Goal: Task Accomplishment & Management: Manage account settings

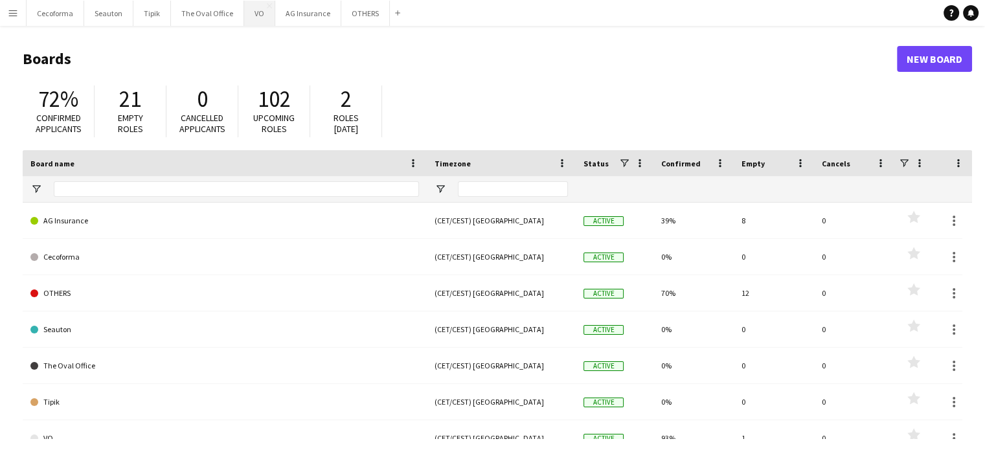
click at [260, 17] on button "VO Close" at bounding box center [259, 13] width 31 height 25
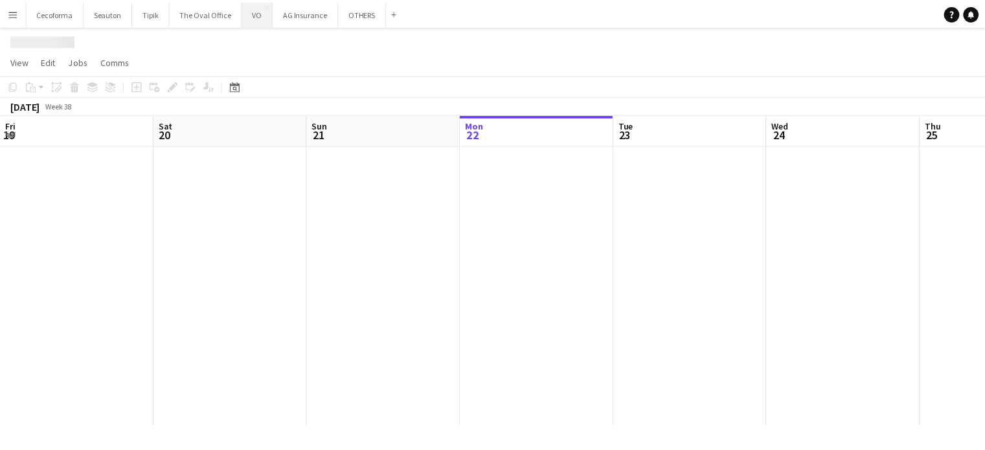
scroll to position [0, 309]
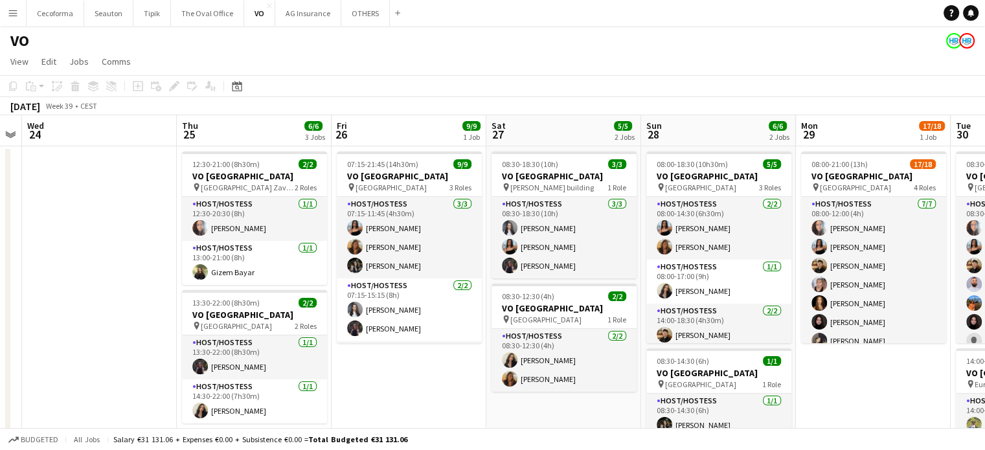
drag, startPoint x: 491, startPoint y: 328, endPoint x: 0, endPoint y: 304, distance: 491.9
click at [0, 304] on app-calendar-viewport "Sun 21 Mon 22 Tue 23 Wed 24 Thu 25 6/6 3 Jobs Fri 26 9/9 1 Job Sat 27 5/5 2 Job…" at bounding box center [492, 353] width 985 height 476
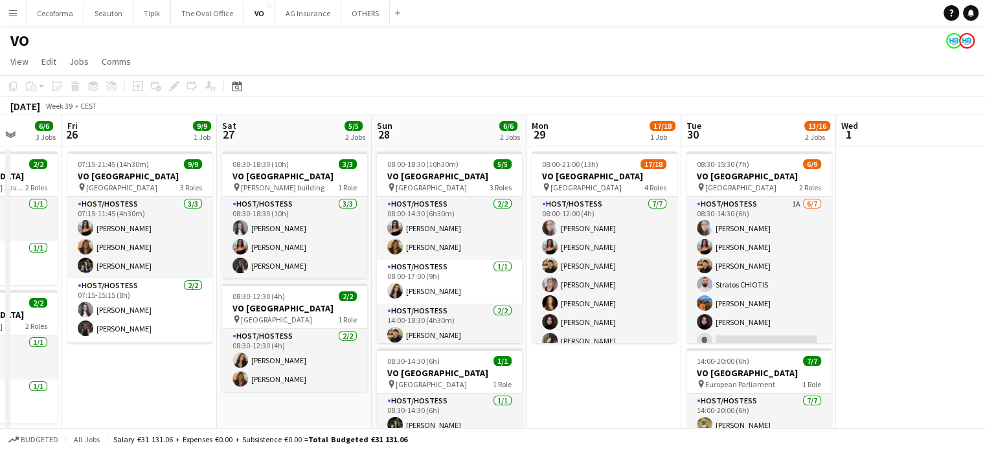
drag, startPoint x: 816, startPoint y: 401, endPoint x: 593, endPoint y: 388, distance: 223.0
click at [593, 395] on app-calendar-viewport "Tue 23 Wed 24 Thu 25 6/6 3 Jobs Fri 26 9/9 1 Job Sat 27 5/5 2 Jobs Sun 28 6/6 2…" at bounding box center [492, 353] width 985 height 476
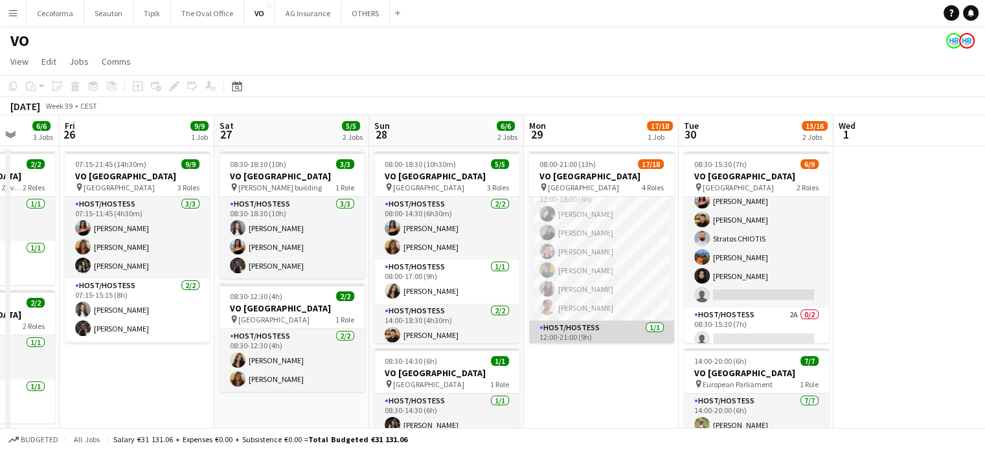
scroll to position [293, 0]
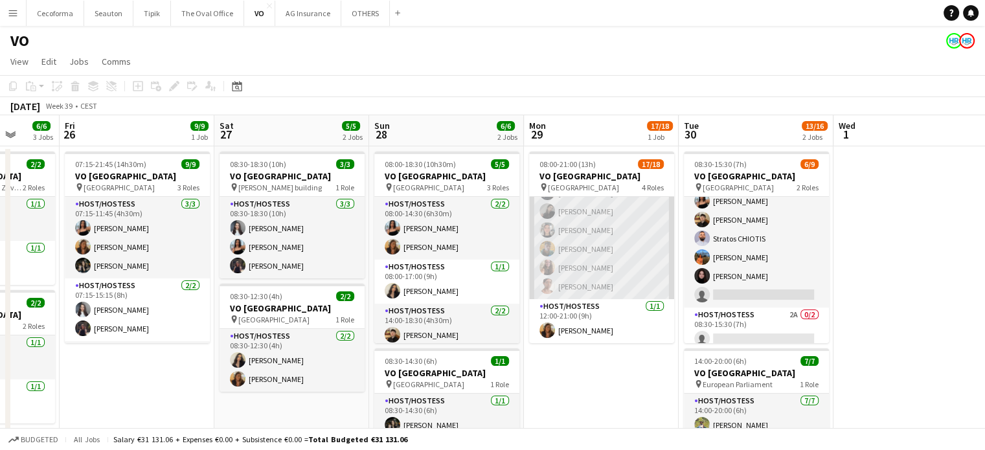
click at [600, 267] on app-card-role "Host/Hostess 6/6 12:00-18:00 (6h) Clara Chongo Alina Rapcea Yuliya Hevko Orian …" at bounding box center [601, 230] width 145 height 138
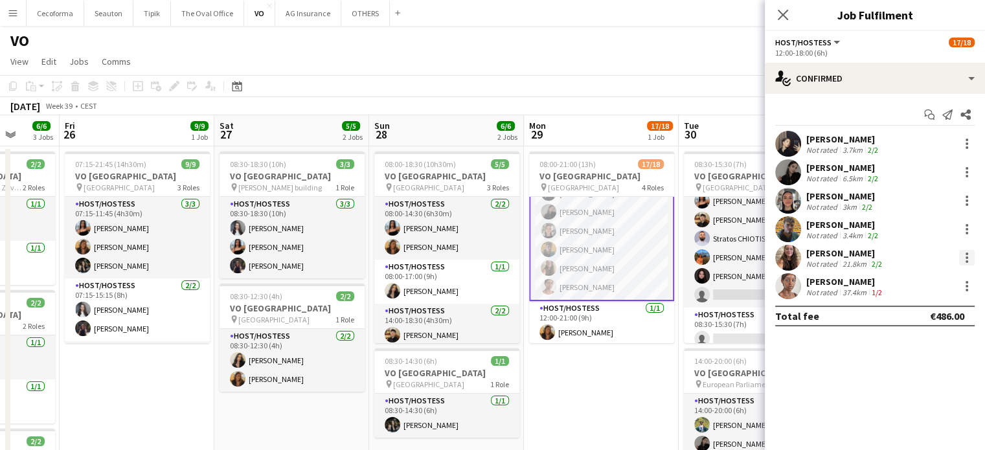
click at [959, 257] on div at bounding box center [967, 258] width 16 height 16
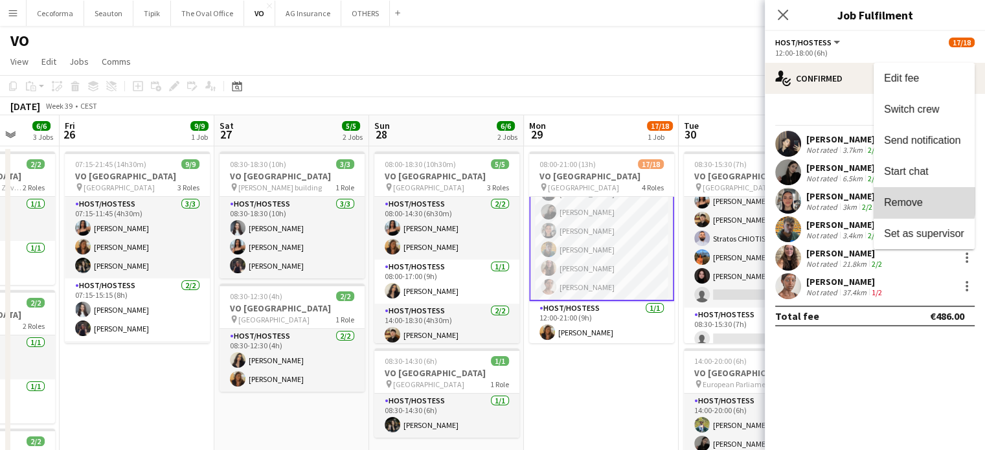
click at [902, 200] on span "Remove" at bounding box center [903, 202] width 39 height 11
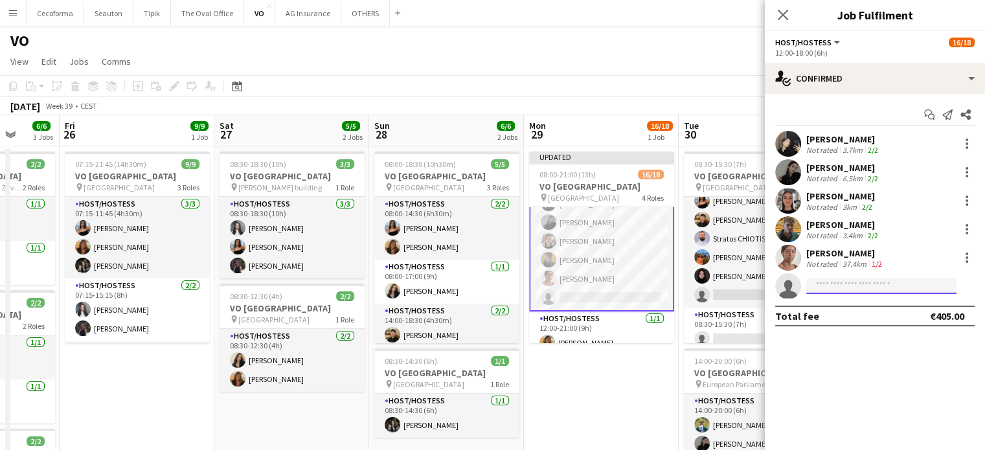
click at [852, 286] on input at bounding box center [881, 286] width 150 height 16
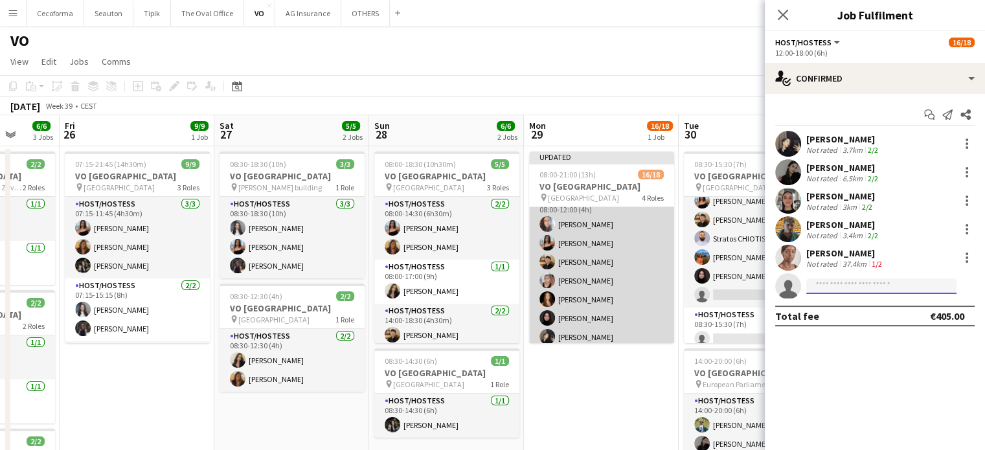
scroll to position [0, 0]
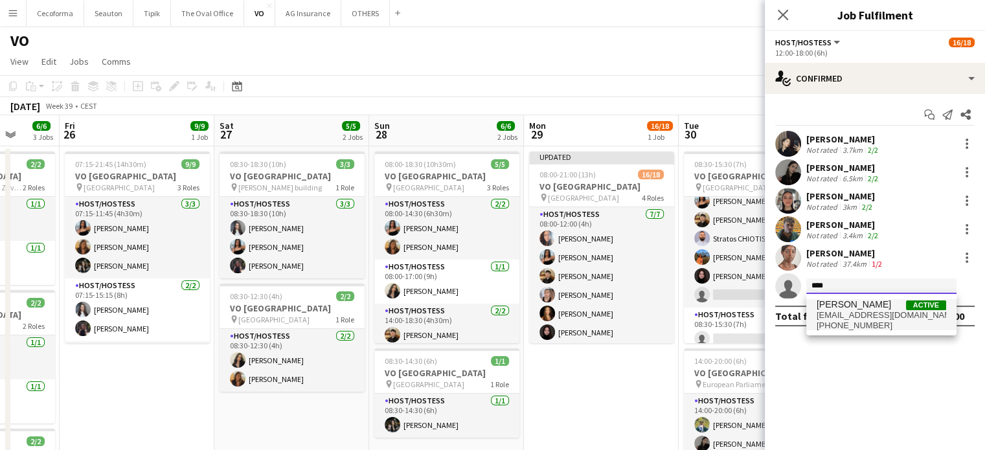
type input "****"
click at [843, 304] on span "[PERSON_NAME]" at bounding box center [853, 304] width 74 height 11
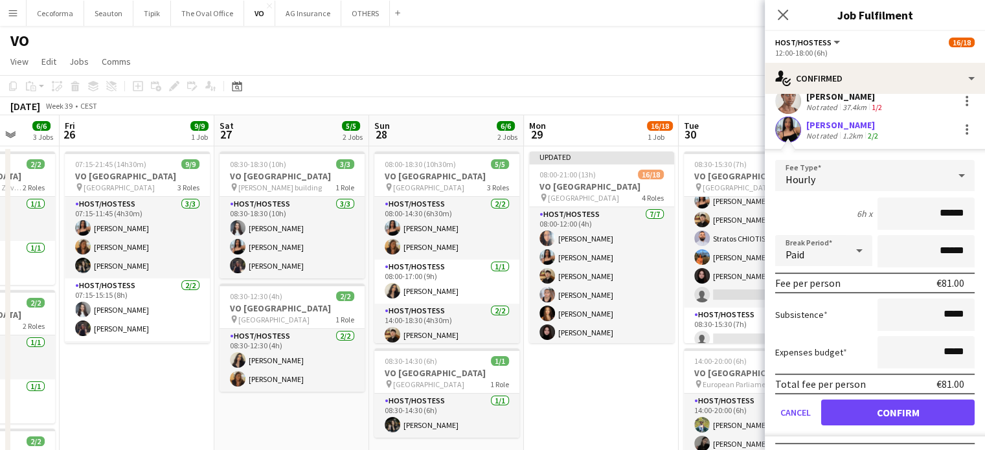
scroll to position [179, 0]
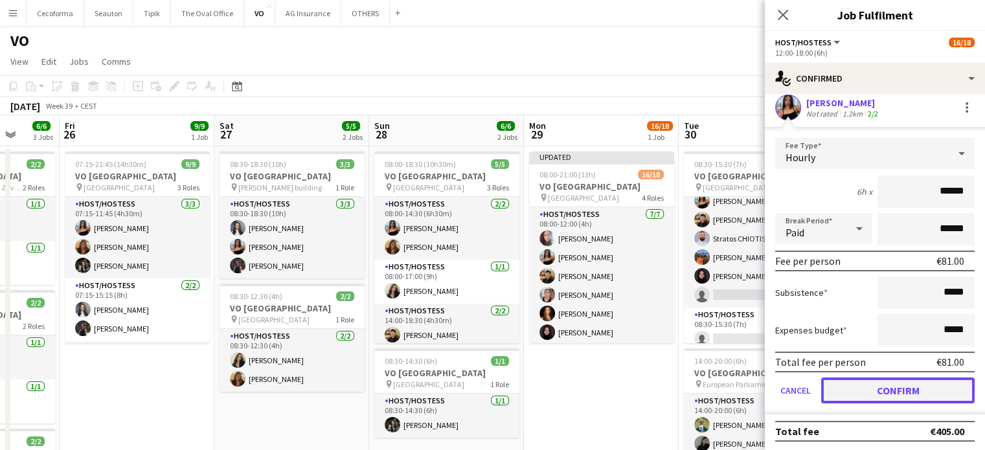
click at [832, 391] on button "Confirm" at bounding box center [897, 390] width 153 height 26
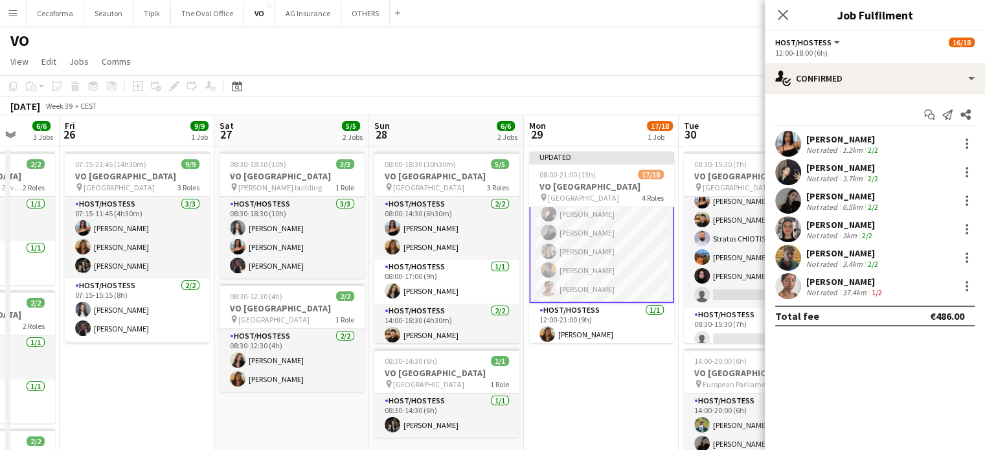
scroll to position [305, 0]
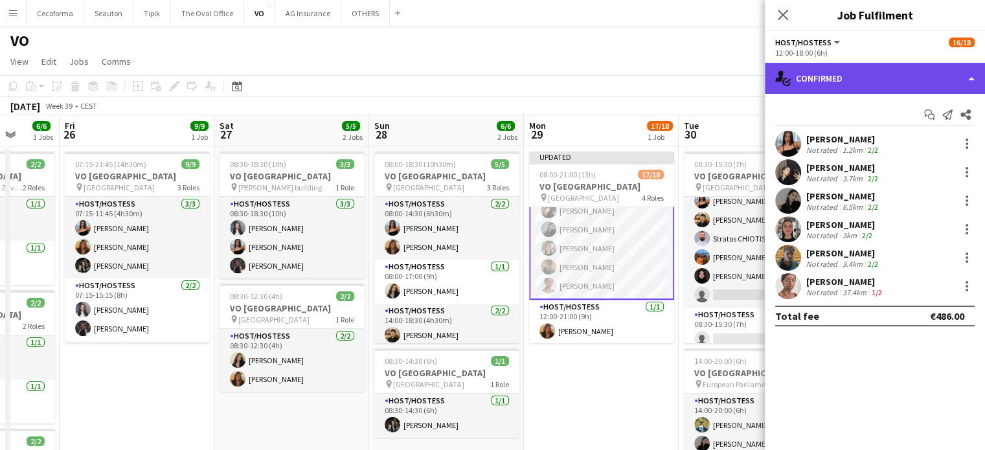
click at [851, 89] on div "single-neutral-actions-check-2 Confirmed" at bounding box center [874, 78] width 220 height 31
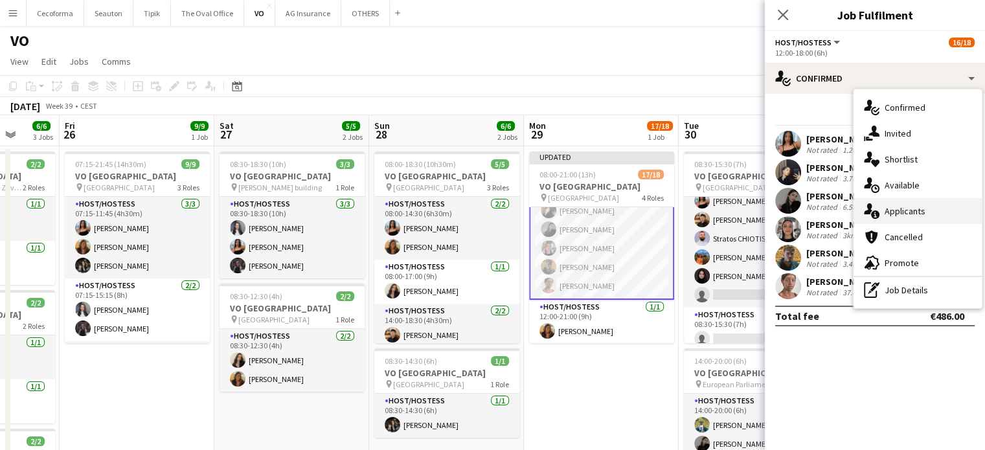
click at [891, 206] on span "Applicants" at bounding box center [904, 211] width 41 height 12
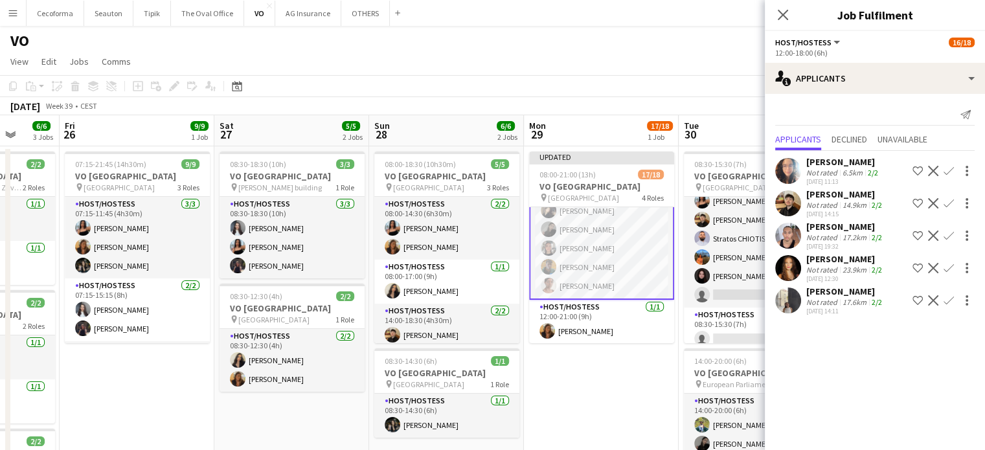
click at [590, 247] on app-card-role "Host/Hostess 6/6 12:00-18:00 (6h) Jessica Petrovski Clara Chongo Alina Rapcea Y…" at bounding box center [601, 229] width 145 height 140
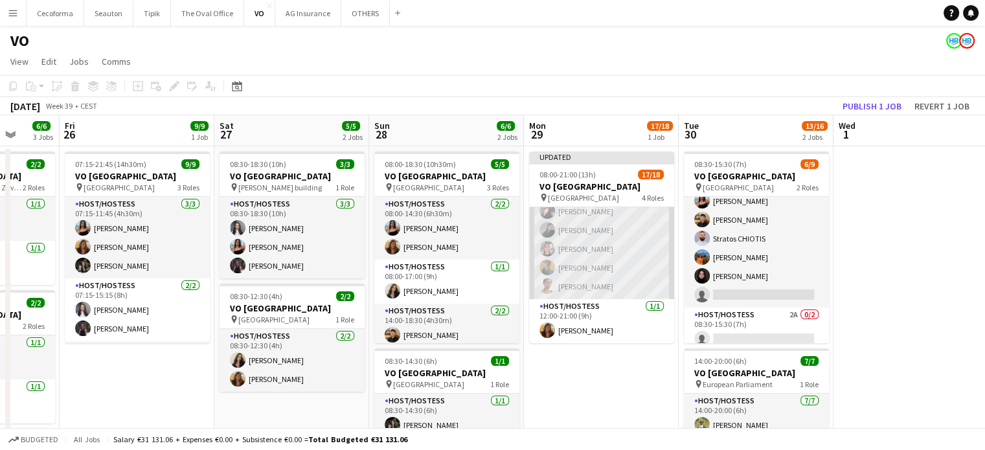
click at [588, 263] on app-card-role "Host/Hostess 6/6 12:00-18:00 (6h) Jessica Petrovski Clara Chongo Alina Rapcea Y…" at bounding box center [601, 230] width 145 height 138
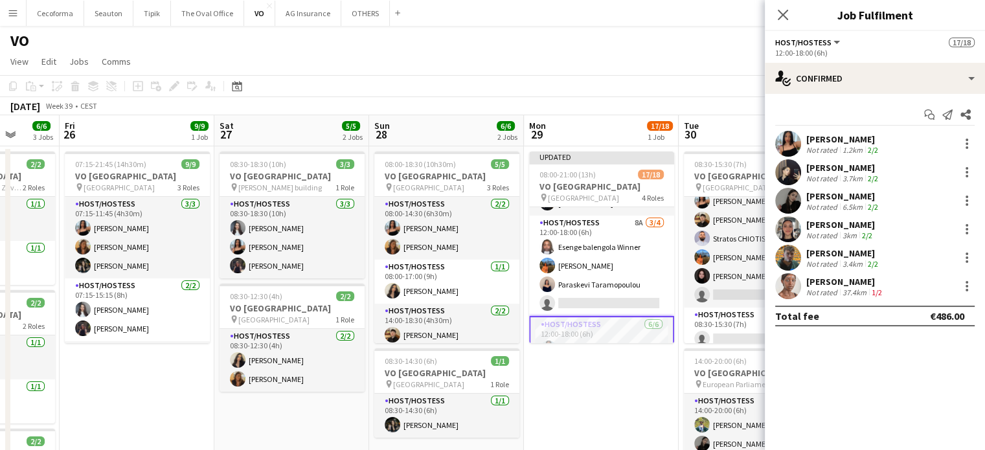
scroll to position [0, 0]
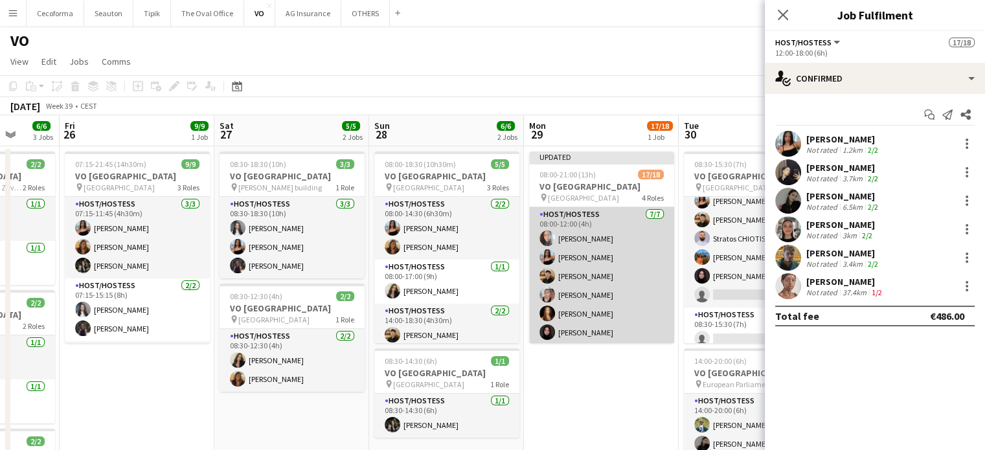
click at [596, 262] on app-card-role "Host/Hostess 7/7 08:00-12:00 (4h) Dalia Louissi Jessica Petrovski Noah de Carva…" at bounding box center [601, 285] width 145 height 157
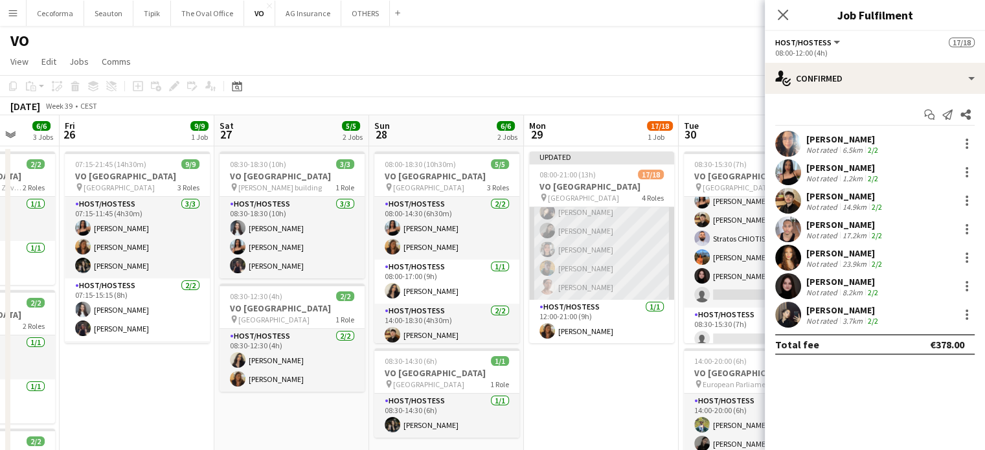
click at [592, 267] on app-card-role "Host/Hostess 6/6 12:00-18:00 (6h) Jessica Petrovski Clara Chongo Alina Rapcea Y…" at bounding box center [601, 231] width 145 height 138
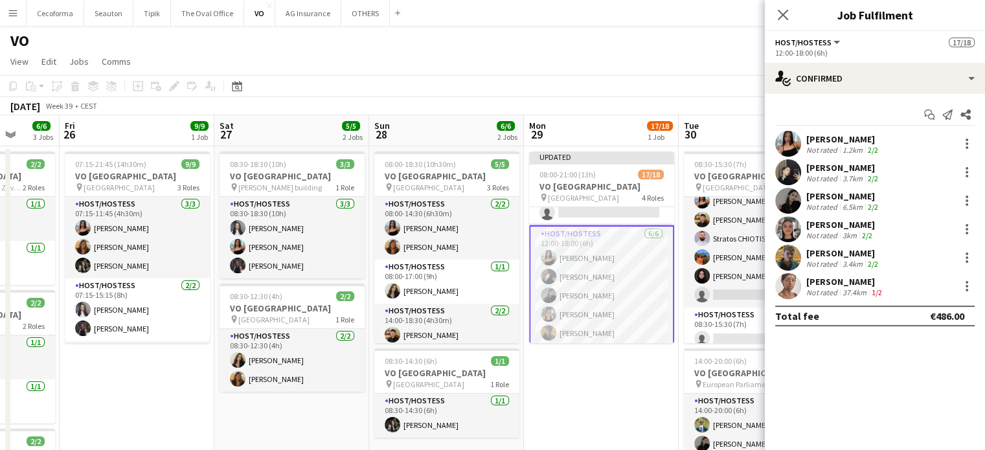
scroll to position [304, 0]
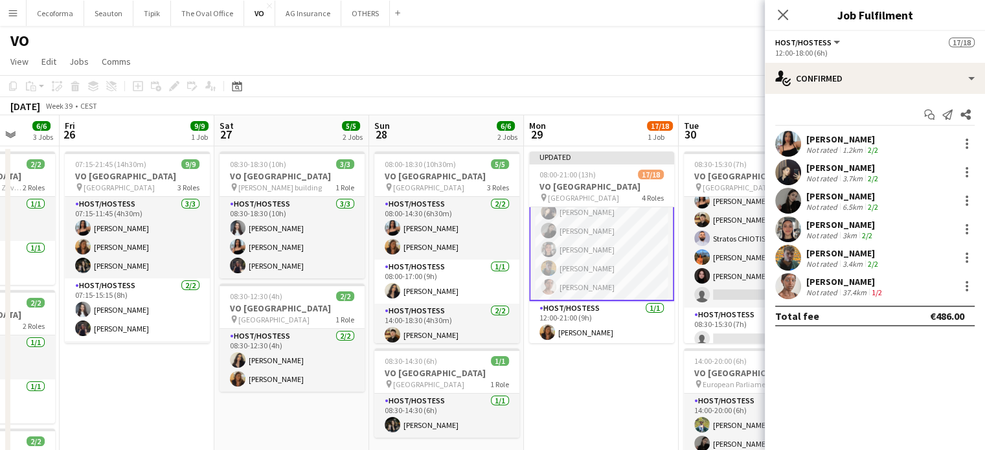
click at [605, 270] on app-card-role "Host/Hostess 6/6 12:00-18:00 (6h) Jessica Petrovski Clara Chongo Alina Rapcea Y…" at bounding box center [601, 231] width 145 height 140
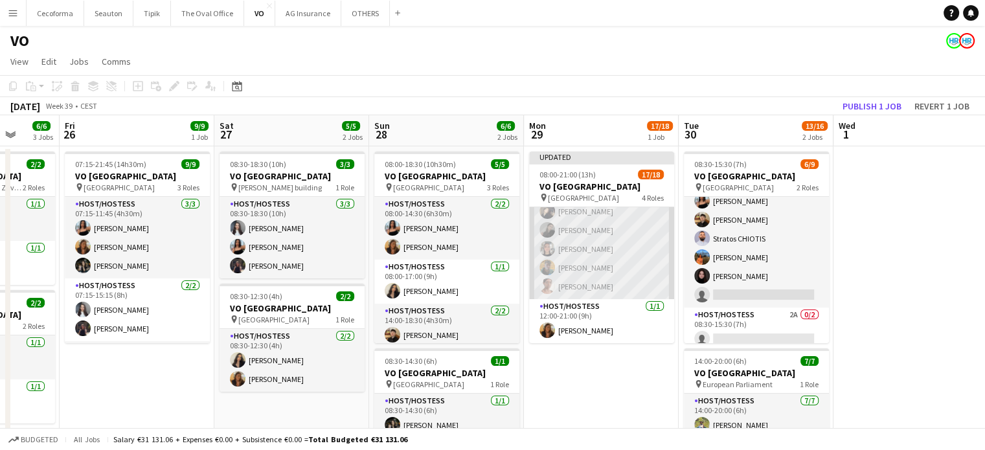
click at [605, 269] on app-card-role "Host/Hostess 6/6 12:00-18:00 (6h) Jessica Petrovski Clara Chongo Alina Rapcea Y…" at bounding box center [601, 230] width 145 height 138
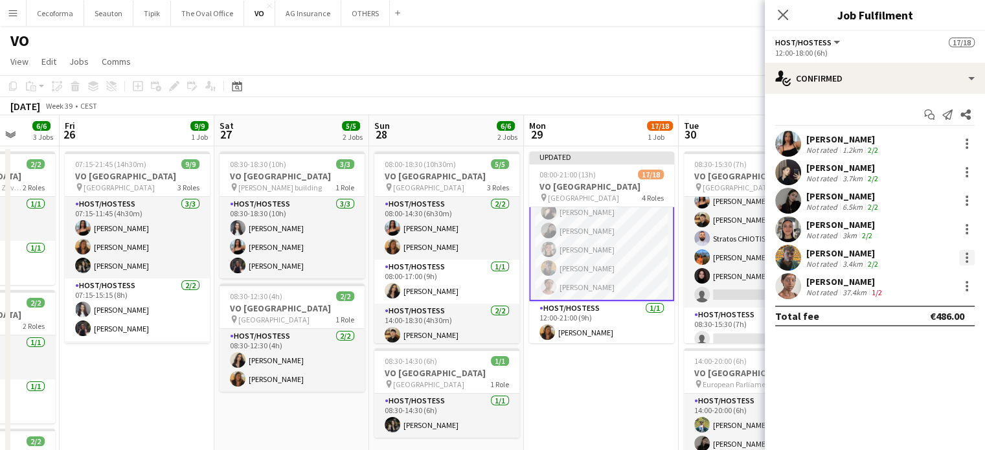
click at [966, 260] on div at bounding box center [967, 258] width 16 height 16
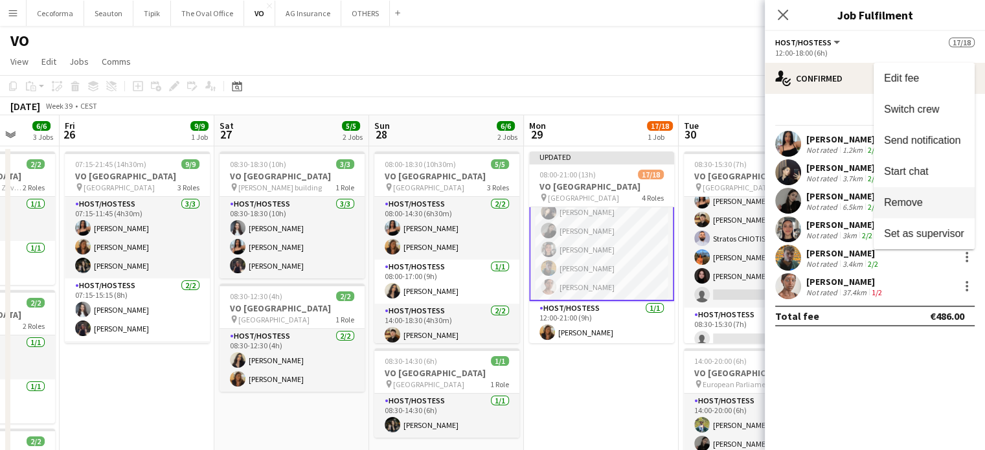
click at [922, 208] on span "Remove" at bounding box center [924, 203] width 80 height 12
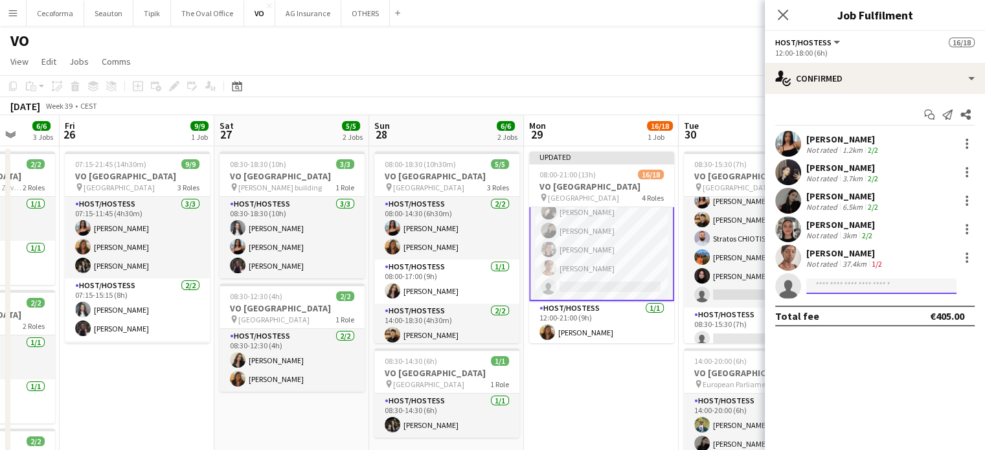
click at [852, 279] on input at bounding box center [881, 286] width 150 height 16
type input "*"
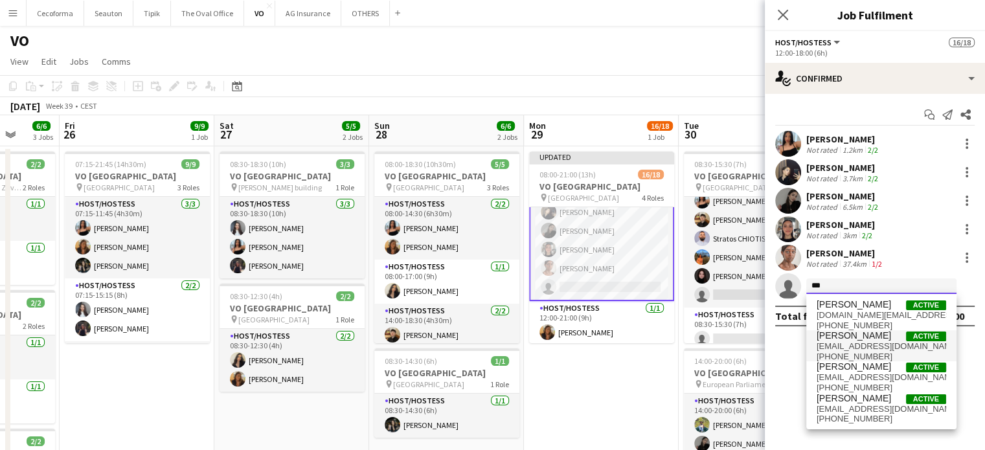
type input "***"
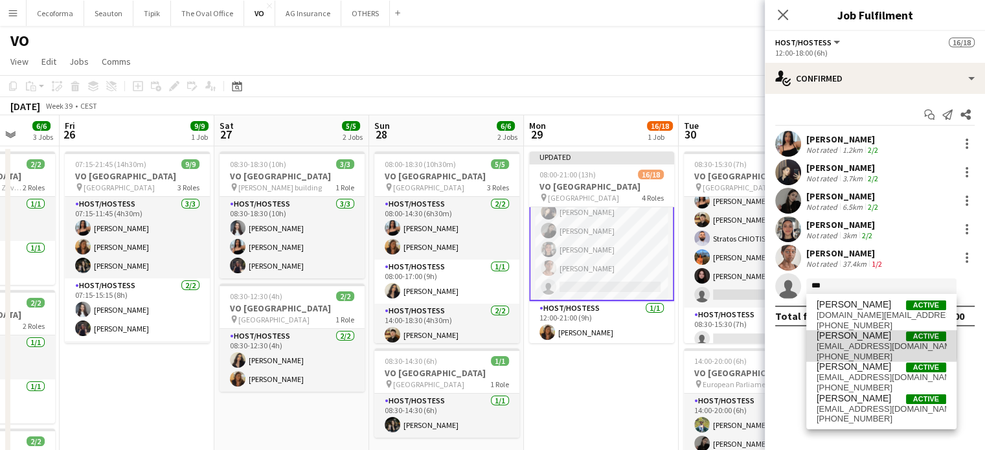
click at [860, 342] on span "elikiah.kalenga@icloud.com" at bounding box center [880, 346] width 129 height 10
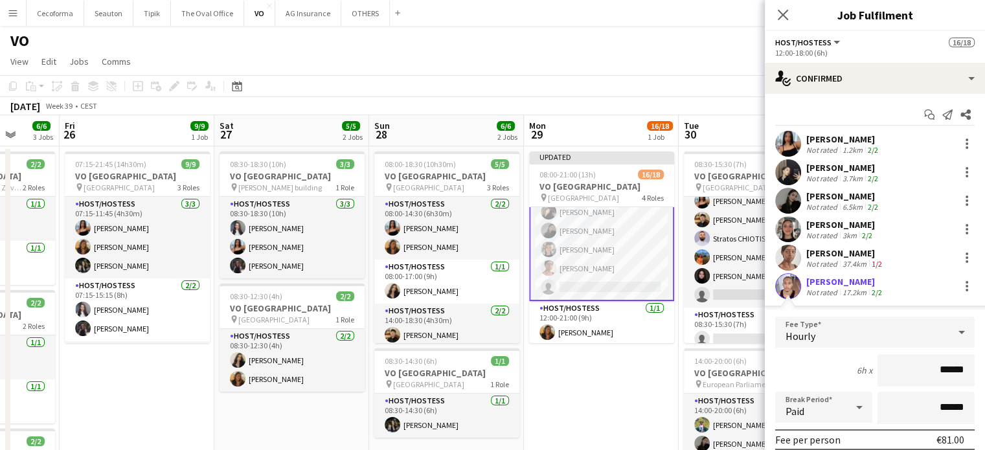
scroll to position [179, 0]
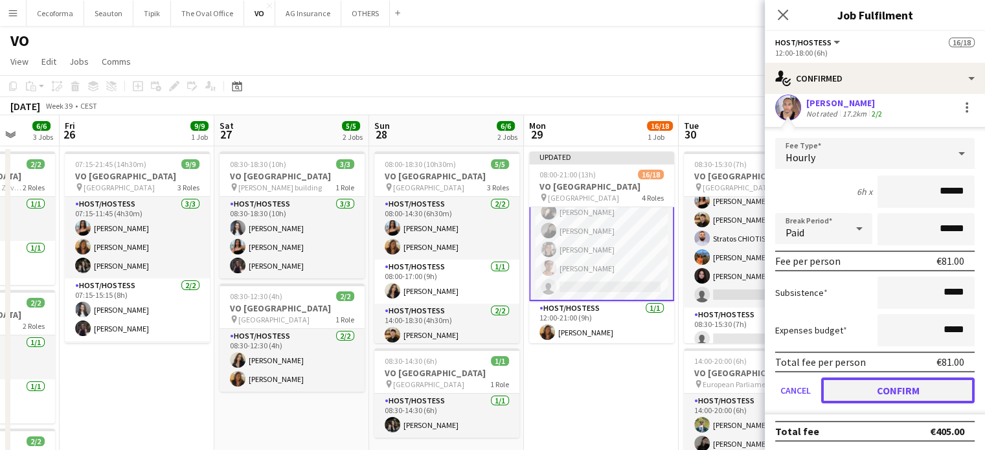
click at [867, 385] on button "Confirm" at bounding box center [897, 390] width 153 height 26
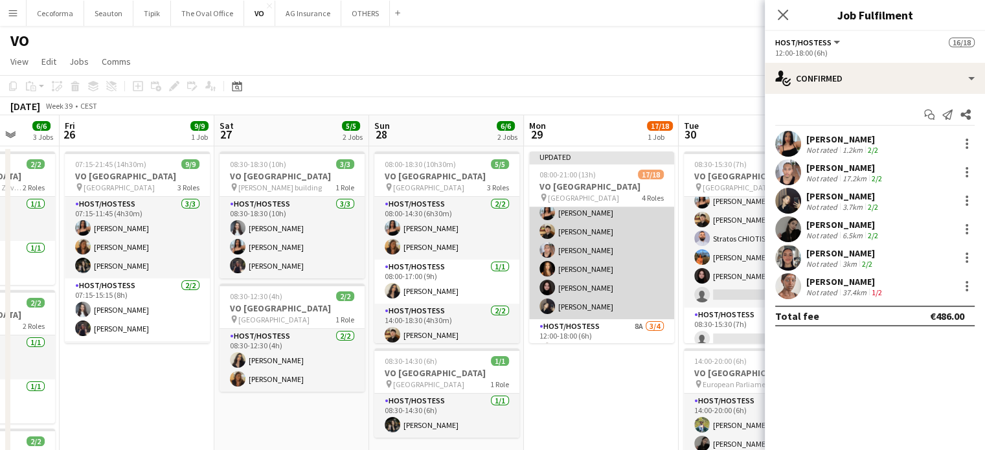
click at [604, 269] on app-card-role "Host/Hostess 7/7 08:00-12:00 (4h) Dalia Louissi Jessica Petrovski Noah de Carva…" at bounding box center [601, 240] width 145 height 157
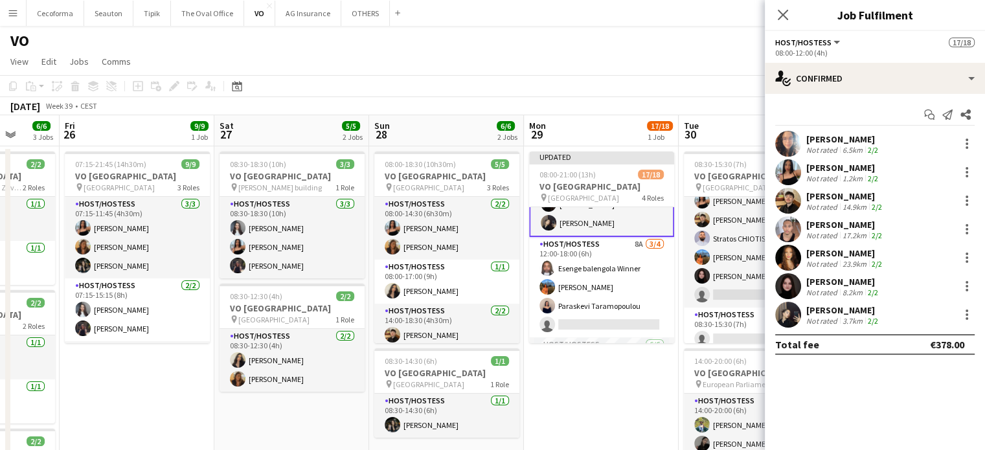
scroll to position [259, 0]
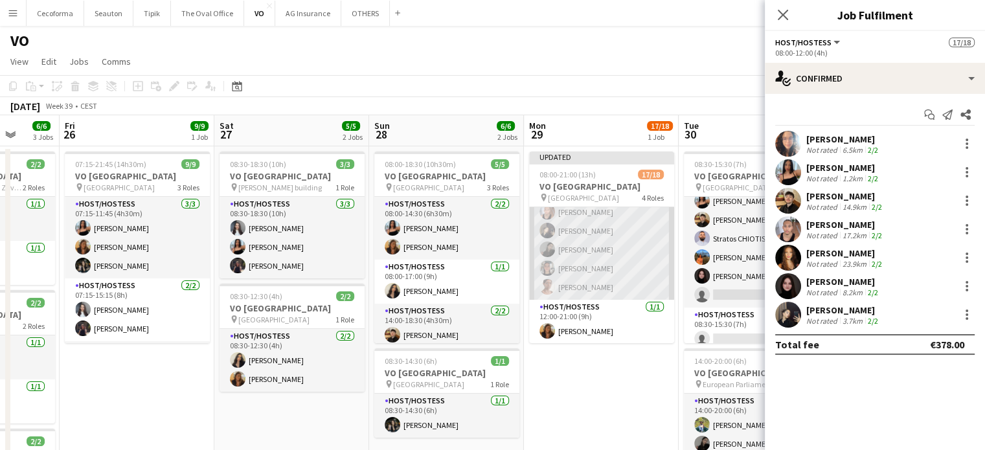
click at [606, 266] on app-card-role "Host/Hostess 6/6 12:00-18:00 (6h) Jessica Petrovski Elikiah Kalenga Clara Chong…" at bounding box center [601, 231] width 145 height 138
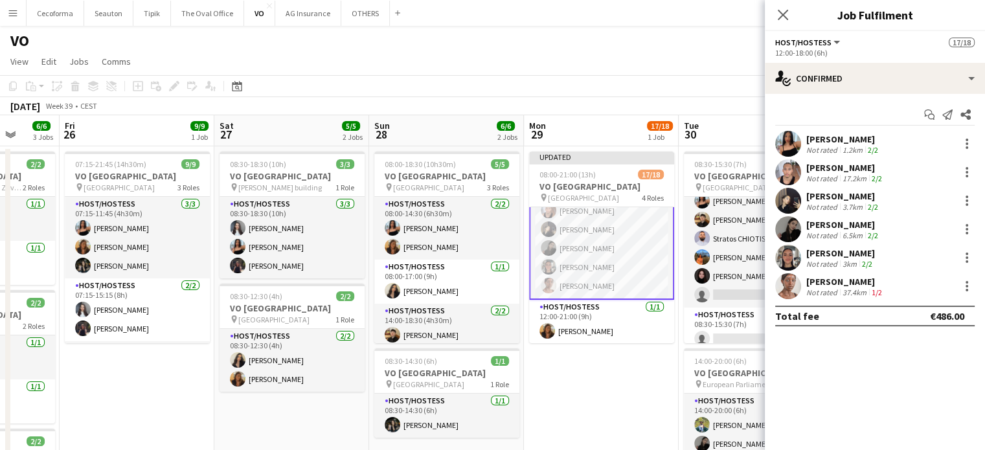
scroll to position [304, 0]
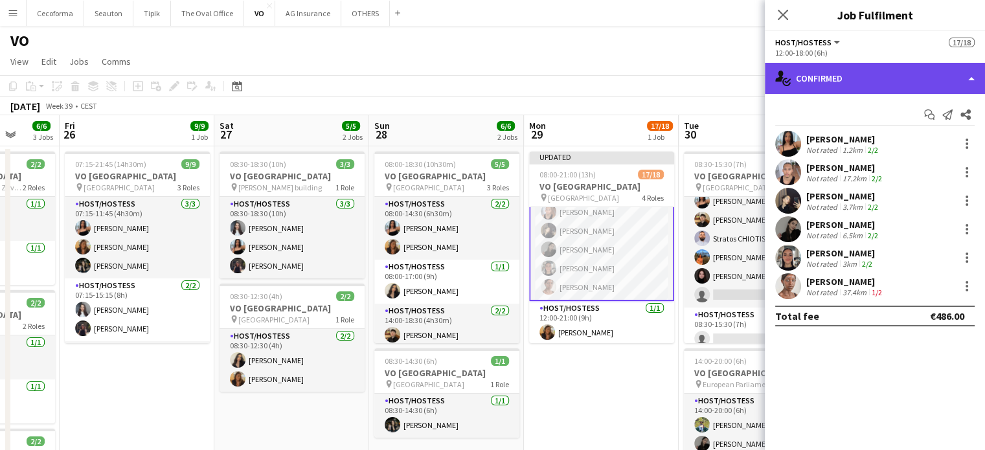
click at [818, 90] on div "single-neutral-actions-check-2 Confirmed" at bounding box center [874, 78] width 220 height 31
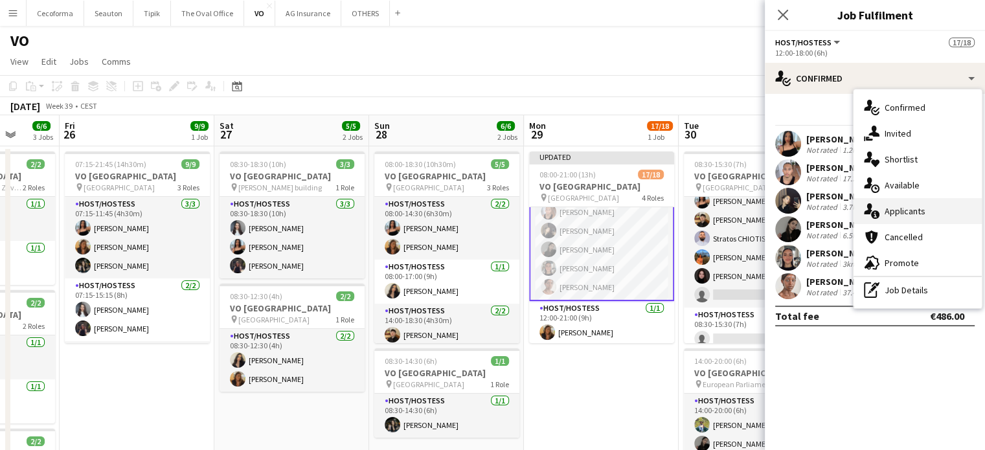
click at [884, 206] on span "Applicants" at bounding box center [904, 211] width 41 height 12
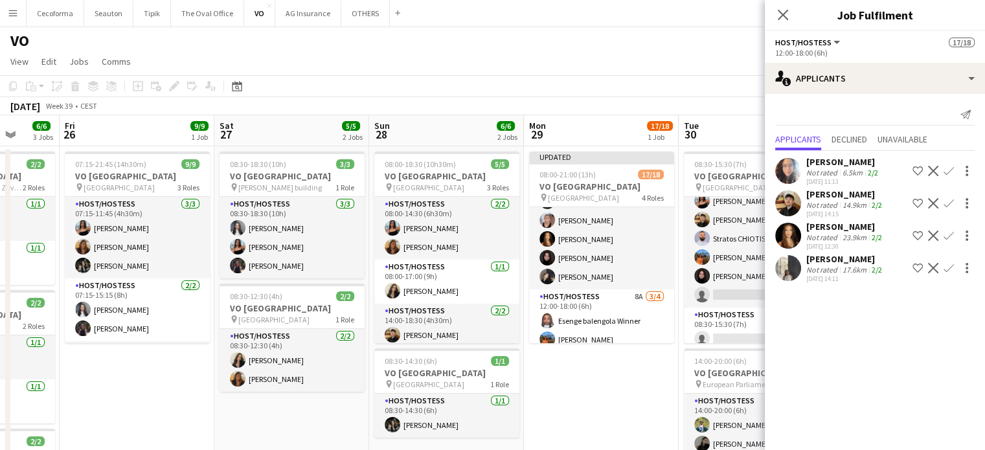
scroll to position [0, 0]
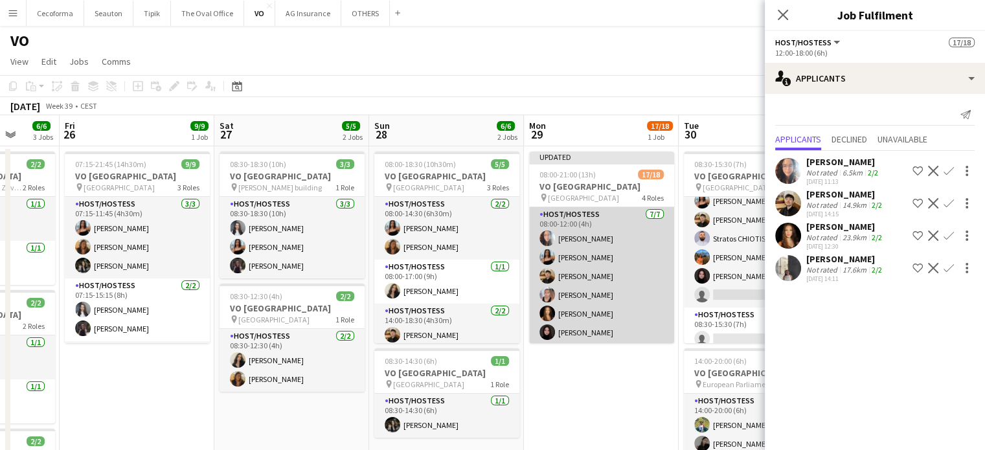
click at [621, 287] on app-card-role "Host/Hostess 7/7 08:00-12:00 (4h) Dalia Louissi Jessica Petrovski Noah de Carva…" at bounding box center [601, 285] width 145 height 157
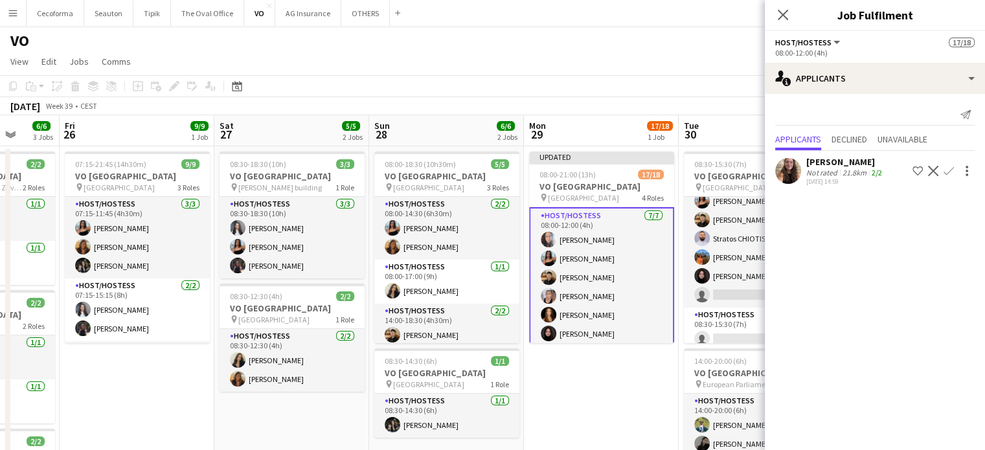
click at [621, 269] on app-card-role "Host/Hostess 7/7 08:00-12:00 (4h) Dalia Louissi Jessica Petrovski Noah de Carva…" at bounding box center [601, 286] width 145 height 159
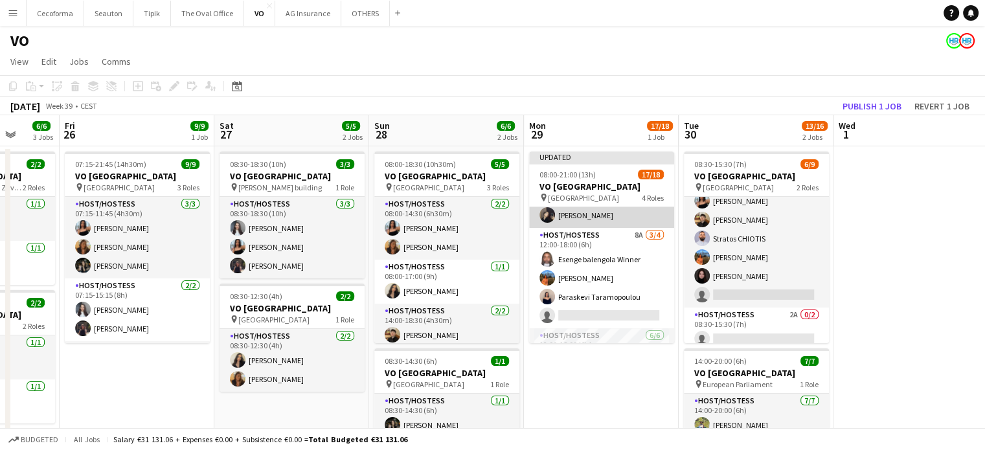
scroll to position [259, 0]
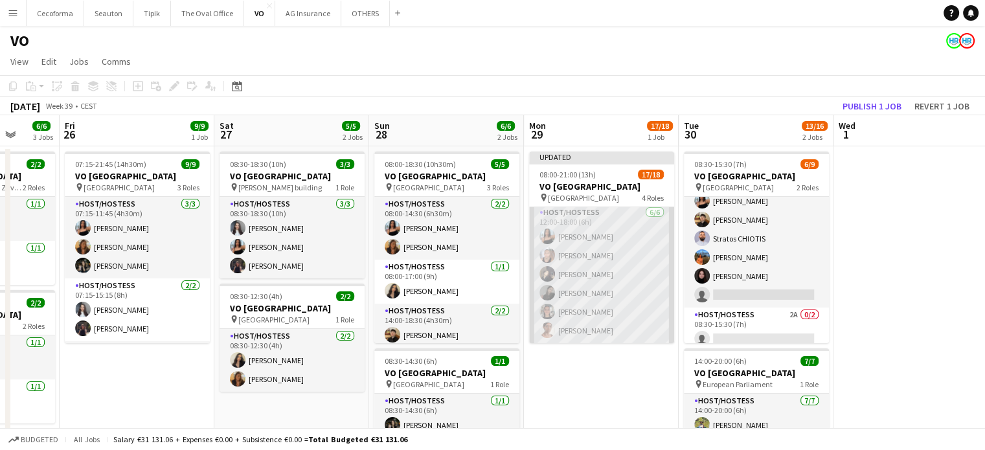
click at [598, 280] on app-card-role "Host/Hostess 6/6 12:00-18:00 (6h) Jessica Petrovski Elikiah Kalenga Clara Chong…" at bounding box center [601, 274] width 145 height 138
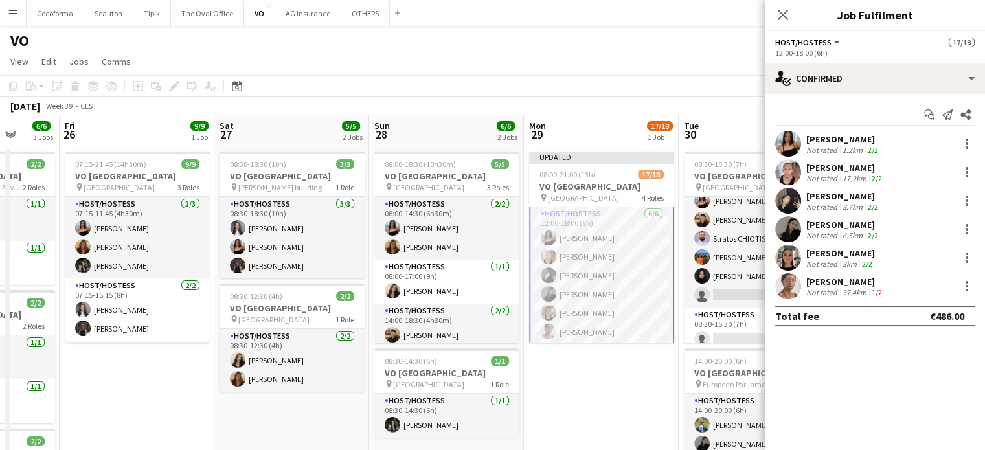
scroll to position [260, 0]
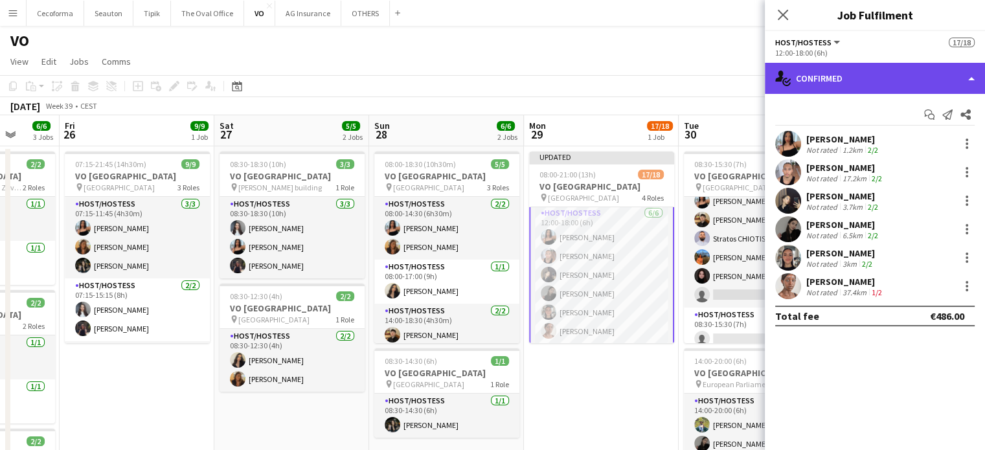
click at [832, 76] on div "single-neutral-actions-check-2 Confirmed" at bounding box center [874, 78] width 220 height 31
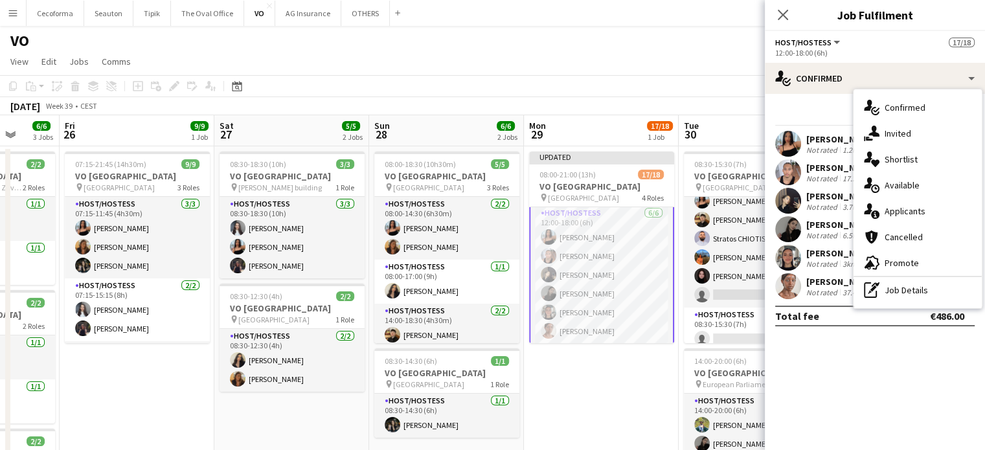
click at [819, 280] on div "Stephanie Omwenga" at bounding box center [845, 282] width 78 height 12
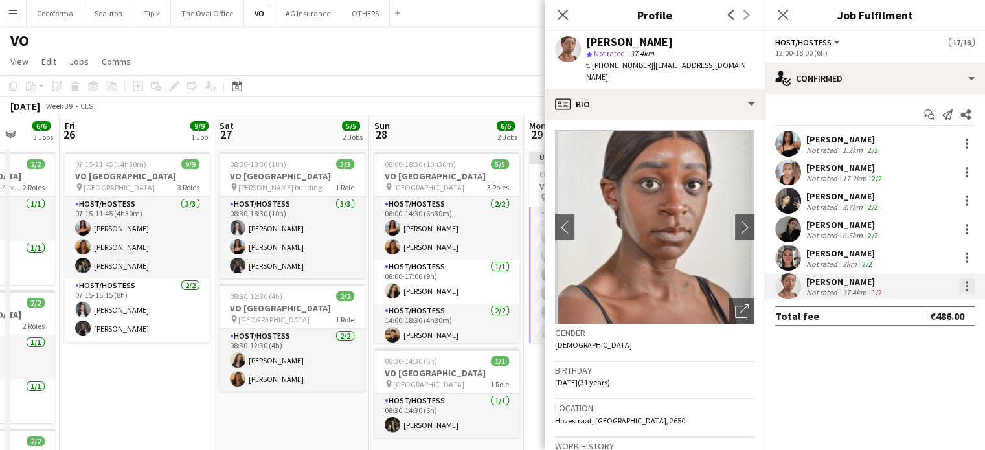
click at [961, 287] on div at bounding box center [967, 286] width 16 height 16
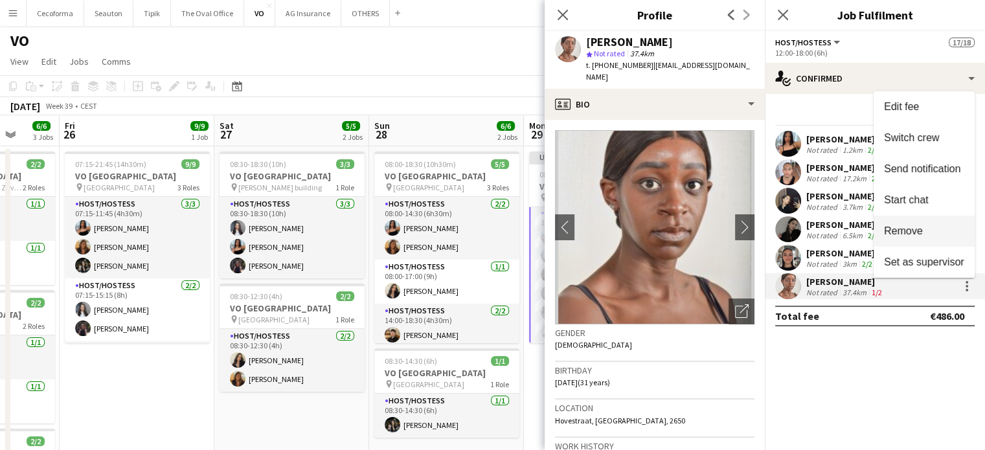
click at [910, 229] on span "Remove" at bounding box center [903, 230] width 39 height 11
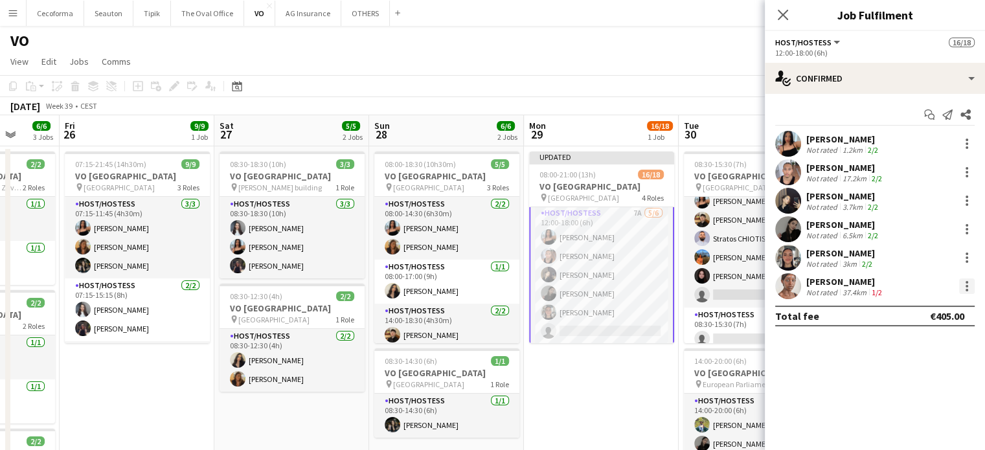
click at [963, 288] on div at bounding box center [967, 286] width 16 height 16
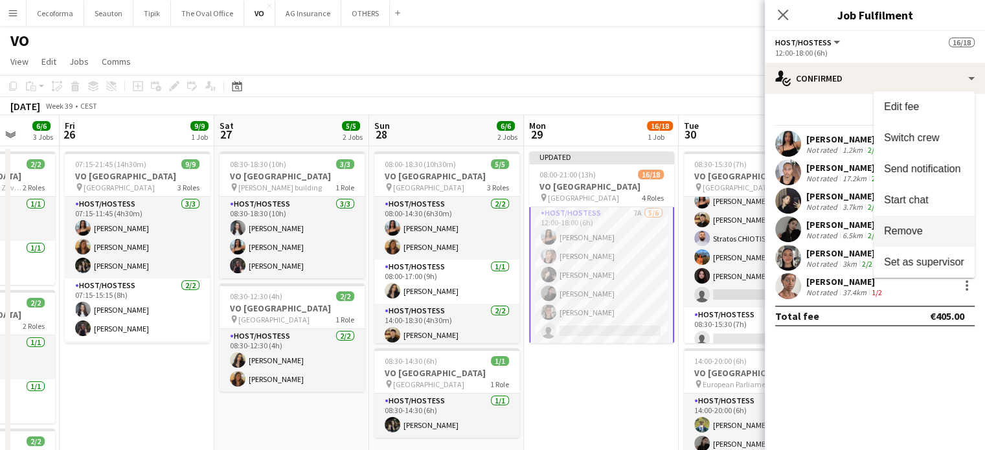
click at [921, 234] on span "Remove" at bounding box center [903, 230] width 39 height 11
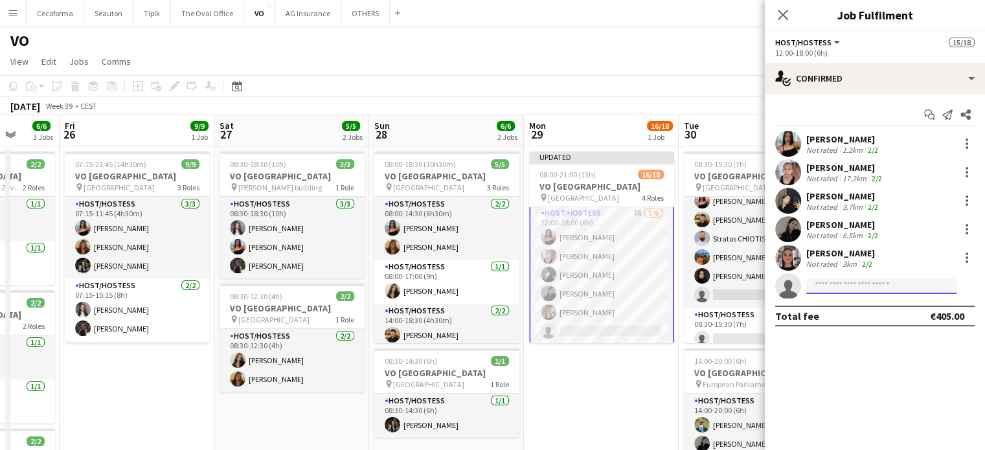
click at [878, 282] on input at bounding box center [881, 286] width 150 height 16
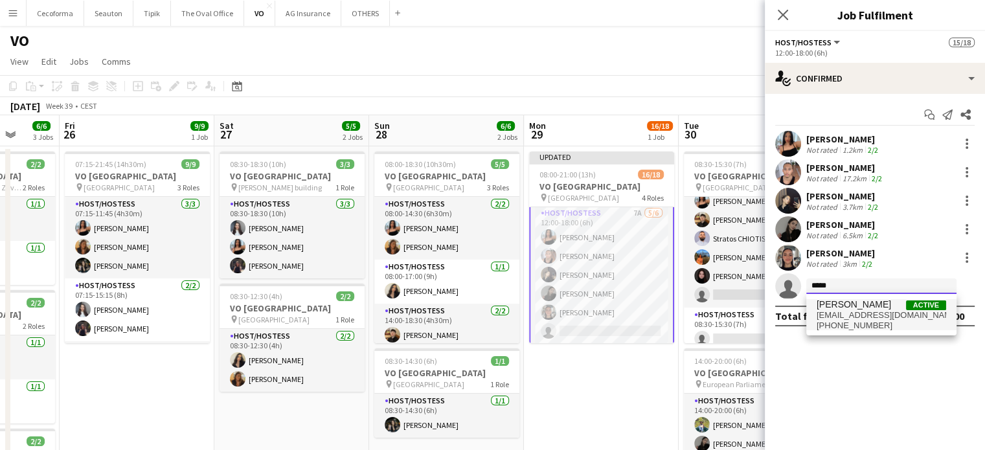
type input "*****"
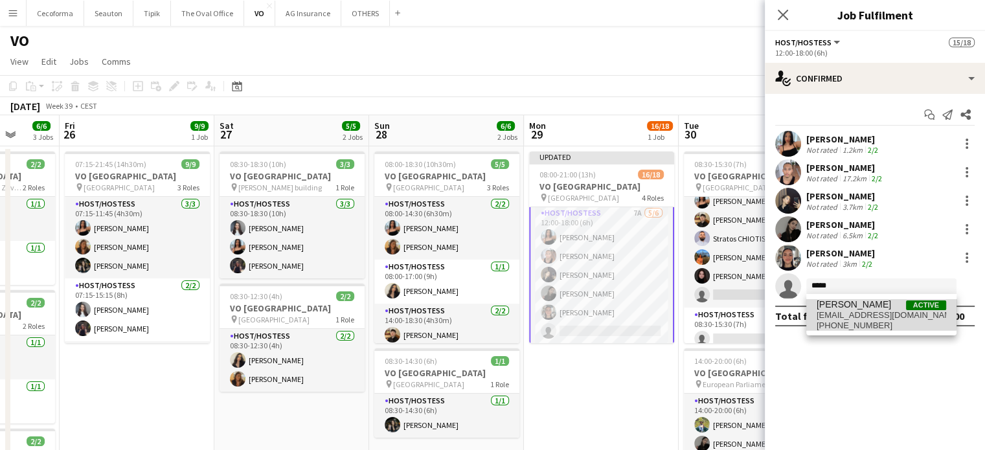
click at [834, 312] on span "louissidalia@gmail.com" at bounding box center [880, 315] width 129 height 10
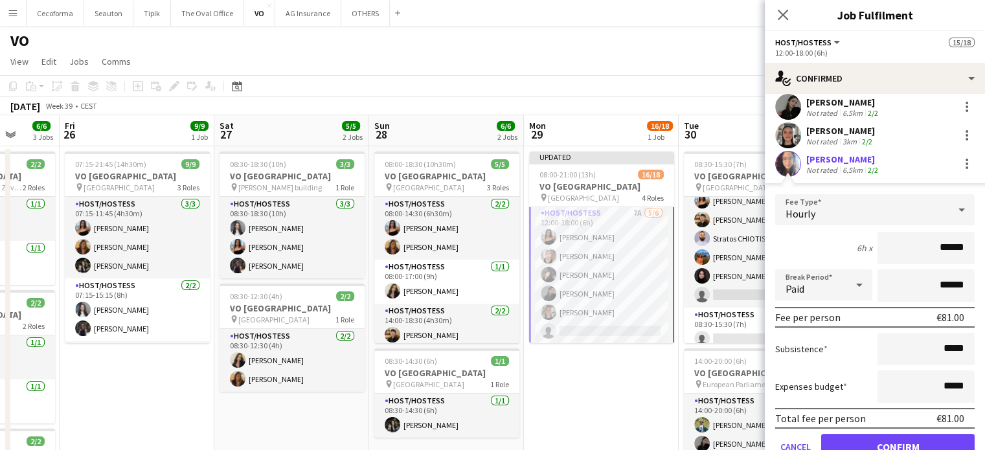
scroll to position [179, 0]
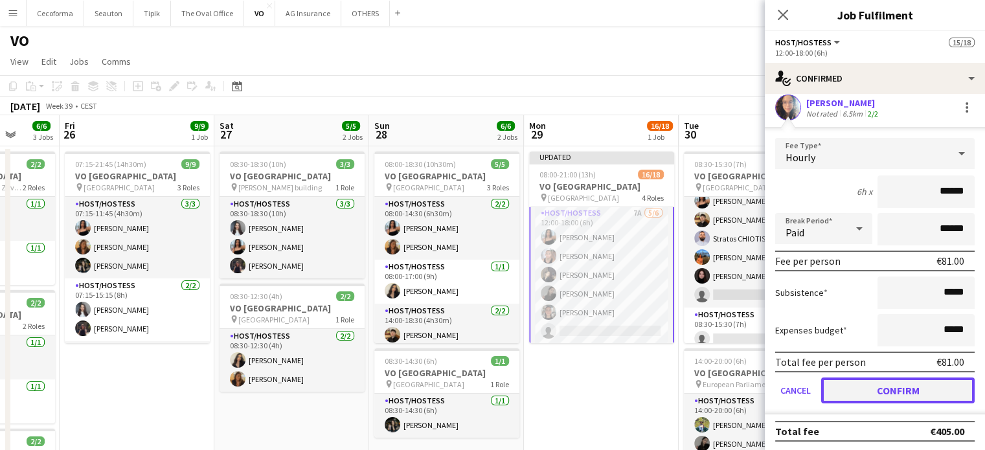
click at [879, 377] on button "Confirm" at bounding box center [897, 390] width 153 height 26
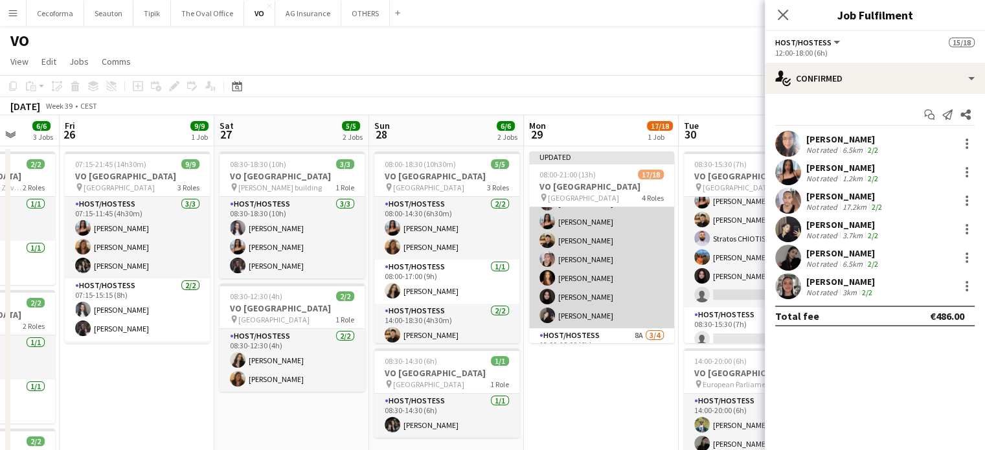
scroll to position [65, 0]
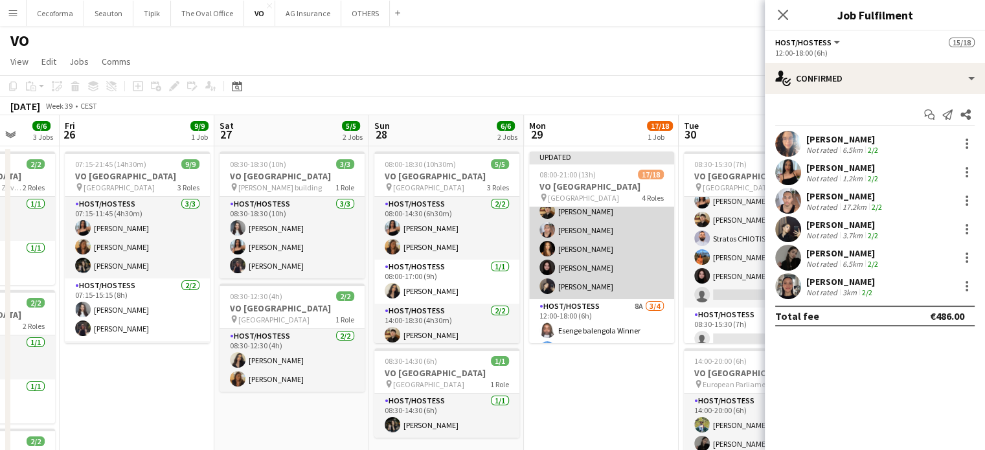
click at [598, 258] on app-card-role "Host/Hostess 7/7 08:00-12:00 (4h) Dalia Louissi Jessica Petrovski Noah de Carva…" at bounding box center [601, 220] width 145 height 157
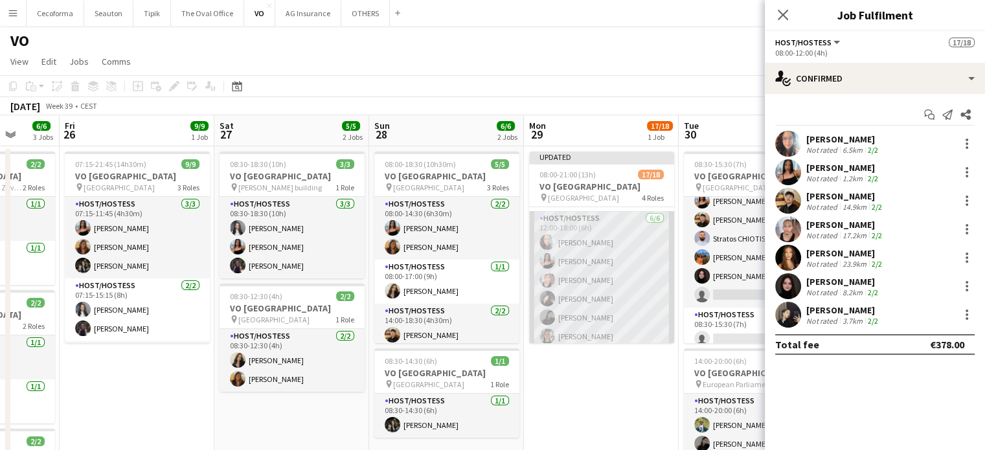
scroll to position [305, 0]
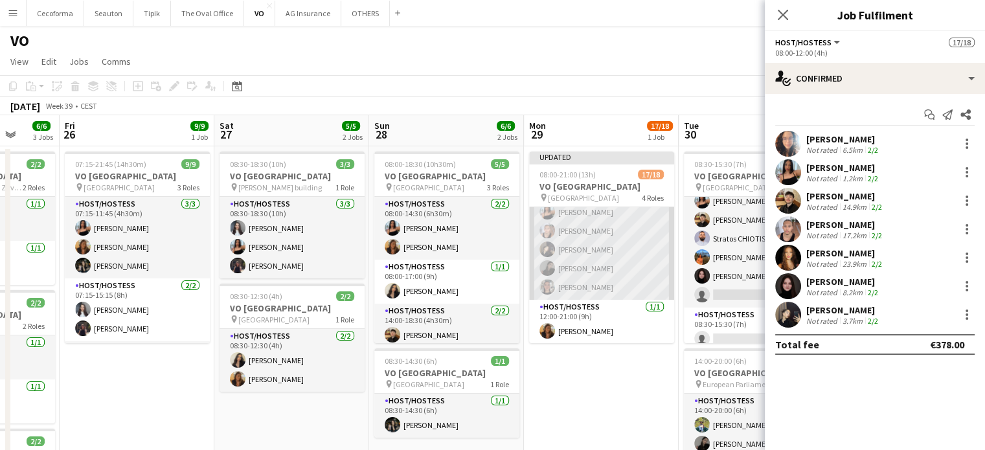
click at [630, 276] on app-card-role "Host/Hostess 6/6 12:00-18:00 (6h) Dalia Louissi Jessica Petrovski Elikiah Kalen…" at bounding box center [601, 231] width 145 height 138
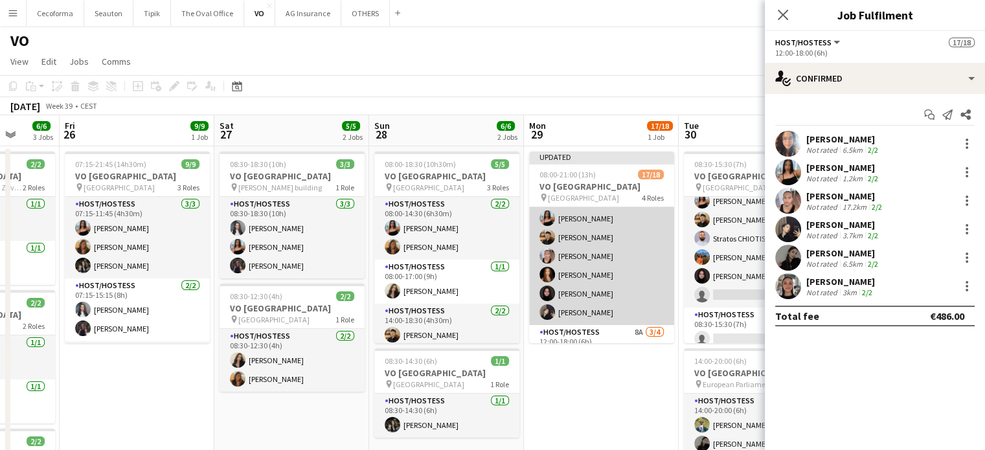
scroll to position [0, 0]
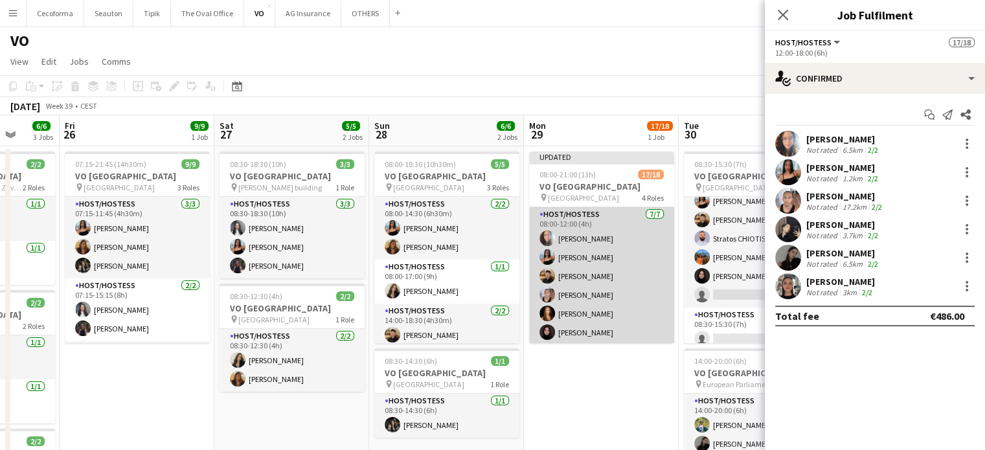
click at [628, 274] on app-card-role "Host/Hostess 7/7 08:00-12:00 (4h) Dalia Louissi Jessica Petrovski Noah de Carva…" at bounding box center [601, 285] width 145 height 157
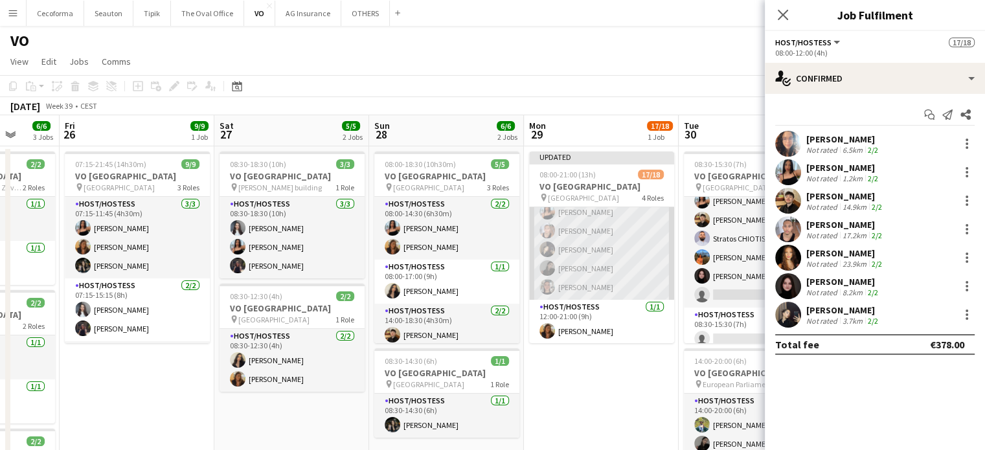
click at [615, 262] on app-card-role "Host/Hostess 6/6 12:00-18:00 (6h) Dalia Louissi Jessica Petrovski Elikiah Kalen…" at bounding box center [601, 231] width 145 height 138
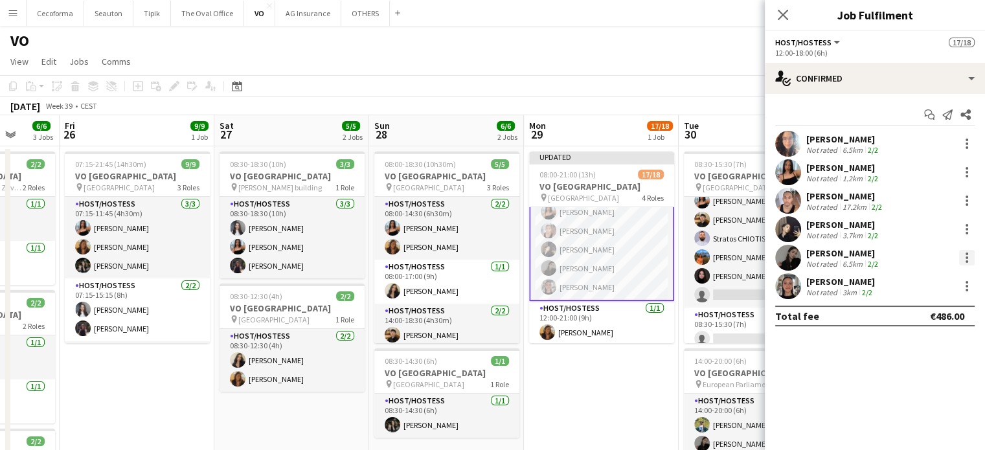
click at [968, 253] on div at bounding box center [967, 258] width 16 height 16
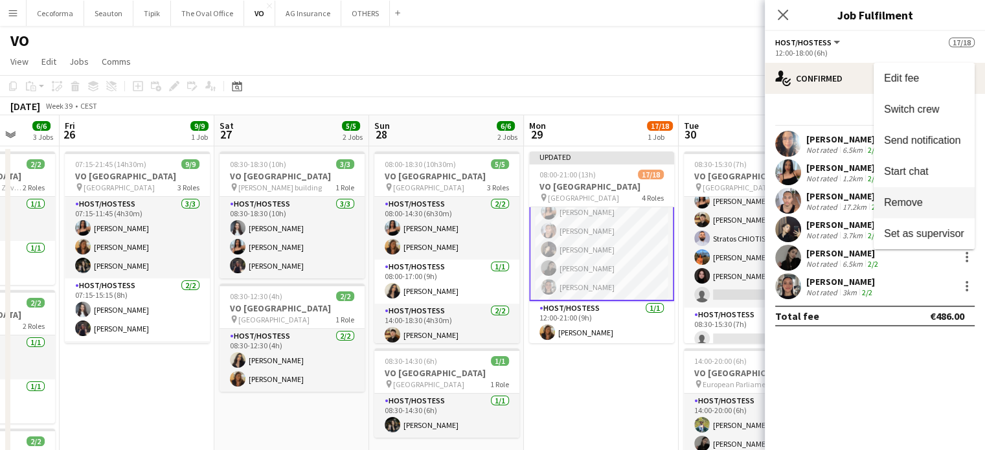
click at [915, 204] on span "Remove" at bounding box center [903, 202] width 39 height 11
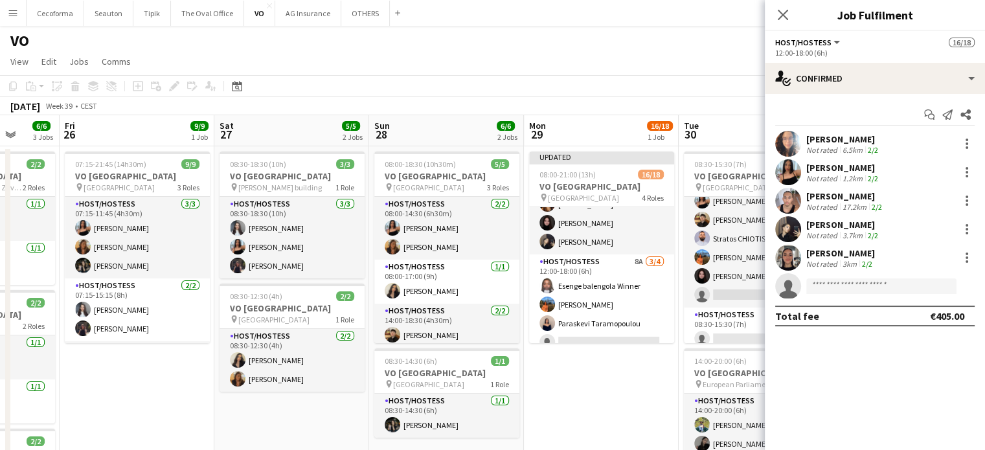
scroll to position [0, 0]
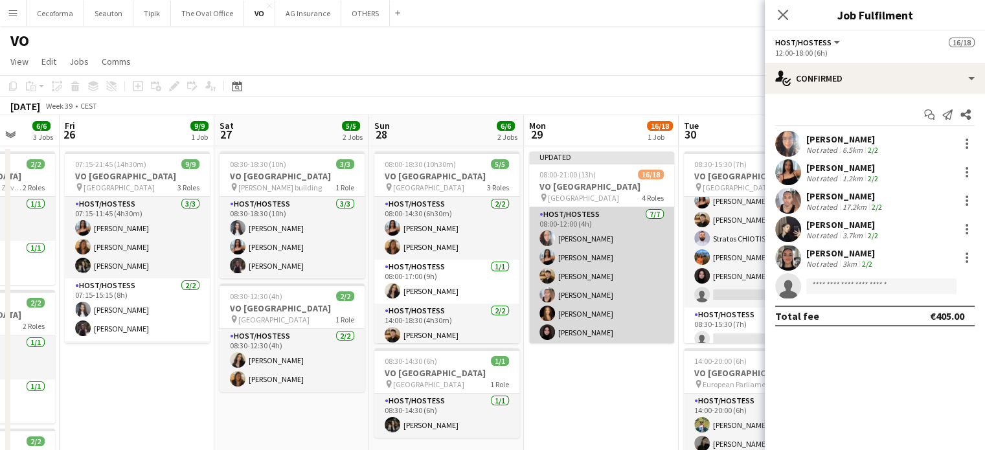
click at [620, 278] on app-card-role "Host/Hostess 7/7 08:00-12:00 (4h) Dalia Louissi Jessica Petrovski Noah de Carva…" at bounding box center [601, 285] width 145 height 157
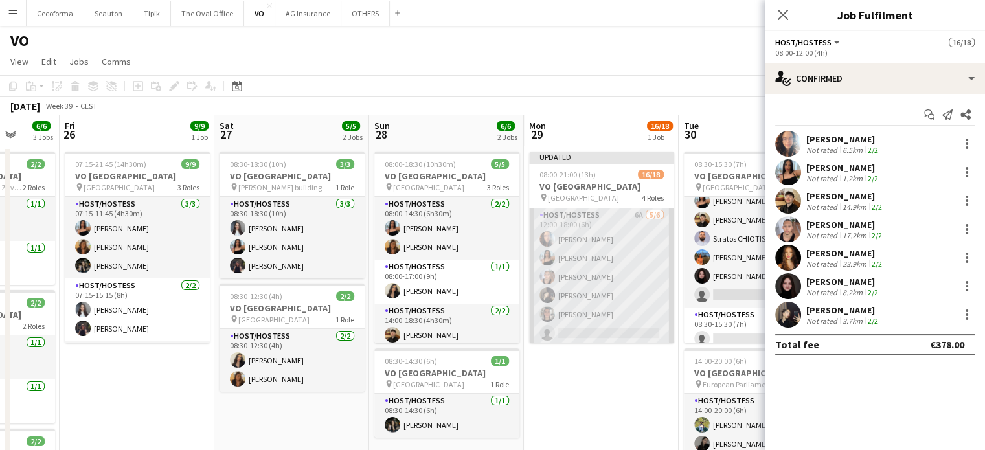
click at [614, 248] on app-card-role "Host/Hostess 6A 5/6 12:00-18:00 (6h) Dalia Louissi Jessica Petrovski Elikiah Ka…" at bounding box center [601, 277] width 145 height 138
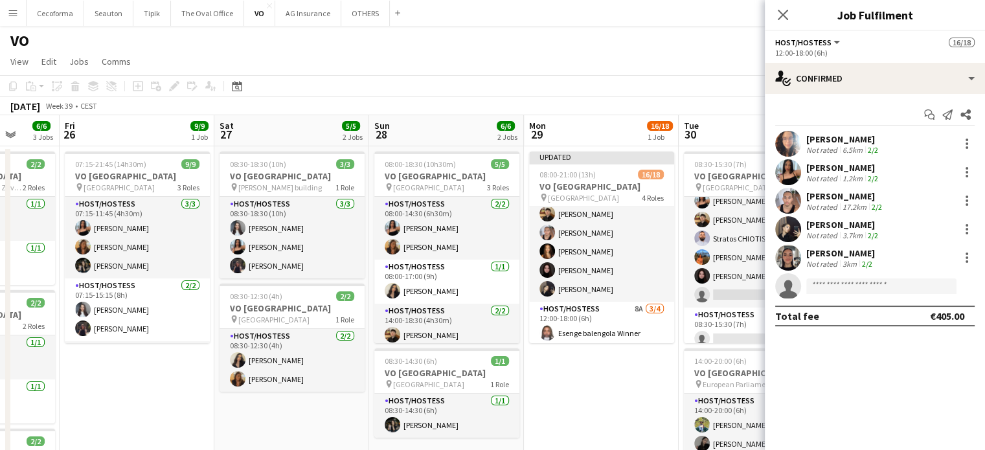
click at [614, 248] on app-card-role "Host/Hostess 7/7 08:00-12:00 (4h) Dalia Louissi Jessica Petrovski Noah de Carva…" at bounding box center [601, 223] width 145 height 157
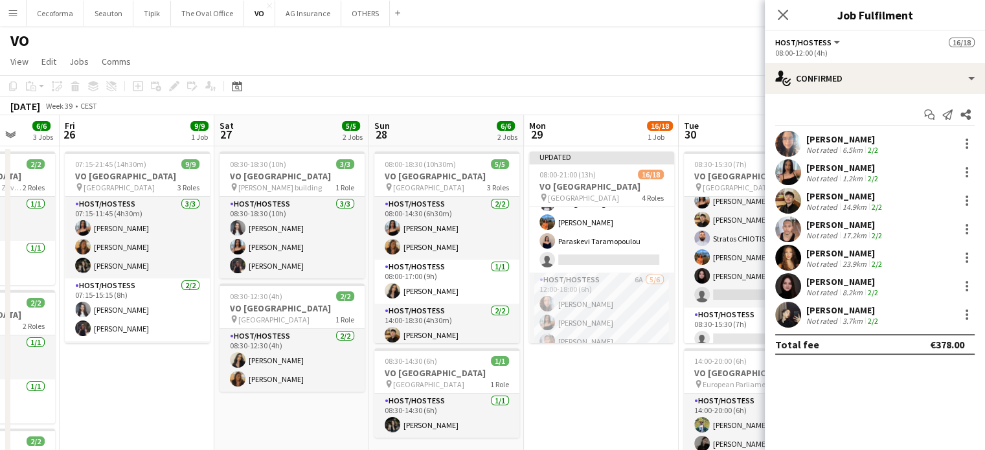
scroll to position [305, 0]
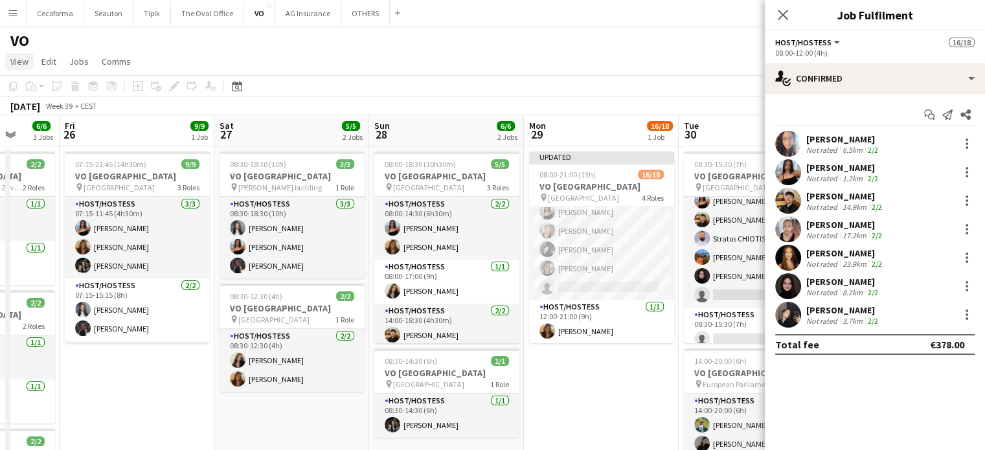
click at [21, 60] on span "View" at bounding box center [19, 62] width 18 height 12
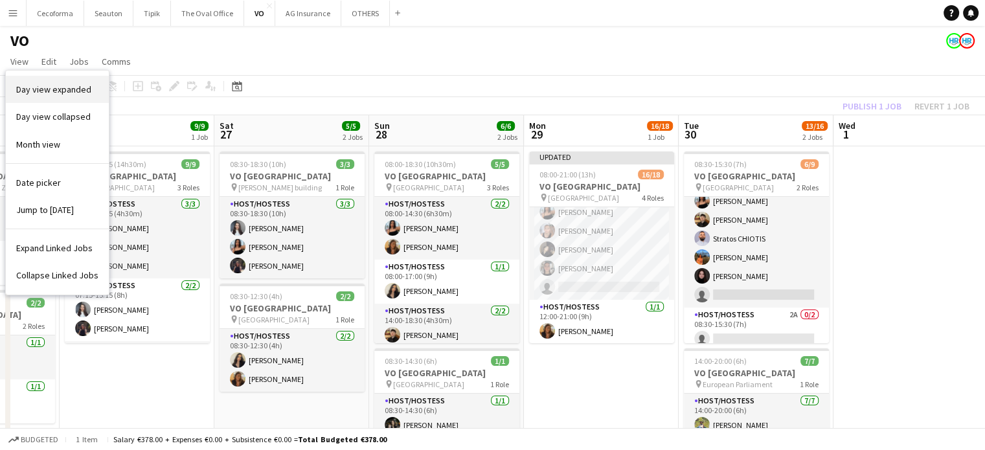
click at [55, 93] on span "Day view expanded" at bounding box center [53, 90] width 75 height 12
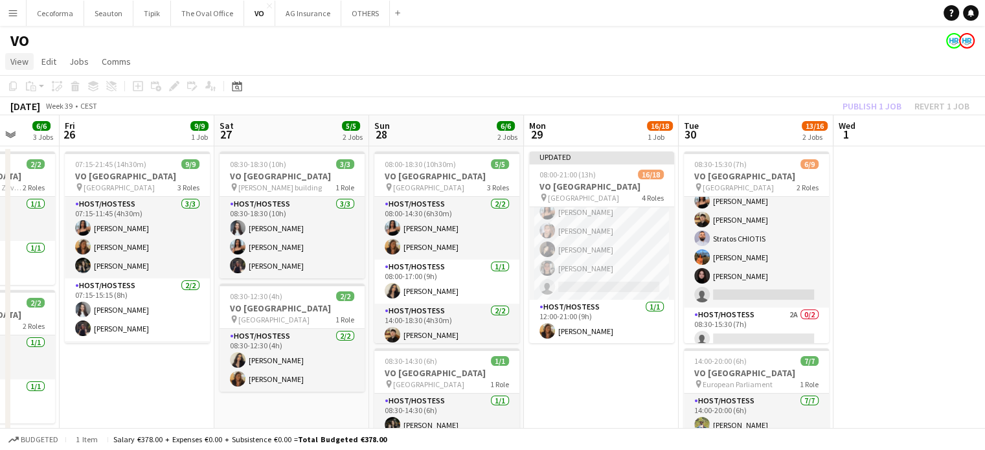
click at [21, 59] on span "View" at bounding box center [19, 62] width 18 height 12
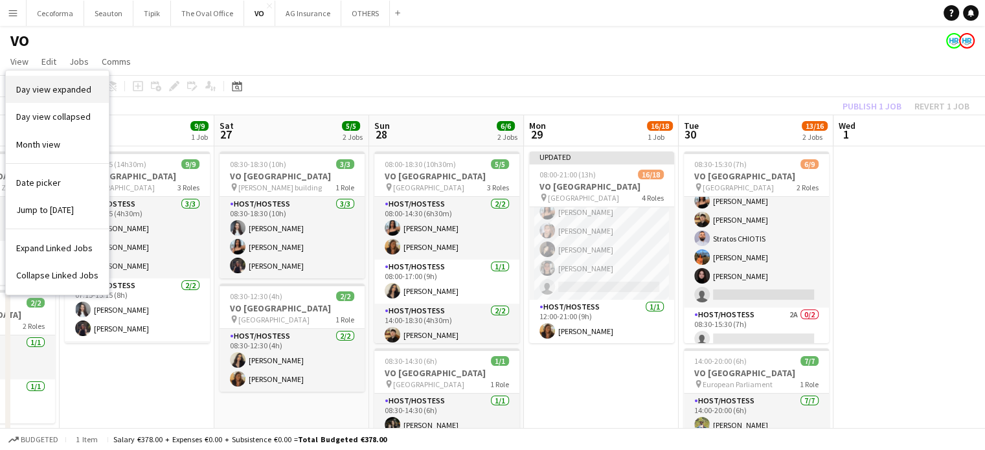
click at [50, 93] on span "Day view expanded" at bounding box center [53, 90] width 75 height 12
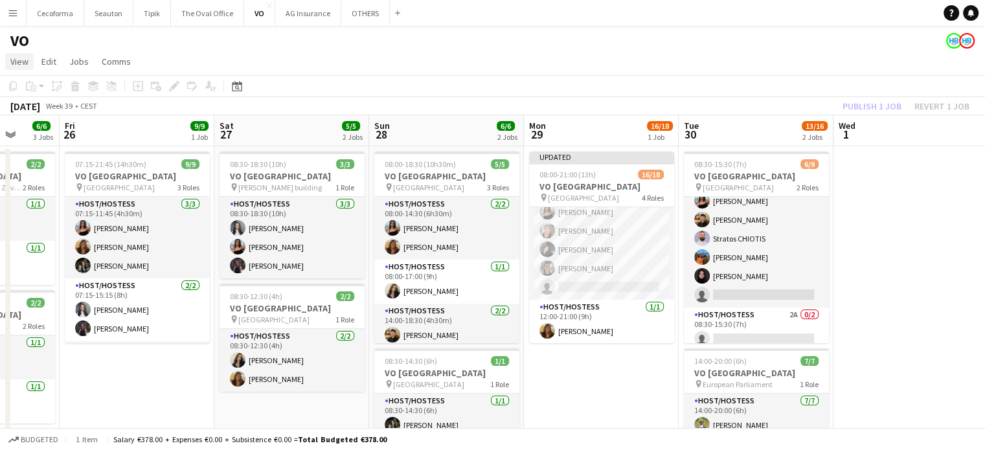
click at [24, 61] on span "View" at bounding box center [19, 62] width 18 height 12
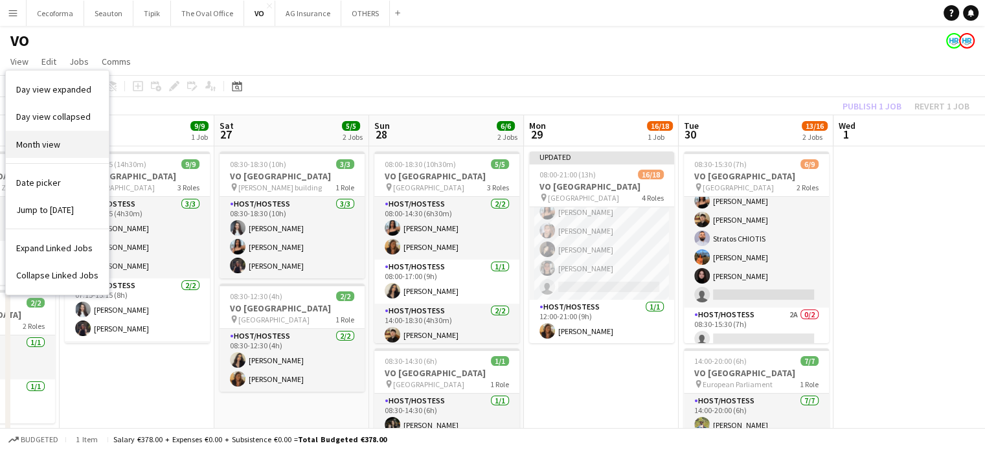
click at [39, 145] on span "Month view" at bounding box center [38, 145] width 44 height 12
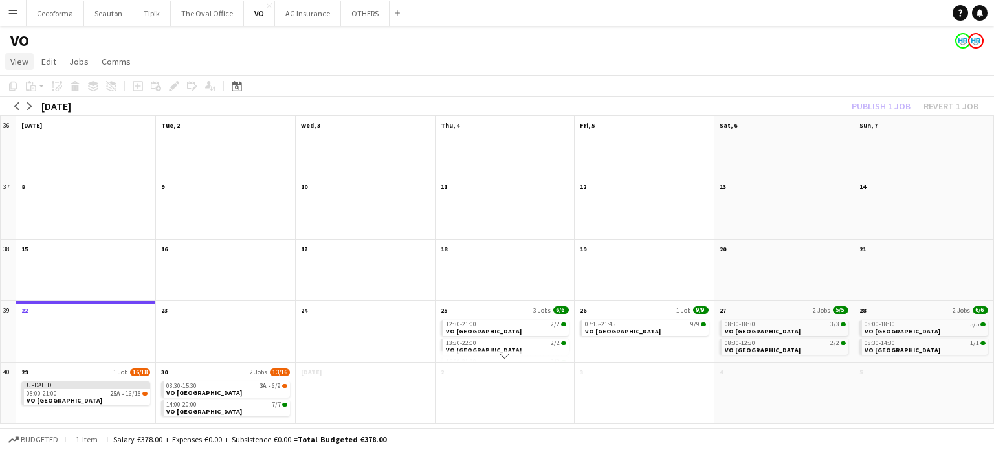
click at [24, 58] on span "View" at bounding box center [19, 62] width 18 height 12
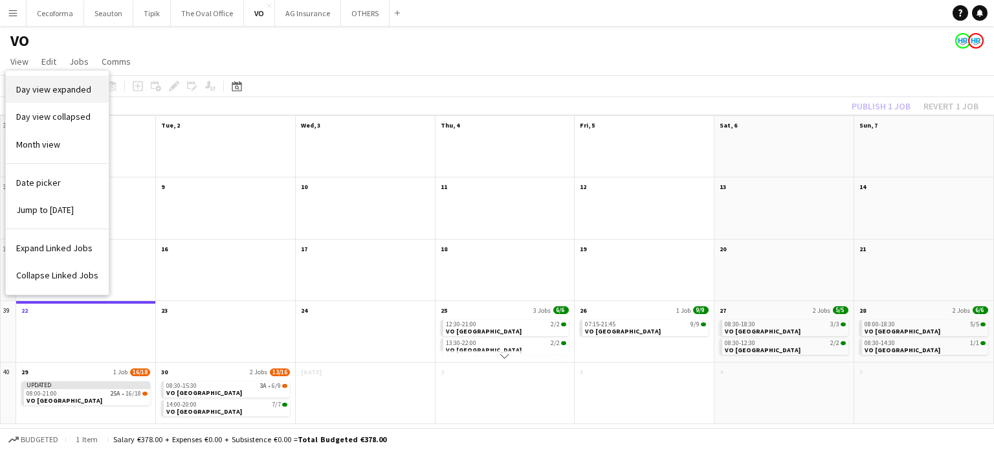
click at [28, 88] on span "Day view expanded" at bounding box center [53, 90] width 75 height 12
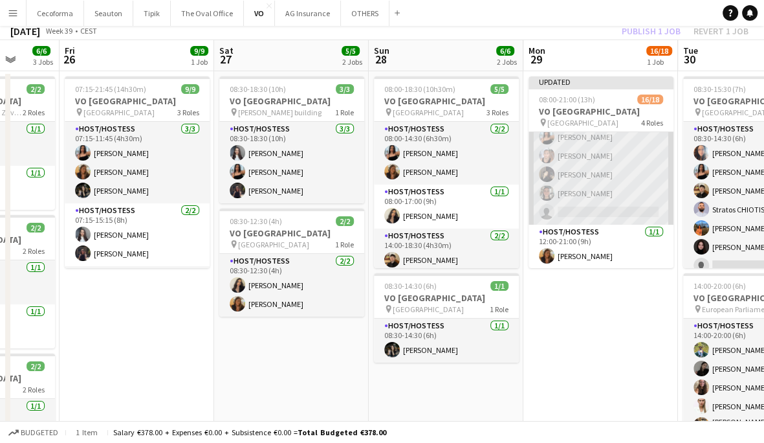
scroll to position [168, 0]
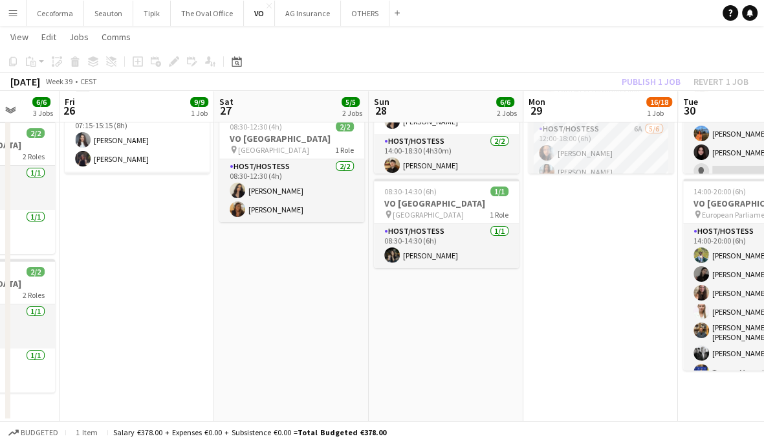
click at [590, 269] on app-date-cell "Updated 08:00-21:00 (13h) 16/18 VO Europe pin UR Square 4 Roles Host/Hostess 7/…" at bounding box center [601, 199] width 155 height 445
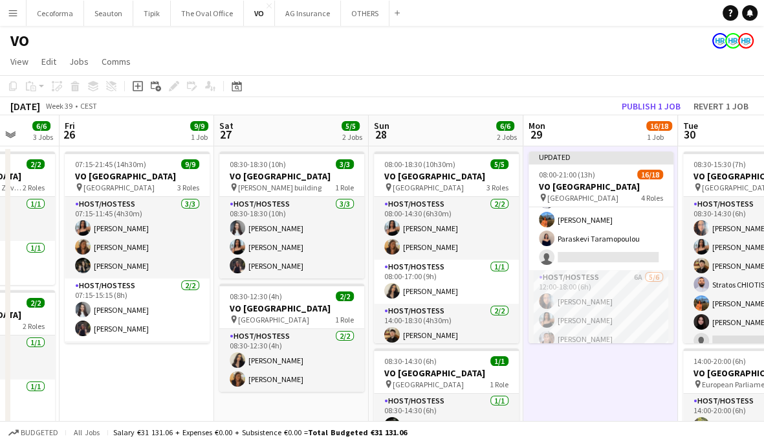
scroll to position [259, 0]
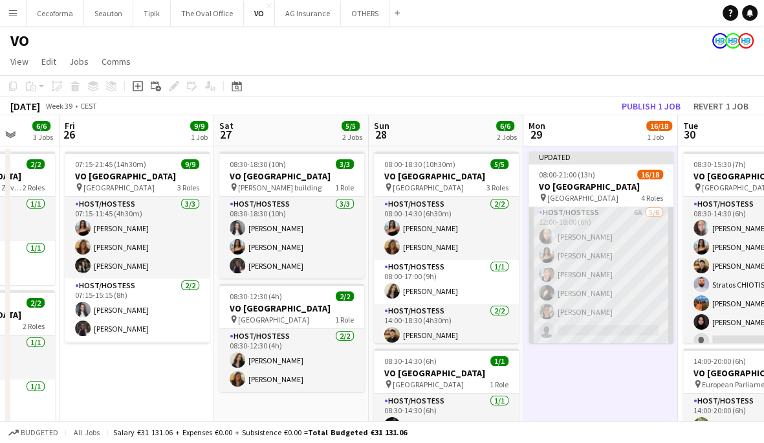
click at [600, 309] on app-card-role "Host/Hostess 6A 5/6 12:00-18:00 (6h) Dalia Louissi Jessica Petrovski Elikiah Ka…" at bounding box center [601, 274] width 145 height 138
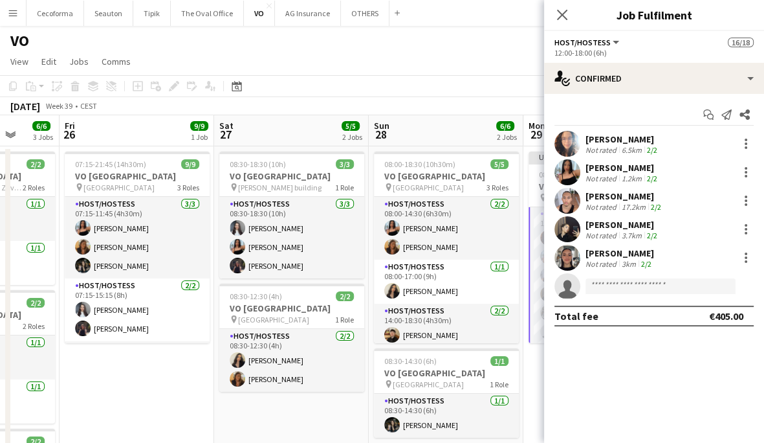
scroll to position [260, 0]
click at [561, 10] on icon "Close pop-in" at bounding box center [562, 14] width 12 height 12
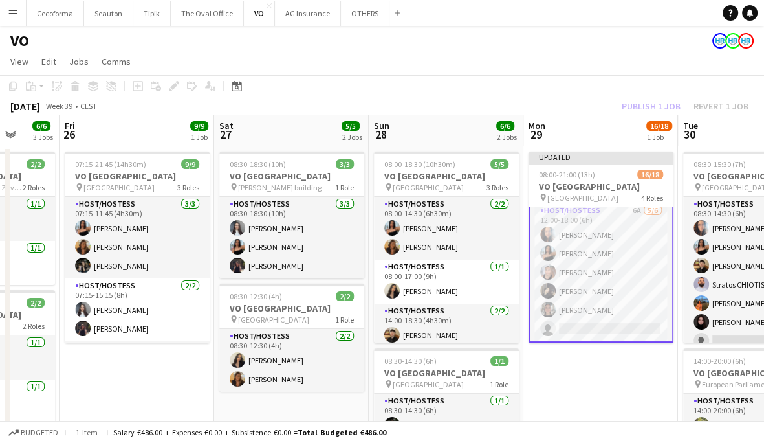
scroll to position [305, 0]
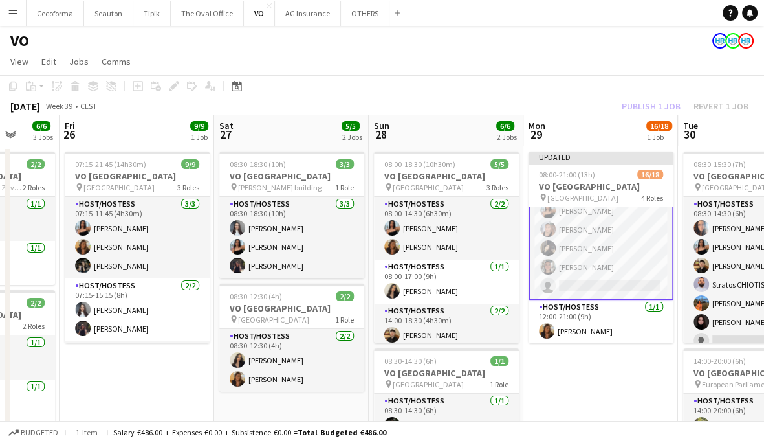
click at [598, 284] on app-card-role "Host/Hostess 6A 5/6 12:00-18:00 (6h) Dalia Louissi Jessica Petrovski Elikiah Ka…" at bounding box center [601, 229] width 145 height 140
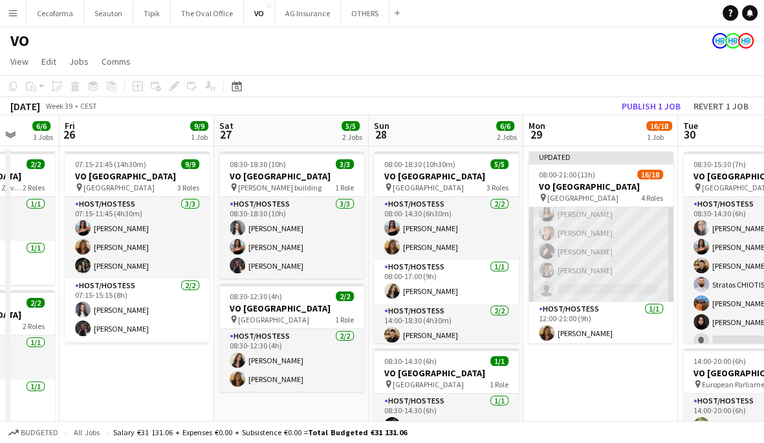
scroll to position [303, 0]
click at [594, 284] on app-card-role "Host/Hostess 6A 5/6 12:00-18:00 (6h) Dalia Louissi Jessica Petrovski Elikiah Ka…" at bounding box center [601, 230] width 145 height 138
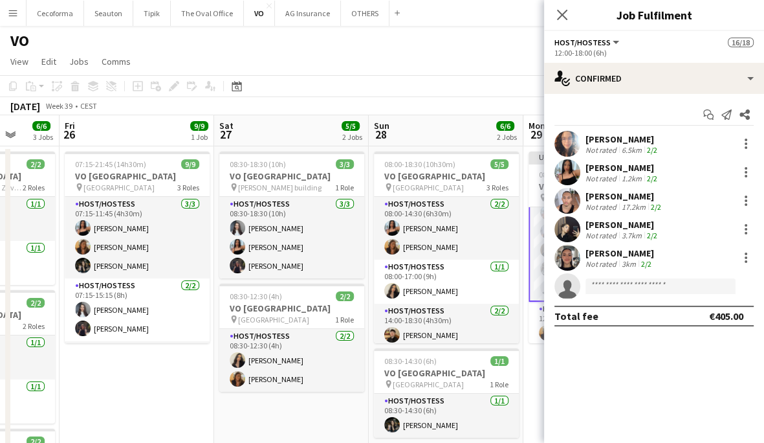
scroll to position [304, 0]
click at [629, 282] on input at bounding box center [661, 286] width 150 height 16
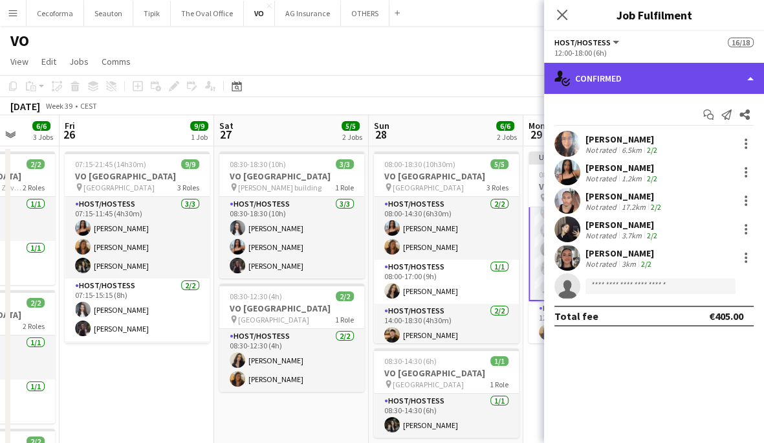
click at [656, 84] on div "single-neutral-actions-check-2 Confirmed" at bounding box center [654, 78] width 220 height 31
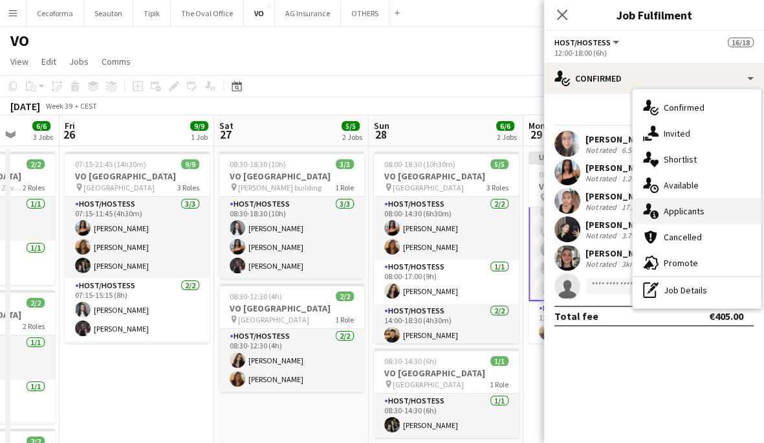
click at [689, 205] on span "Applicants" at bounding box center [684, 211] width 41 height 12
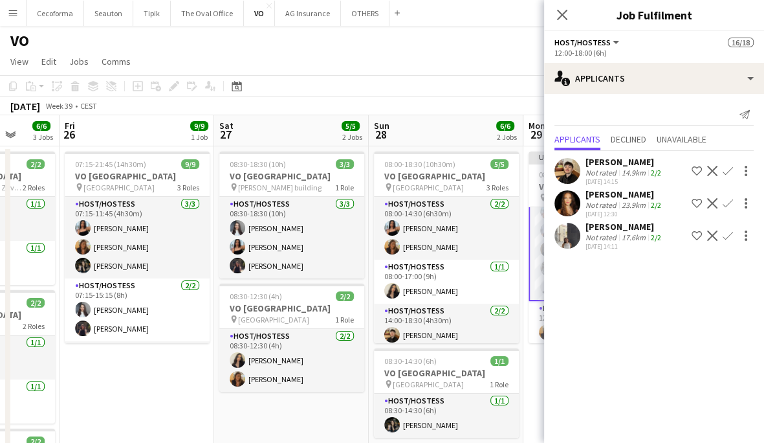
click at [619, 197] on div "[PERSON_NAME]" at bounding box center [625, 194] width 78 height 12
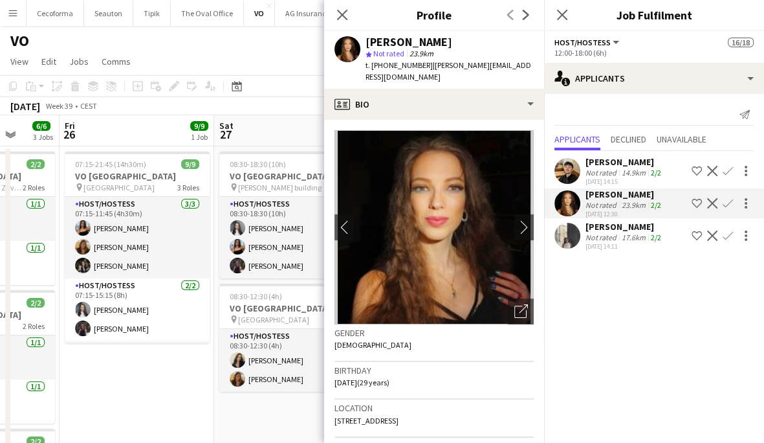
click at [728, 199] on app-icon "Confirm" at bounding box center [728, 203] width 10 height 10
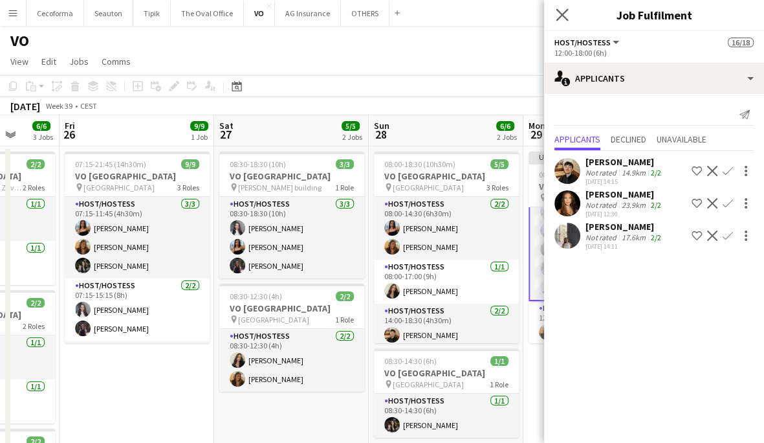
click at [563, 7] on app-icon "Close pop-in" at bounding box center [562, 15] width 19 height 19
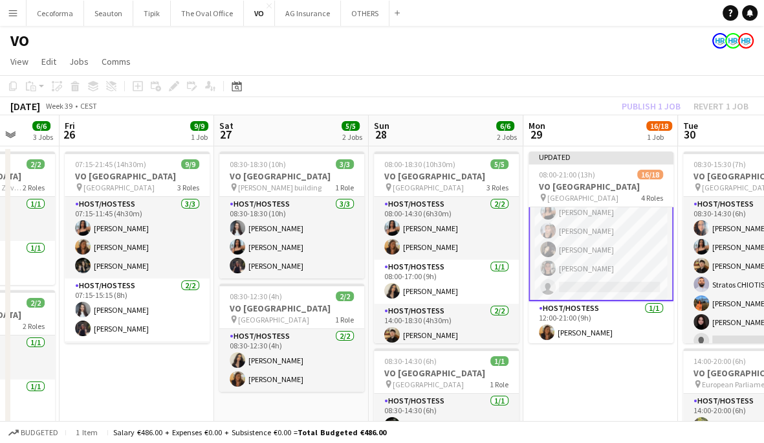
drag, startPoint x: 586, startPoint y: 295, endPoint x: 585, endPoint y: 282, distance: 12.3
click at [585, 284] on app-card-role "Host/Hostess 6A 5/6 12:00-18:00 (6h) Dalia Louissi Jessica Petrovski Elikiah Ka…" at bounding box center [601, 231] width 145 height 140
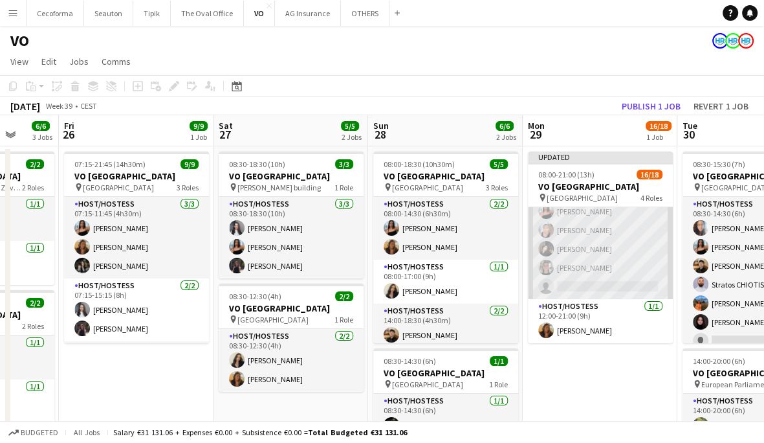
click at [585, 282] on app-card-role "Host/Hostess 6A 5/6 12:00-18:00 (6h) Dalia Louissi Jessica Petrovski Elikiah Ka…" at bounding box center [600, 230] width 145 height 138
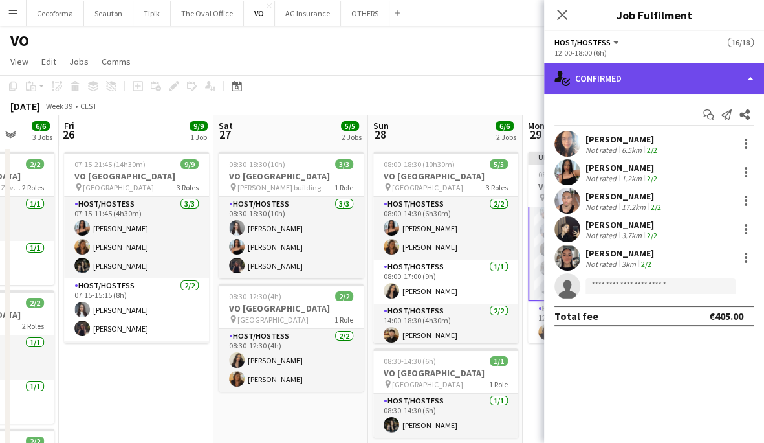
click at [629, 87] on div "single-neutral-actions-check-2 Confirmed" at bounding box center [654, 78] width 220 height 31
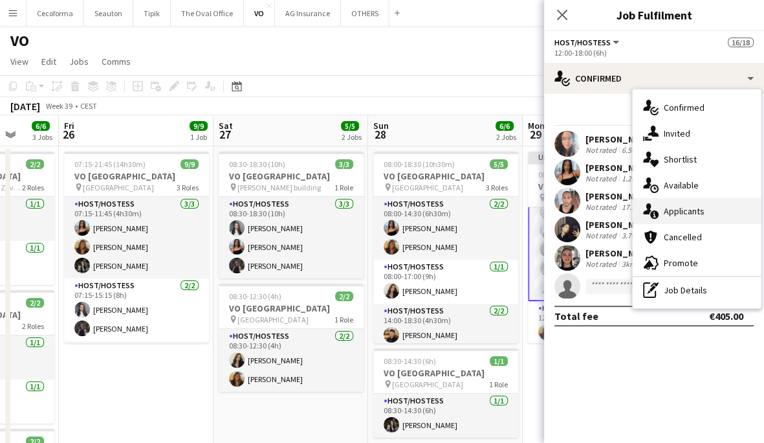
click at [671, 202] on div "single-neutral-actions-information Applicants" at bounding box center [697, 211] width 128 height 26
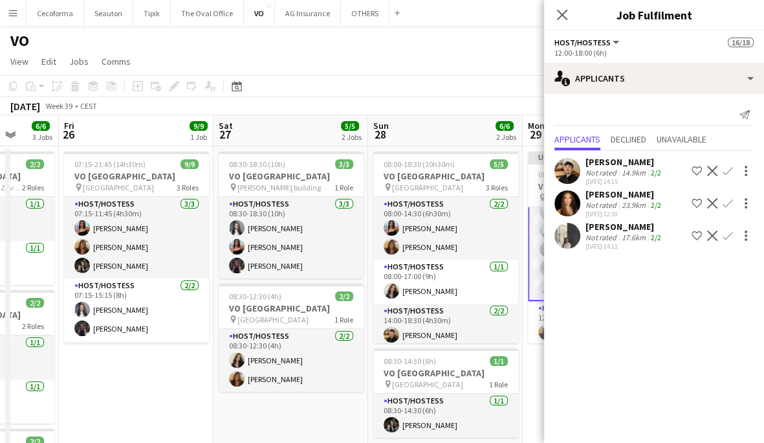
click at [724, 201] on app-icon "Confirm" at bounding box center [728, 203] width 10 height 10
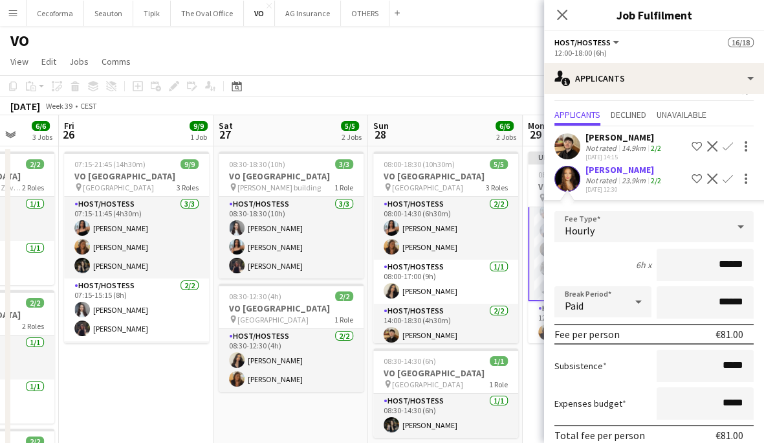
scroll to position [113, 0]
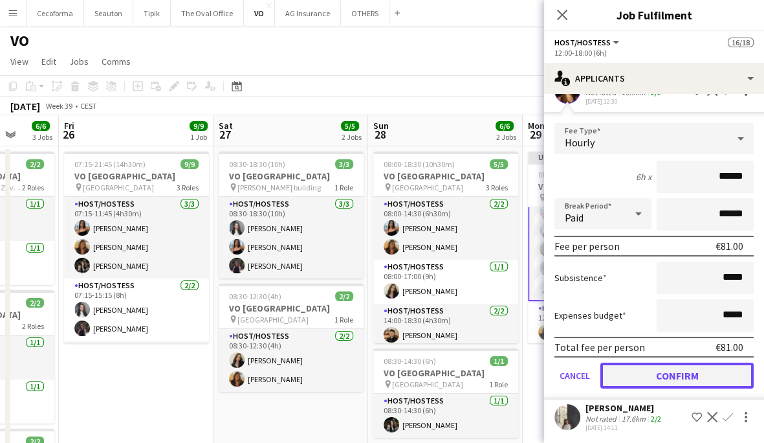
click at [678, 365] on button "Confirm" at bounding box center [677, 375] width 153 height 26
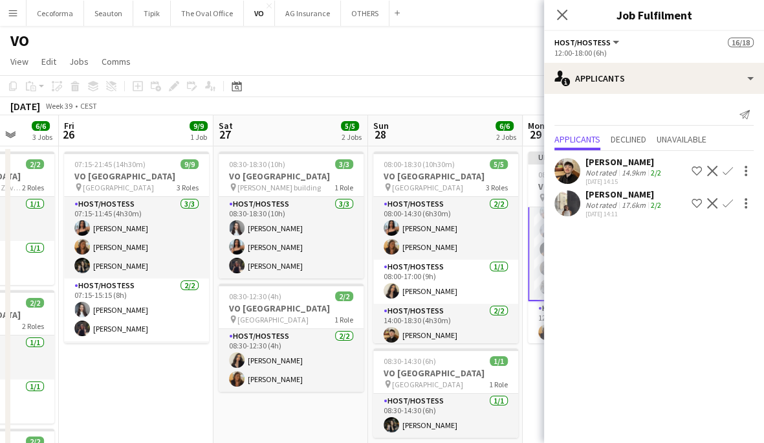
scroll to position [0, 0]
click at [561, 8] on app-icon "Close pop-in" at bounding box center [562, 15] width 19 height 19
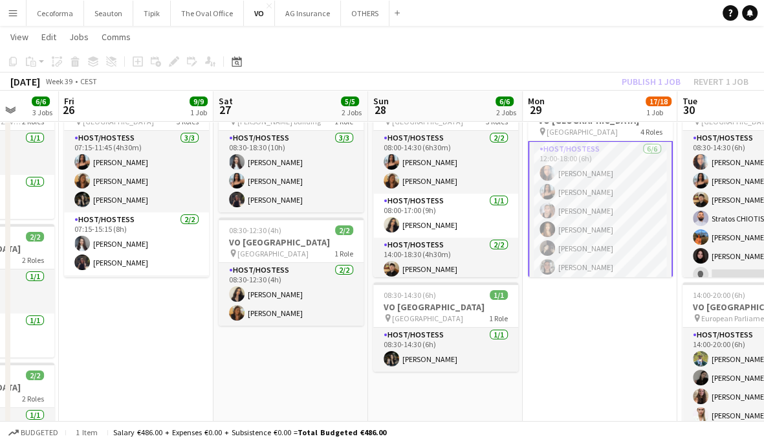
scroll to position [240, 0]
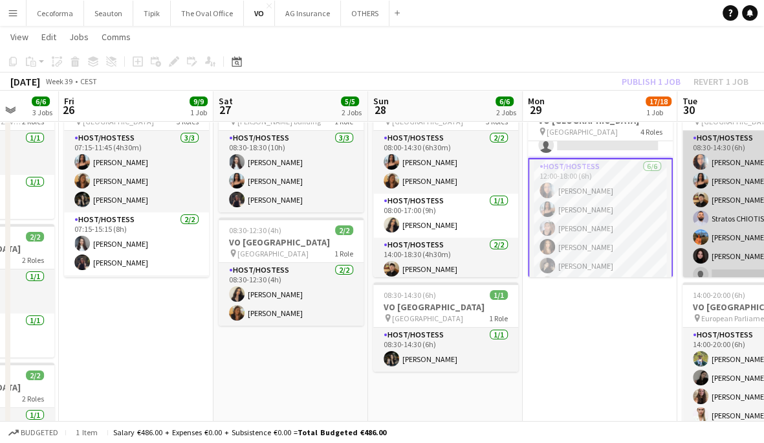
click at [712, 176] on app-card-role "Host/Hostess 1A 6/7 08:30-14:30 (6h) Dalia Louissi Jessica Petrovski Noah de Ca…" at bounding box center [755, 209] width 145 height 157
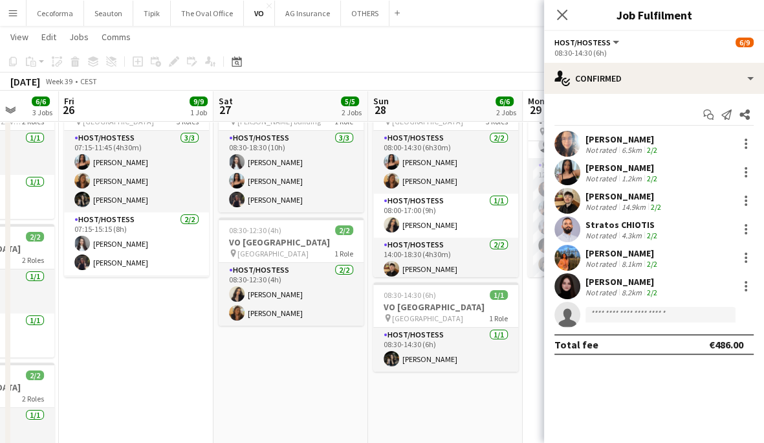
click at [530, 334] on app-date-cell "Updated 08:00-21:00 (13h) 17/18 VO Europe pin UR Square 4 Roles Host/Hostess 7/…" at bounding box center [600, 302] width 155 height 445
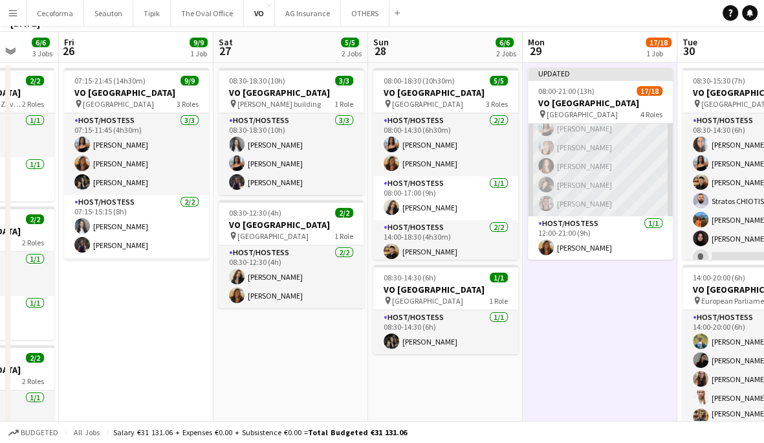
scroll to position [0, 0]
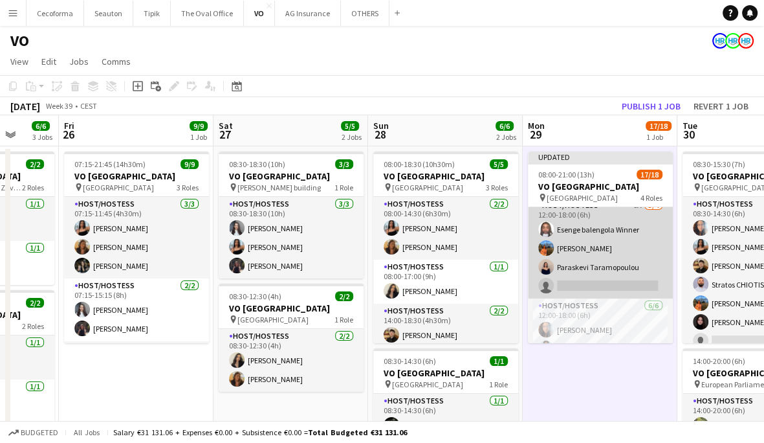
click at [629, 256] on app-card-role "Host/Hostess 8A 3/4 12:00-18:00 (6h) Esenge balengola Winner Lina Louissi Paras…" at bounding box center [600, 248] width 145 height 100
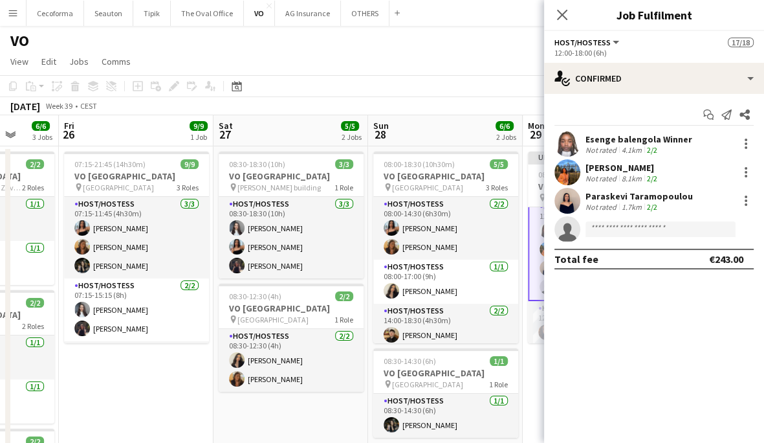
scroll to position [166, 0]
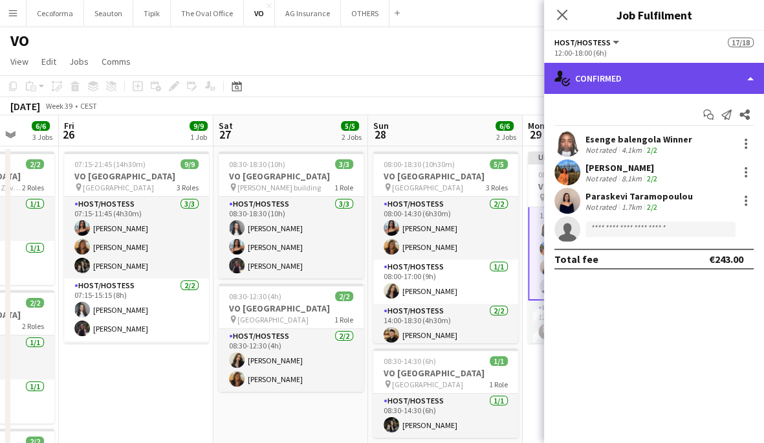
click at [671, 82] on div "single-neutral-actions-check-2 Confirmed" at bounding box center [654, 78] width 220 height 31
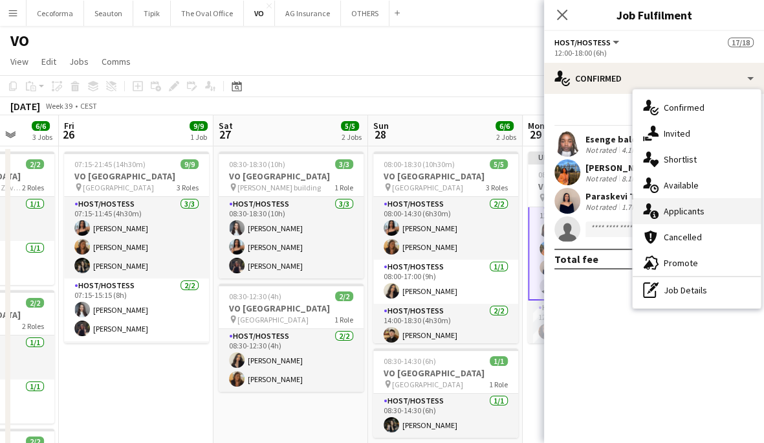
click at [685, 212] on span "Applicants" at bounding box center [684, 211] width 41 height 12
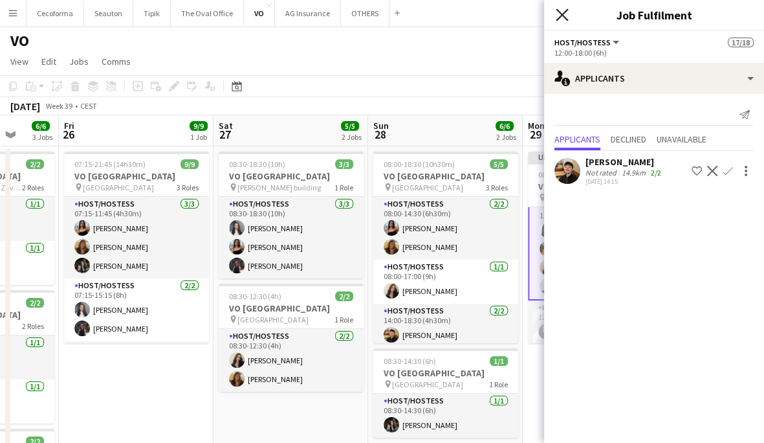
click at [563, 15] on icon at bounding box center [562, 14] width 12 height 12
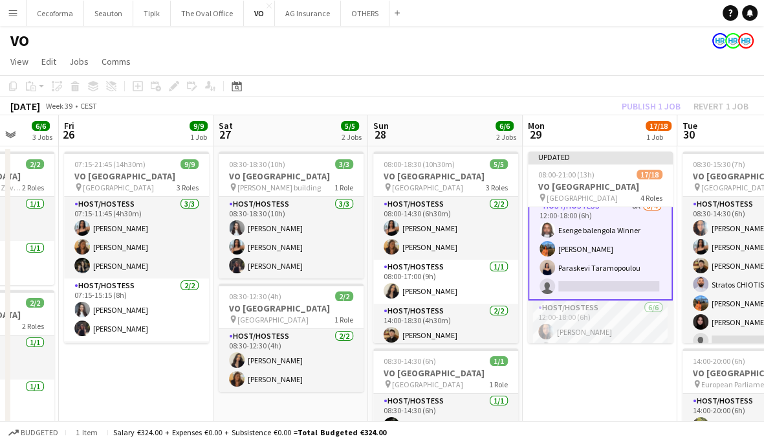
click at [608, 278] on app-card-role "Host/Hostess 8A 3/4 12:00-18:00 (6h) Esenge balengola Winner Lina Louissi Paras…" at bounding box center [600, 248] width 145 height 103
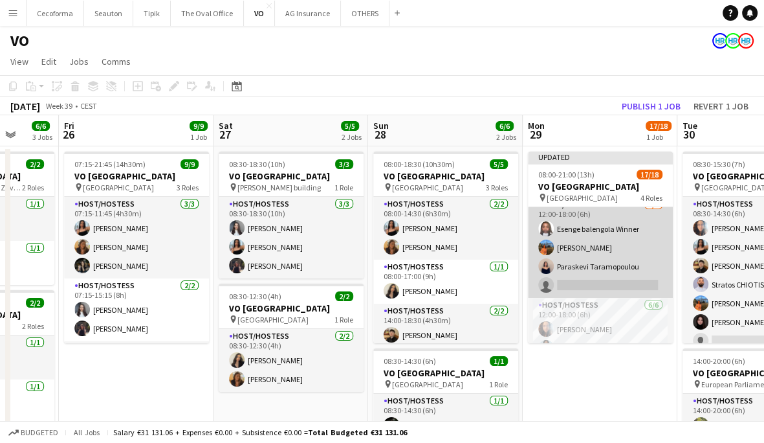
scroll to position [166, 0]
click at [607, 282] on app-card-role "Host/Hostess 8A 3/4 12:00-18:00 (6h) Esenge balengola Winner Lina Louissi Paras…" at bounding box center [600, 248] width 145 height 100
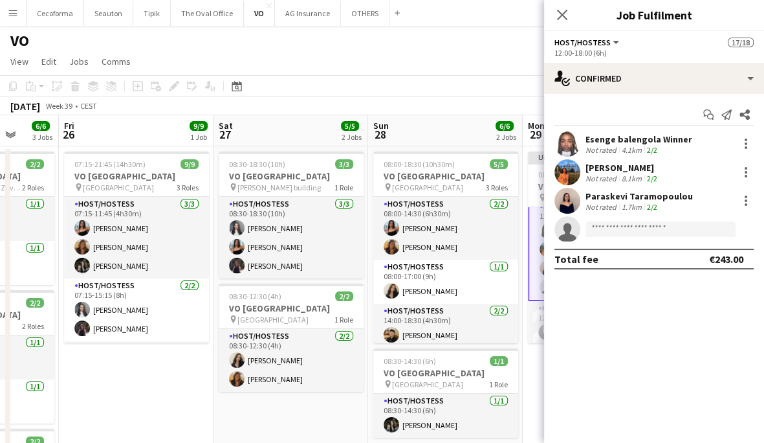
scroll to position [166, 0]
click at [612, 232] on input at bounding box center [661, 229] width 150 height 16
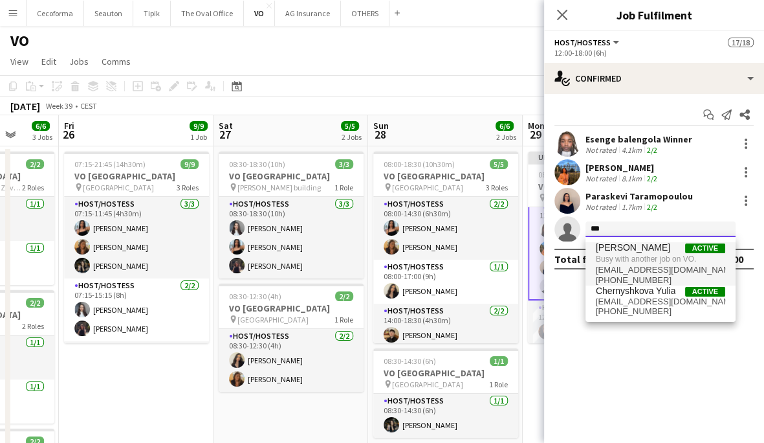
type input "***"
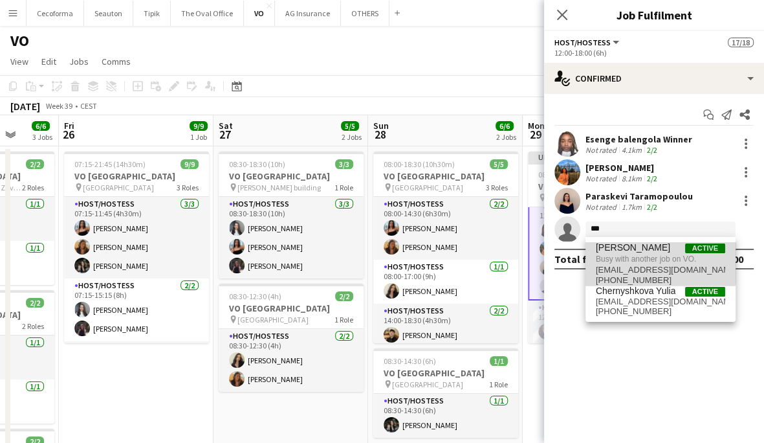
click at [619, 250] on span "[PERSON_NAME]" at bounding box center [633, 247] width 74 height 11
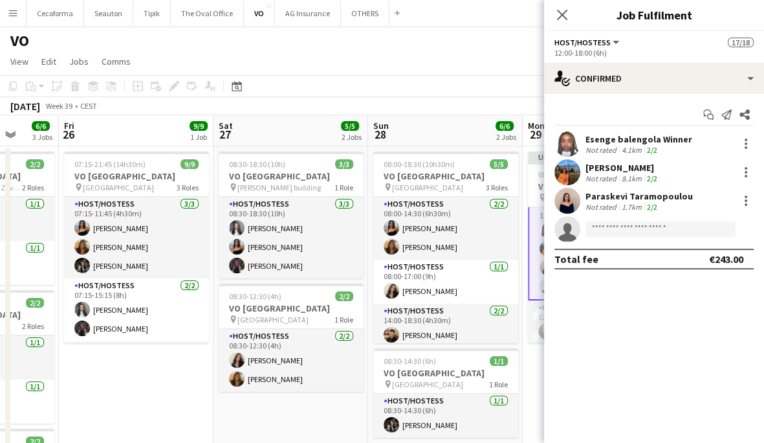
click at [489, 43] on div "VO" at bounding box center [382, 38] width 764 height 25
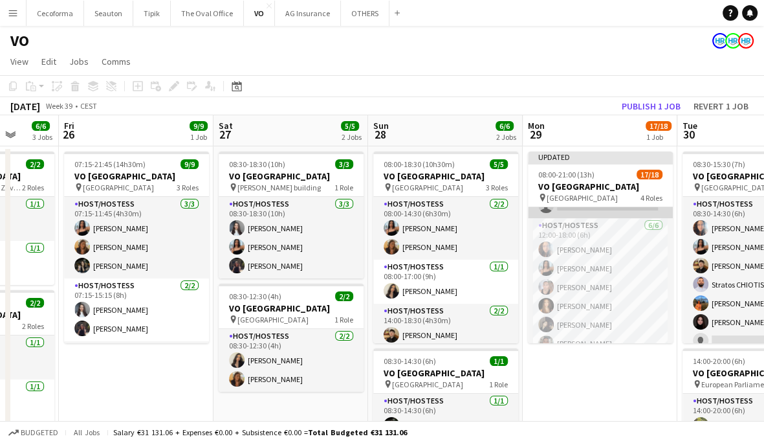
scroll to position [259, 0]
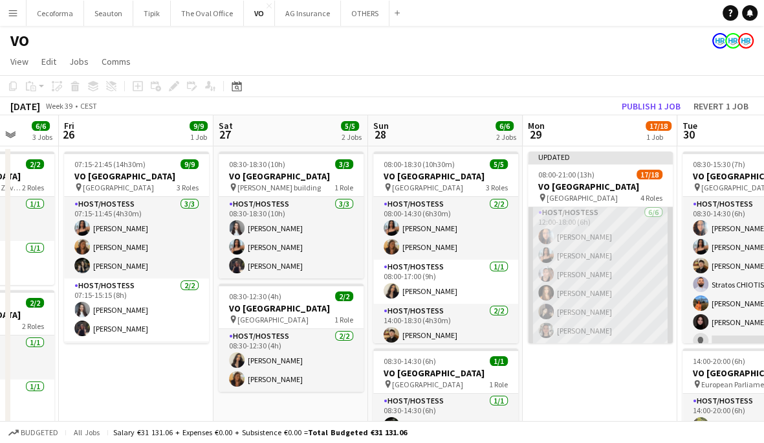
click at [588, 274] on app-card-role "Host/Hostess 6/6 12:00-18:00 (6h) Dalia Louissi Jessica Petrovski Elikiah Kalen…" at bounding box center [600, 274] width 145 height 138
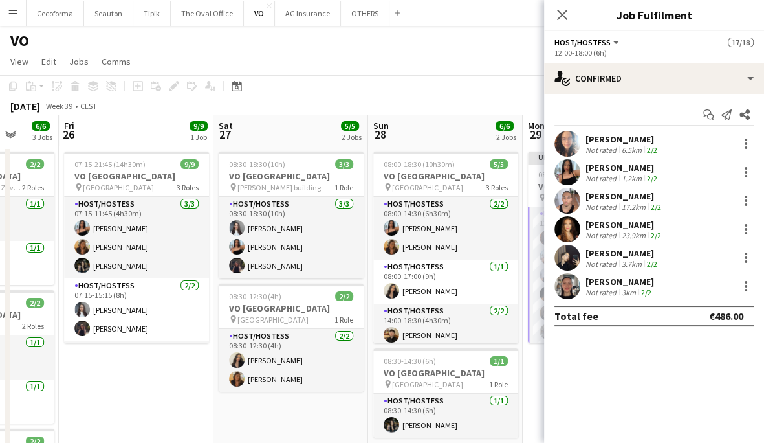
scroll to position [260, 0]
click at [743, 278] on div at bounding box center [745, 286] width 18 height 16
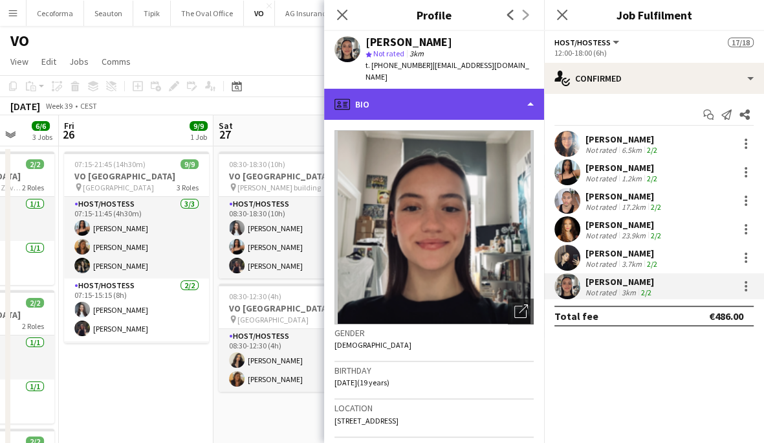
click at [424, 92] on div "profile Bio" at bounding box center [434, 104] width 220 height 31
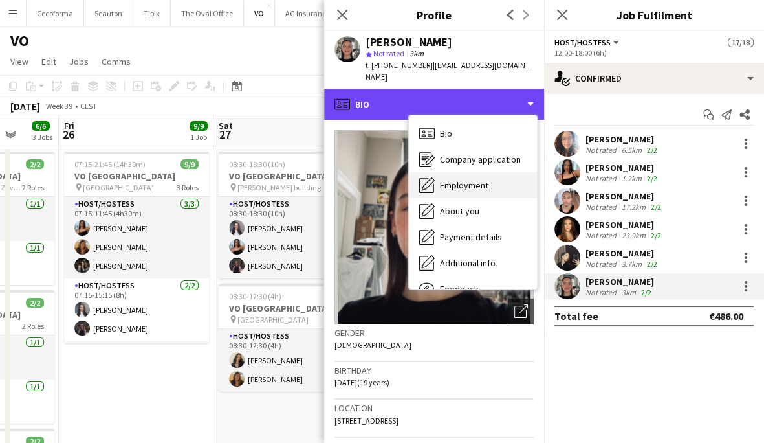
scroll to position [44, 0]
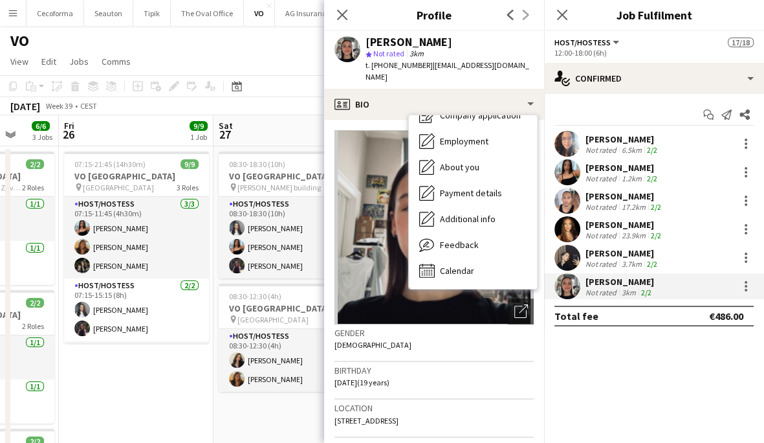
click at [743, 295] on div "Yuliya Hevko Not rated 3km 2/2" at bounding box center [654, 286] width 220 height 26
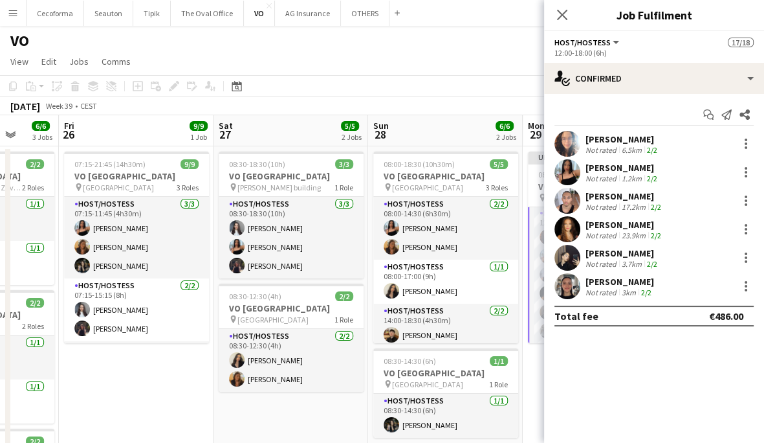
click at [743, 295] on div "Yuliya Hevko Not rated 3km 2/2" at bounding box center [654, 286] width 220 height 26
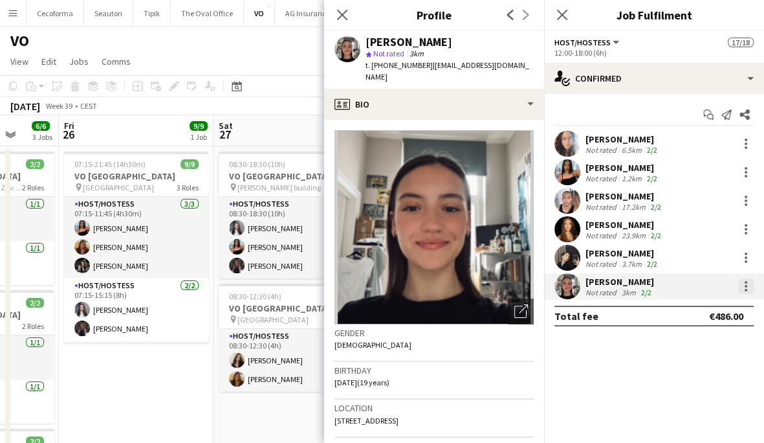
click at [749, 292] on div at bounding box center [747, 286] width 16 height 16
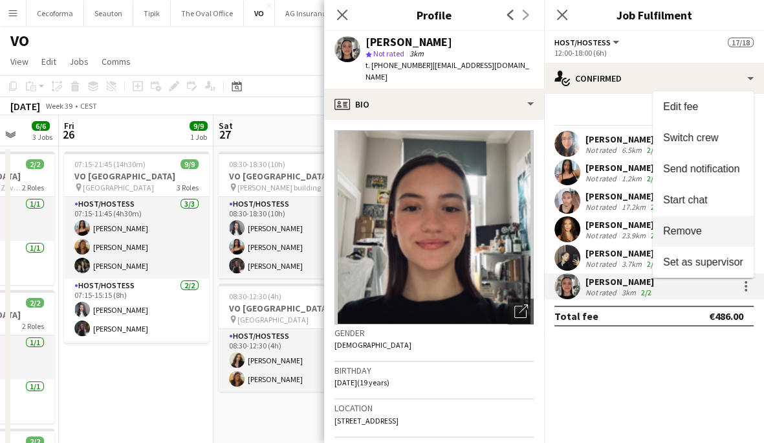
click at [699, 235] on span "Remove" at bounding box center [683, 230] width 39 height 11
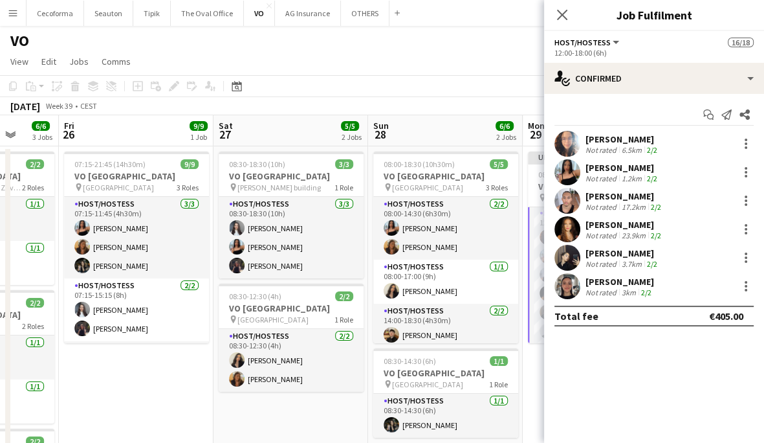
click at [496, 59] on app-page-menu "View Day view expanded Day view collapsed Month view Date picker Jump to today …" at bounding box center [382, 62] width 764 height 25
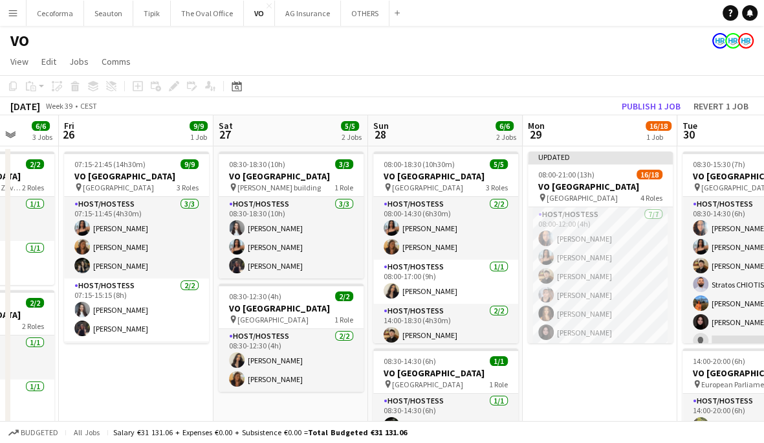
scroll to position [259, 0]
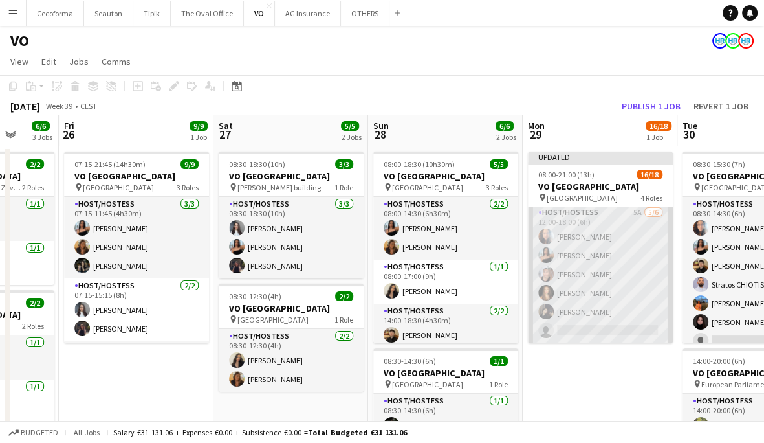
click at [616, 325] on app-card-role "Host/Hostess 5A 5/6 12:00-18:00 (6h) Dalia Louissi Jessica Petrovski Elikiah Ka…" at bounding box center [600, 274] width 145 height 138
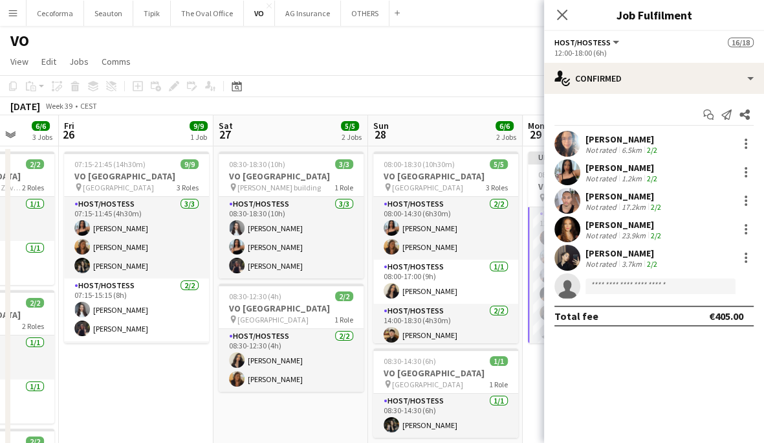
scroll to position [260, 0]
click at [615, 287] on input at bounding box center [661, 286] width 150 height 16
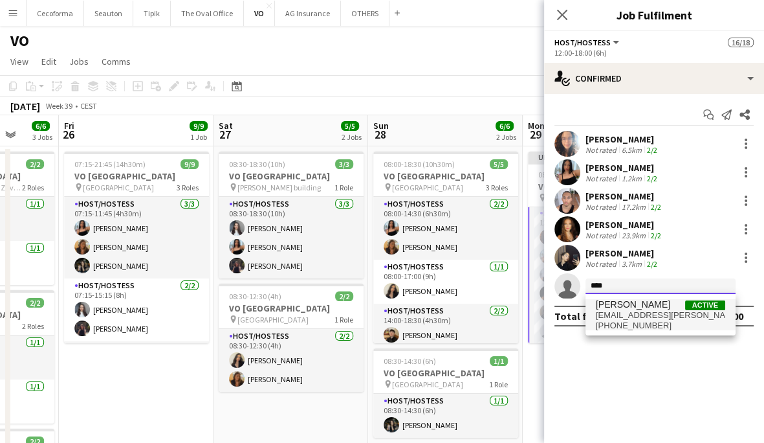
type input "****"
click at [621, 309] on span "[PERSON_NAME]" at bounding box center [633, 304] width 74 height 11
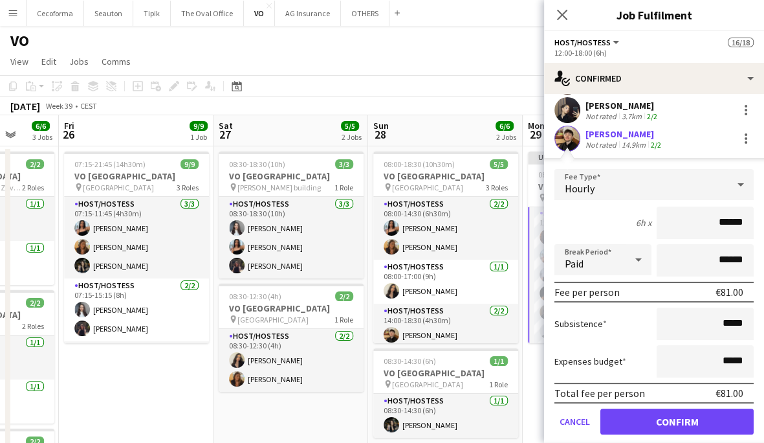
scroll to position [186, 0]
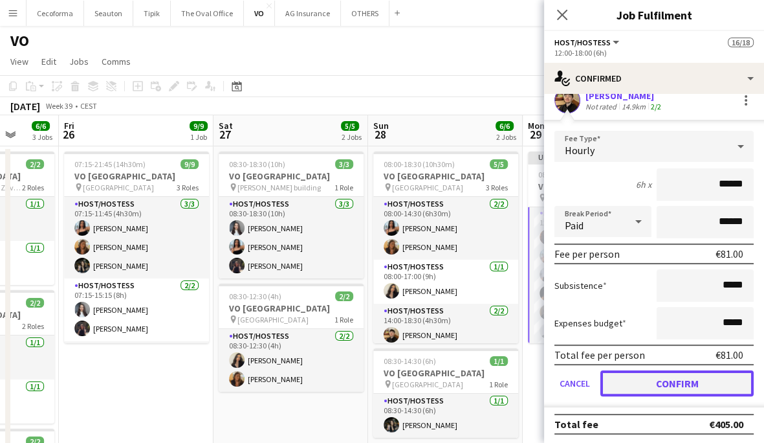
click at [641, 374] on button "Confirm" at bounding box center [677, 383] width 153 height 26
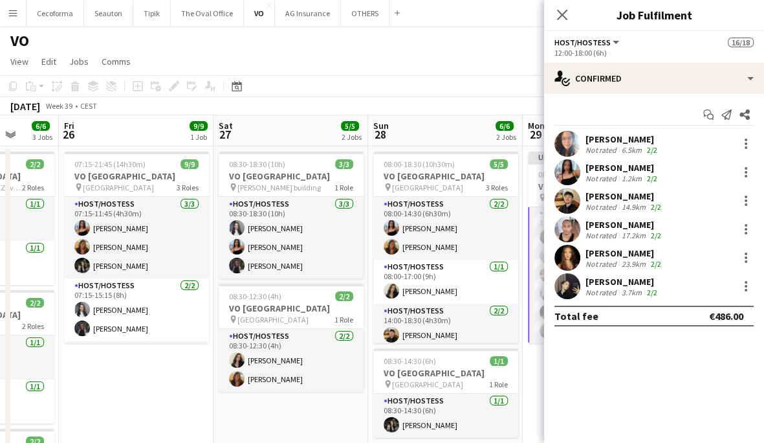
scroll to position [0, 0]
click at [498, 57] on app-page-menu "View Day view expanded Day view collapsed Month view Date picker Jump to today …" at bounding box center [382, 62] width 764 height 25
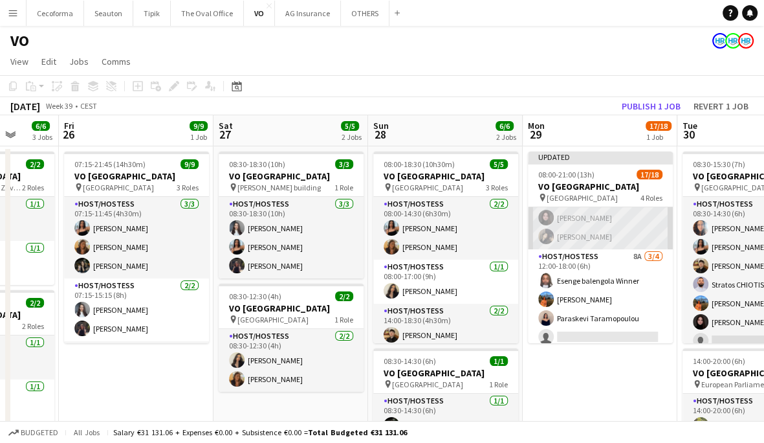
scroll to position [194, 0]
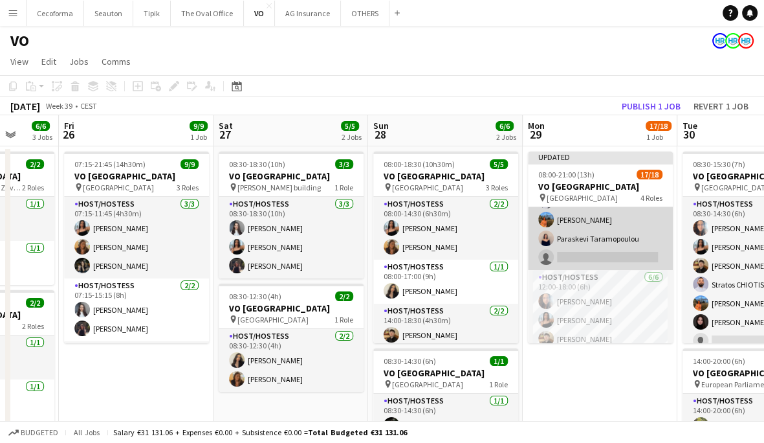
click at [592, 256] on app-card-role "Host/Hostess 8A 3/4 12:00-18:00 (6h) Esenge balengola Winner Lina Louissi Paras…" at bounding box center [600, 220] width 145 height 100
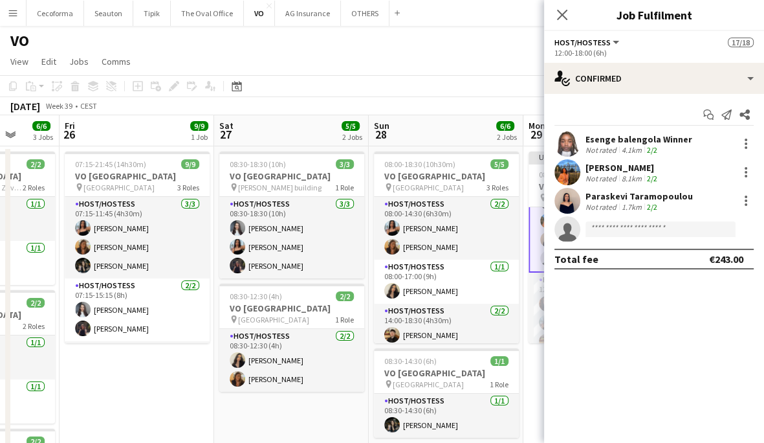
scroll to position [195, 0]
click at [650, 224] on input at bounding box center [661, 229] width 150 height 16
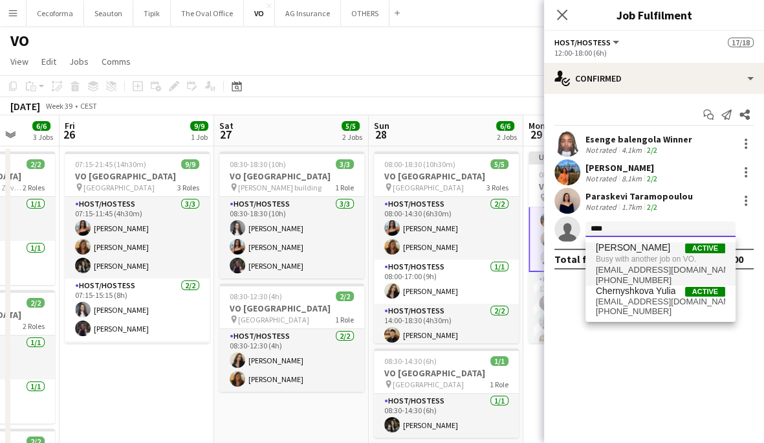
type input "****"
click at [640, 265] on span "yuliahevko@gmail.com" at bounding box center [660, 270] width 129 height 10
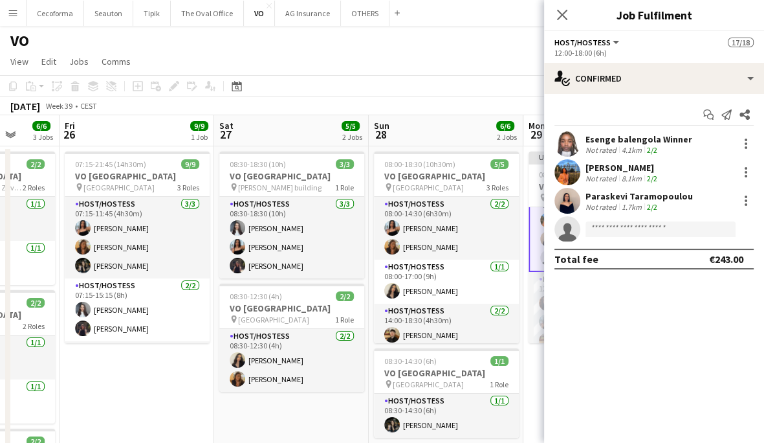
click at [498, 105] on div "September 2025 Week 39 • CEST Publish 1 job Revert 1 job" at bounding box center [382, 106] width 764 height 18
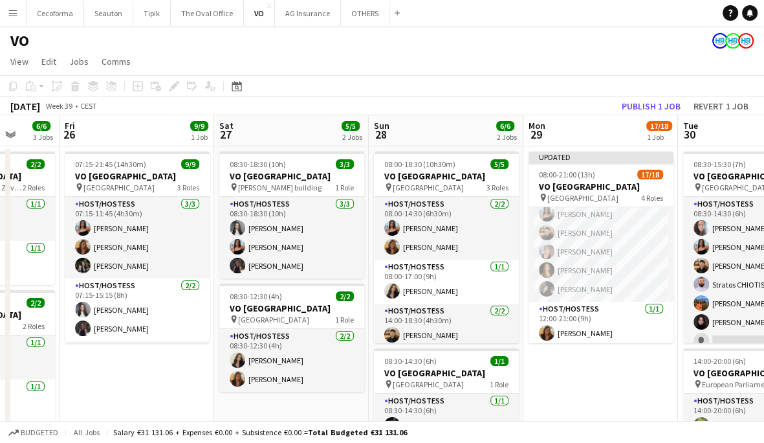
scroll to position [303, 0]
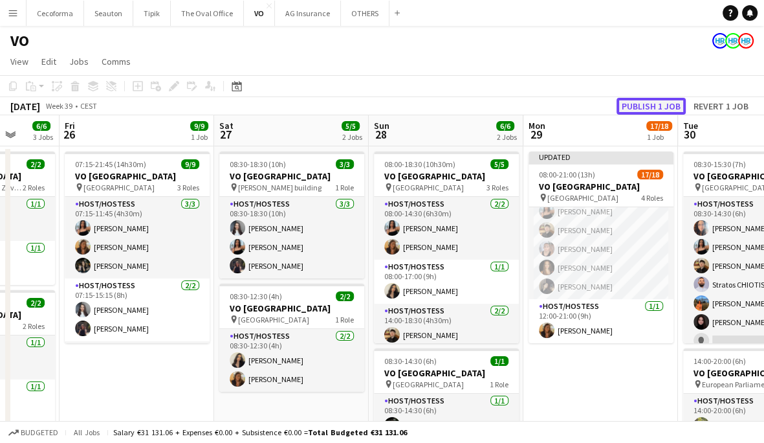
click at [647, 100] on button "Publish 1 job" at bounding box center [651, 106] width 69 height 17
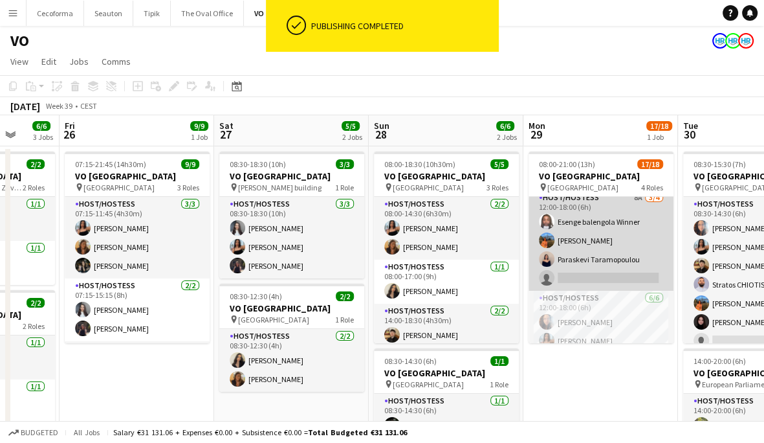
click at [590, 266] on app-card-role "Host/Hostess 8A 3/4 12:00-18:00 (6h) Esenge balengola Winner Lina Louissi Paras…" at bounding box center [601, 240] width 145 height 100
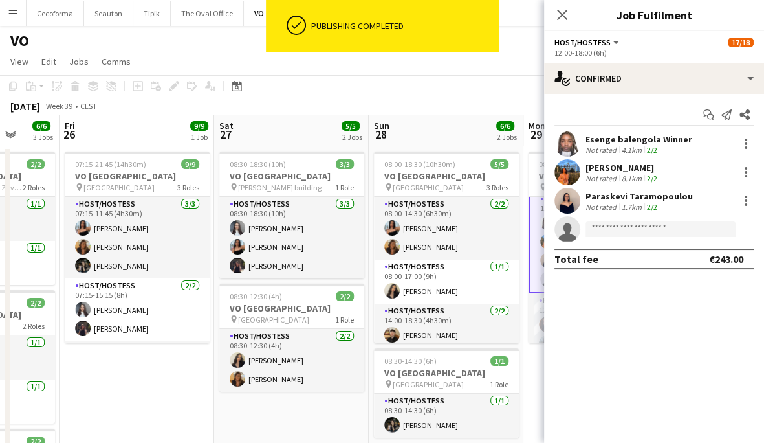
scroll to position [164, 0]
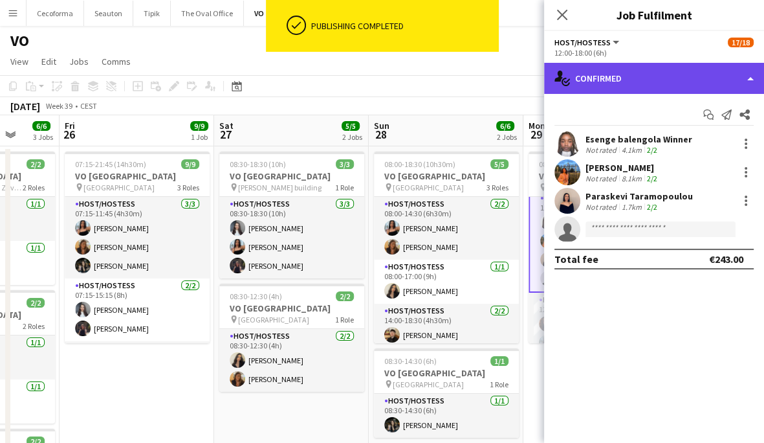
click at [610, 84] on div "single-neutral-actions-check-2 Confirmed" at bounding box center [654, 78] width 220 height 31
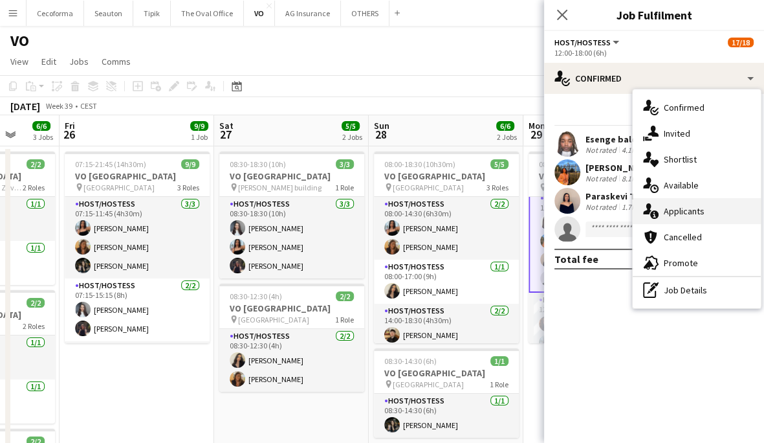
click at [678, 205] on span "Applicants" at bounding box center [684, 211] width 41 height 12
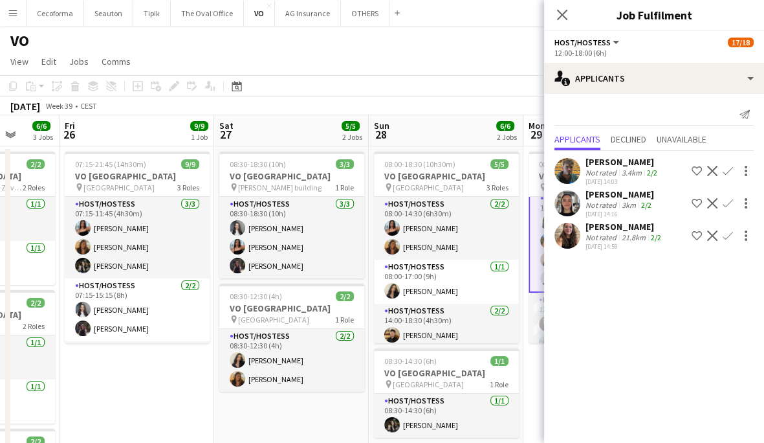
click at [723, 198] on app-icon "Confirm" at bounding box center [728, 203] width 10 height 10
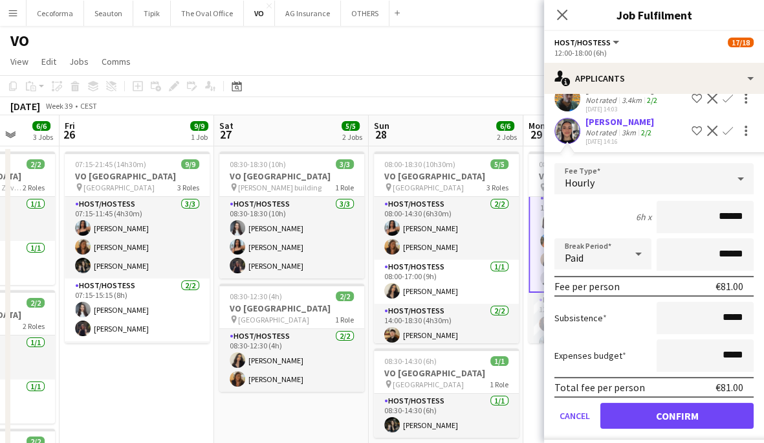
scroll to position [124, 0]
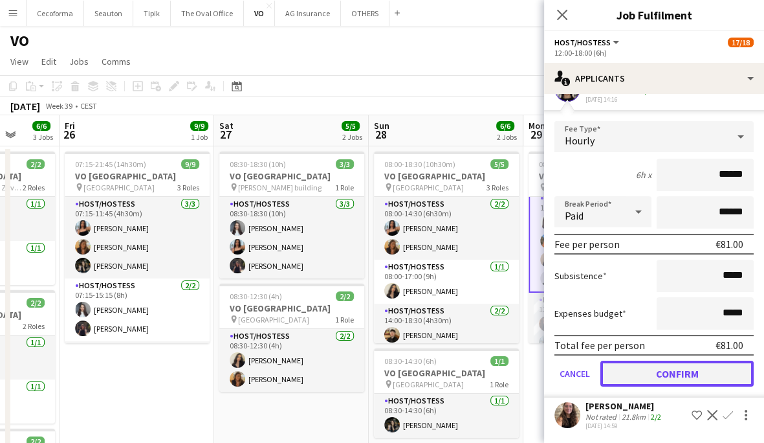
click at [675, 362] on button "Confirm" at bounding box center [677, 374] width 153 height 26
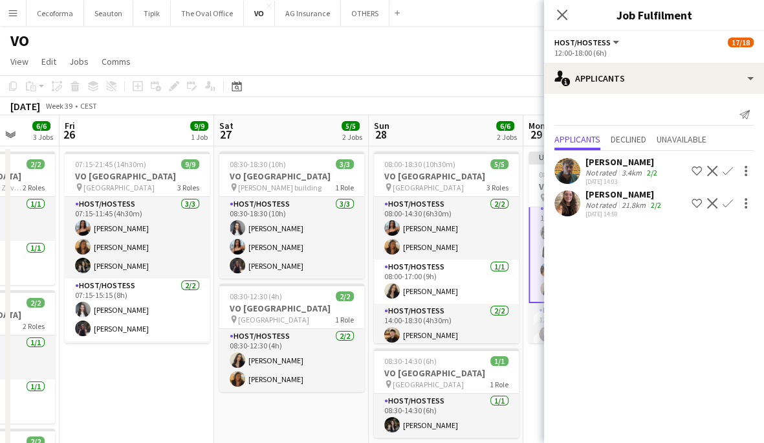
scroll to position [0, 0]
click at [557, 10] on icon at bounding box center [562, 14] width 12 height 12
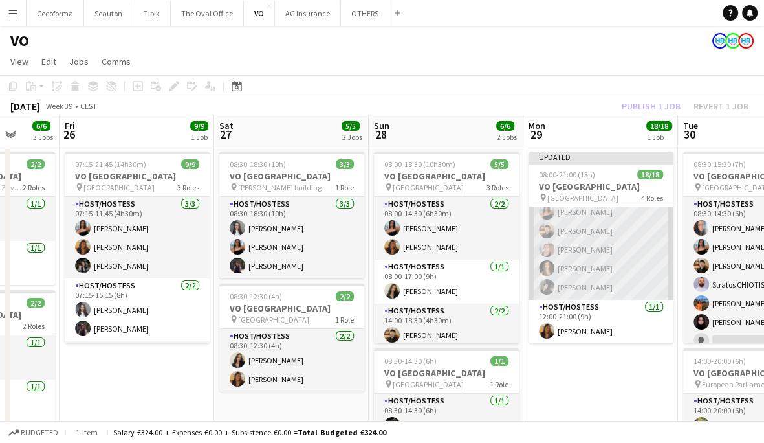
click at [610, 279] on app-card-role "Host/Hostess 6/6 12:00-18:00 (6h) Dalia Louissi Jessica Petrovski Noah de Carva…" at bounding box center [601, 231] width 145 height 138
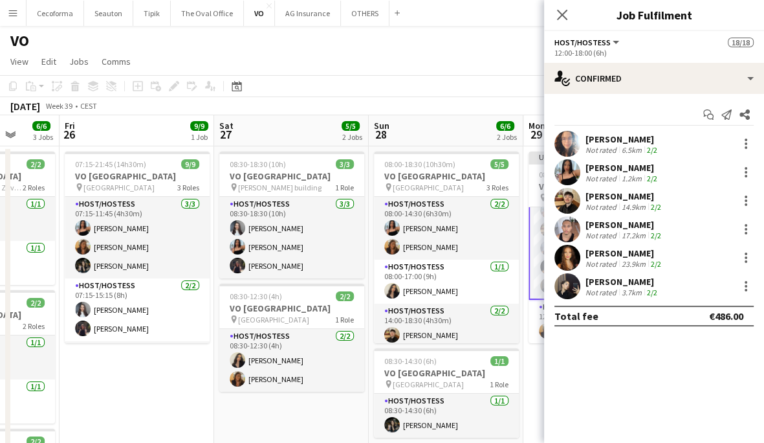
scroll to position [304, 0]
click at [535, 368] on app-date-cell "Updated 08:00-21:00 (13h) 18/18 VO Europe pin UR Square 4 Roles Host/Hostess 7/…" at bounding box center [601, 368] width 155 height 445
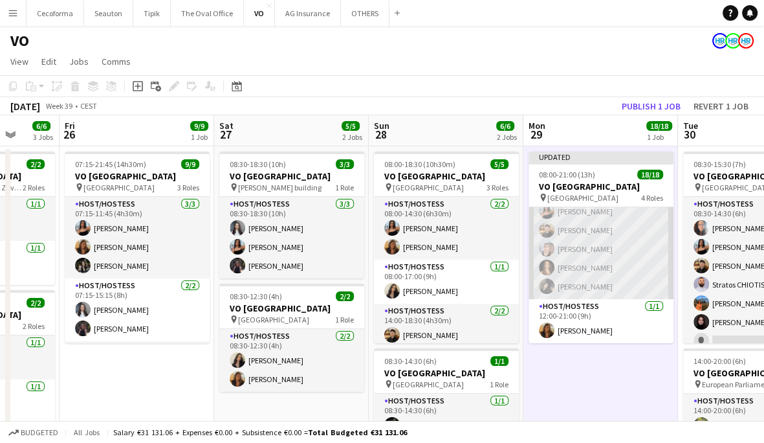
scroll to position [44, 0]
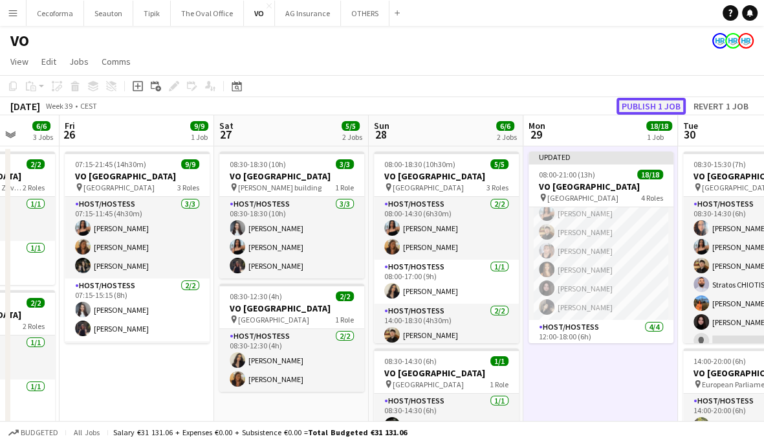
click at [639, 98] on button "Publish 1 job" at bounding box center [651, 106] width 69 height 17
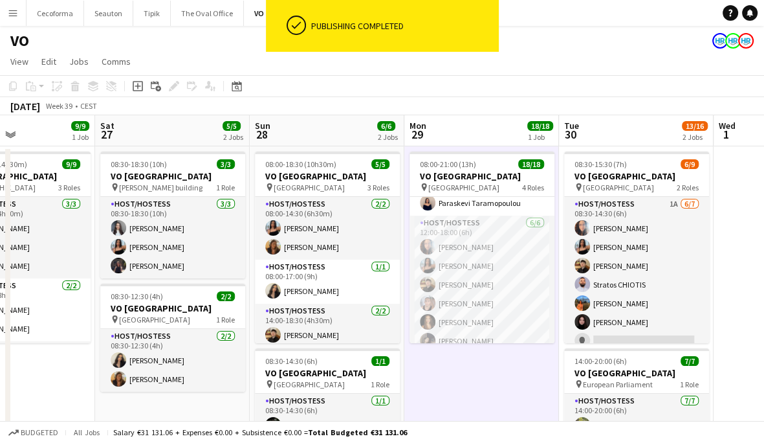
scroll to position [0, 373]
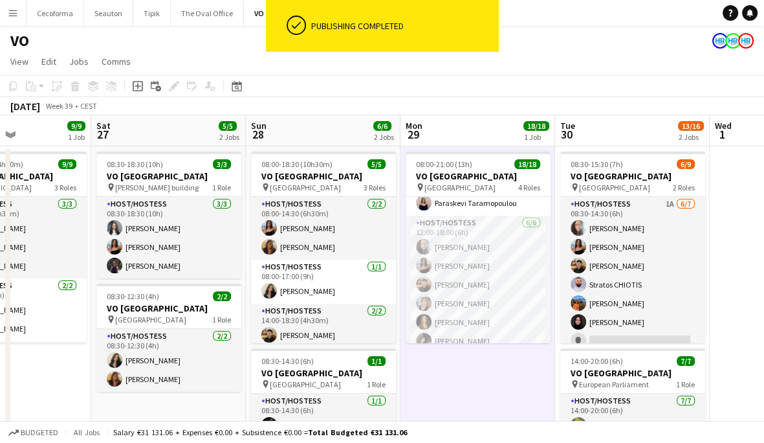
drag, startPoint x: 630, startPoint y: 407, endPoint x: 507, endPoint y: 375, distance: 126.4
click at [507, 375] on app-calendar-viewport "Wed 24 Thu 25 6/6 3 Jobs Fri 26 9/9 1 Job Sat 27 5/5 2 Jobs Sun 28 6/6 2 Jobs M…" at bounding box center [382, 353] width 764 height 476
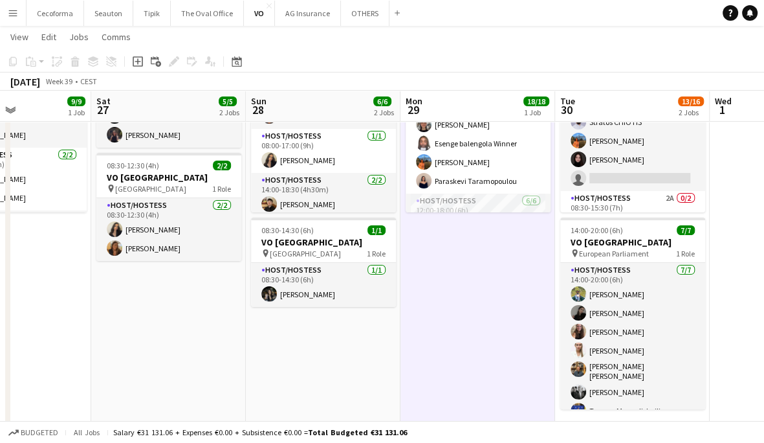
scroll to position [8, 0]
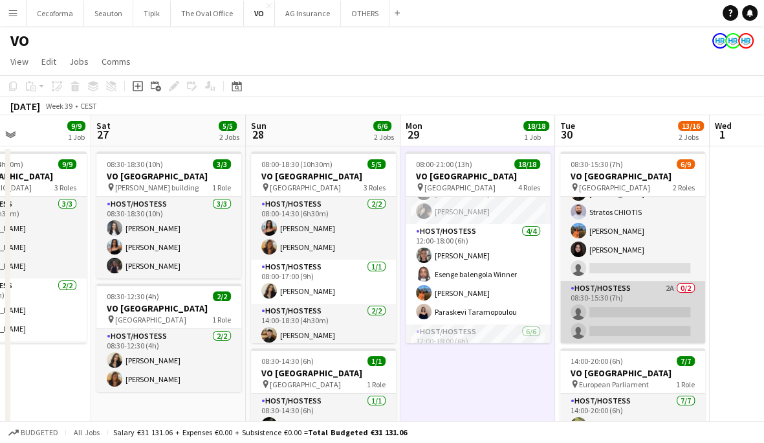
click at [641, 329] on app-card-role "Host/Hostess 2A 0/2 08:30-15:30 (7h) single-neutral-actions single-neutral-acti…" at bounding box center [633, 312] width 145 height 63
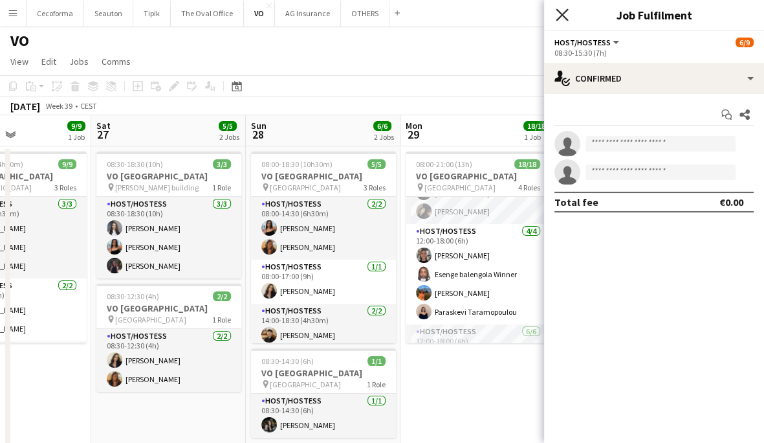
click at [560, 10] on icon "Close pop-in" at bounding box center [562, 14] width 12 height 12
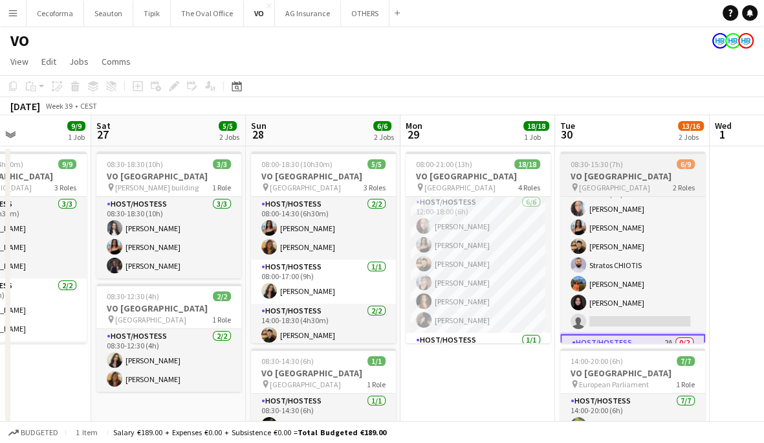
scroll to position [0, 0]
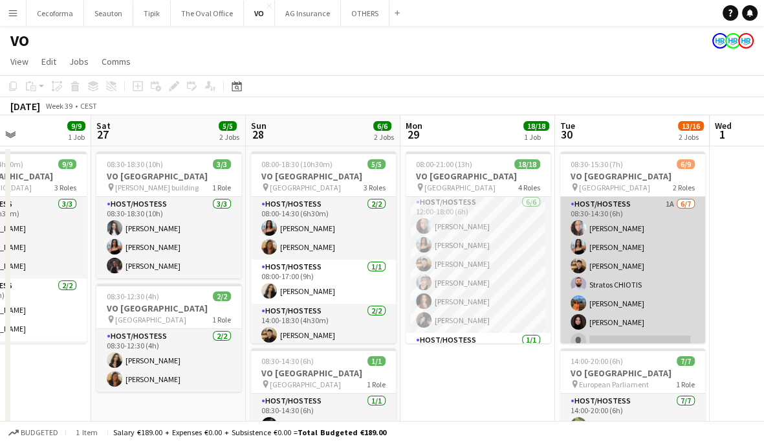
click at [645, 260] on app-card-role "Host/Hostess 1A 6/7 08:30-14:30 (6h) Dalia Louissi Jessica Petrovski Noah de Ca…" at bounding box center [633, 275] width 145 height 157
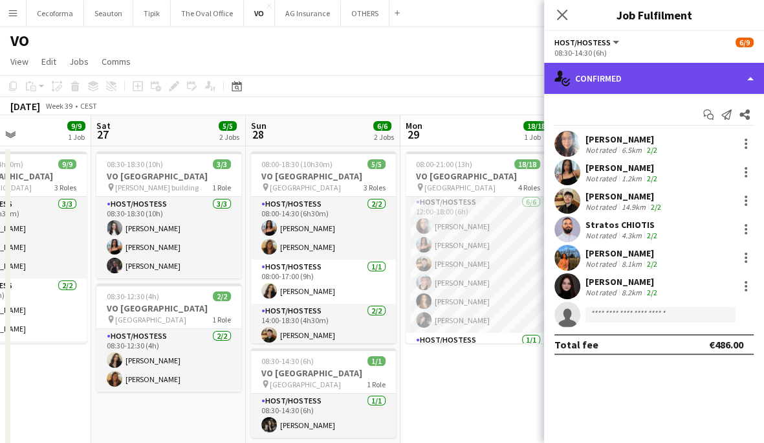
click at [645, 72] on div "single-neutral-actions-check-2 Confirmed" at bounding box center [654, 78] width 220 height 31
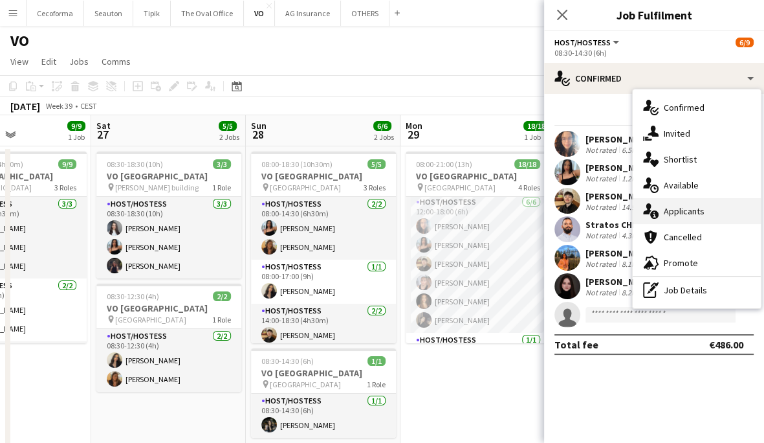
click at [680, 212] on span "Applicants" at bounding box center [684, 211] width 41 height 12
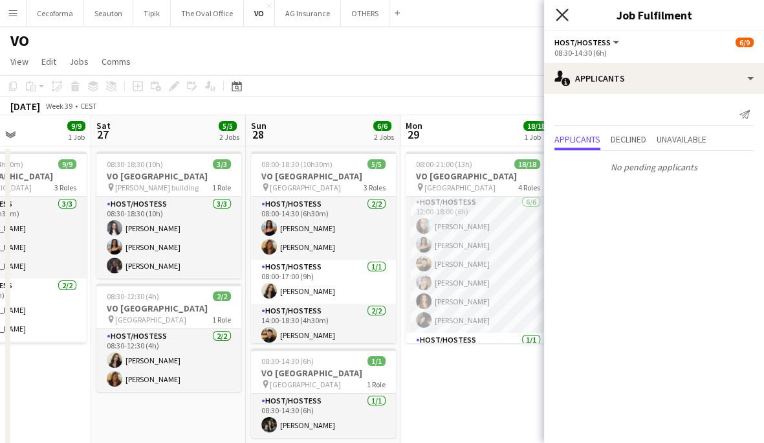
click at [563, 18] on icon "Close pop-in" at bounding box center [562, 14] width 12 height 12
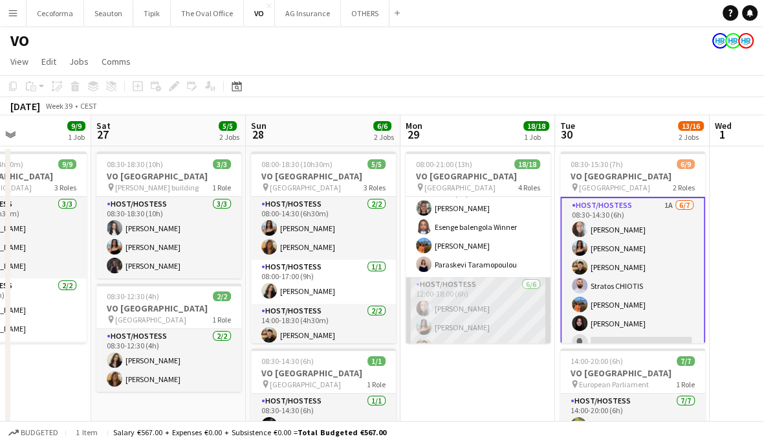
scroll to position [163, 0]
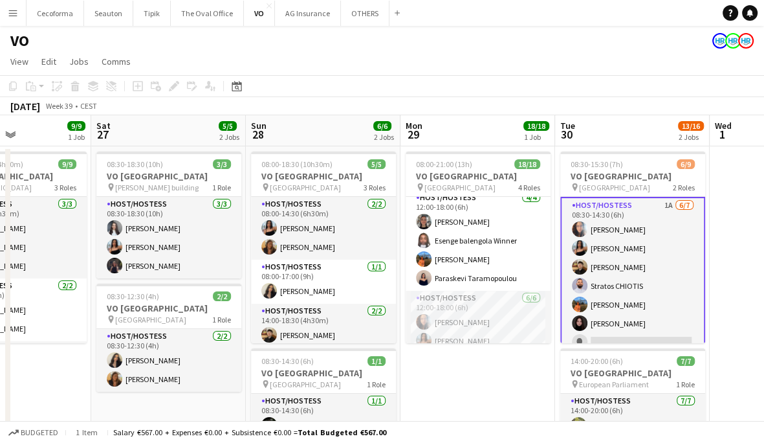
click at [641, 269] on app-card-role "Host/Hostess 1A 6/7 08:30-14:30 (6h) Dalia Louissi Jessica Petrovski Noah de Ca…" at bounding box center [633, 276] width 145 height 159
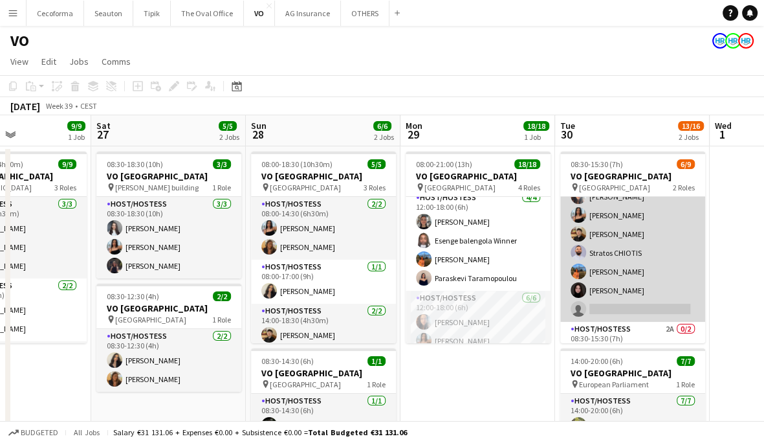
scroll to position [0, 0]
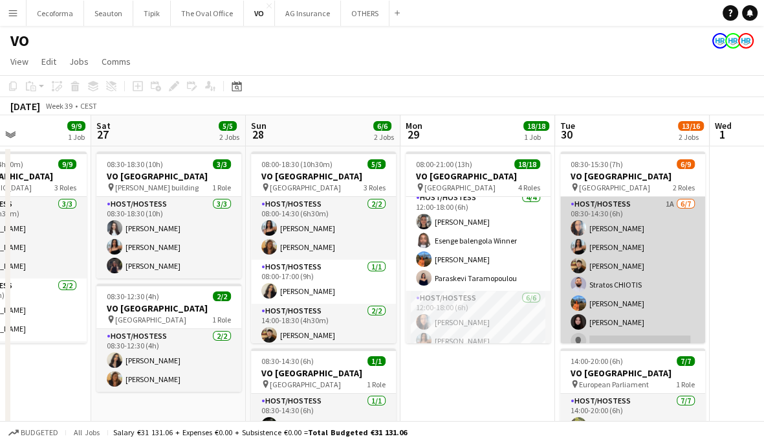
click at [608, 223] on app-card-role "Host/Hostess 1A 6/7 08:30-14:30 (6h) Dalia Louissi Jessica Petrovski Noah de Ca…" at bounding box center [633, 275] width 145 height 157
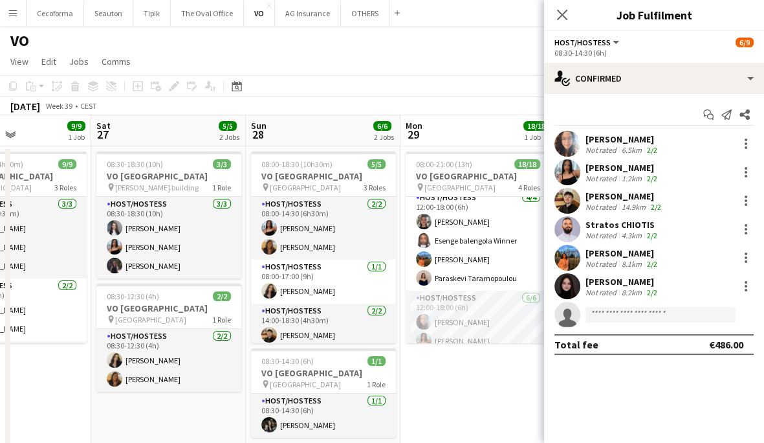
scroll to position [129, 0]
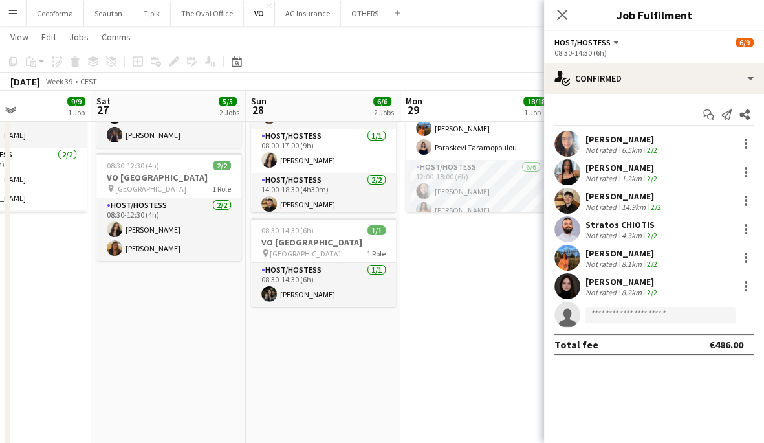
click at [511, 25] on app-navbar "Menu Boards Boards Boards All jobs Status Workforce Workforce My Workforce Recr…" at bounding box center [382, 13] width 764 height 26
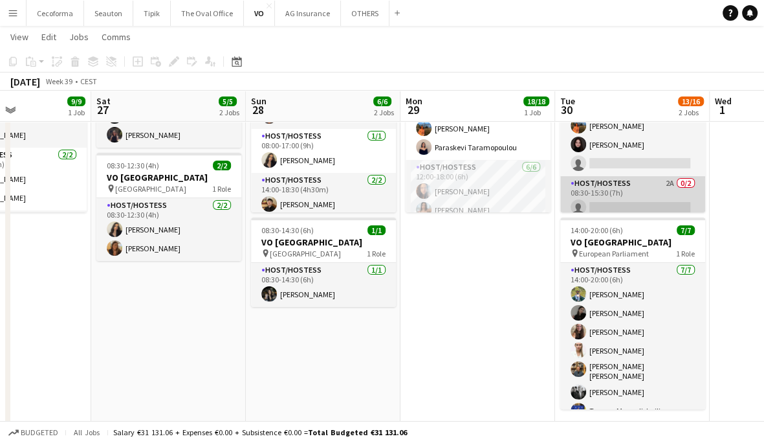
scroll to position [65, 0]
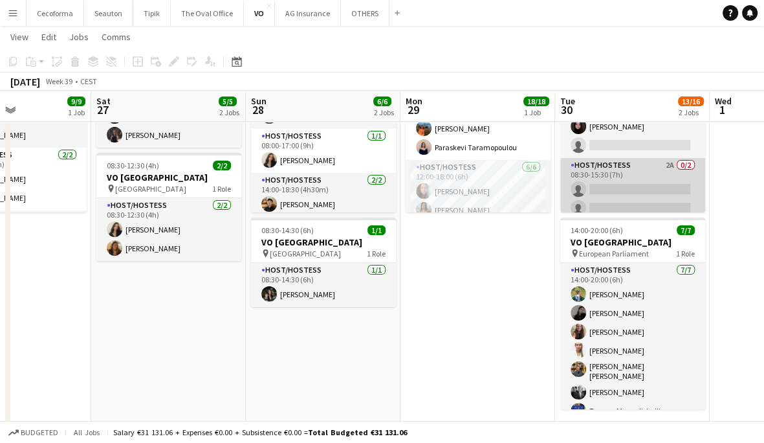
click at [605, 186] on app-card-role "Host/Hostess 2A 0/2 08:30-15:30 (7h) single-neutral-actions single-neutral-acti…" at bounding box center [633, 189] width 145 height 63
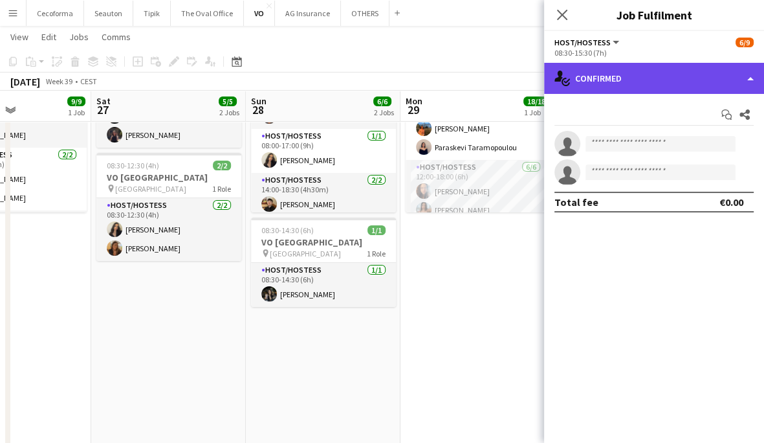
click at [590, 83] on div "single-neutral-actions-check-2 Confirmed" at bounding box center [654, 78] width 220 height 31
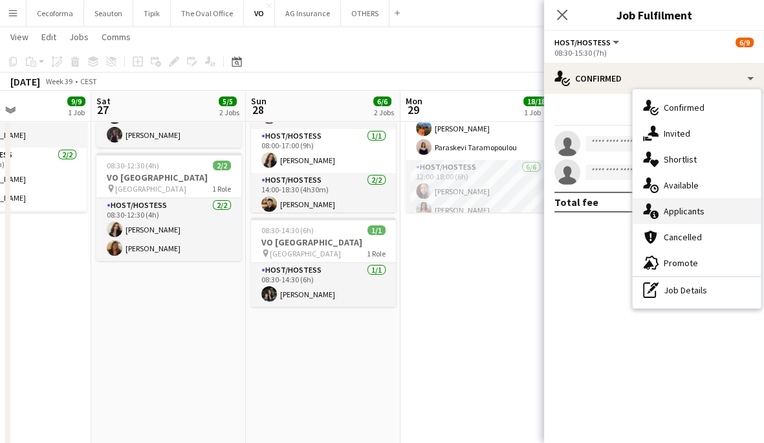
click at [673, 208] on span "Applicants" at bounding box center [684, 211] width 41 height 12
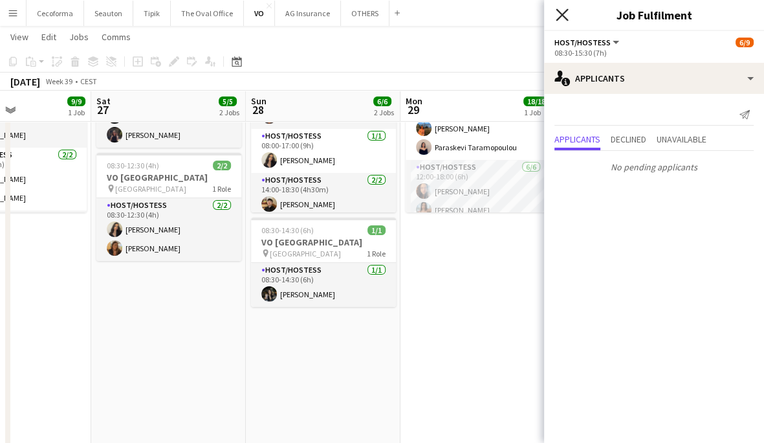
drag, startPoint x: 570, startPoint y: 25, endPoint x: 558, endPoint y: 15, distance: 15.6
click at [566, 24] on div "Close pop-in" at bounding box center [562, 15] width 36 height 30
click at [558, 15] on icon "Close pop-in" at bounding box center [562, 14] width 12 height 12
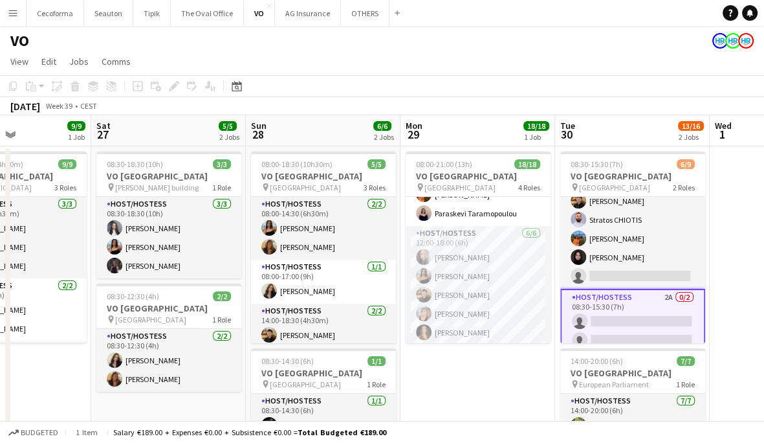
scroll to position [0, 0]
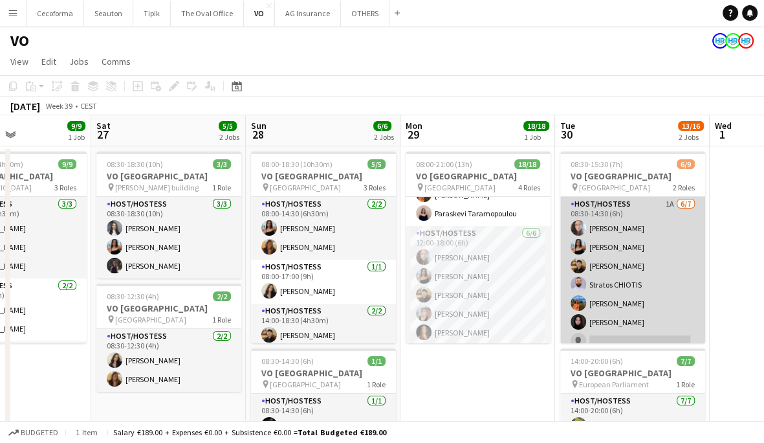
click at [596, 243] on app-card-role "Host/Hostess 1A 6/7 08:30-14:30 (6h) Dalia Louissi Jessica Petrovski Noah de Ca…" at bounding box center [633, 275] width 145 height 157
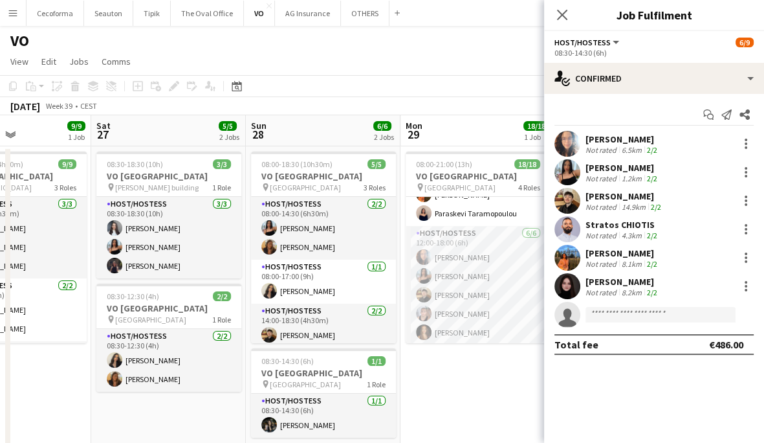
scroll to position [129, 0]
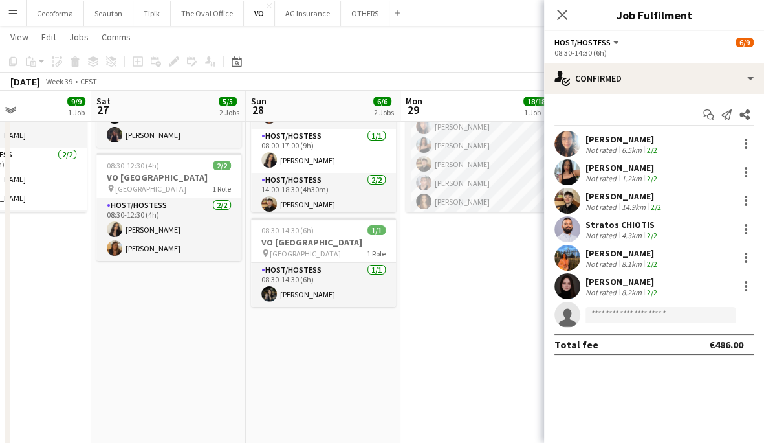
click at [568, 25] on div "Close pop-in" at bounding box center [562, 15] width 36 height 30
click at [565, 20] on icon "Close pop-in" at bounding box center [562, 14] width 12 height 12
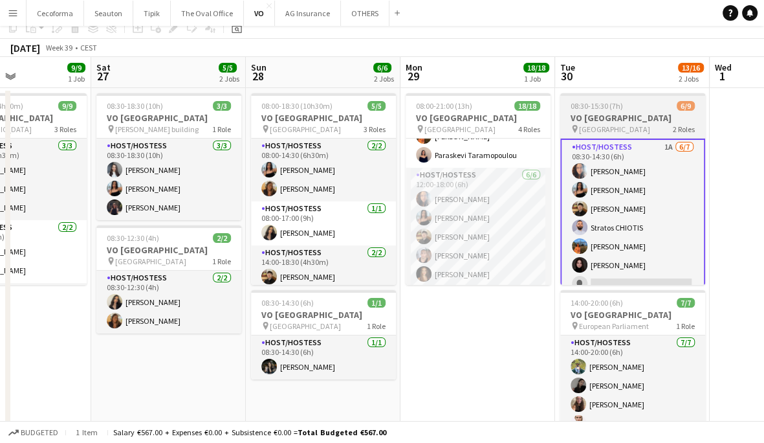
scroll to position [0, 0]
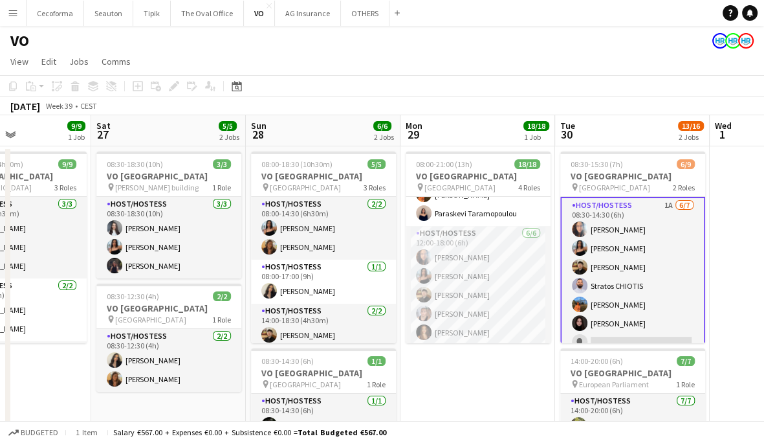
click at [669, 242] on app-card-role "Host/Hostess 1A 6/7 08:30-14:30 (6h) Dalia Louissi Jessica Petrovski Noah de Ca…" at bounding box center [633, 276] width 145 height 159
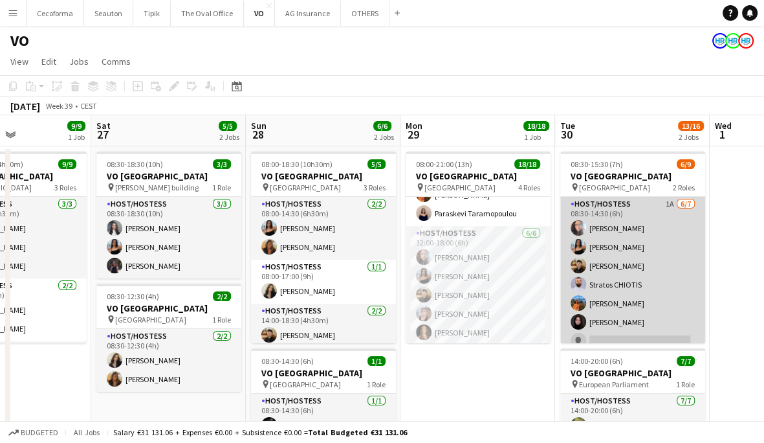
click at [632, 253] on app-card-role "Host/Hostess 1A 6/7 08:30-14:30 (6h) Dalia Louissi Jessica Petrovski Noah de Ca…" at bounding box center [633, 275] width 145 height 157
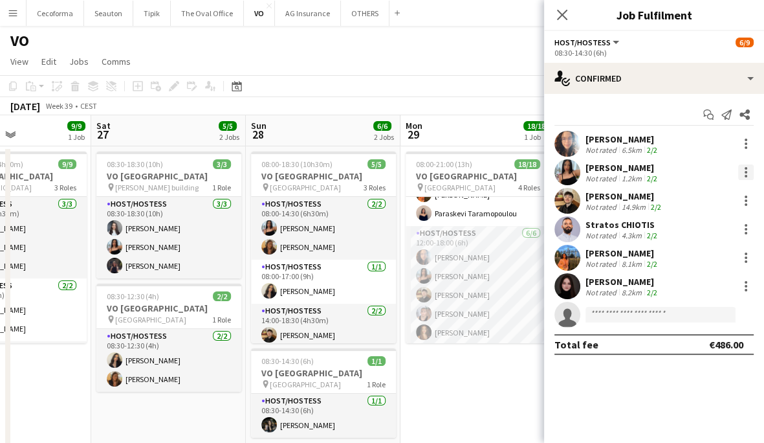
click at [748, 170] on div at bounding box center [747, 172] width 16 height 16
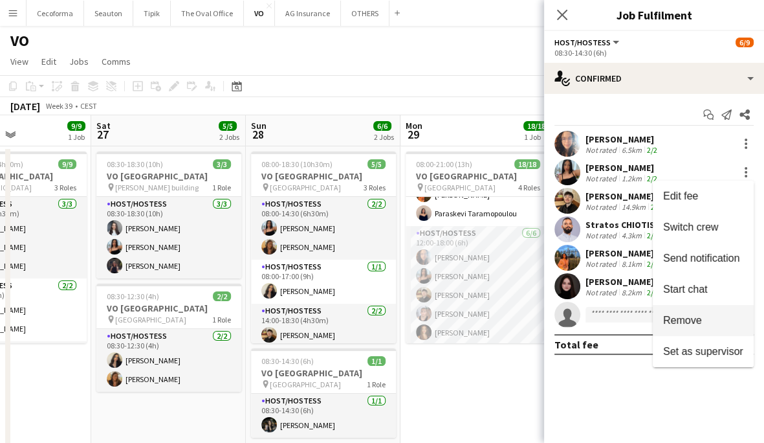
click at [687, 317] on span "Remove" at bounding box center [683, 320] width 39 height 11
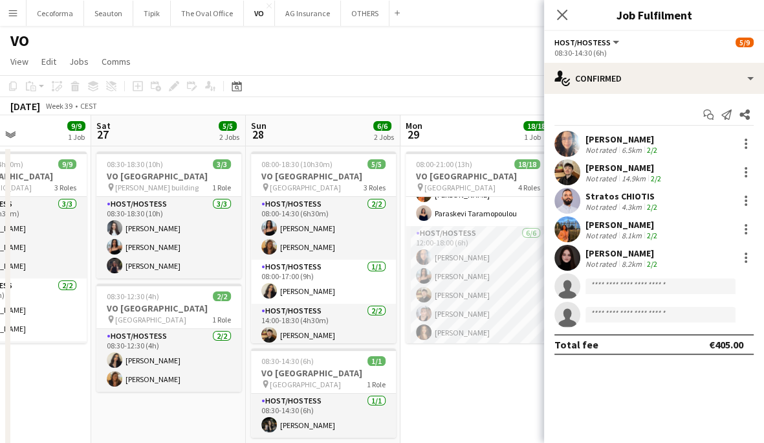
click at [507, 29] on div "VO" at bounding box center [382, 38] width 764 height 25
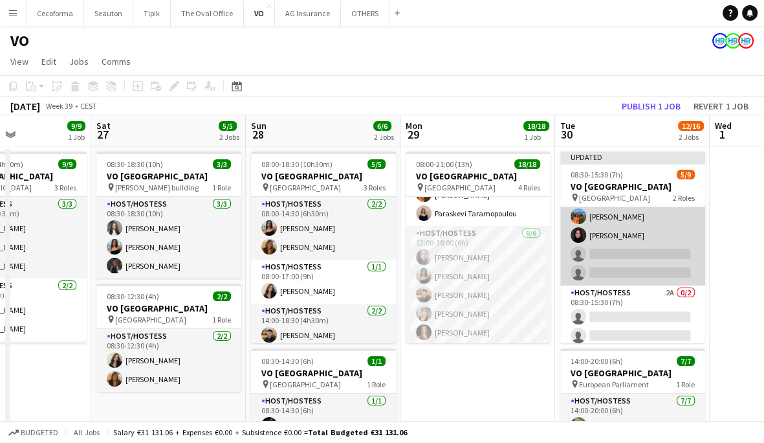
scroll to position [83, 0]
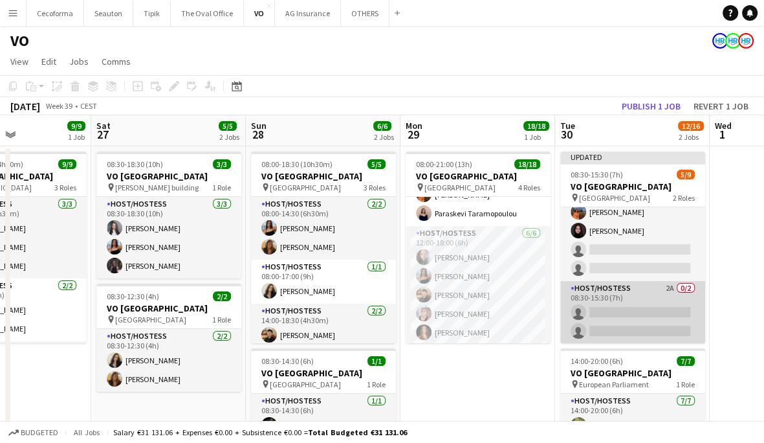
click at [610, 312] on app-card-role "Host/Hostess 2A 0/2 08:30-15:30 (7h) single-neutral-actions single-neutral-acti…" at bounding box center [633, 312] width 145 height 63
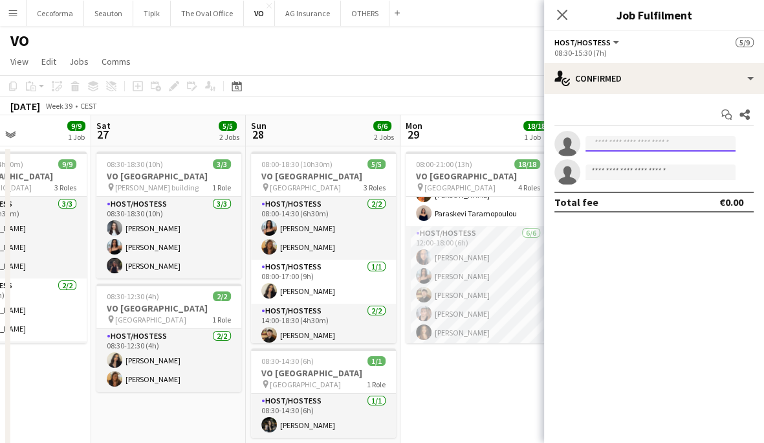
click at [605, 137] on input at bounding box center [661, 144] width 150 height 16
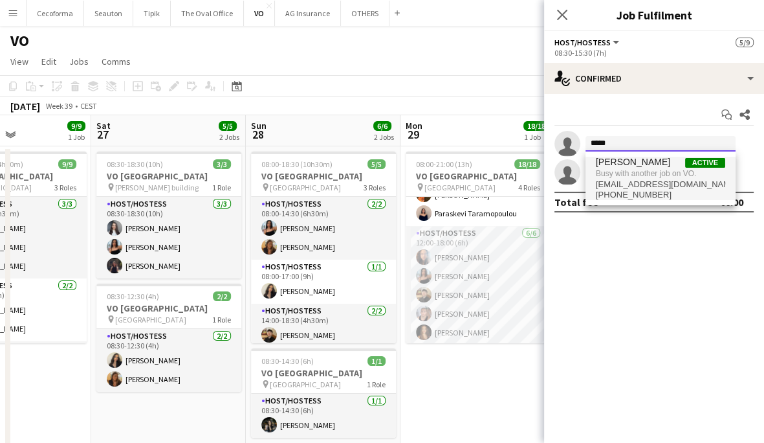
type input "*****"
click at [611, 181] on span "jessiepetro48@gmail.com" at bounding box center [660, 184] width 129 height 10
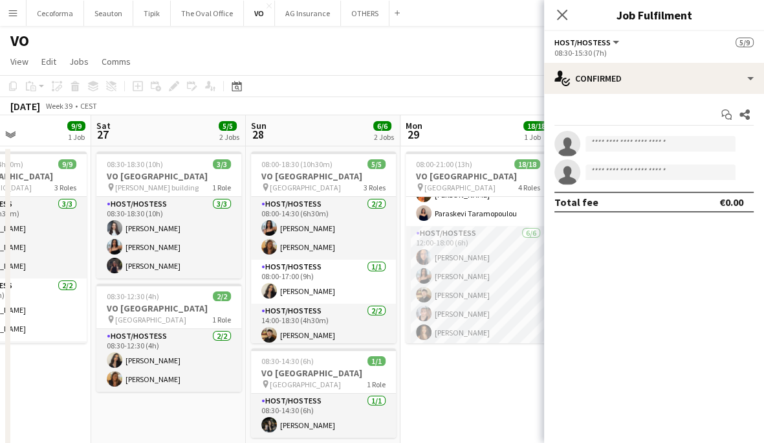
click at [523, 73] on app-page-menu "View Day view expanded Day view collapsed Month view Date picker Jump to today …" at bounding box center [382, 62] width 764 height 25
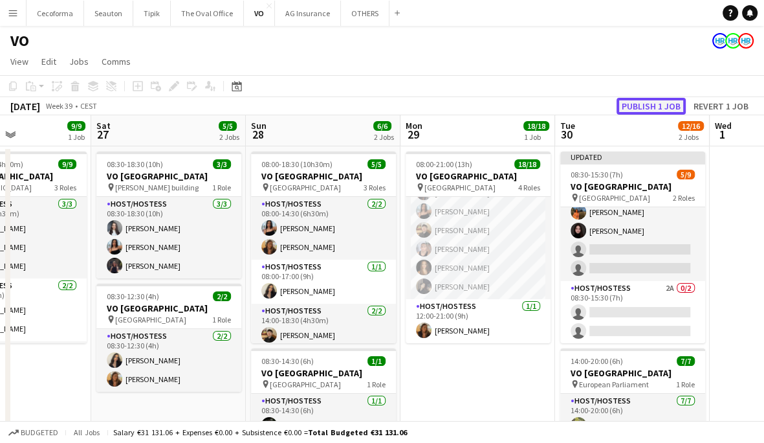
click at [654, 108] on button "Publish 1 job" at bounding box center [651, 106] width 69 height 17
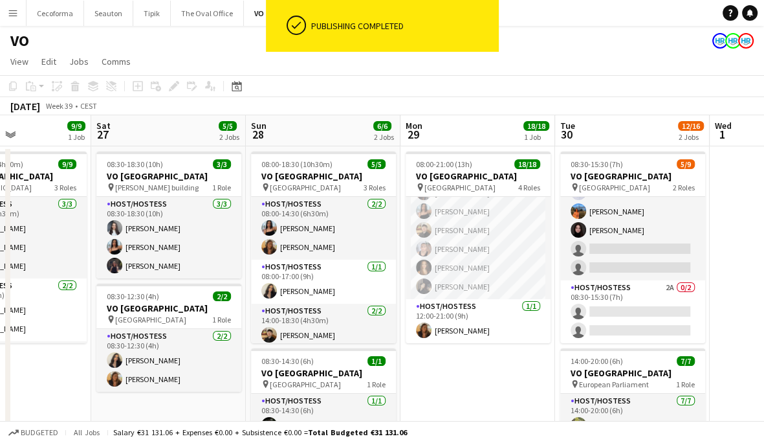
scroll to position [72, 0]
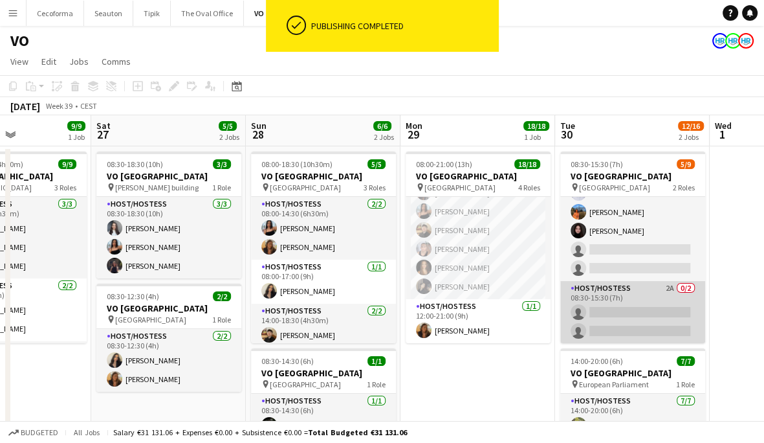
click at [638, 307] on app-card-role "Host/Hostess 2A 0/2 08:30-15:30 (7h) single-neutral-actions single-neutral-acti…" at bounding box center [633, 312] width 145 height 63
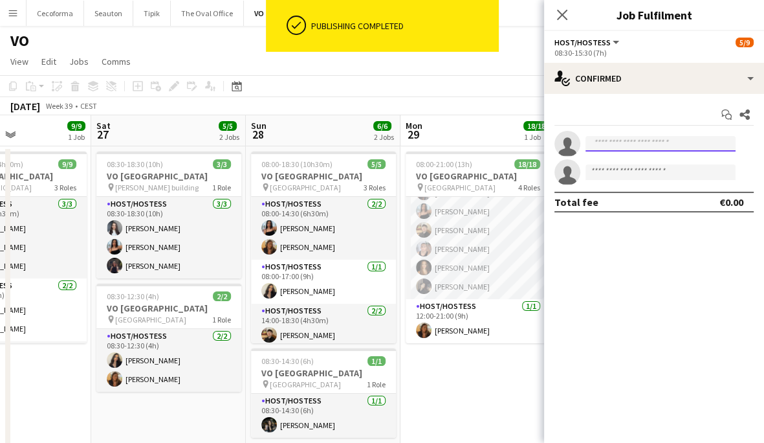
click at [632, 148] on input at bounding box center [661, 144] width 150 height 16
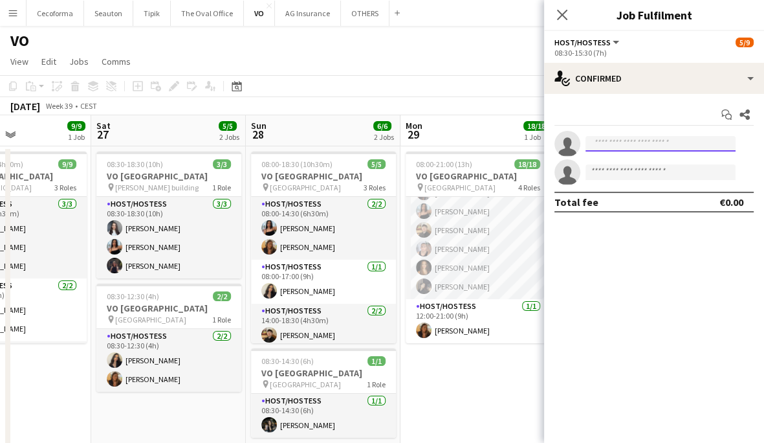
type input "*"
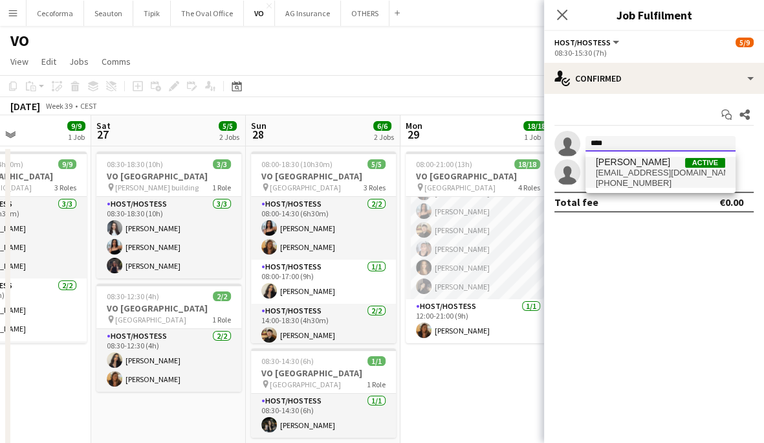
type input "****"
click at [633, 167] on span "[PERSON_NAME]" at bounding box center [633, 162] width 74 height 11
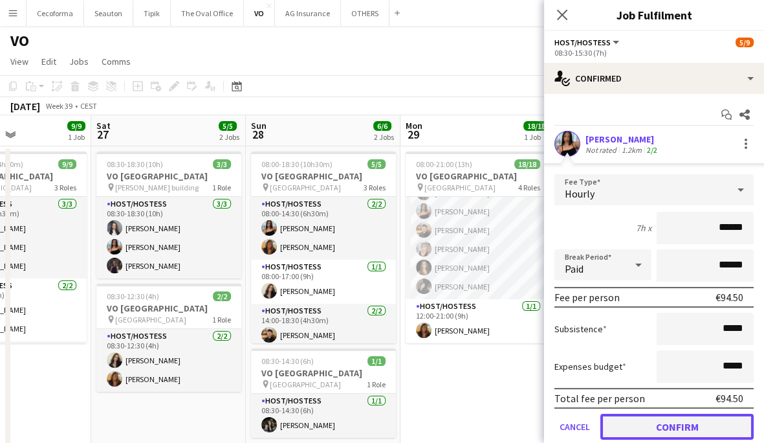
click at [625, 417] on button "Confirm" at bounding box center [677, 427] width 153 height 26
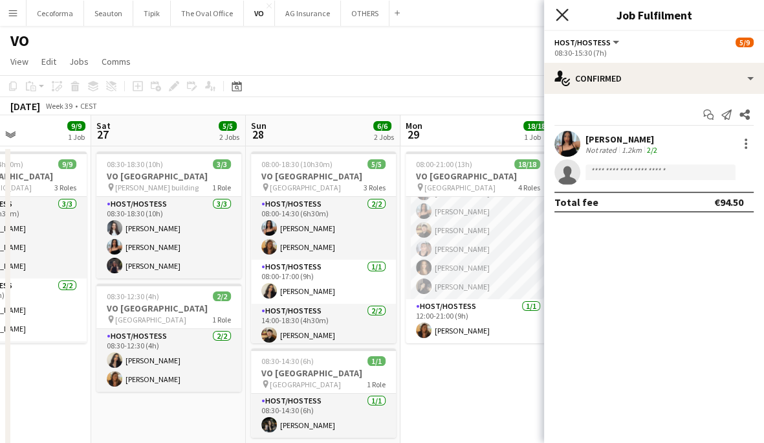
click at [563, 9] on icon "Close pop-in" at bounding box center [562, 14] width 12 height 12
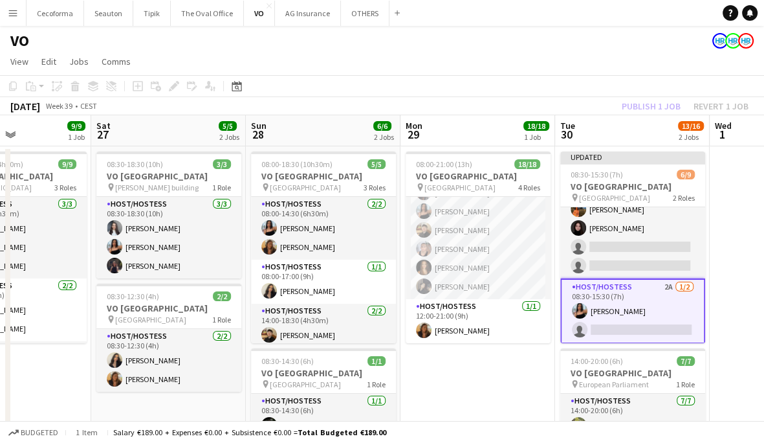
click at [645, 110] on div "Publish 1 job Revert 1 job" at bounding box center [686, 106] width 158 height 17
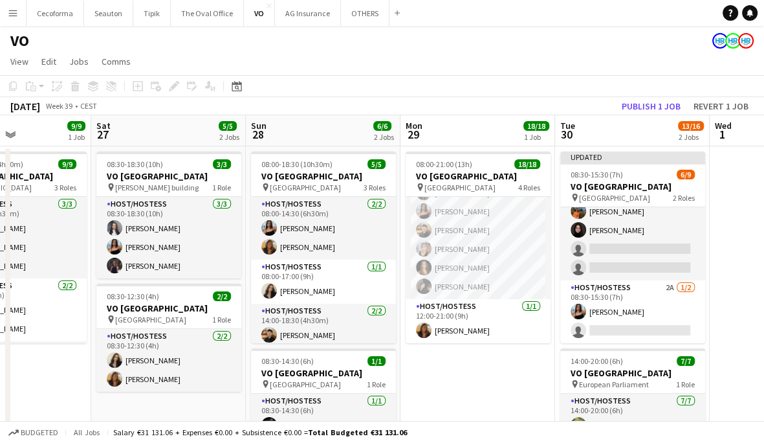
scroll to position [83, 0]
click at [645, 110] on button "Publish 1 job" at bounding box center [651, 106] width 69 height 17
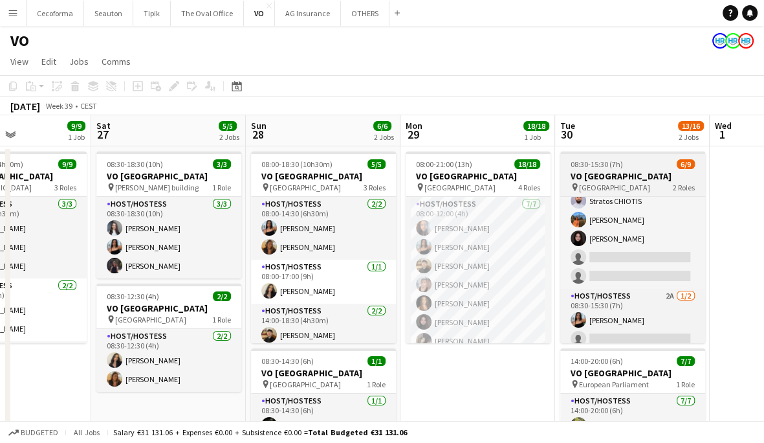
scroll to position [72, 0]
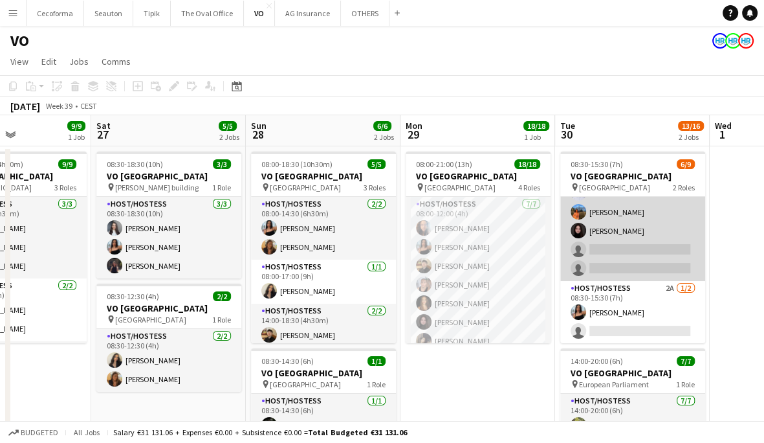
click at [628, 210] on app-card-role "Host/Hostess 1A 5/7 08:30-14:30 (6h) Dalia Louissi Noah de Carvalho Stratos CHI…" at bounding box center [633, 202] width 145 height 157
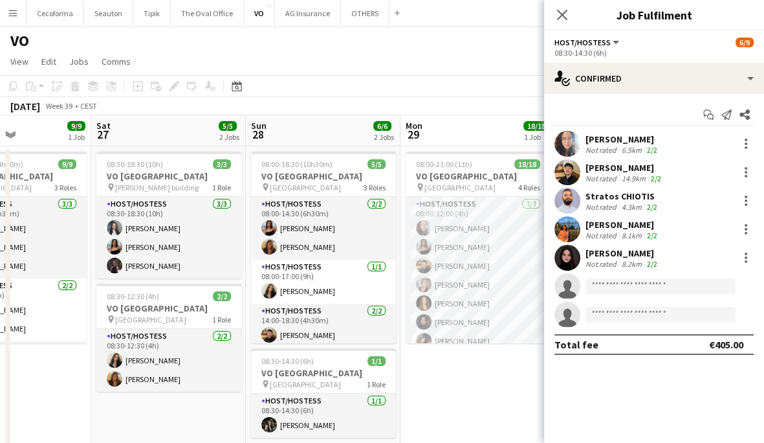
scroll to position [74, 0]
click at [470, 56] on app-page-menu "View Day view expanded Day view collapsed Month view Date picker Jump to today …" at bounding box center [382, 62] width 764 height 25
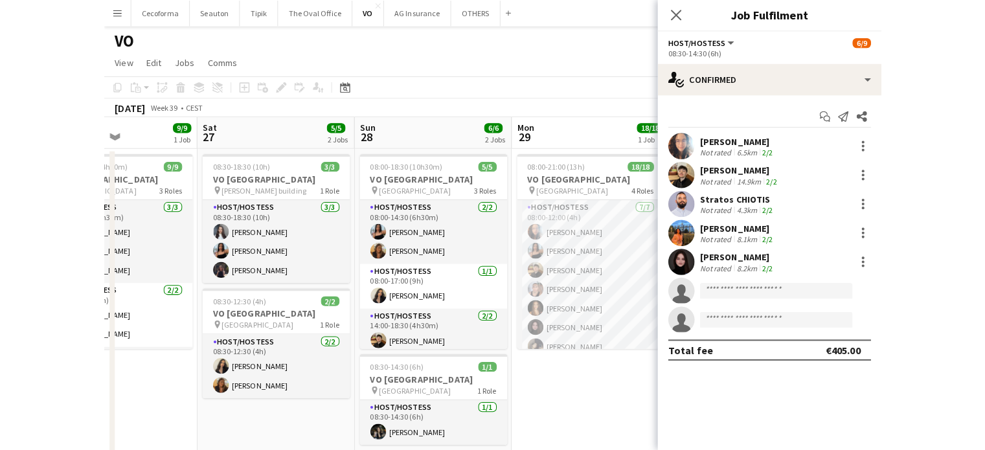
scroll to position [72, 0]
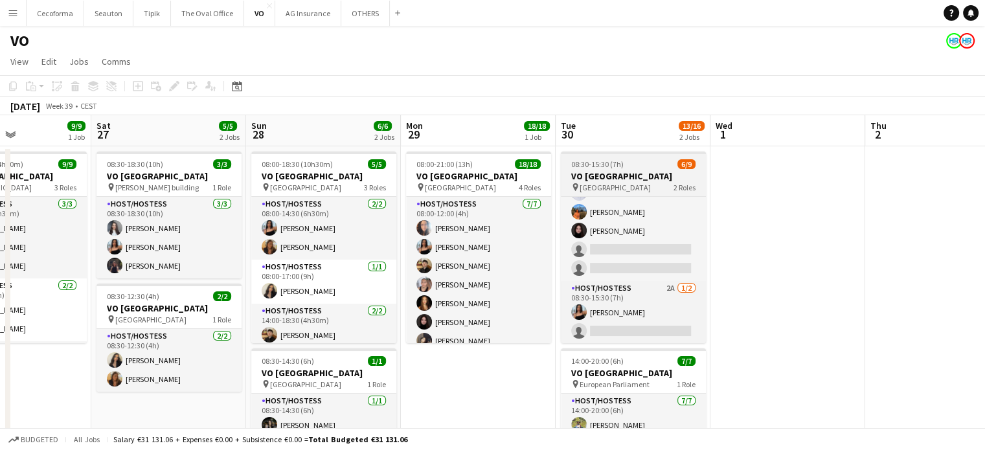
click at [608, 168] on span "08:30-15:30 (7h)" at bounding box center [597, 164] width 52 height 10
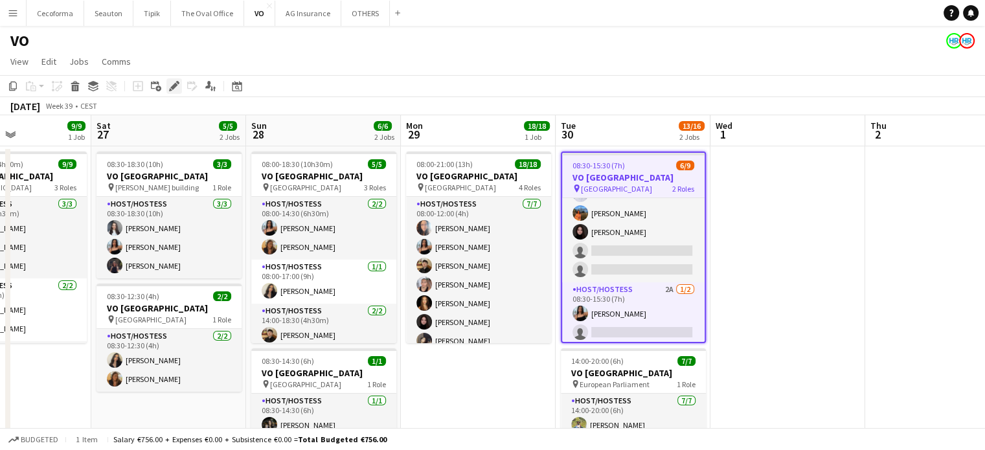
click at [173, 81] on icon "Edit" at bounding box center [174, 86] width 10 height 10
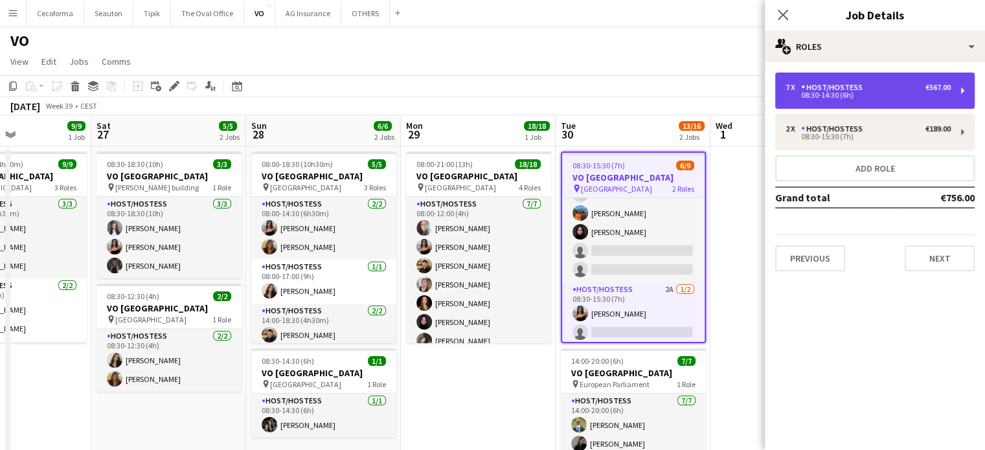
click at [857, 93] on div "08:30-14:30 (6h)" at bounding box center [867, 95] width 165 height 6
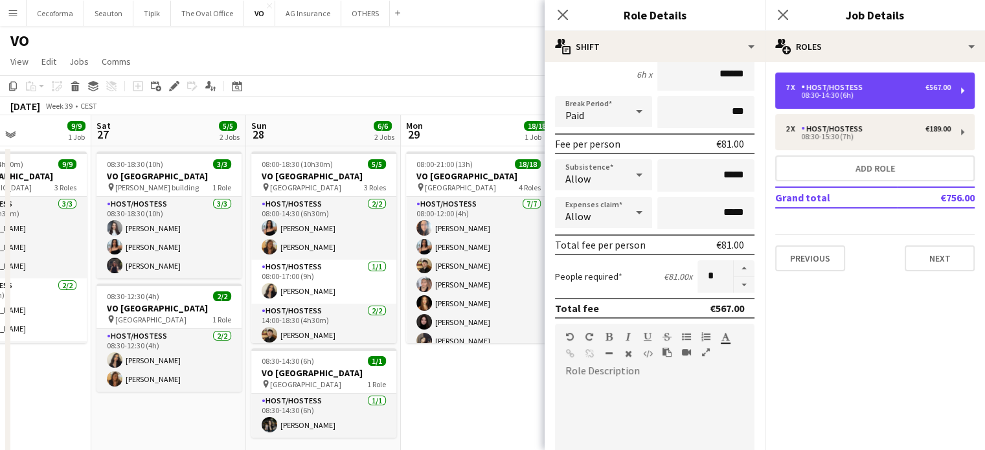
scroll to position [129, 0]
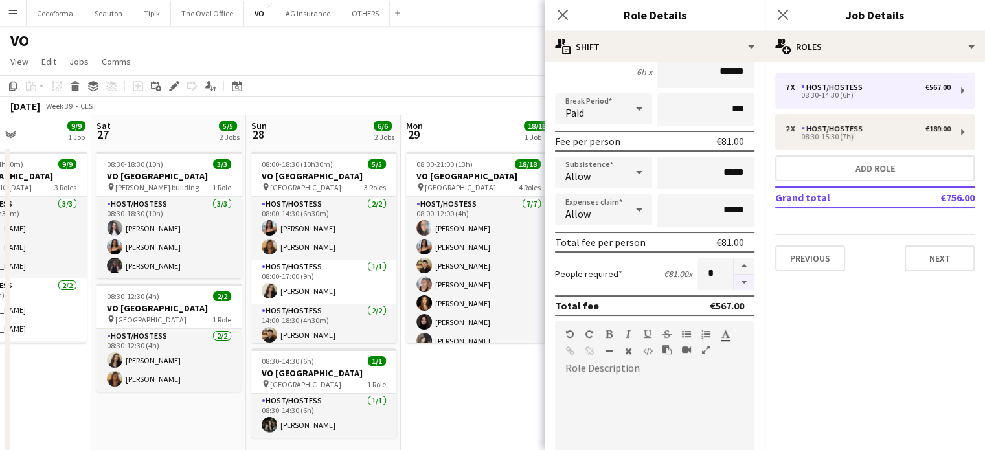
click at [733, 282] on button "button" at bounding box center [743, 282] width 21 height 16
type input "*"
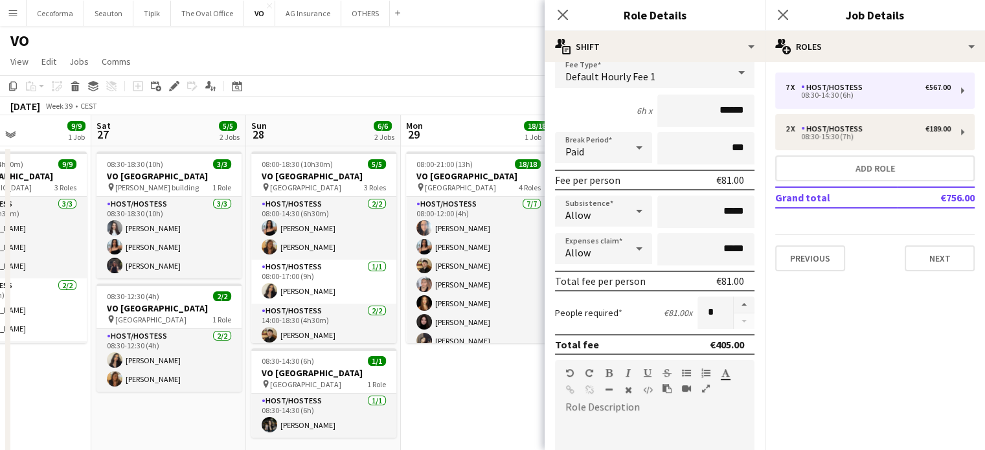
scroll to position [0, 0]
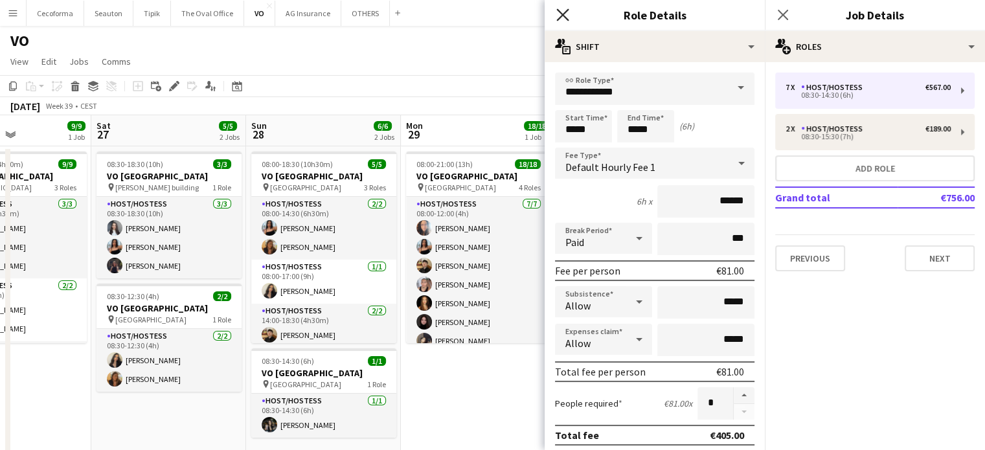
click at [564, 12] on icon "Close pop-in" at bounding box center [562, 14] width 12 height 12
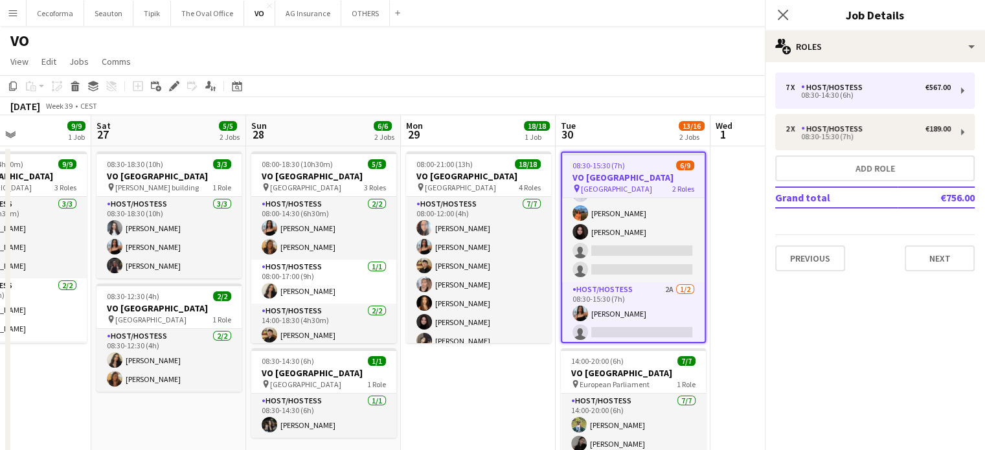
scroll to position [47, 0]
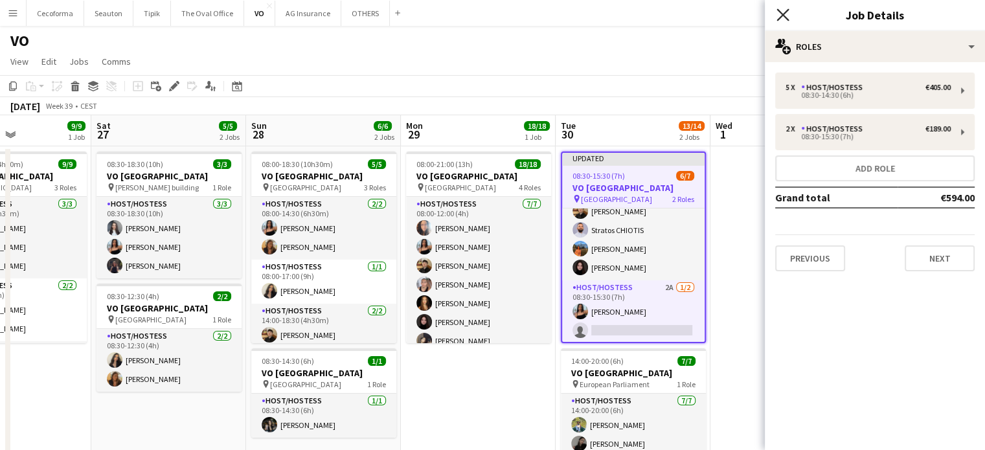
click at [785, 13] on icon at bounding box center [782, 14] width 12 height 12
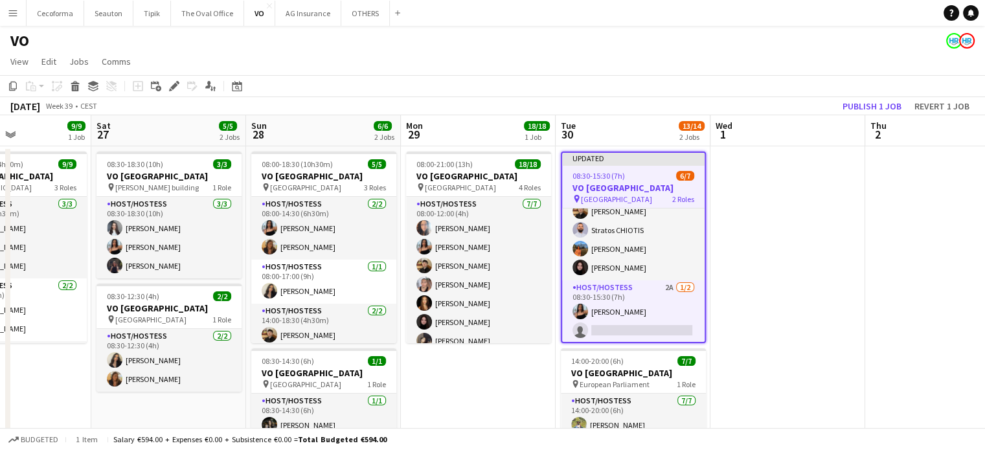
click at [773, 206] on app-date-cell at bounding box center [787, 368] width 155 height 445
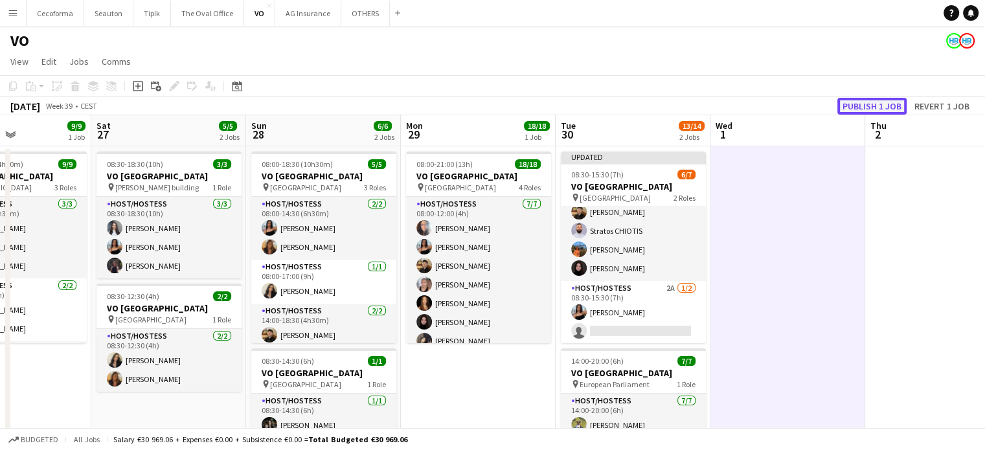
click at [865, 109] on button "Publish 1 job" at bounding box center [871, 106] width 69 height 17
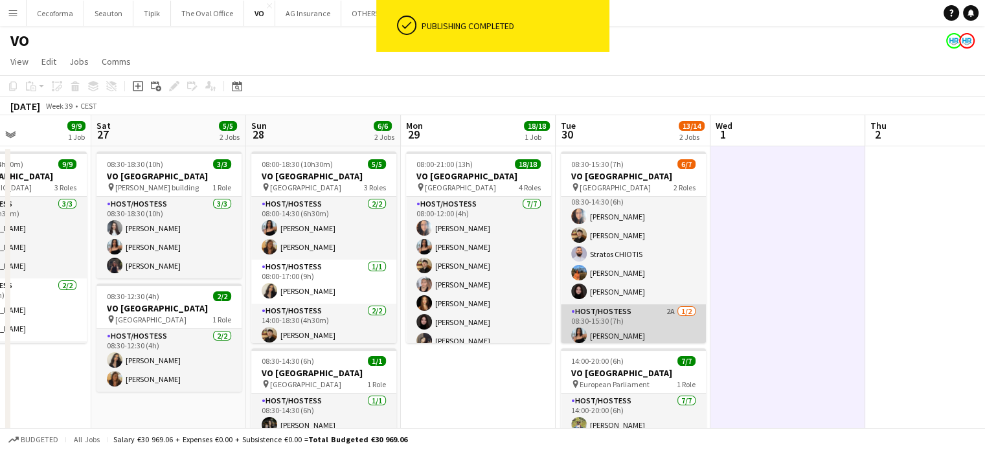
scroll to position [0, 0]
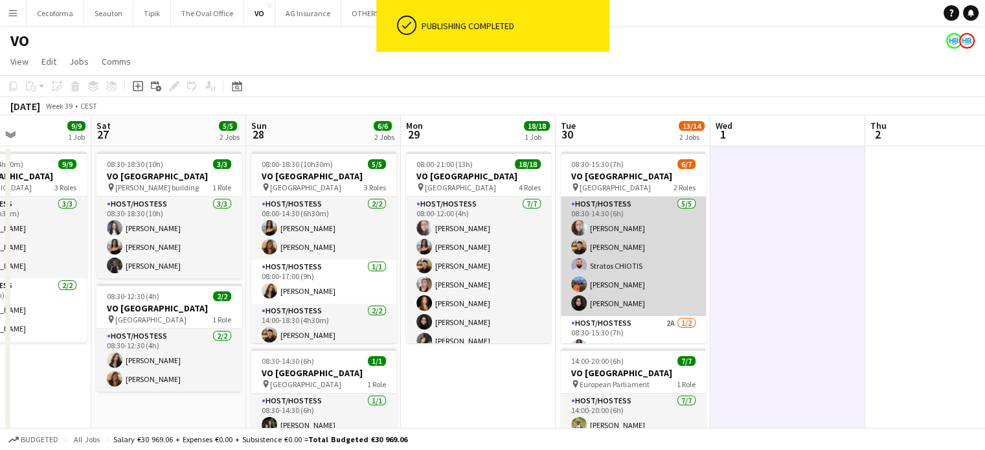
click at [652, 245] on app-card-role "Host/Hostess 5/5 08:30-14:30 (6h) Dalia Louissi Noah de Carvalho Stratos CHIOTI…" at bounding box center [633, 256] width 145 height 119
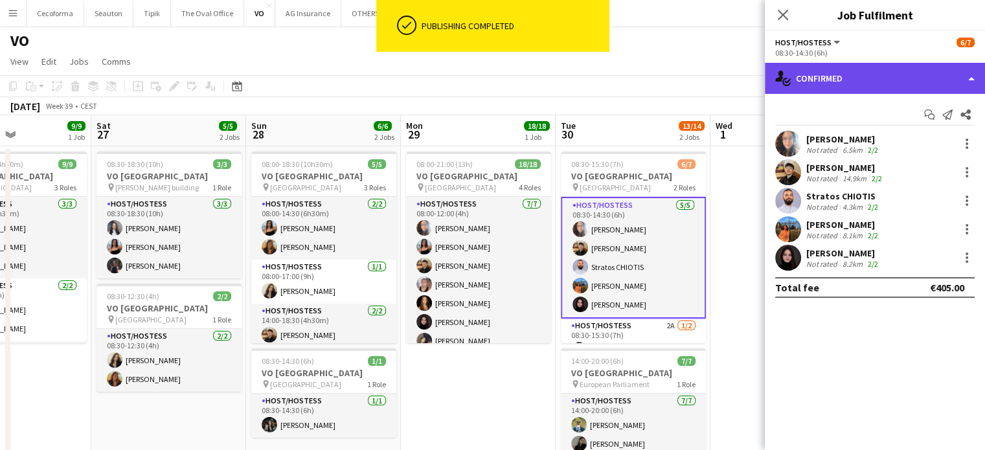
click at [823, 69] on div "single-neutral-actions-check-2 Confirmed" at bounding box center [874, 78] width 220 height 31
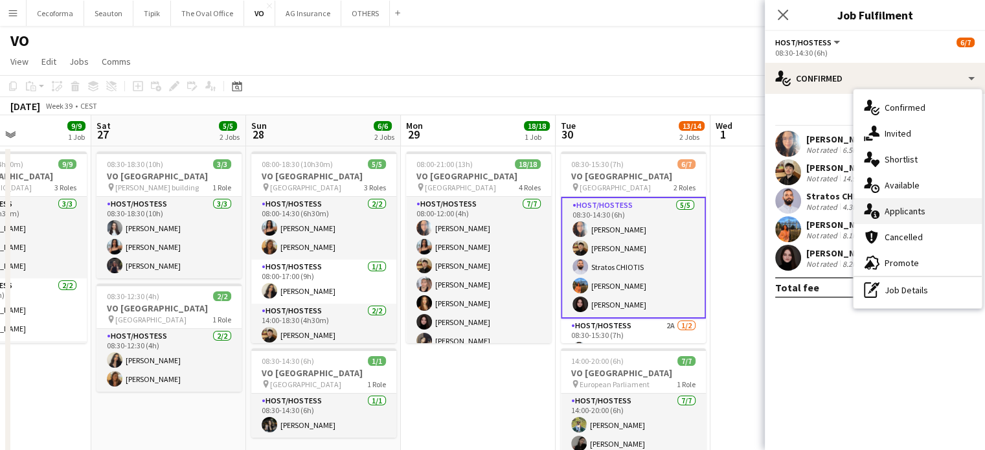
click at [904, 216] on span "Applicants" at bounding box center [904, 211] width 41 height 12
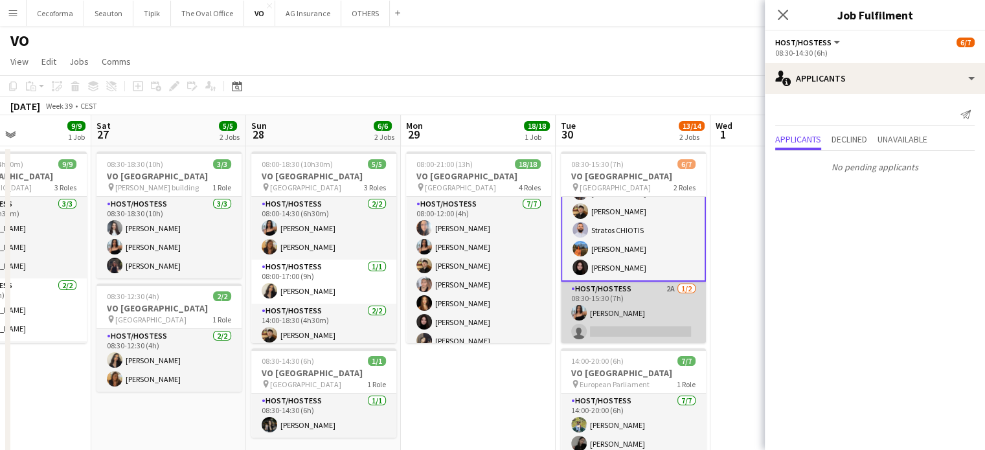
click at [629, 313] on app-card-role "Host/Hostess 2A 1/2 08:30-15:30 (7h) Jessica Petrovski single-neutral-actions" at bounding box center [633, 313] width 145 height 63
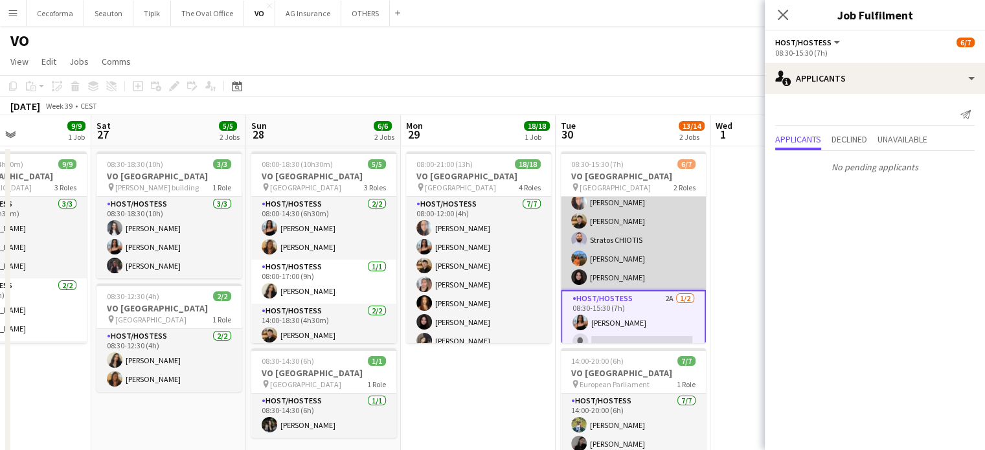
scroll to position [37, 0]
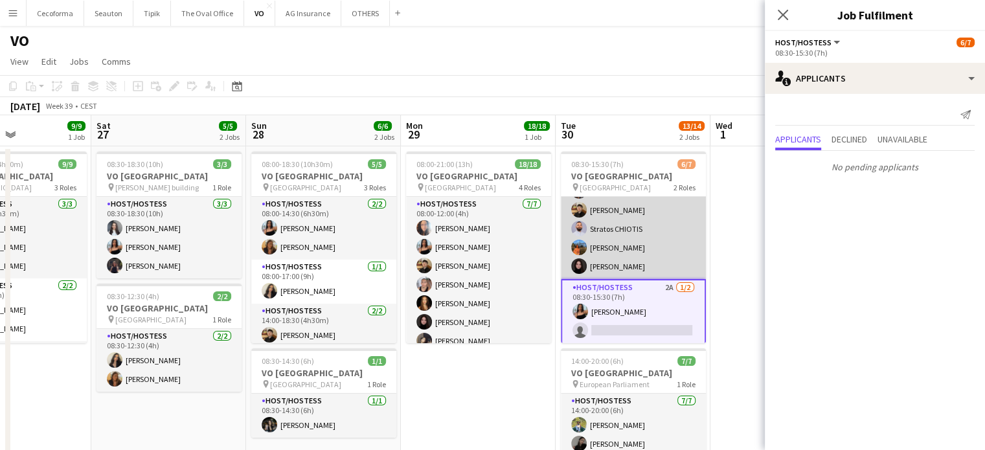
click at [624, 225] on app-card-role "Host/Hostess 5/5 08:30-14:30 (6h) Dalia Louissi Noah de Carvalho Stratos CHIOTI…" at bounding box center [633, 219] width 145 height 119
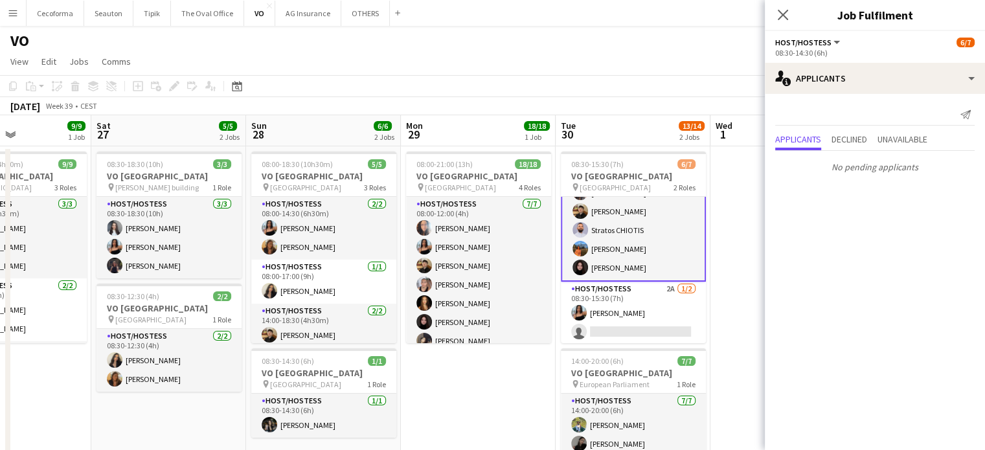
click at [526, 347] on app-date-cell "08:00-21:00 (13h) 18/18 VO Europe pin UR Square 4 Roles Host/Hostess 7/7 08:00-…" at bounding box center [478, 368] width 155 height 445
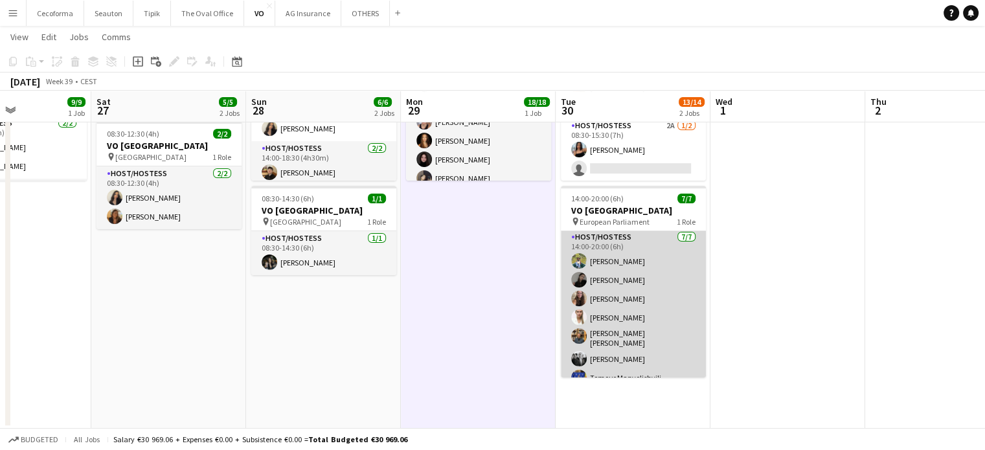
scroll to position [0, 0]
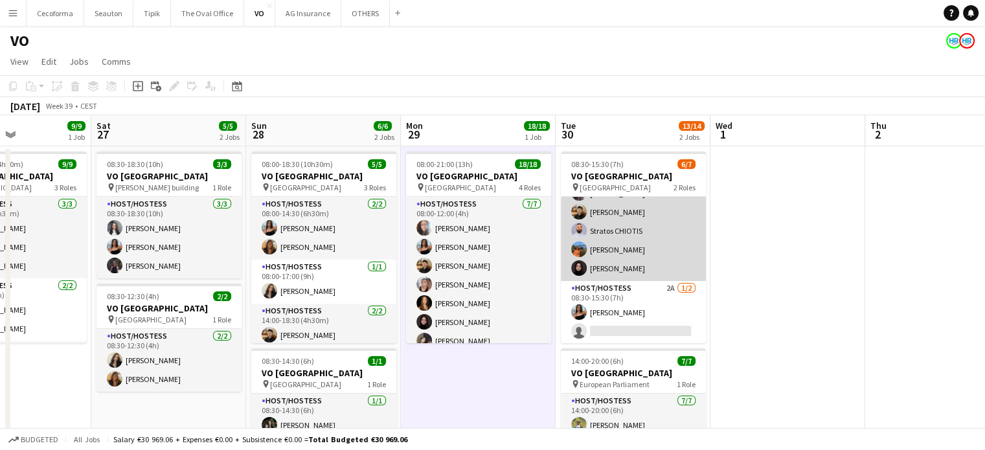
click at [612, 227] on app-card-role "Host/Hostess 5/5 08:30-14:30 (6h) Dalia Louissi Noah de Carvalho Stratos CHIOTI…" at bounding box center [633, 221] width 145 height 119
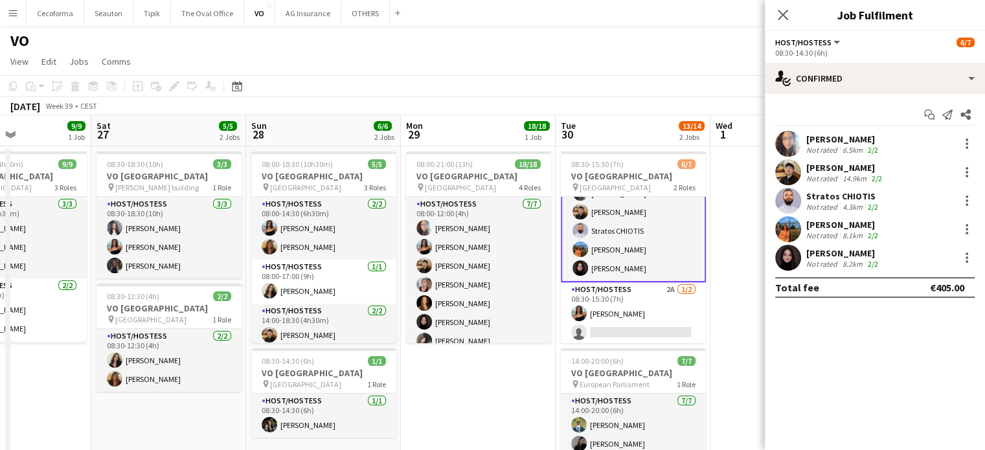
click at [806, 199] on div "Stratos CHIOTIS" at bounding box center [843, 196] width 74 height 12
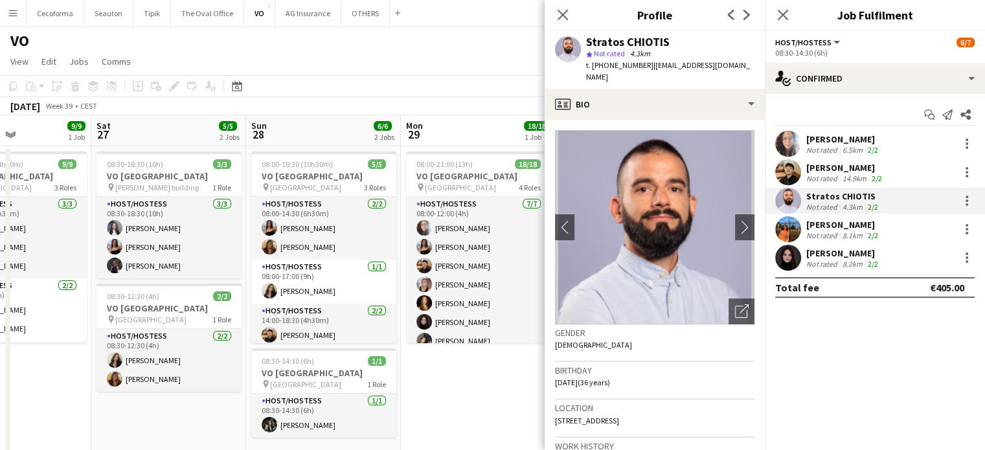
click at [465, 64] on app-page-menu "View Day view expanded Day view collapsed Month view Date picker Jump to today …" at bounding box center [492, 62] width 985 height 25
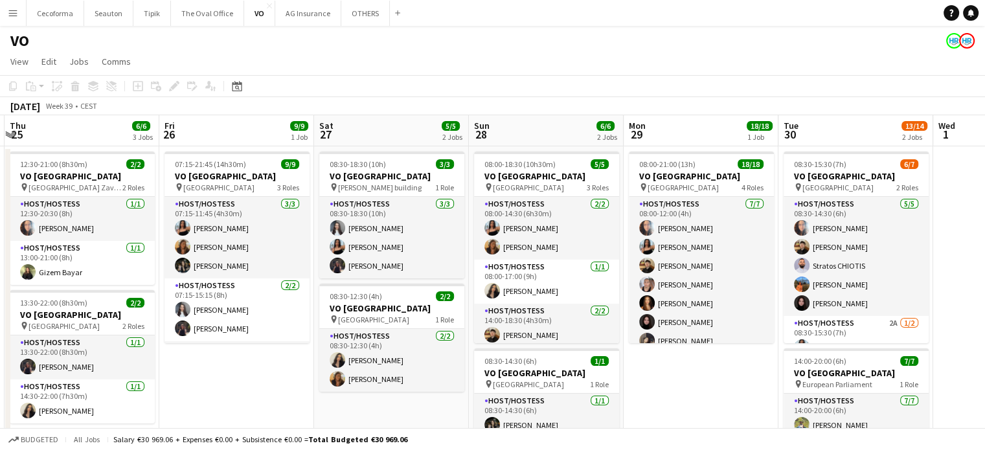
scroll to position [0, 313]
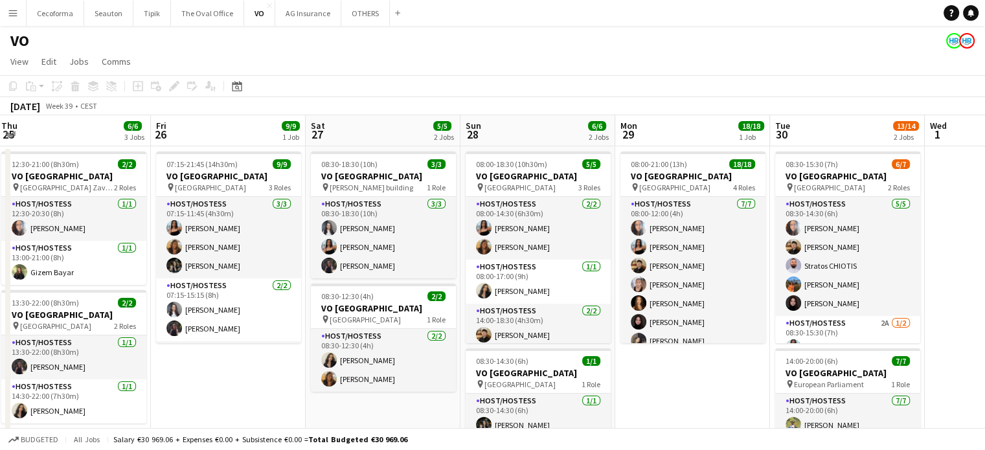
drag, startPoint x: 217, startPoint y: 397, endPoint x: 431, endPoint y: 372, distance: 215.1
click at [431, 372] on app-calendar-viewport "Tue 23 Wed 24 Thu 25 6/6 3 Jobs Fri 26 9/9 1 Job Sat 27 5/5 2 Jobs Sun 28 6/6 2…" at bounding box center [492, 353] width 985 height 476
click at [262, 386] on app-date-cell "07:15-21:45 (14h30m) 9/9 VO Europe pin Borschette Center 3 Roles Host/Hostess […" at bounding box center [228, 368] width 155 height 445
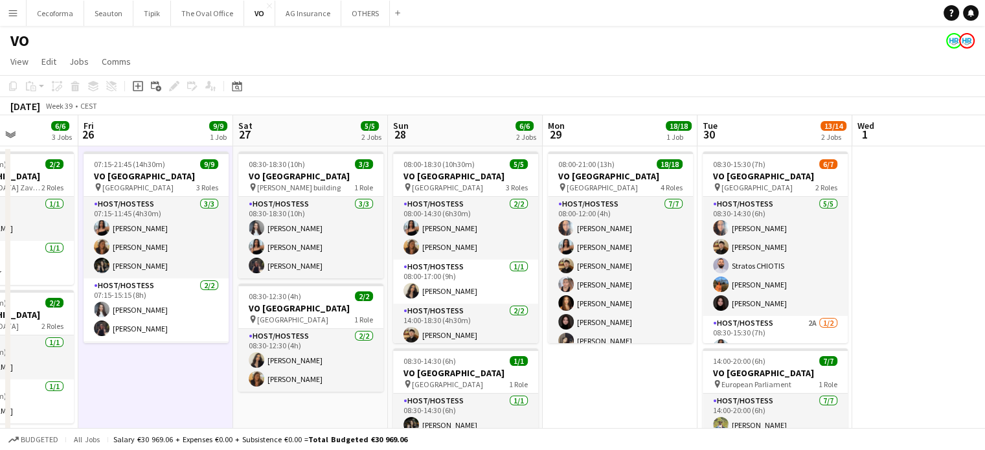
scroll to position [0, 389]
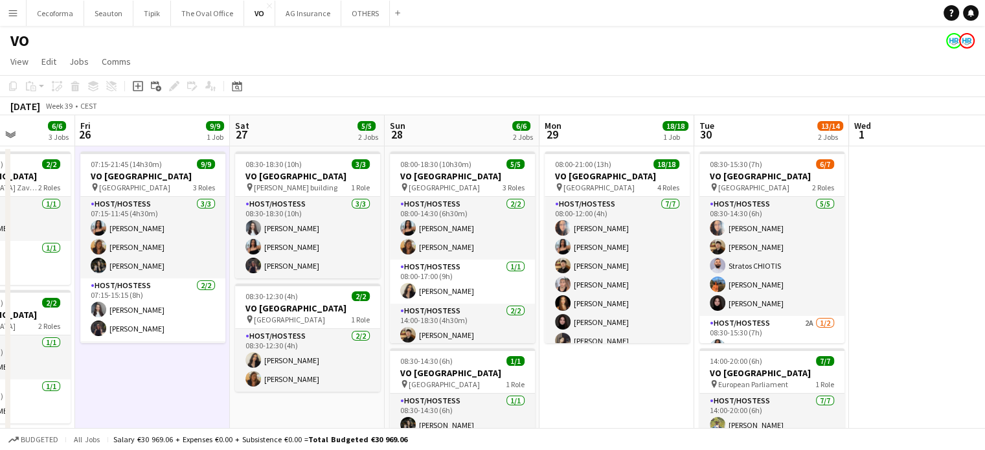
drag, startPoint x: 272, startPoint y: 401, endPoint x: 196, endPoint y: 354, distance: 89.3
click at [196, 354] on app-calendar-viewport "Tue 23 Wed 24 Thu 25 6/6 3 Jobs Fri 26 9/9 1 Job Sat 27 5/5 2 Jobs Sun 28 6/6 2…" at bounding box center [492, 353] width 985 height 476
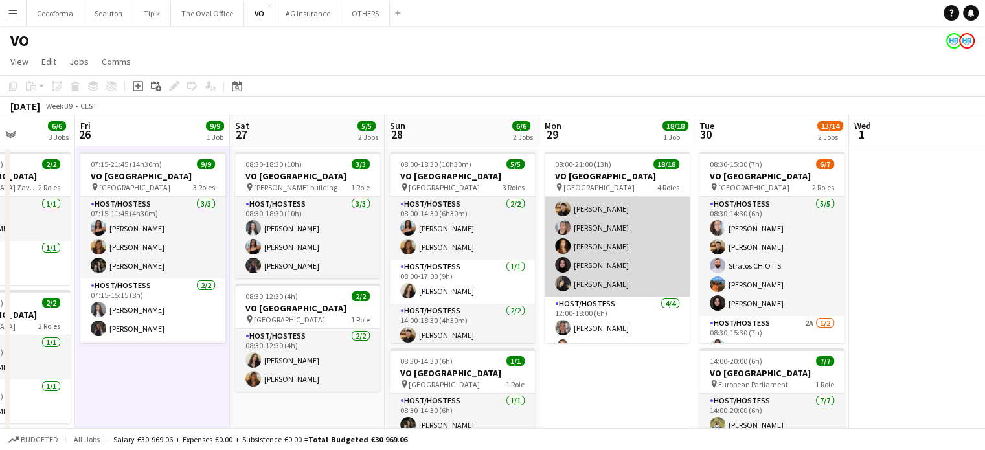
scroll to position [129, 0]
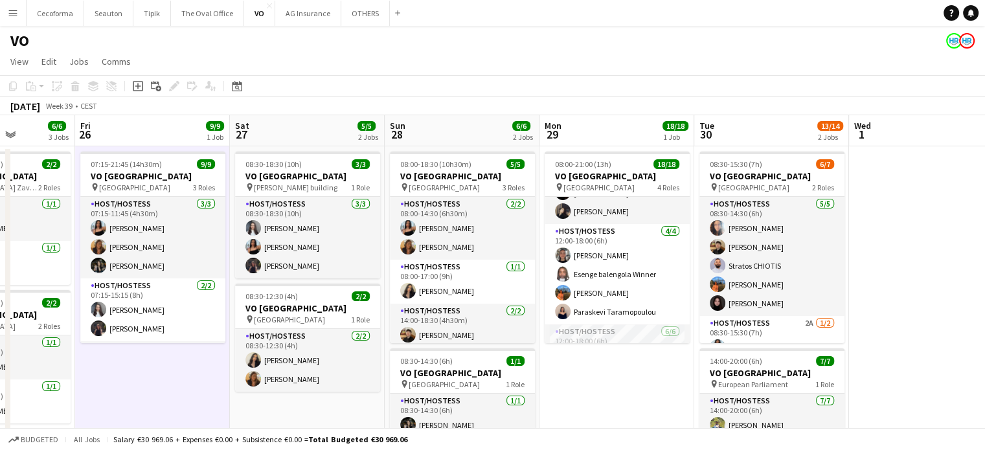
click at [613, 372] on app-date-cell "08:00-21:00 (13h) 18/18 VO Europe pin UR Square 4 Roles Host/Hostess 7/7 08:00-…" at bounding box center [616, 368] width 155 height 445
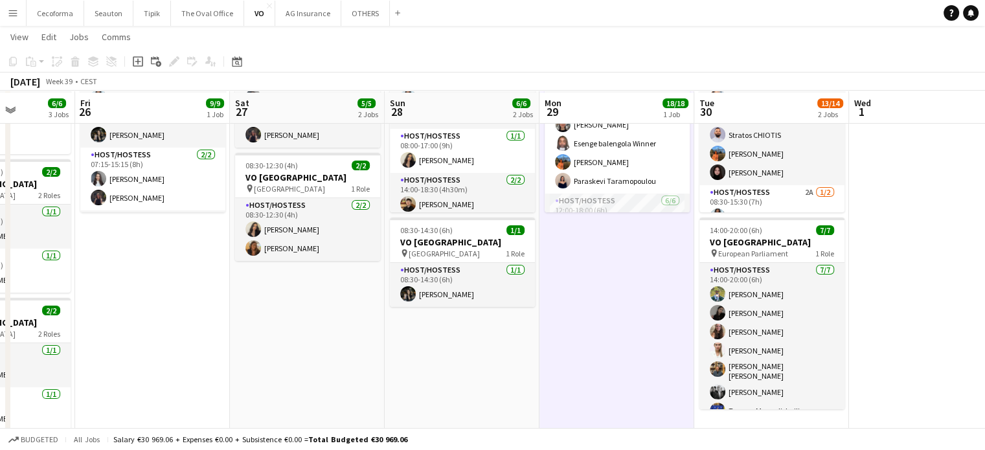
scroll to position [161, 0]
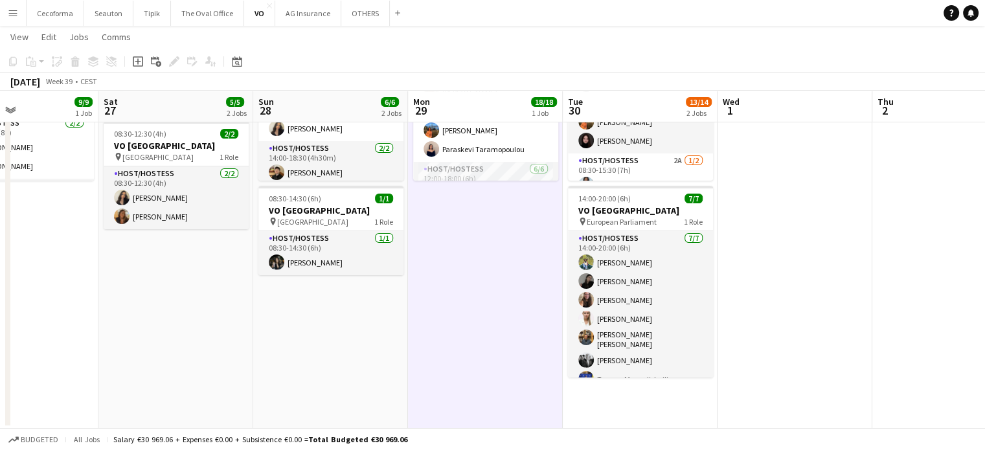
drag, startPoint x: 902, startPoint y: 296, endPoint x: 744, endPoint y: 289, distance: 158.1
click at [744, 289] on app-calendar-viewport "Tue 23 Wed 24 Thu 25 6/6 3 Jobs Fri 26 9/9 1 Job Sat 27 5/5 2 Jobs Sun 28 6/6 2…" at bounding box center [492, 158] width 985 height 539
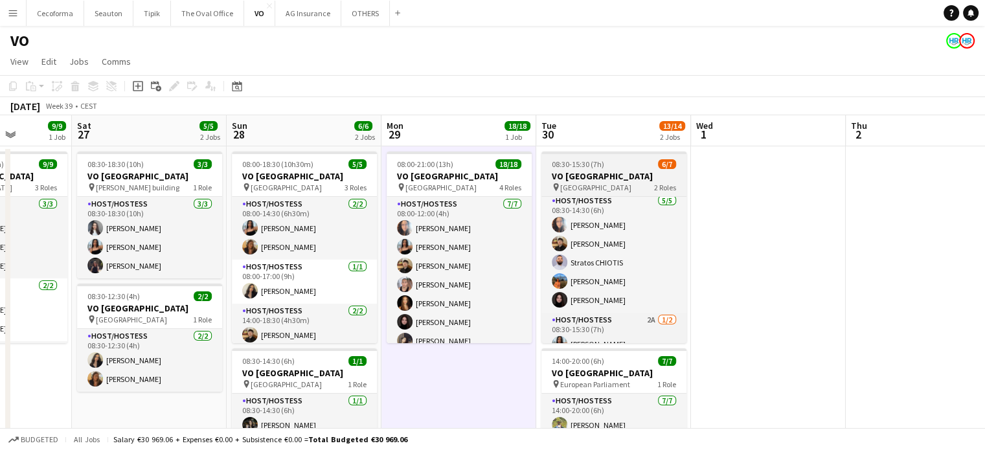
scroll to position [0, 0]
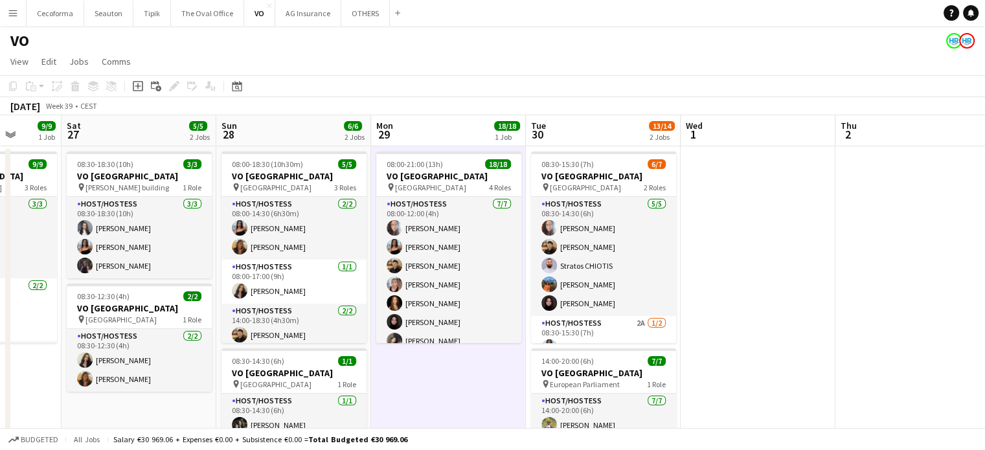
drag, startPoint x: 770, startPoint y: 265, endPoint x: 755, endPoint y: 265, distance: 14.3
click at [755, 265] on app-calendar-viewport "Tue 23 Wed 24 Thu 25 6/6 3 Jobs Fri 26 9/9 1 Job Sat 27 5/5 2 Jobs Sun 28 6/6 2…" at bounding box center [492, 353] width 985 height 476
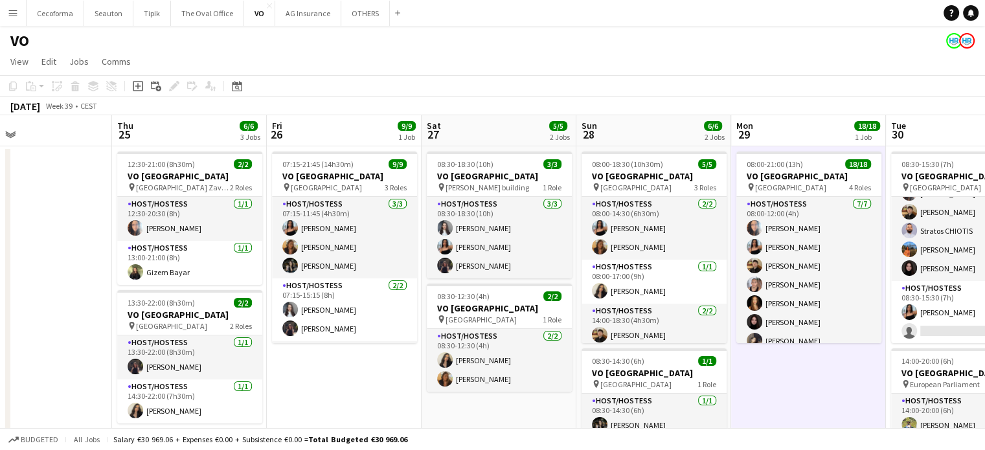
scroll to position [0, 351]
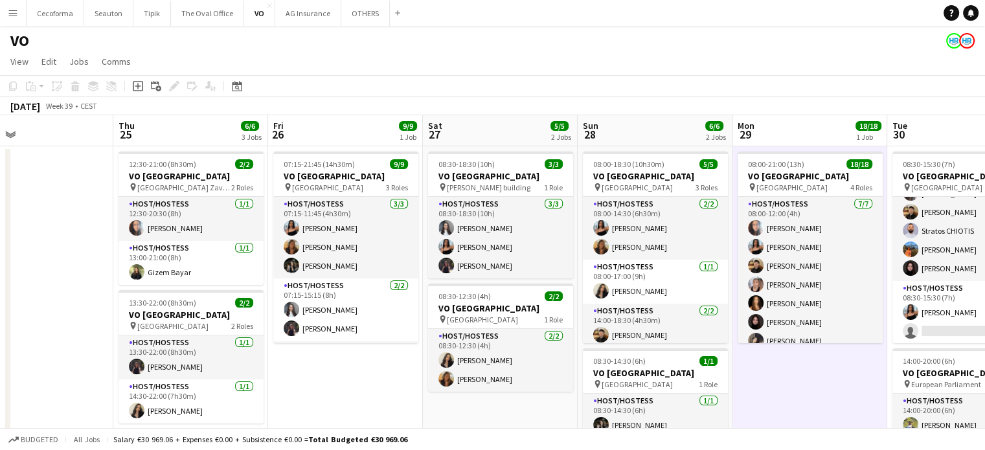
drag, startPoint x: 449, startPoint y: 377, endPoint x: 815, endPoint y: 374, distance: 365.8
click at [815, 374] on app-calendar-viewport "Mon 22 Tue 23 Wed 24 Thu 25 6/6 3 Jobs Fri 26 9/9 1 Job Sat 27 5/5 2 Jobs Sun 2…" at bounding box center [492, 353] width 985 height 476
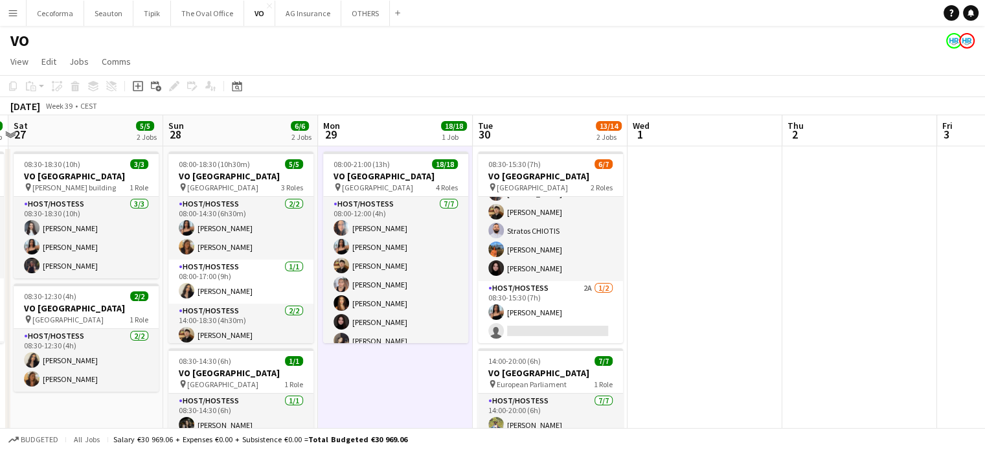
scroll to position [0, 465]
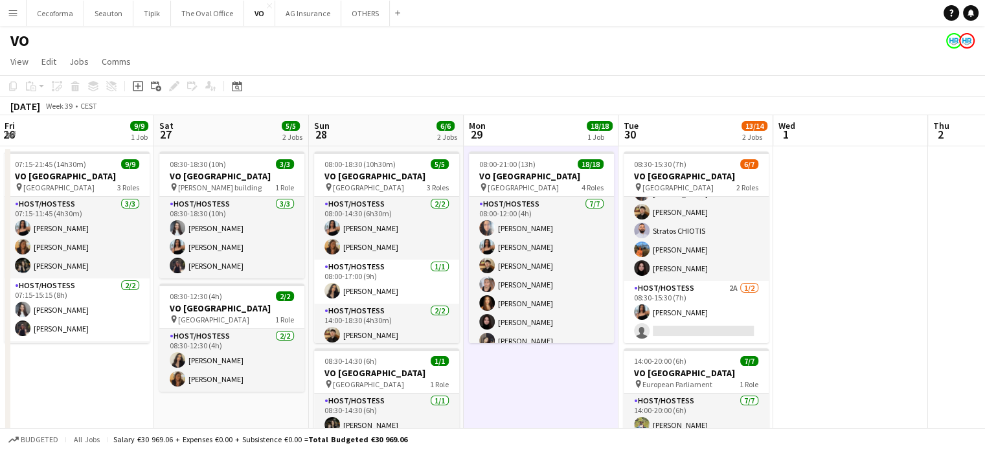
drag, startPoint x: 784, startPoint y: 383, endPoint x: 515, endPoint y: 320, distance: 275.7
click at [515, 320] on app-calendar-viewport "Tue 23 Wed 24 Thu 25 6/6 3 Jobs Fri 26 9/9 1 Job Sat 27 5/5 2 Jobs Sun 28 6/6 2…" at bounding box center [492, 353] width 985 height 476
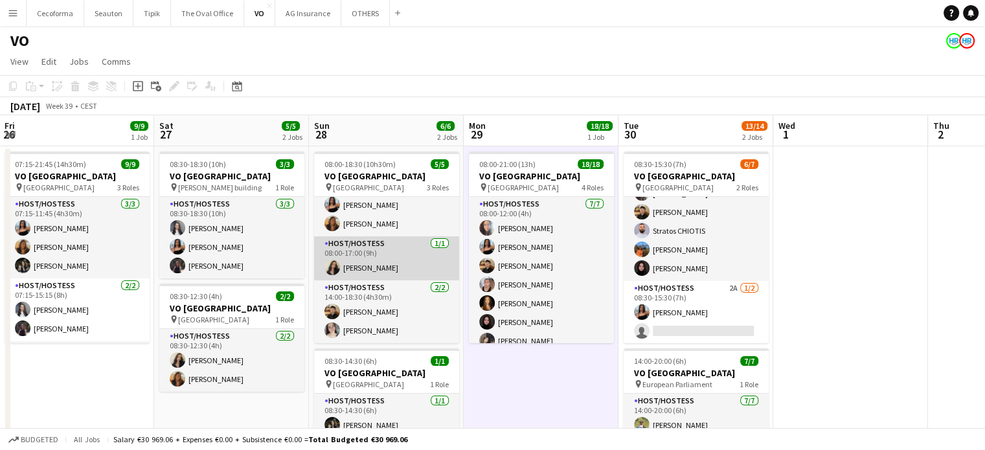
scroll to position [129, 0]
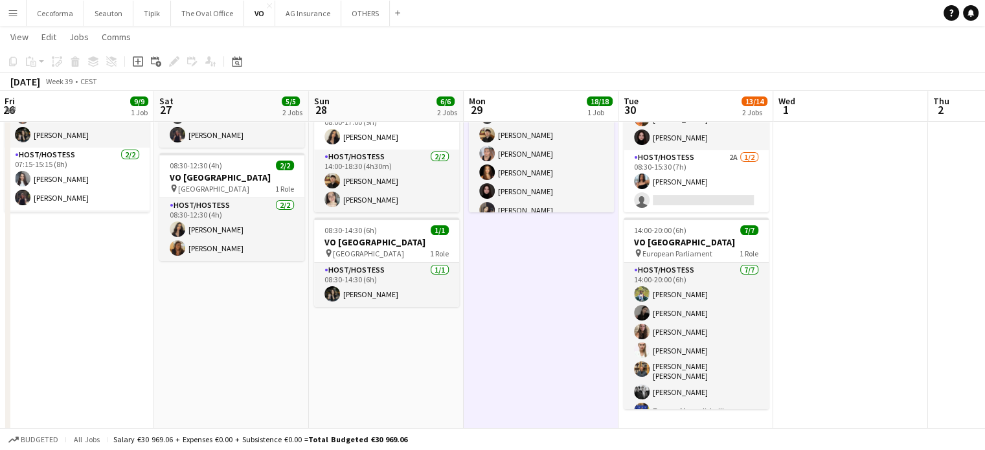
click at [520, 302] on app-date-cell "08:00-21:00 (13h) 18/18 VO Europe pin UR Square 4 Roles Host/Hostess 7/7 08:00-…" at bounding box center [540, 238] width 155 height 445
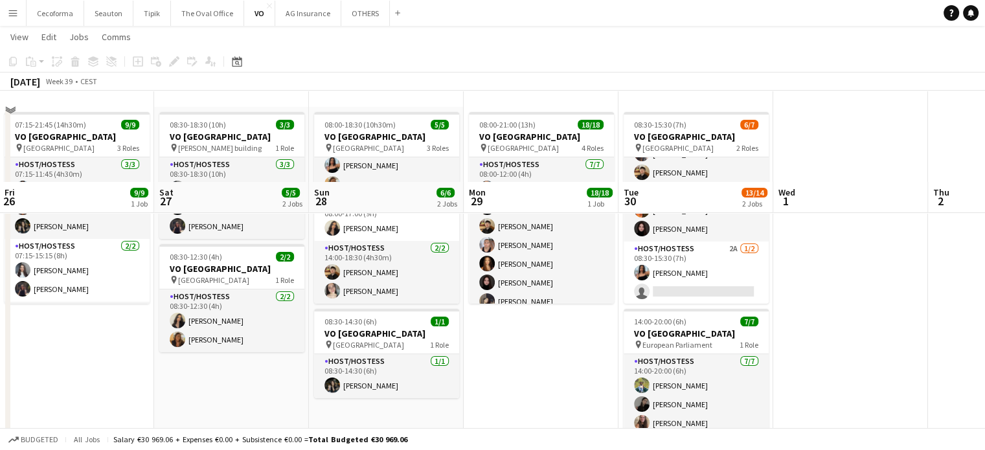
scroll to position [0, 0]
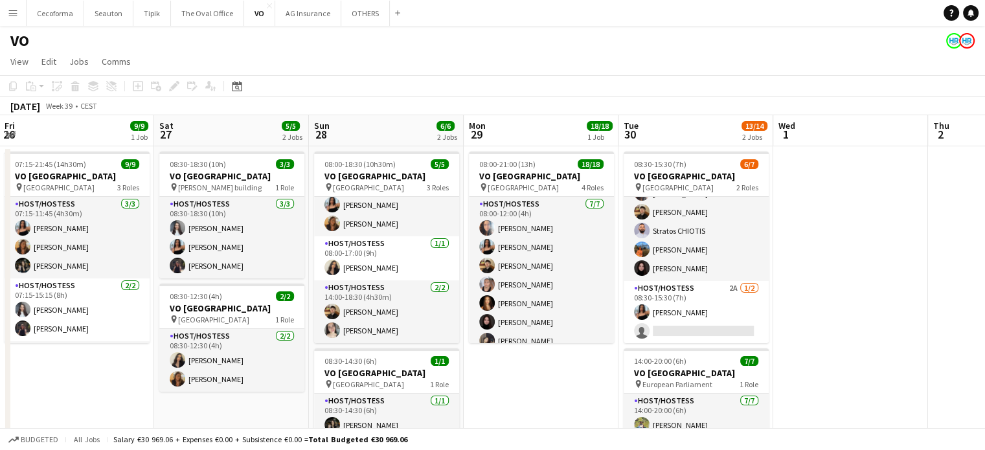
click at [530, 375] on app-date-cell "08:00-21:00 (13h) 18/18 VO Europe pin UR Square 4 Roles Host/Hostess 7/7 08:00-…" at bounding box center [540, 368] width 155 height 445
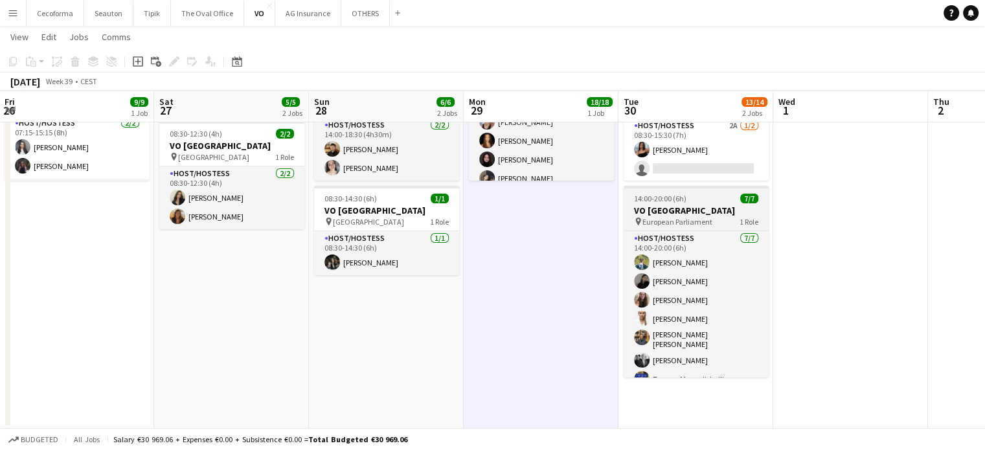
scroll to position [10, 0]
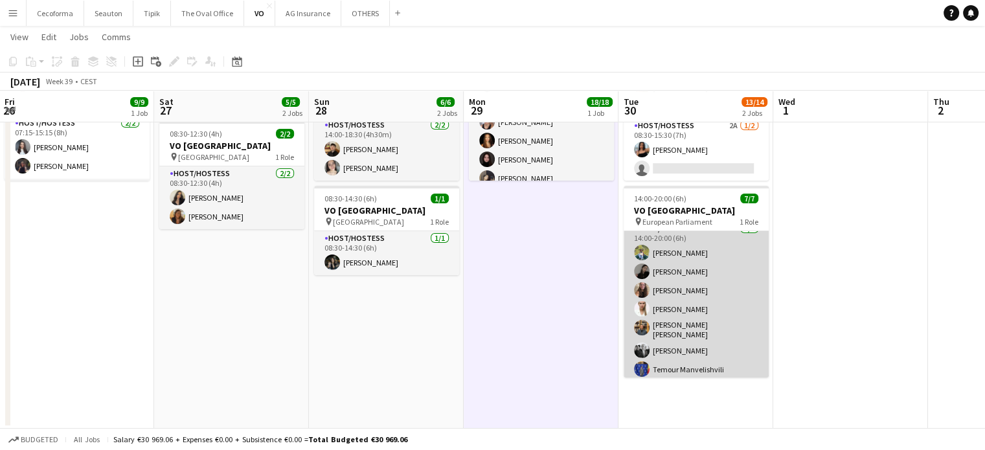
click at [717, 307] on app-card-role "Host/Hostess 7/7 14:00-20:00 (6h) Teresa Monteiro Alina Rapcea Maria Eduarda Ma…" at bounding box center [695, 301] width 145 height 161
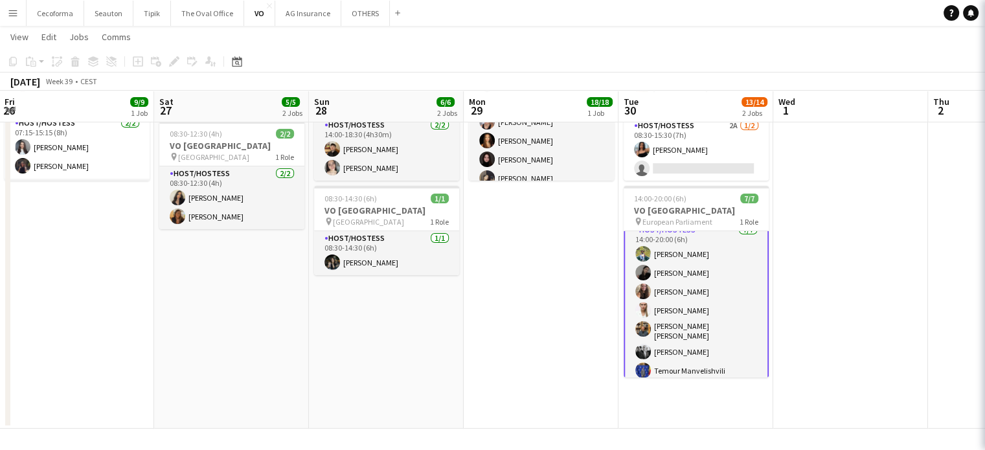
scroll to position [10, 0]
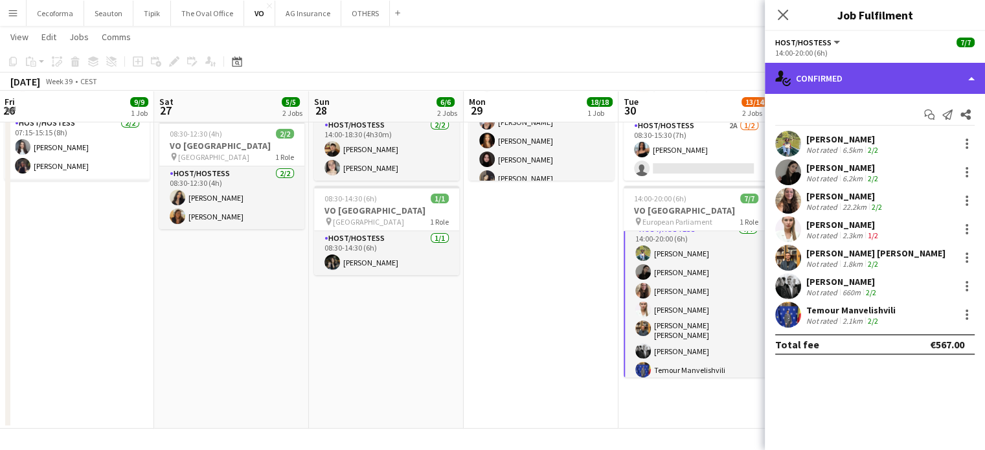
click at [806, 64] on div "single-neutral-actions-check-2 Confirmed" at bounding box center [874, 78] width 220 height 31
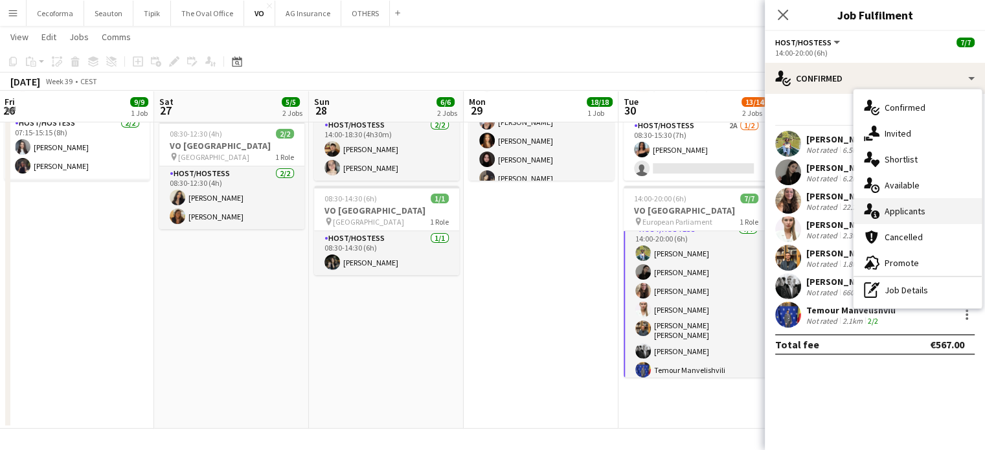
click at [879, 201] on div "single-neutral-actions-information Applicants" at bounding box center [917, 211] width 128 height 26
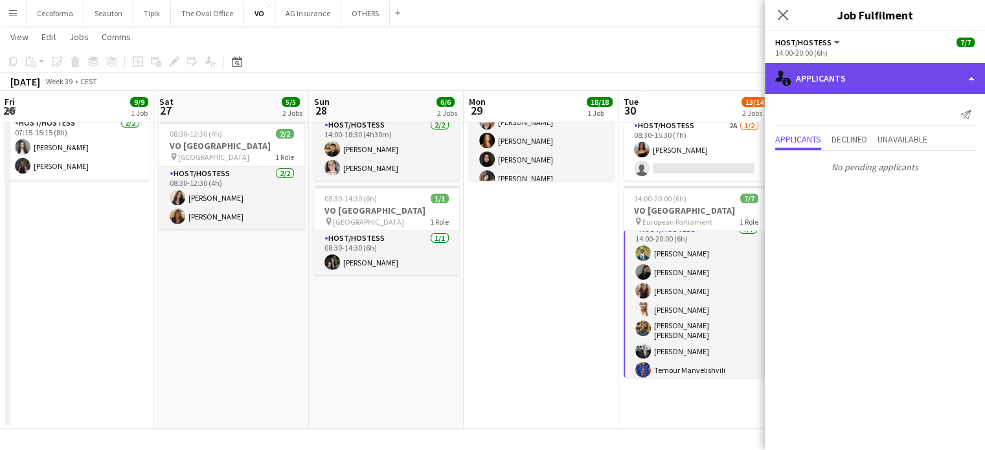
click at [820, 81] on div "single-neutral-actions-information Applicants" at bounding box center [874, 78] width 220 height 31
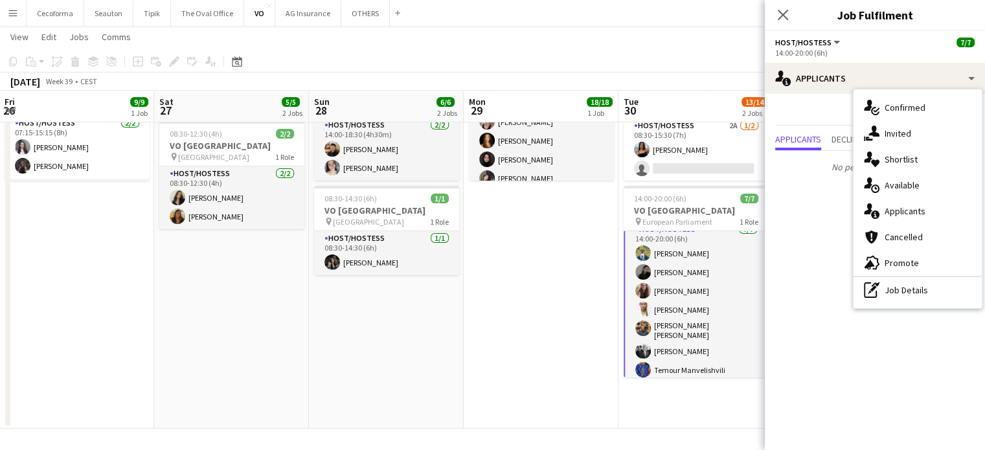
click at [629, 328] on app-card-role "Host/Hostess 7/7 14:00-20:00 (6h) Teresa Monteiro Alina Rapcea Maria Eduarda Ma…" at bounding box center [695, 302] width 145 height 163
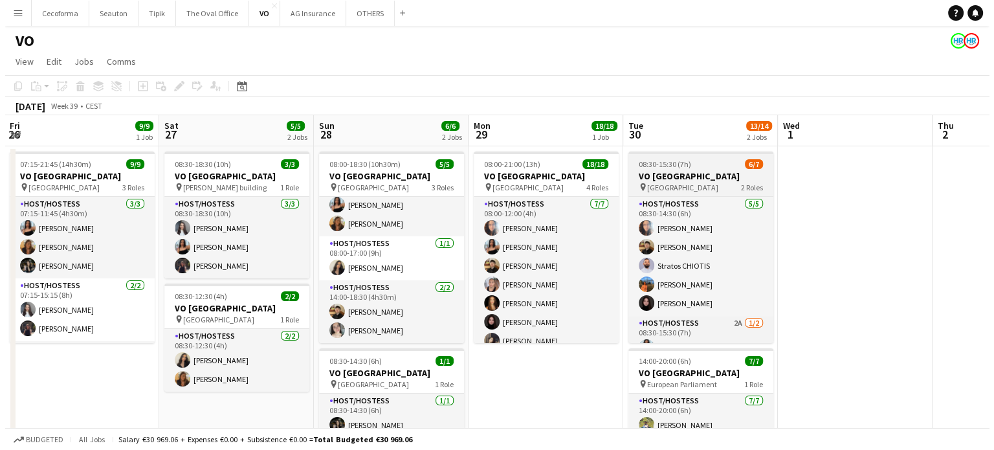
scroll to position [35, 0]
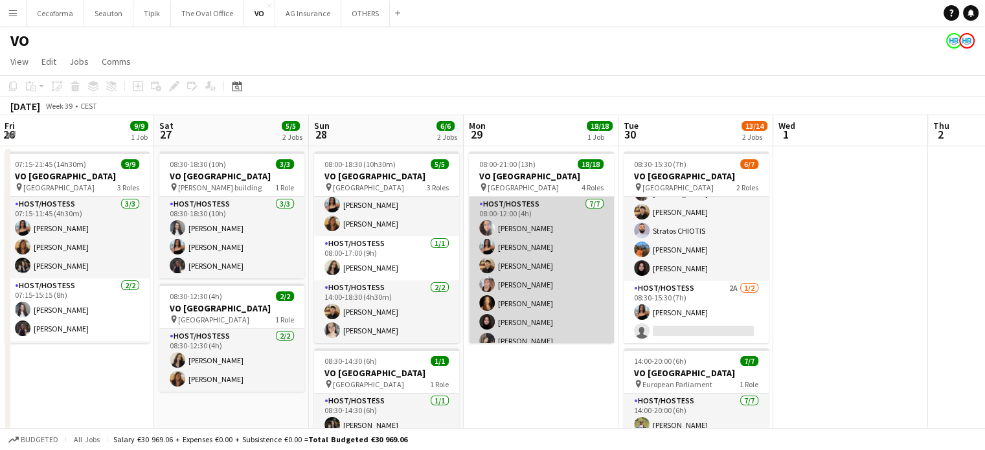
click at [554, 256] on app-card-role "Host/Hostess 7/7 08:00-12:00 (4h) Dalia Louissi Jessica Petrovski Noah de Carva…" at bounding box center [541, 275] width 145 height 157
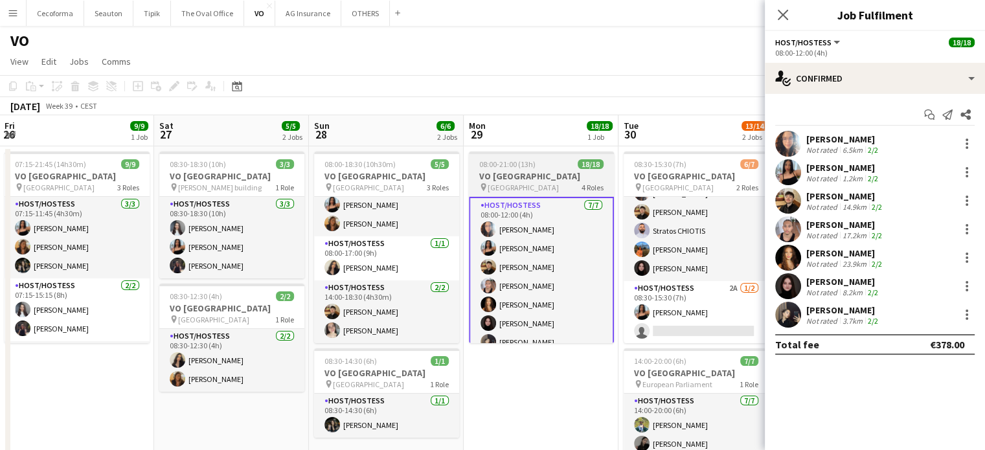
click at [559, 170] on h3 "VO [GEOGRAPHIC_DATA]" at bounding box center [541, 176] width 145 height 12
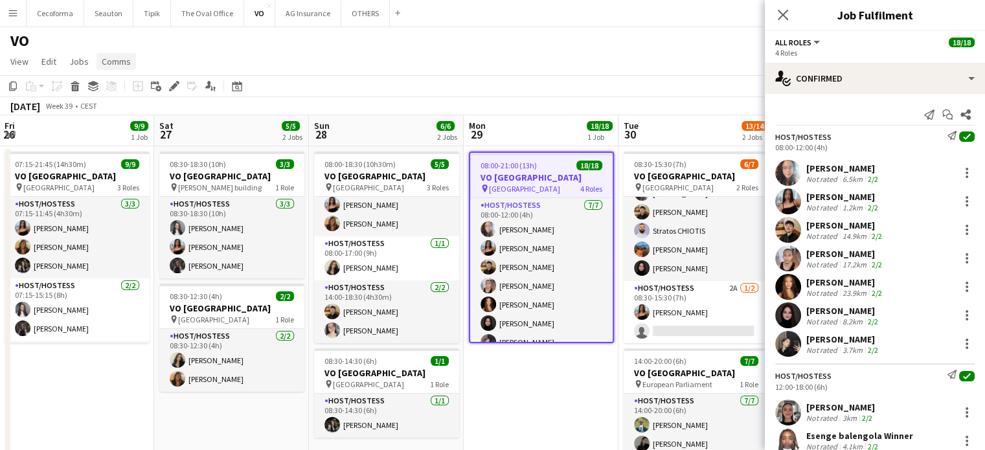
click at [129, 63] on link "Comms" at bounding box center [115, 61] width 39 height 17
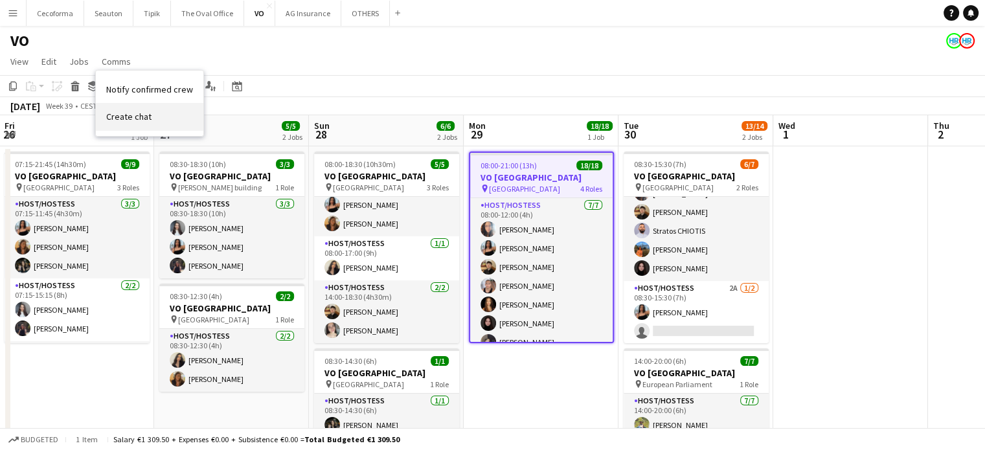
click at [132, 118] on span "Create chat" at bounding box center [128, 117] width 45 height 12
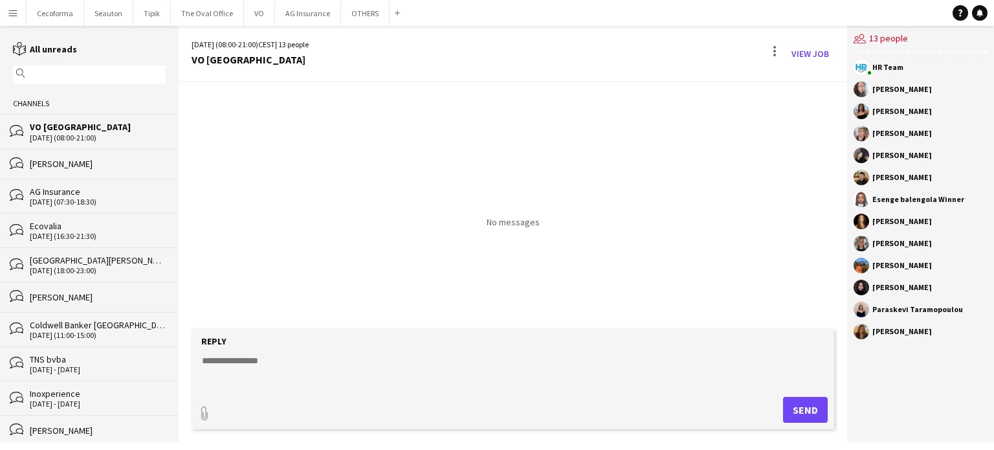
click at [285, 337] on div "Reply" at bounding box center [513, 341] width 630 height 12
click at [273, 347] on form "Reply paperclip Send" at bounding box center [513, 379] width 643 height 100
click at [258, 370] on textarea at bounding box center [516, 371] width 630 height 34
drag, startPoint x: 258, startPoint y: 370, endPoint x: 361, endPoint y: 385, distance: 104.1
click at [257, 370] on textarea at bounding box center [516, 371] width 630 height 34
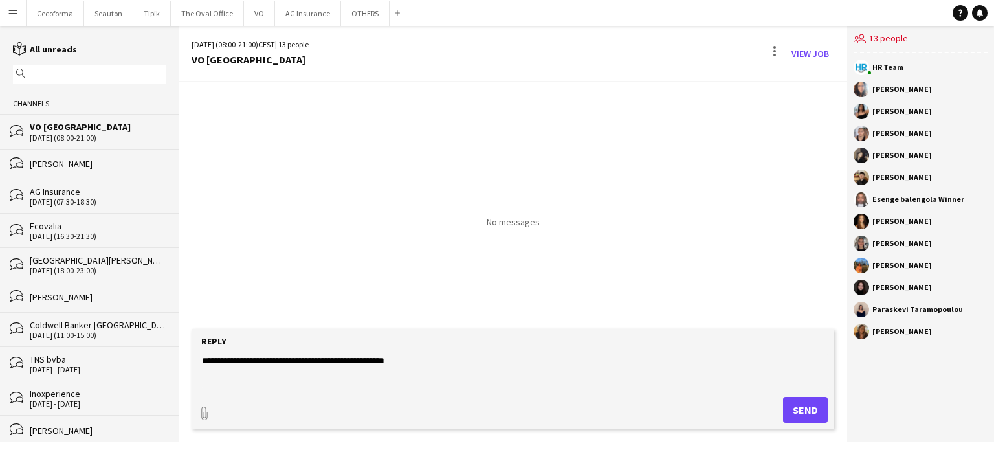
click at [423, 354] on textarea "**********" at bounding box center [516, 371] width 630 height 34
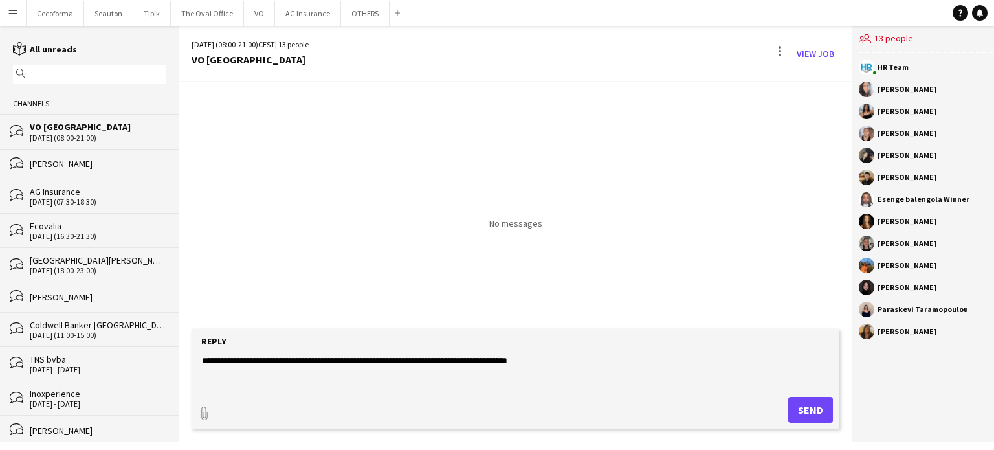
type textarea "**********"
click at [803, 414] on button "Send" at bounding box center [810, 410] width 45 height 26
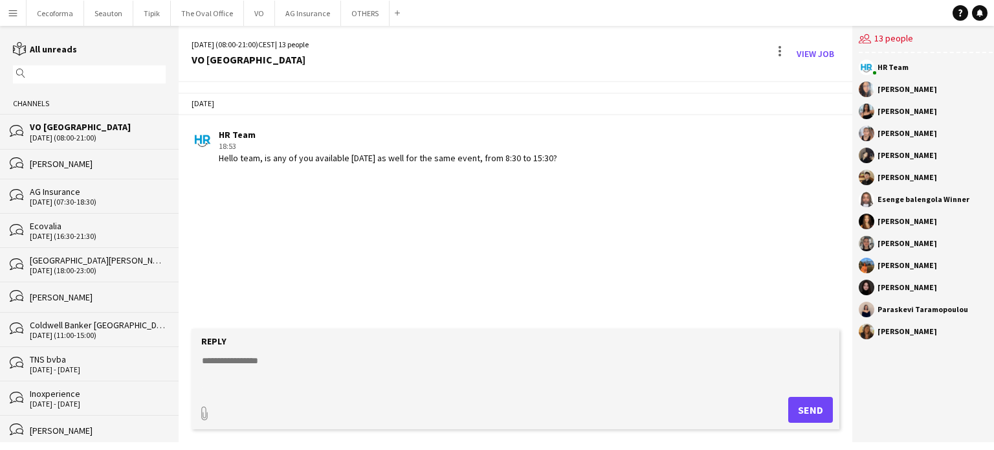
click at [544, 344] on div "Reply" at bounding box center [515, 341] width 635 height 12
click at [539, 347] on form "Reply paperclip Send" at bounding box center [516, 379] width 648 height 100
click at [513, 356] on textarea at bounding box center [516, 371] width 630 height 34
click at [310, 358] on textarea "**********" at bounding box center [516, 371] width 630 height 34
click at [324, 358] on textarea "**********" at bounding box center [516, 371] width 630 height 34
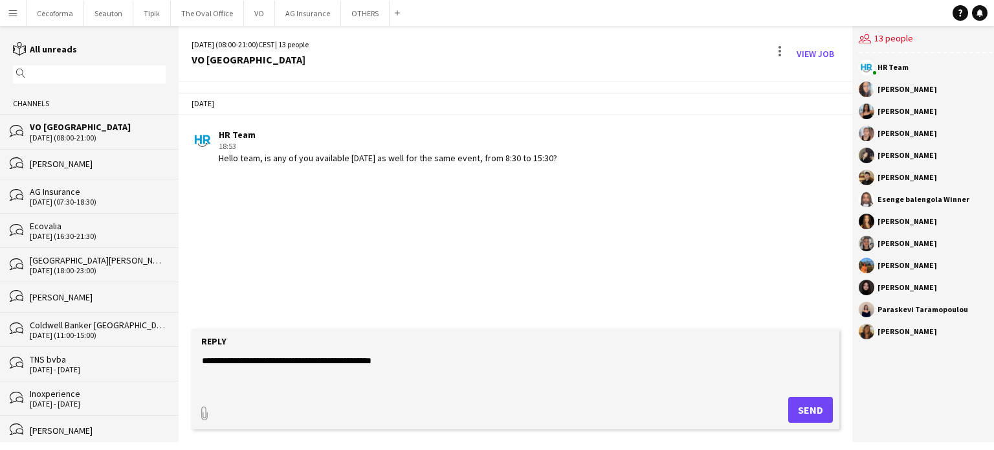
type textarea "**********"
click at [489, 341] on div "Reply" at bounding box center [515, 341] width 635 height 12
click at [795, 401] on button "Send" at bounding box center [810, 410] width 45 height 26
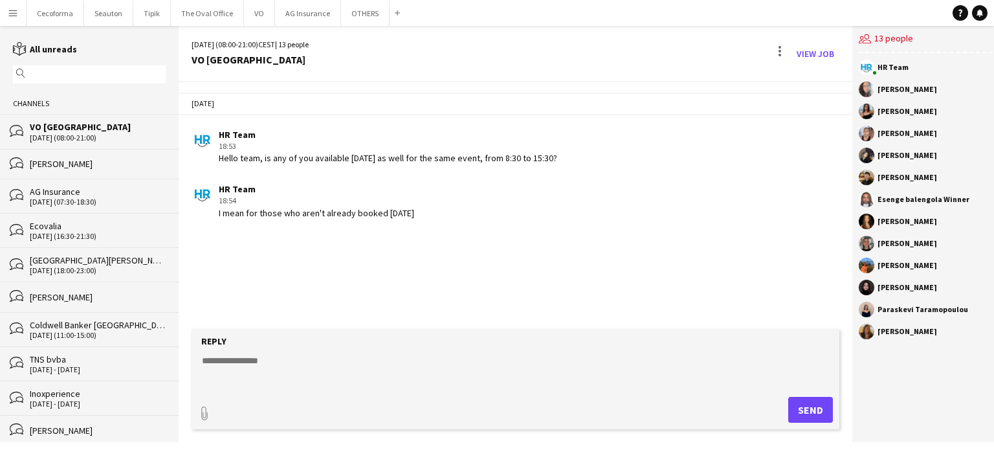
click at [300, 258] on div "Today HR Team 18:53 Hello team, is any of you available on Sunday as well for t…" at bounding box center [516, 205] width 674 height 247
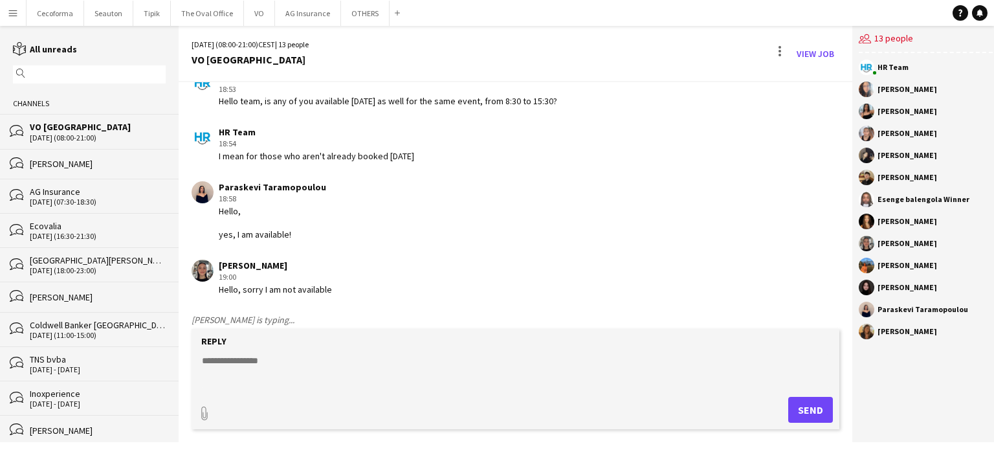
scroll to position [39, 0]
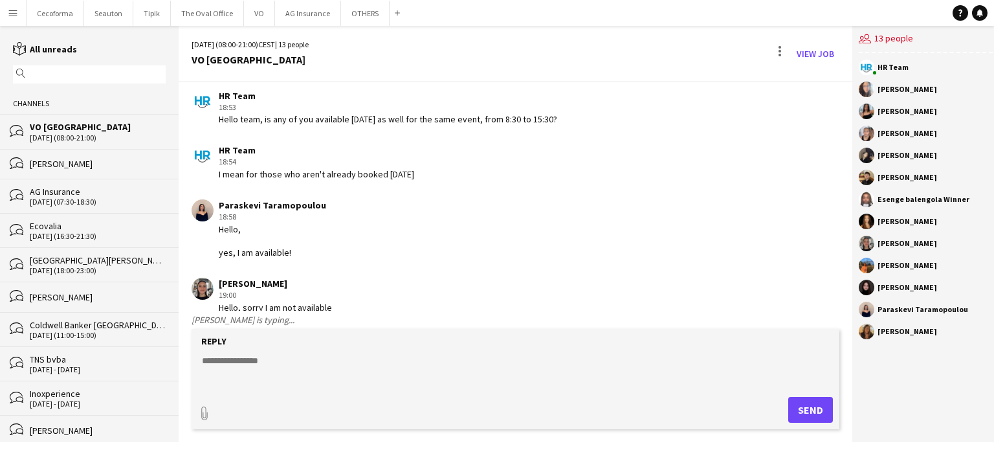
click at [502, 287] on div "Yuliya Hevko 19:00 Hello, sorry I am not available" at bounding box center [461, 296] width 539 height 36
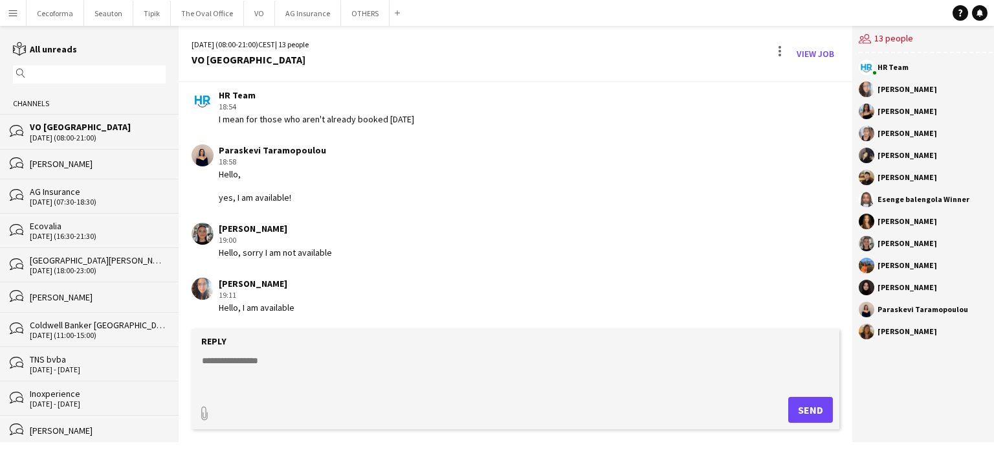
scroll to position [93, 0]
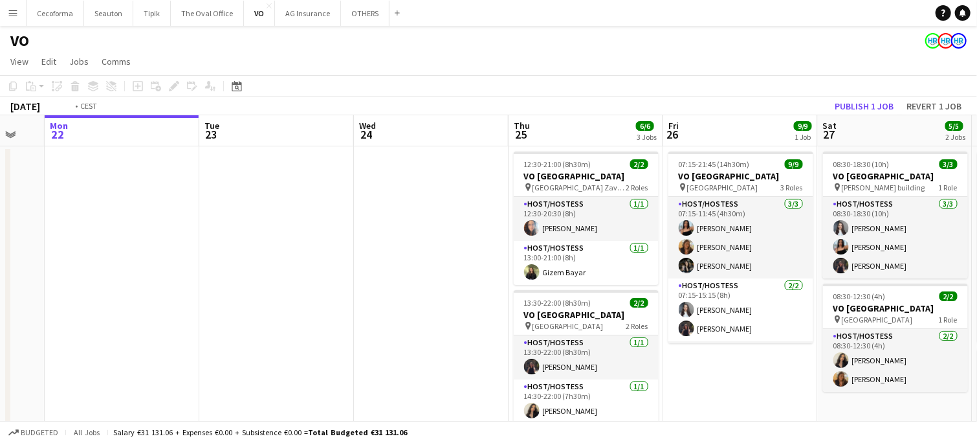
drag, startPoint x: 430, startPoint y: 256, endPoint x: 13, endPoint y: 174, distance: 424.9
click at [0, 172] on html "Menu Boards Boards Boards All jobs Status Workforce Workforce My Workforce Recr…" at bounding box center [488, 306] width 977 height 613
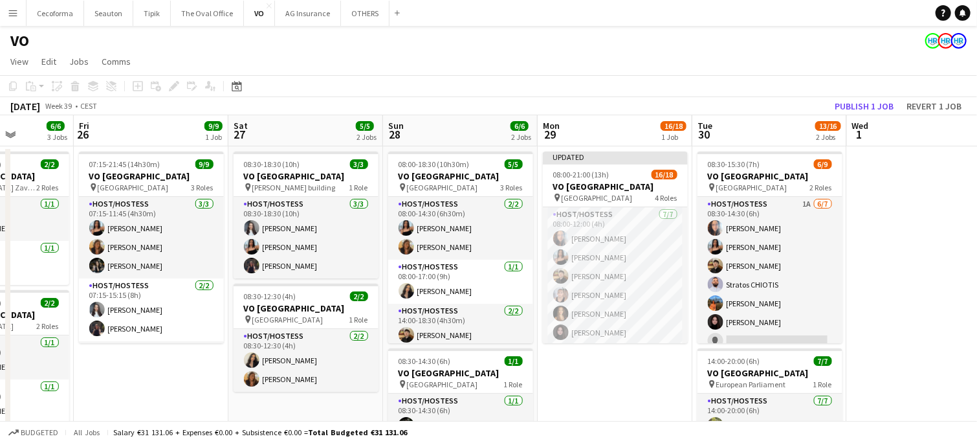
scroll to position [0, 460]
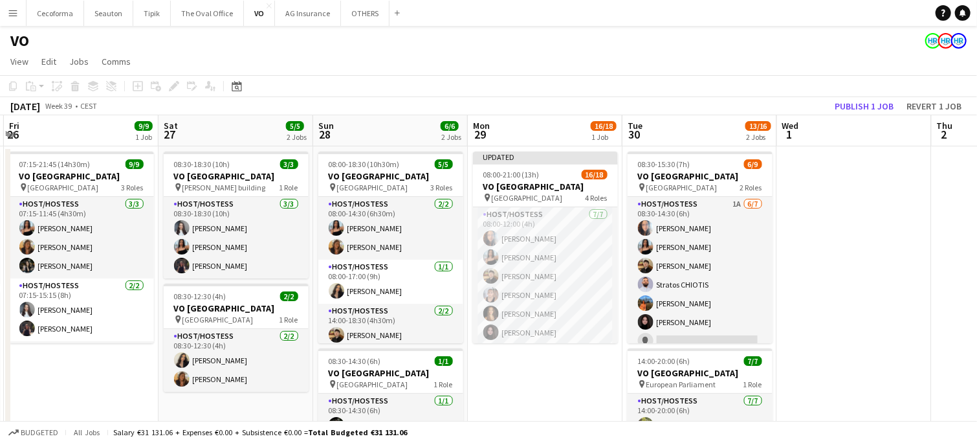
drag, startPoint x: 676, startPoint y: 275, endPoint x: 326, endPoint y: 249, distance: 350.6
click at [326, 249] on app-calendar-viewport "Tue 23 Wed 24 Thu 25 6/6 3 Jobs Fri 26 9/9 1 Job Sat 27 5/5 2 Jobs Sun 28 6/6 2…" at bounding box center [488, 353] width 977 height 476
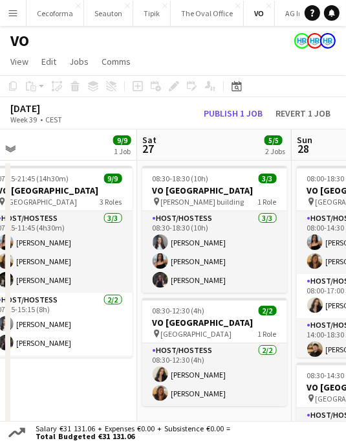
scroll to position [0, 498]
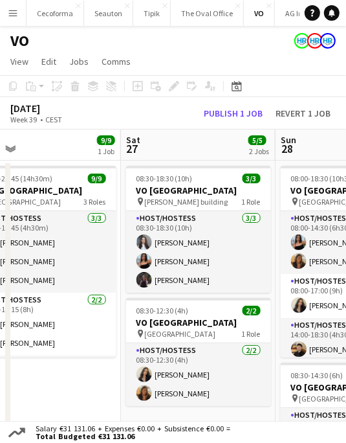
drag, startPoint x: 212, startPoint y: 392, endPoint x: 175, endPoint y: 398, distance: 38.0
click at [175, 398] on app-calendar-viewport "Tue 23 Wed 24 Thu 25 6/6 3 Jobs Fri 26 9/9 1 Job Sat 27 5/5 2 Jobs Sun 28 6/6 2…" at bounding box center [173, 367] width 346 height 476
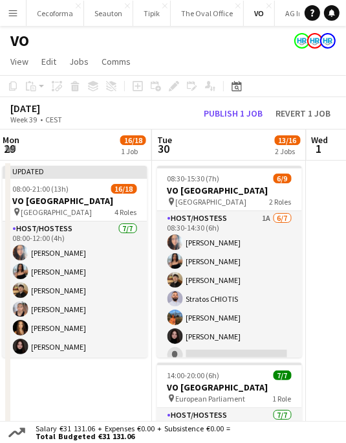
scroll to position [0, 328]
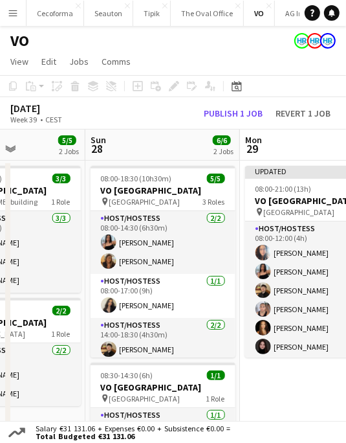
drag, startPoint x: 276, startPoint y: 317, endPoint x: 63, endPoint y: 292, distance: 214.5
click at [56, 295] on app-calendar-viewport "Thu 25 6/6 3 Jobs Fri 26 9/9 1 Job Sat 27 5/5 2 Jobs Sun 28 6/6 2 Jobs Mon 29 1…" at bounding box center [173, 367] width 346 height 476
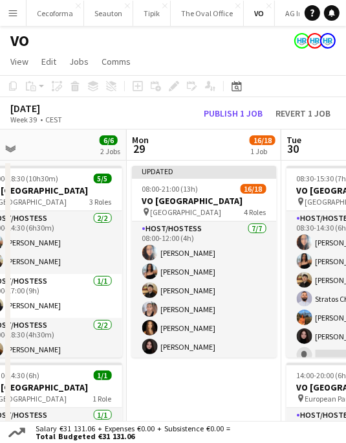
scroll to position [0, 517]
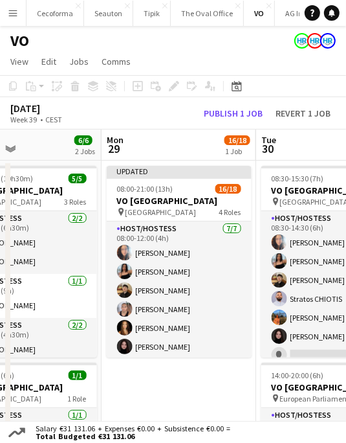
drag, startPoint x: 287, startPoint y: 317, endPoint x: 181, endPoint y: 302, distance: 106.5
click at [181, 302] on app-calendar-viewport "Thu 25 6/6 3 Jobs Fri 26 9/9 1 Job Sat 27 5/5 2 Jobs Sun 28 6/6 2 Jobs Mon 29 1…" at bounding box center [173, 367] width 346 height 476
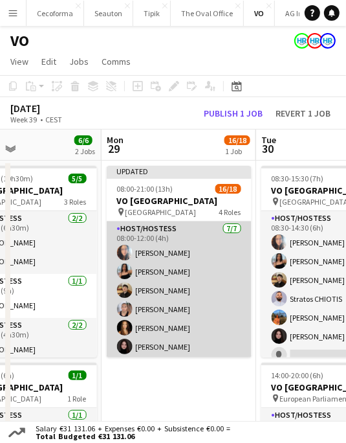
click at [145, 318] on app-card-role "Host/Hostess 7/7 08:00-12:00 (4h) Dalia Louissi Jessica Petrovski Noah de Carva…" at bounding box center [179, 299] width 145 height 157
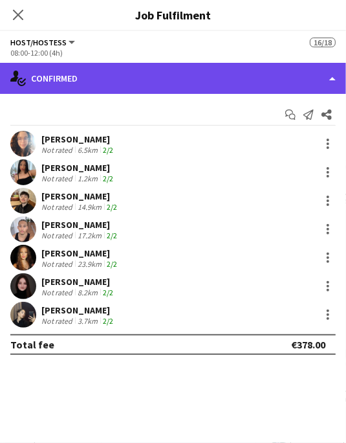
click at [45, 78] on div "single-neutral-actions-check-2 Confirmed" at bounding box center [173, 78] width 346 height 31
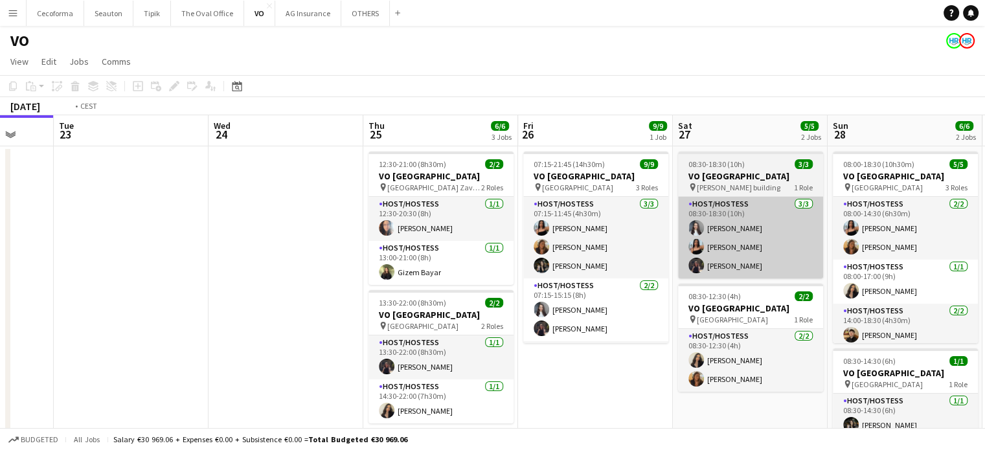
drag, startPoint x: 468, startPoint y: 203, endPoint x: 502, endPoint y: 240, distance: 50.9
click at [25, 195] on app-calendar-viewport "Fri 19 Sat 20 Sun 21 Mon 22 Tue 23 Wed 24 Thu 25 6/6 3 Jobs Fri 26 9/9 1 Job Sa…" at bounding box center [492, 353] width 985 height 476
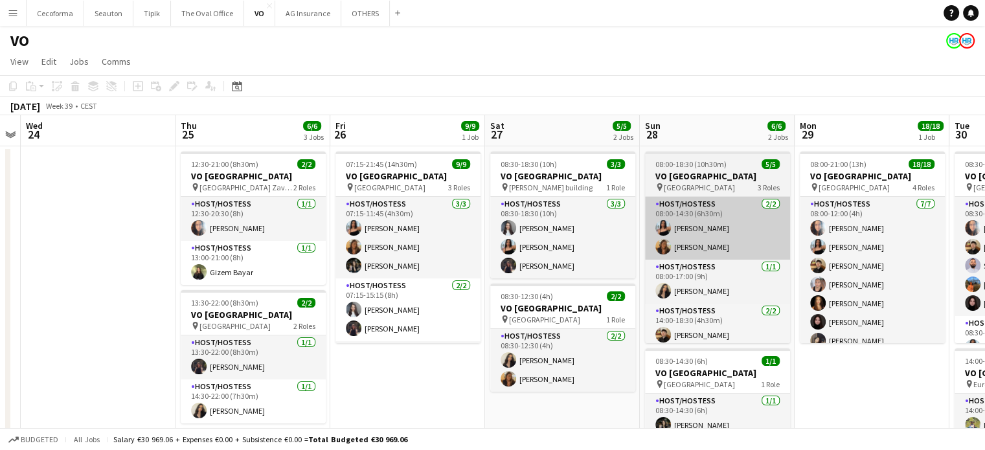
scroll to position [0, 570]
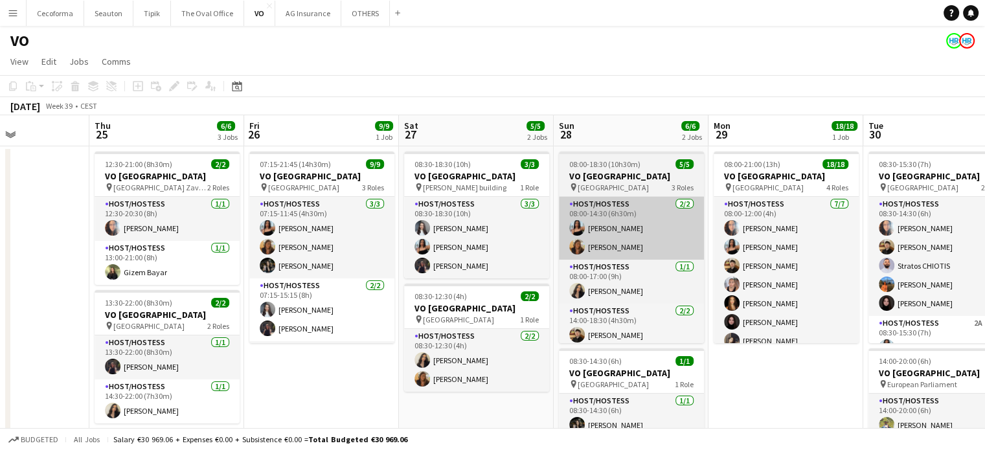
drag, startPoint x: 619, startPoint y: 264, endPoint x: 311, endPoint y: 256, distance: 308.9
click at [183, 254] on app-calendar-viewport "Sun 21 Mon 22 Tue 23 Wed 24 Thu 25 6/6 3 Jobs Fri 26 9/9 1 Job Sat 27 5/5 2 Job…" at bounding box center [492, 353] width 985 height 476
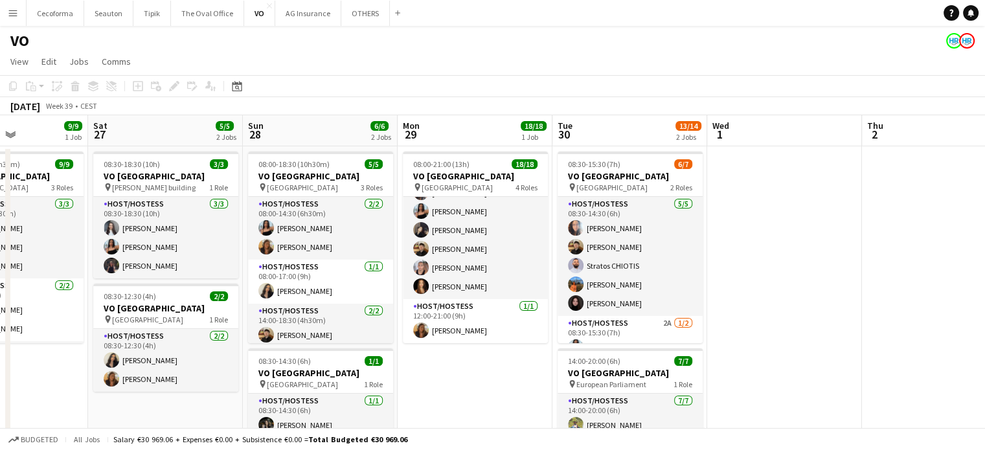
scroll to position [0, 495]
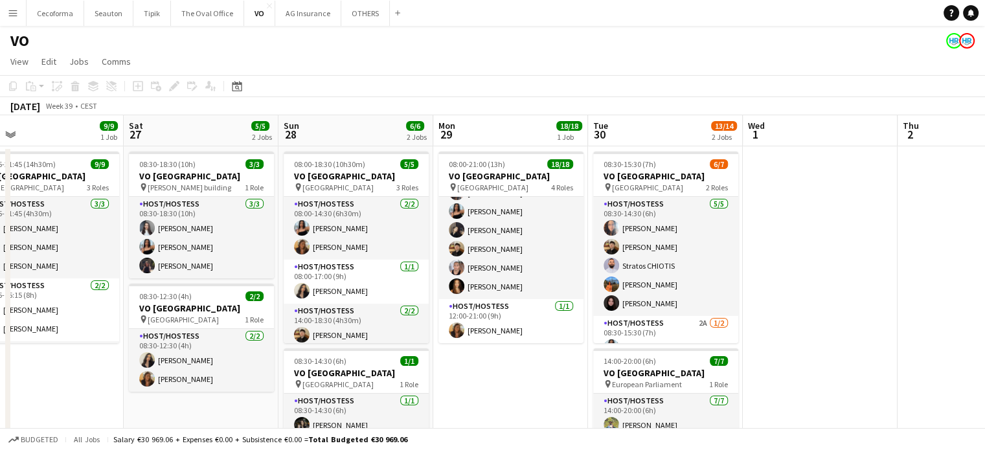
drag, startPoint x: 756, startPoint y: 300, endPoint x: 831, endPoint y: 290, distance: 75.7
click at [831, 290] on app-calendar-viewport "Tue 23 Wed 24 Thu 25 6/6 3 Jobs Fri 26 9/9 1 Job Sat 27 5/5 2 Jobs Sun 28 6/6 2…" at bounding box center [492, 353] width 985 height 476
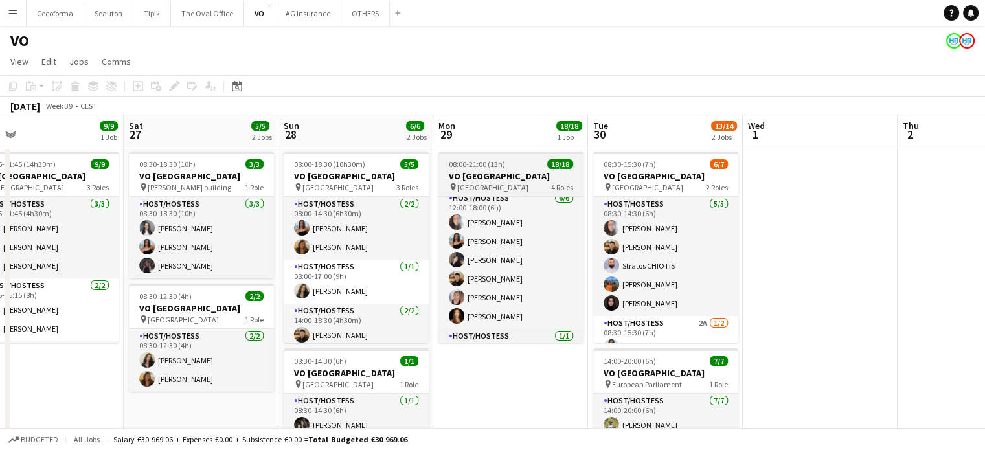
scroll to position [293, 0]
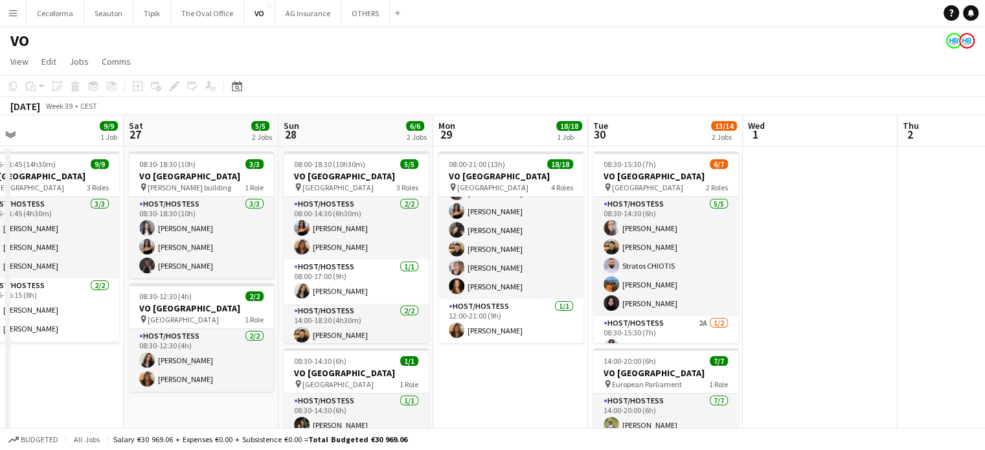
click at [779, 287] on app-date-cell at bounding box center [819, 368] width 155 height 445
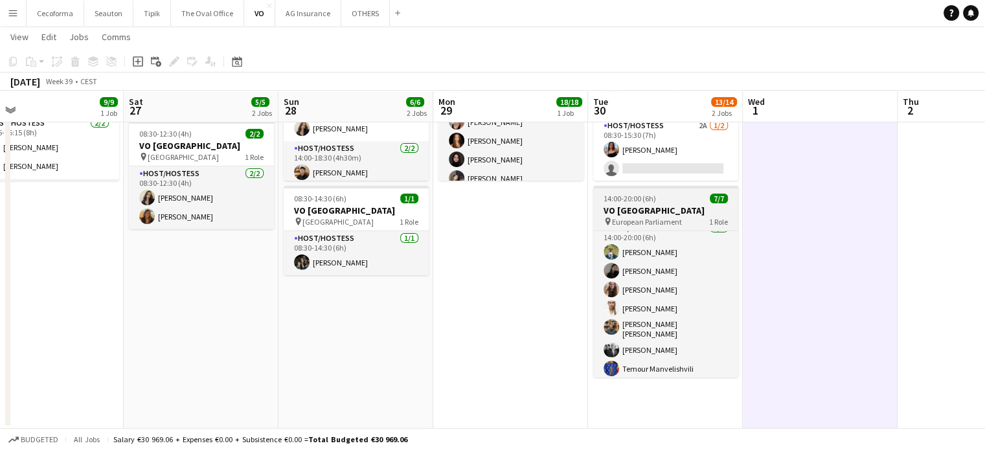
scroll to position [10, 0]
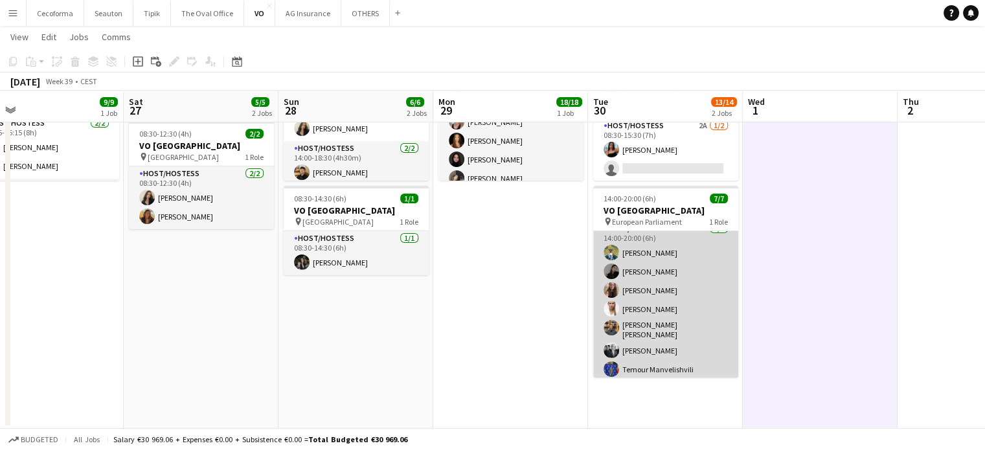
click at [647, 364] on app-card-role "Host/Hostess 7/7 14:00-20:00 (6h) Teresa Monteiro Alina Rapcea Maria Eduarda Ma…" at bounding box center [665, 301] width 145 height 161
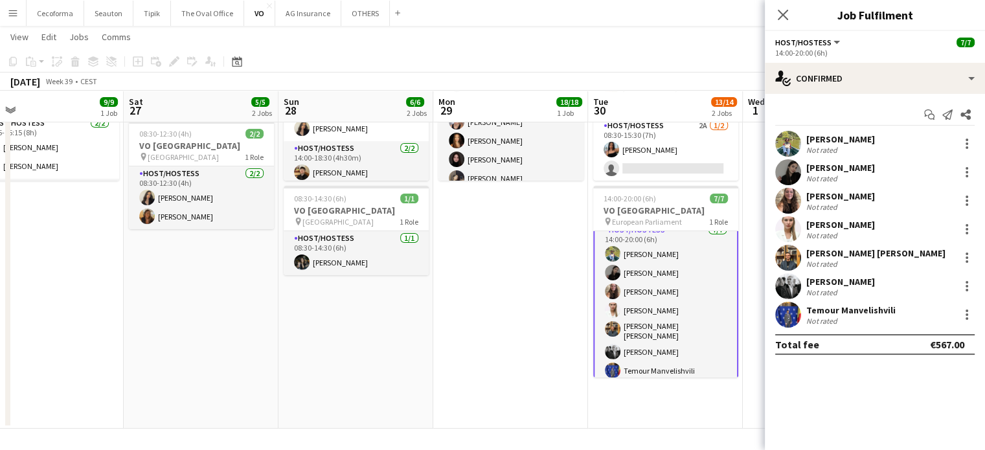
scroll to position [10, 0]
click at [835, 305] on div "Temour Manvelishvili" at bounding box center [850, 310] width 89 height 12
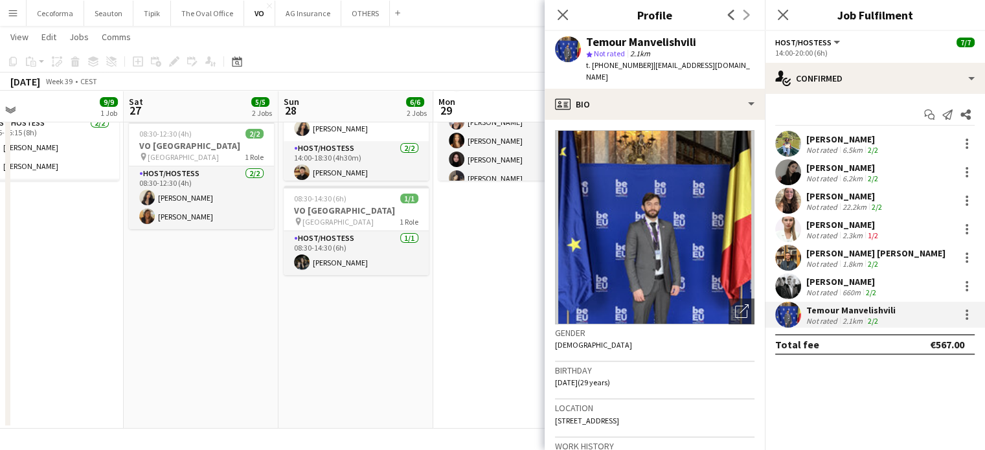
click at [631, 44] on div "Temour Manvelishvili" at bounding box center [641, 42] width 110 height 12
drag, startPoint x: 630, startPoint y: 43, endPoint x: 697, endPoint y: 43, distance: 66.7
click at [697, 43] on div "Temour Manvelishvili" at bounding box center [670, 42] width 168 height 12
copy div "Manvelishvili"
click at [566, 17] on icon "Close pop-in" at bounding box center [562, 14] width 12 height 12
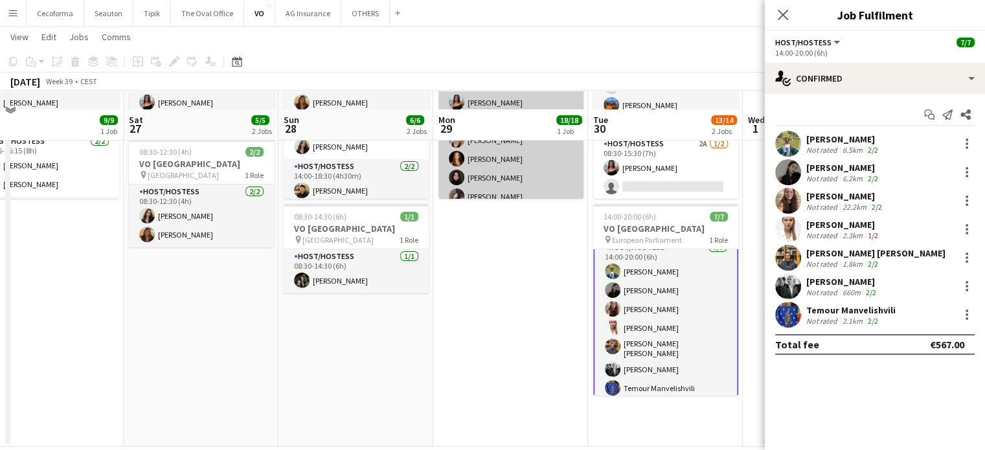
scroll to position [0, 0]
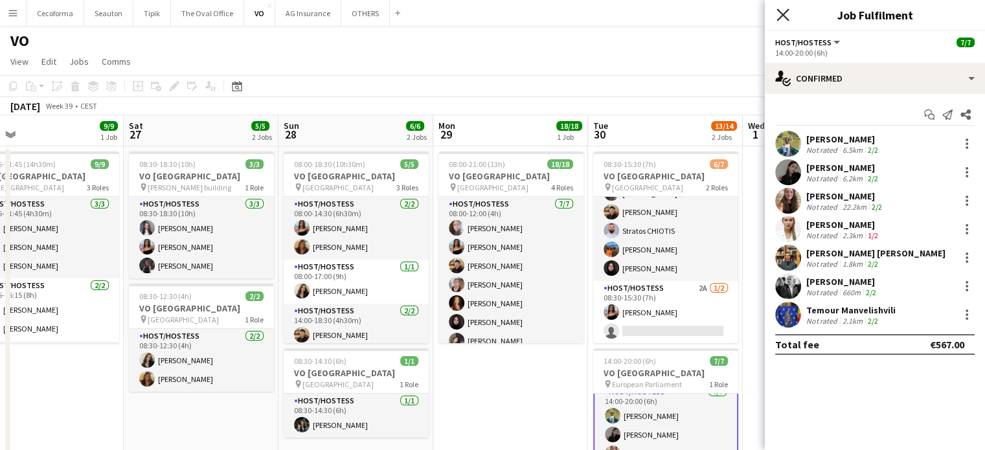
click at [786, 11] on icon at bounding box center [782, 14] width 12 height 12
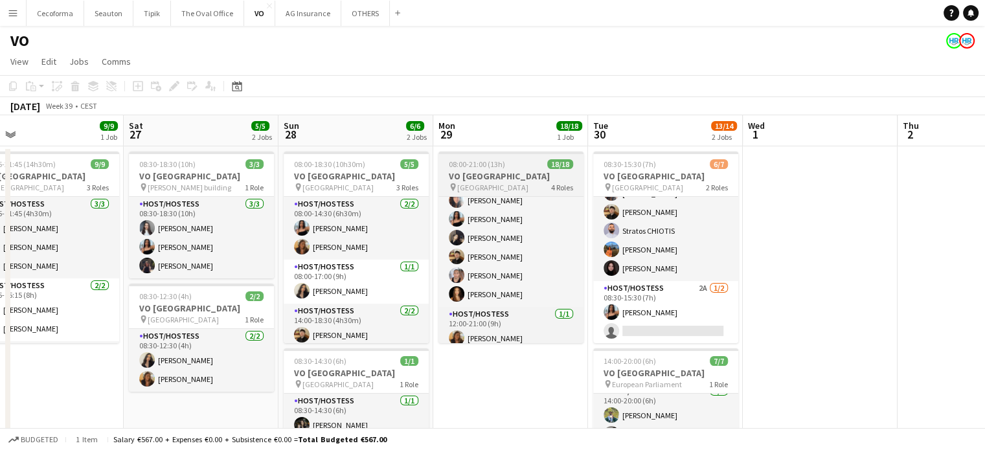
scroll to position [293, 0]
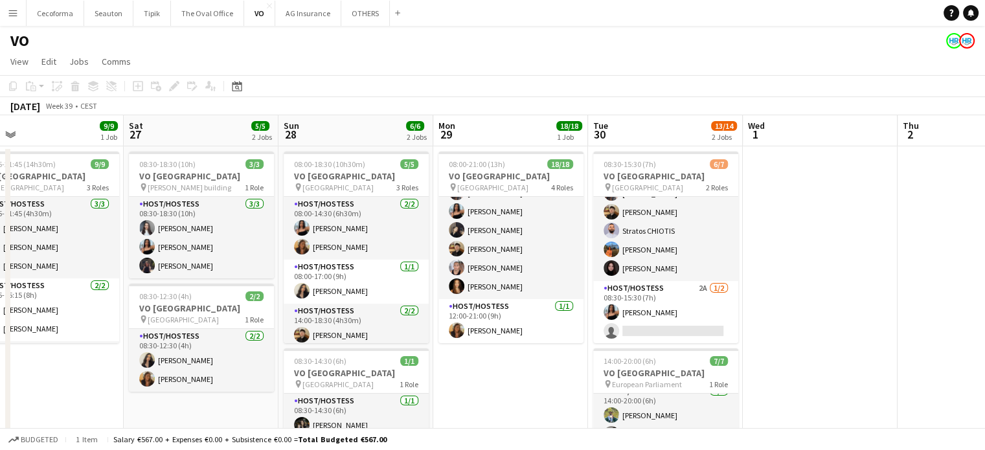
click at [832, 288] on app-date-cell at bounding box center [819, 368] width 155 height 445
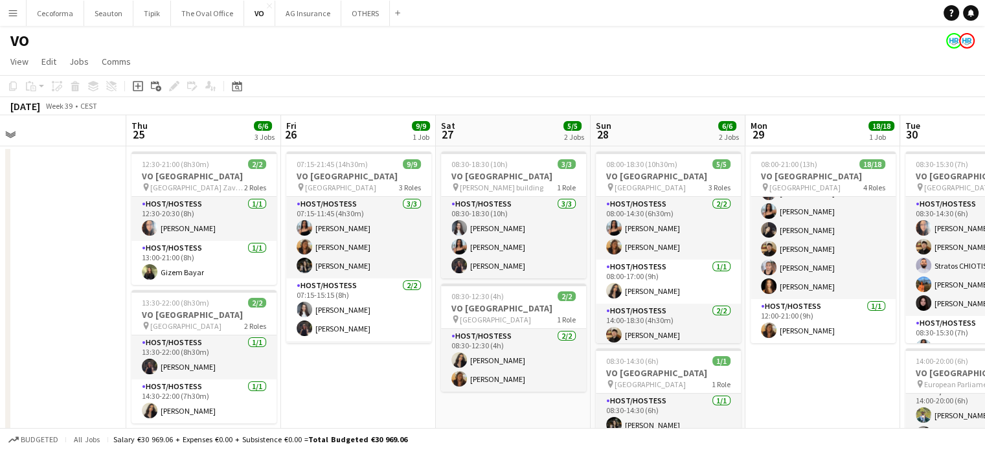
scroll to position [0, 337]
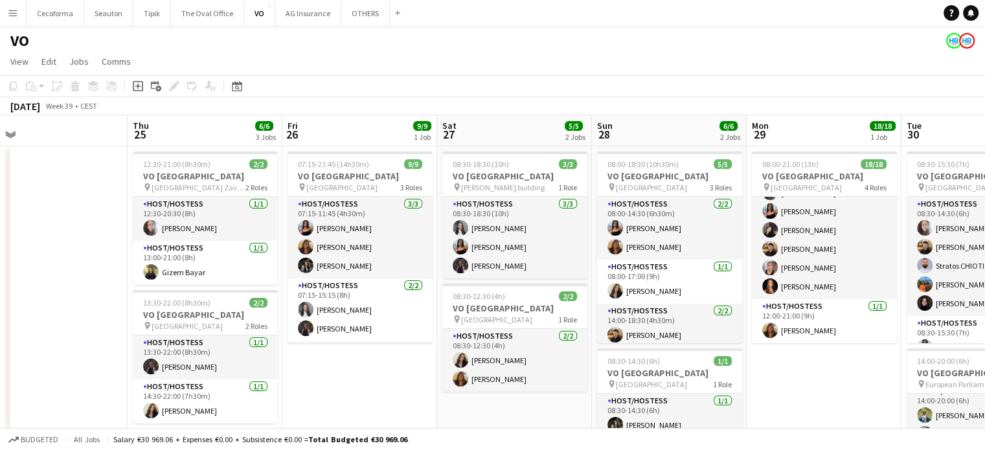
drag, startPoint x: 520, startPoint y: 418, endPoint x: 834, endPoint y: 408, distance: 313.5
click at [834, 408] on app-calendar-viewport "Mon 22 Tue 23 Wed 24 Thu 25 6/6 3 Jobs Fri 26 9/9 1 Job Sat 27 5/5 2 Jobs Sun 2…" at bounding box center [492, 353] width 985 height 476
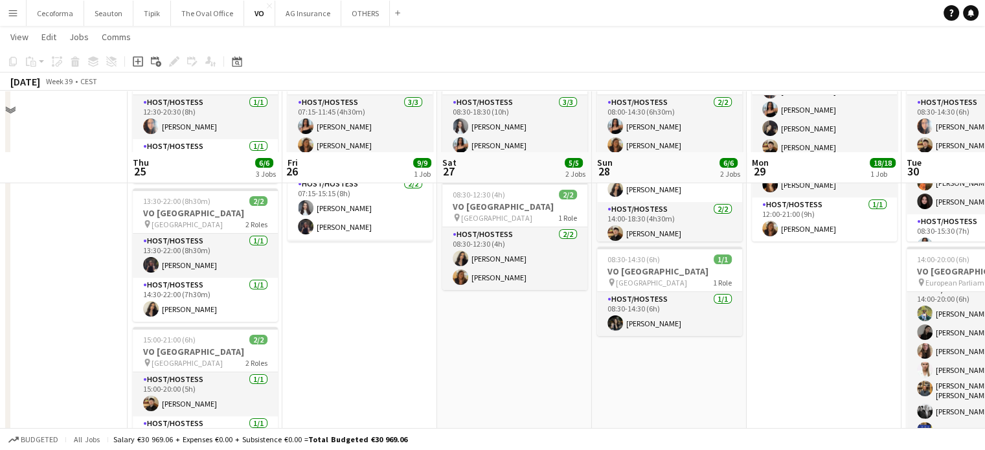
scroll to position [161, 0]
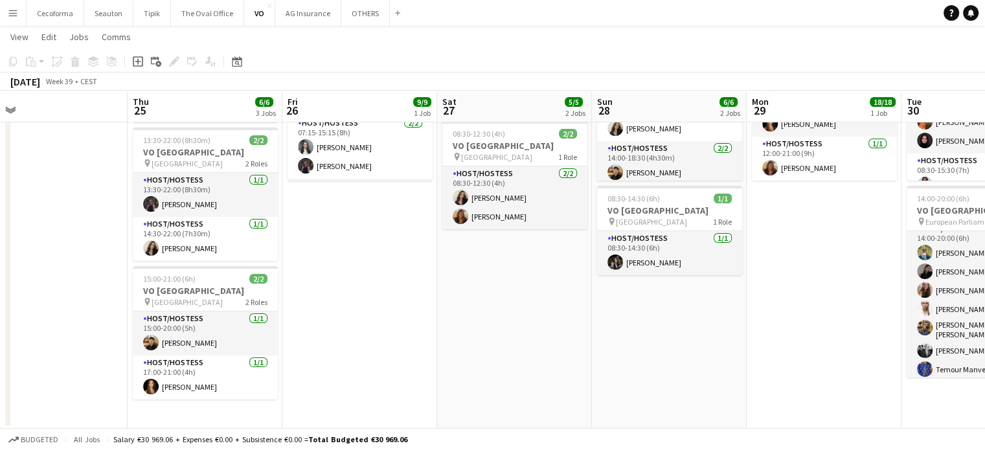
click at [507, 317] on app-date-cell "08:30-18:30 (10h) 3/3 VO Europe pin Charlemagne building 1 Role Host/Hostess 3/…" at bounding box center [514, 206] width 155 height 445
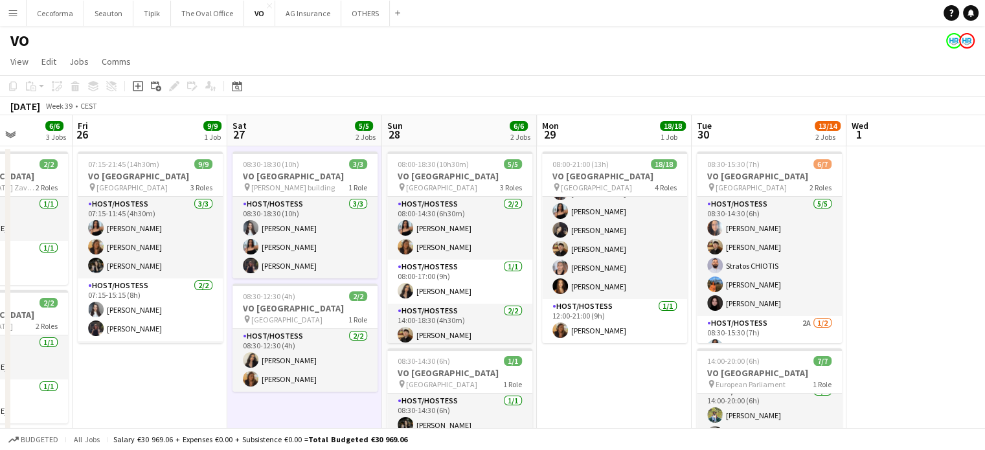
scroll to position [0, 570]
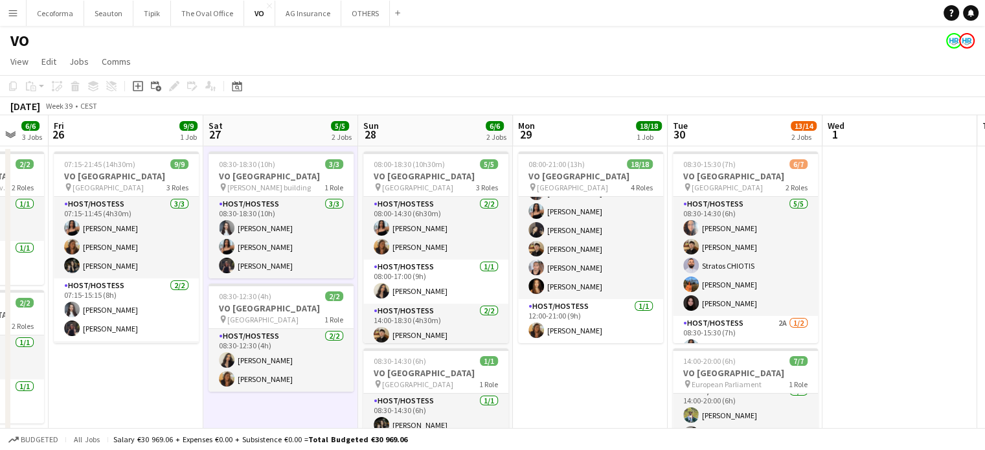
drag, startPoint x: 798, startPoint y: 414, endPoint x: 564, endPoint y: 412, distance: 233.7
click at [564, 412] on app-calendar-viewport "Mon 22 Tue 23 Wed 24 Thu 25 6/6 3 Jobs Fri 26 9/9 1 Job Sat 27 5/5 2 Jobs Sun 2…" at bounding box center [492, 353] width 985 height 476
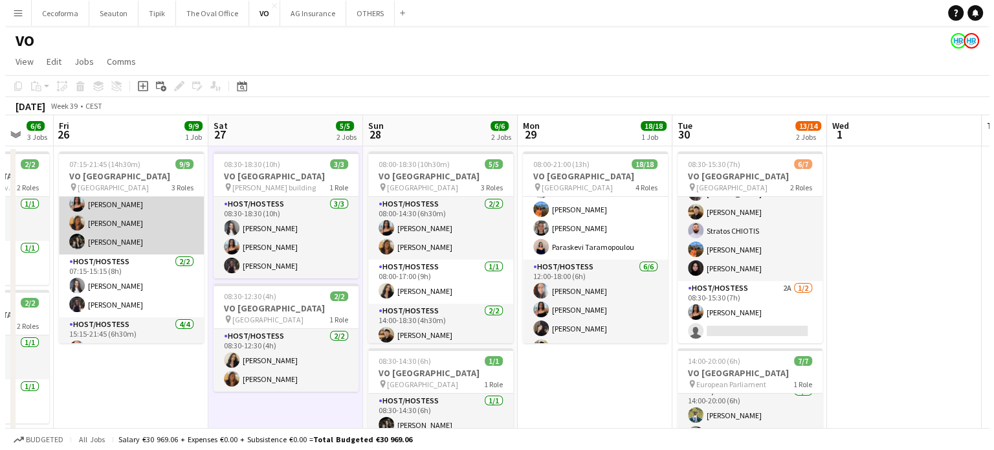
scroll to position [0, 0]
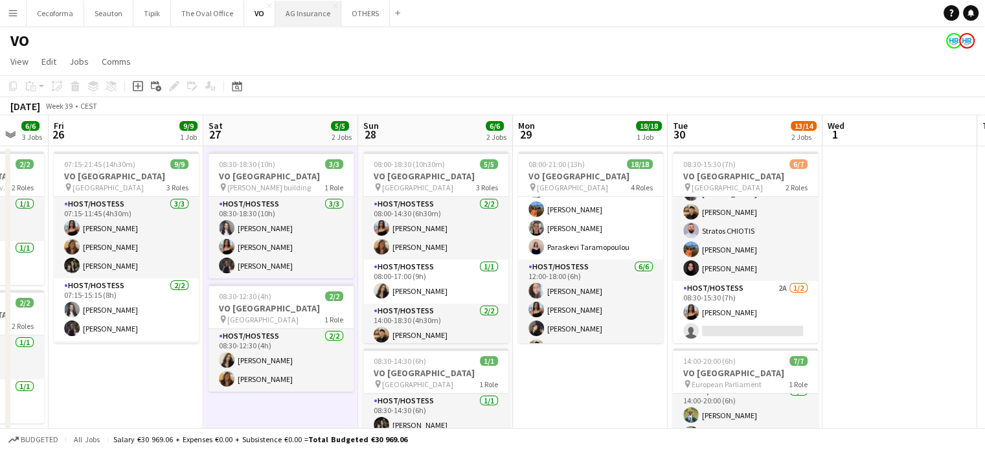
click at [309, 7] on button "AG Insurance Close" at bounding box center [308, 13] width 66 height 25
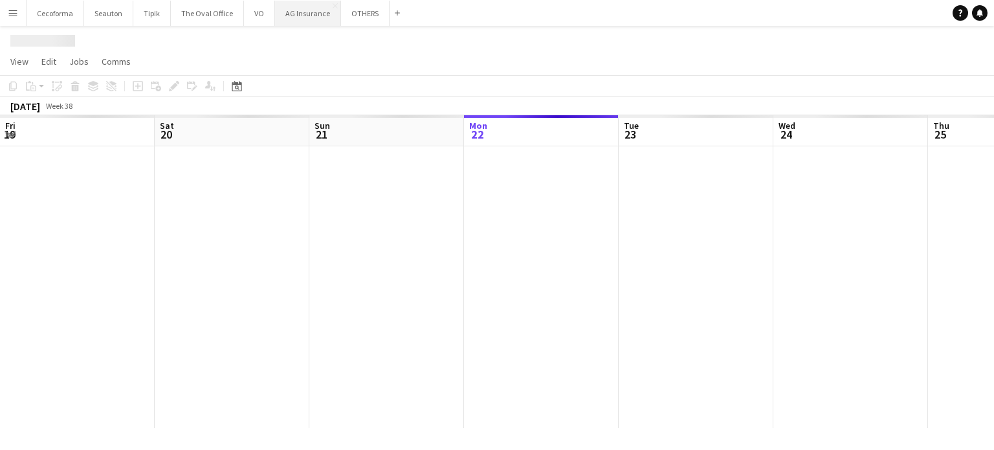
scroll to position [0, 309]
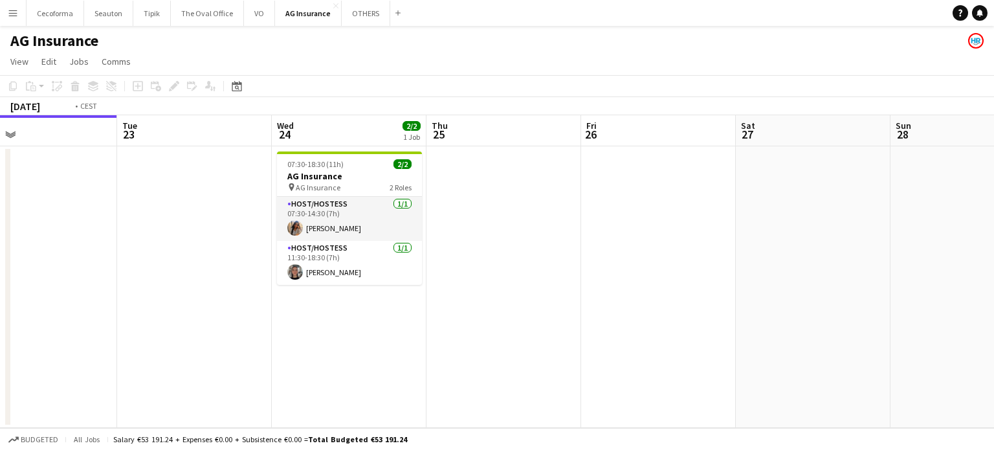
drag, startPoint x: 665, startPoint y: 306, endPoint x: 475, endPoint y: 307, distance: 190.3
click at [474, 309] on app-calendar-viewport "Fri 19 Sat 20 Sun 21 Mon 22 Tue 23 Wed 24 2/2 1 Job Thu 25 Fri 26 Sat 27 Sun 28…" at bounding box center [497, 271] width 994 height 313
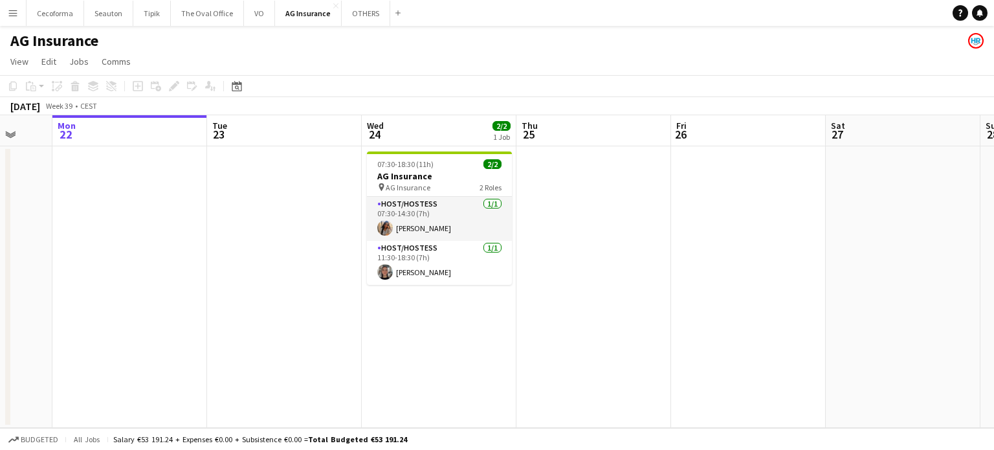
drag, startPoint x: 618, startPoint y: 285, endPoint x: 326, endPoint y: 294, distance: 291.4
click at [326, 295] on app-calendar-viewport "Fri 19 Sat 20 Sun 21 Mon 22 Tue 23 Wed 24 2/2 1 Job Thu 25 Fri 26 Sat 27 Sun 28…" at bounding box center [497, 271] width 994 height 313
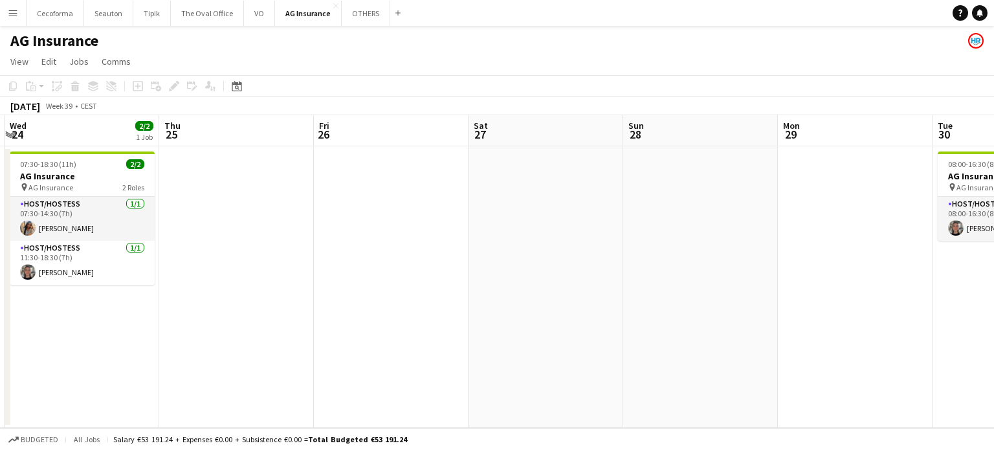
drag, startPoint x: 516, startPoint y: 295, endPoint x: 148, endPoint y: 294, distance: 367.7
click at [148, 294] on app-calendar-viewport "Sun 21 Mon 22 Tue 23 Wed 24 2/2 1 Job Thu 25 Fri 26 Sat 27 Sun 28 Mon 29 Tue 30…" at bounding box center [497, 271] width 994 height 313
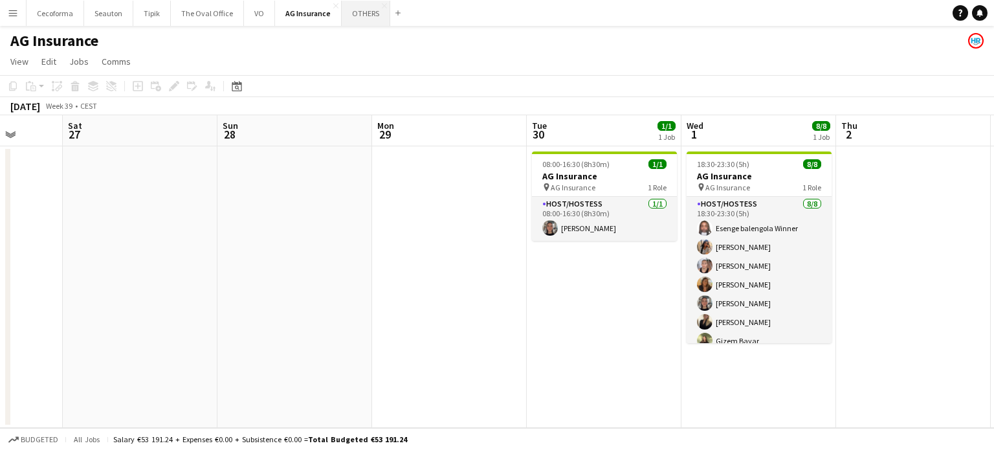
click at [355, 11] on button "OTHERS Close" at bounding box center [366, 13] width 49 height 25
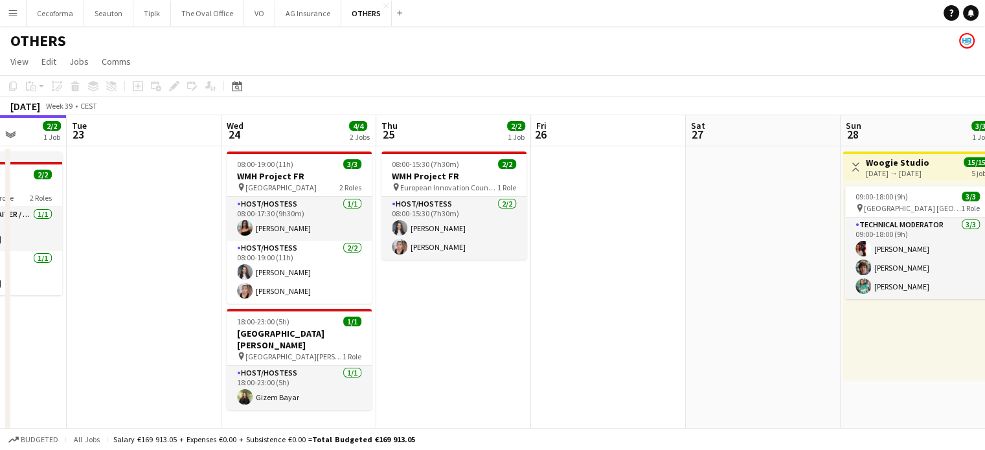
scroll to position [0, 553]
drag, startPoint x: 756, startPoint y: 331, endPoint x: 513, endPoint y: 333, distance: 243.4
click at [513, 333] on app-calendar-viewport "Fri 19 Sat 20 2/2 1 Job Sun 21 Mon 22 2/2 1 Job Tue 23 Wed 24 4/4 2 Jobs Thu 25…" at bounding box center [492, 425] width 985 height 620
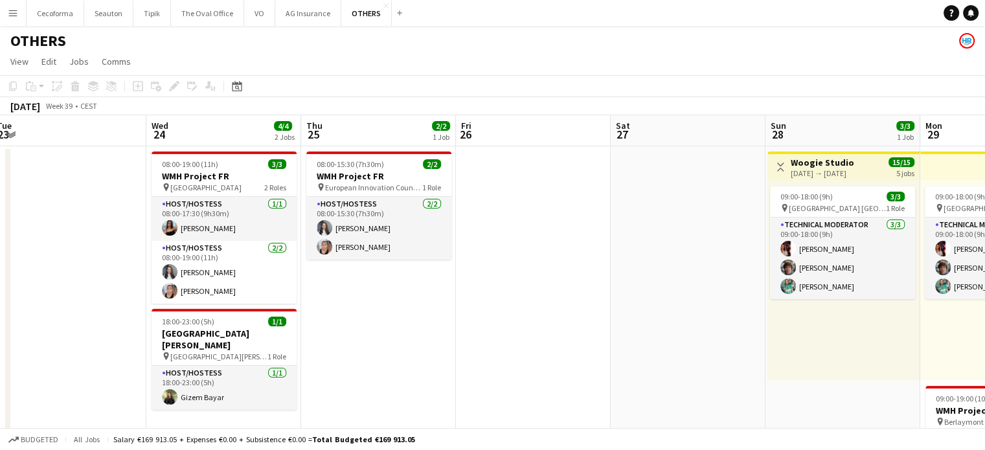
scroll to position [0, 339]
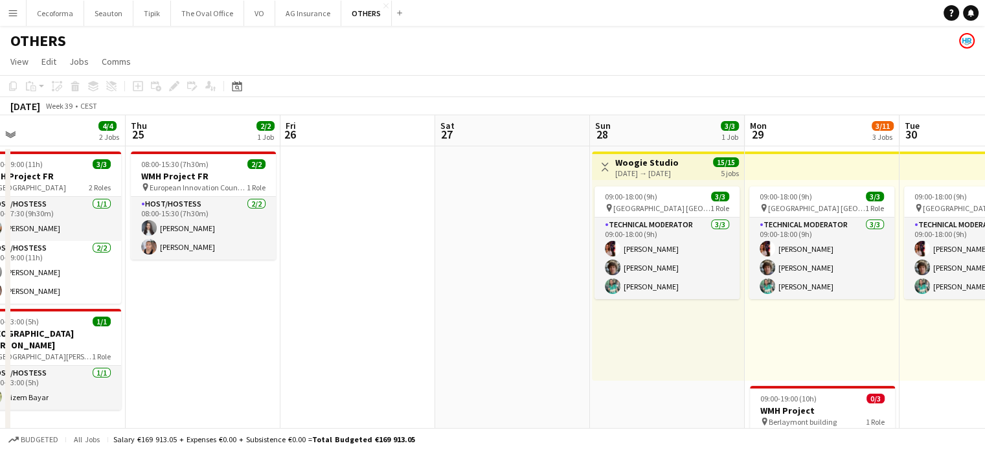
drag, startPoint x: 630, startPoint y: 320, endPoint x: 381, endPoint y: 323, distance: 249.9
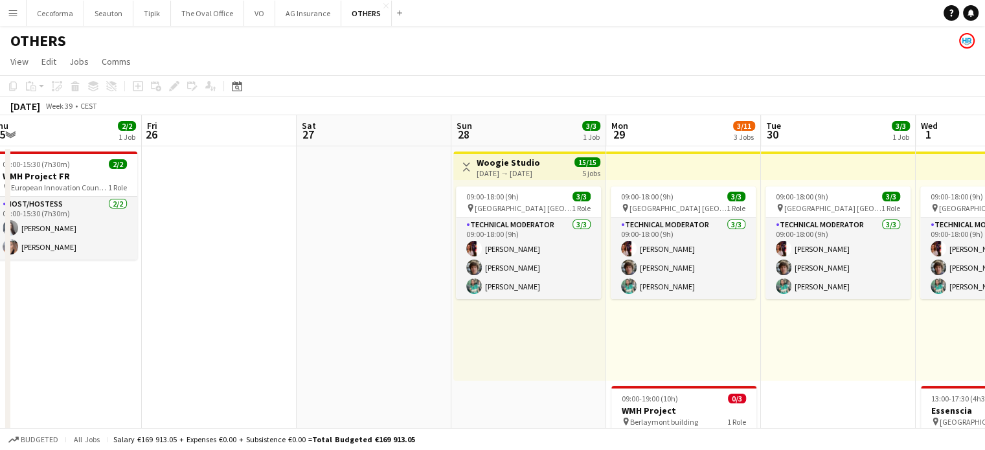
scroll to position [0, 551]
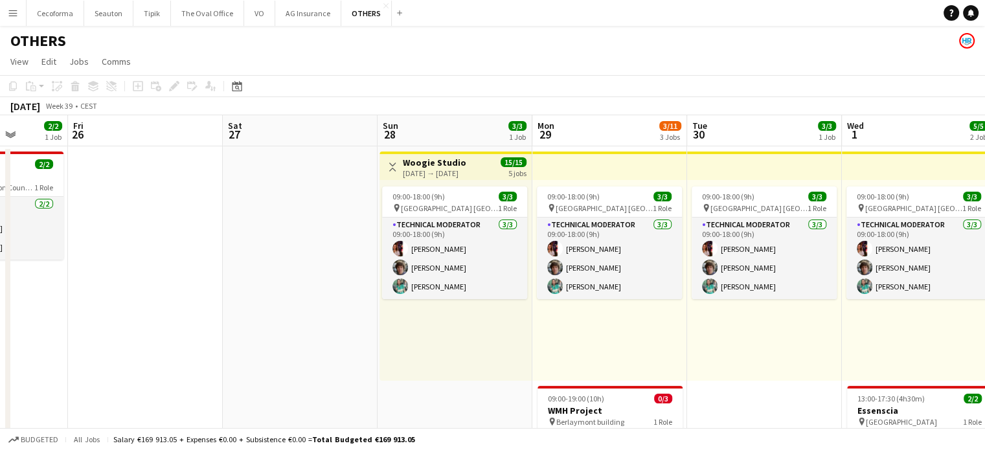
drag, startPoint x: 311, startPoint y: 340, endPoint x: 255, endPoint y: 340, distance: 55.7
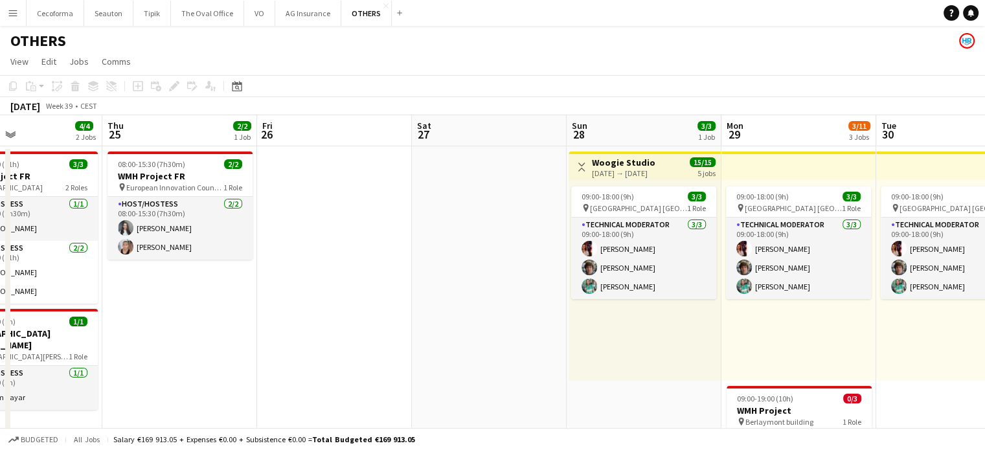
drag, startPoint x: 443, startPoint y: 337, endPoint x: 511, endPoint y: 338, distance: 68.0
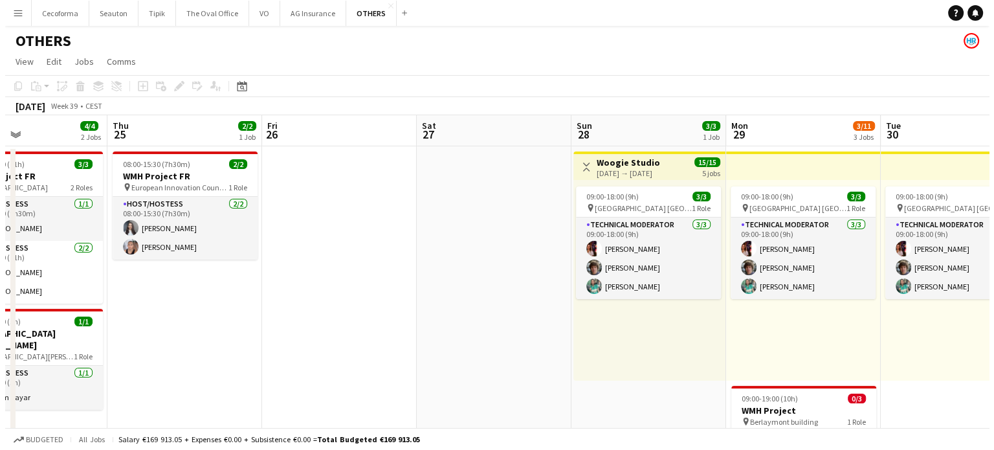
scroll to position [0, 284]
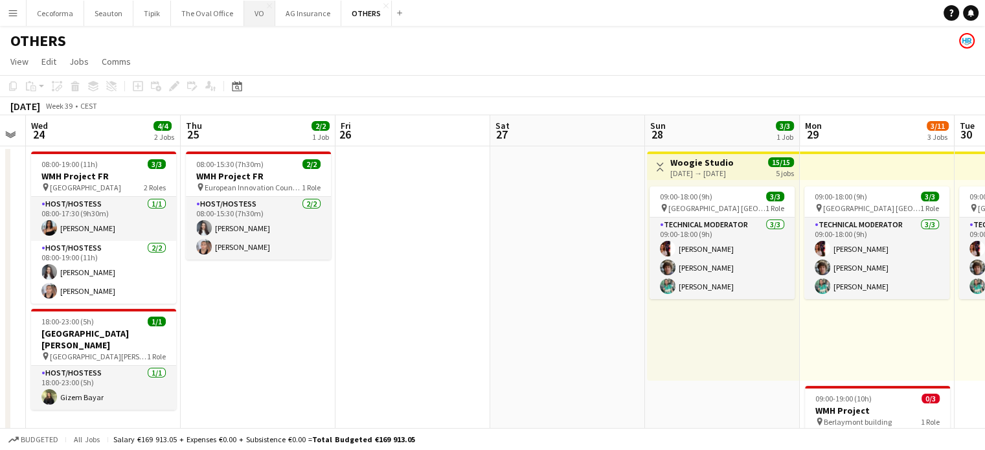
click at [244, 8] on button "VO Close" at bounding box center [259, 13] width 31 height 25
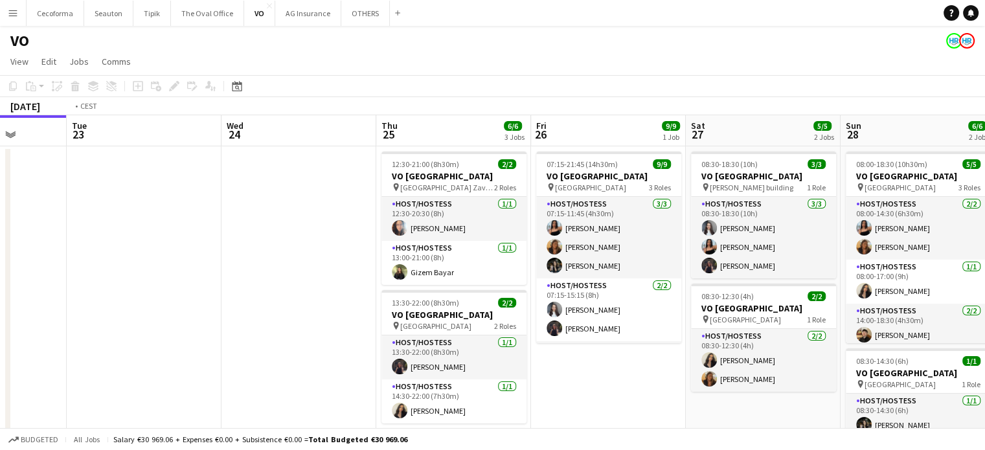
drag, startPoint x: 533, startPoint y: 295, endPoint x: 132, endPoint y: 265, distance: 402.4
click at [133, 265] on app-calendar-viewport "Fri 19 Sat 20 Sun 21 Mon 22 Tue 23 Wed 24 Thu 25 6/6 3 Jobs Fri 26 9/9 1 Job Sa…" at bounding box center [492, 353] width 985 height 476
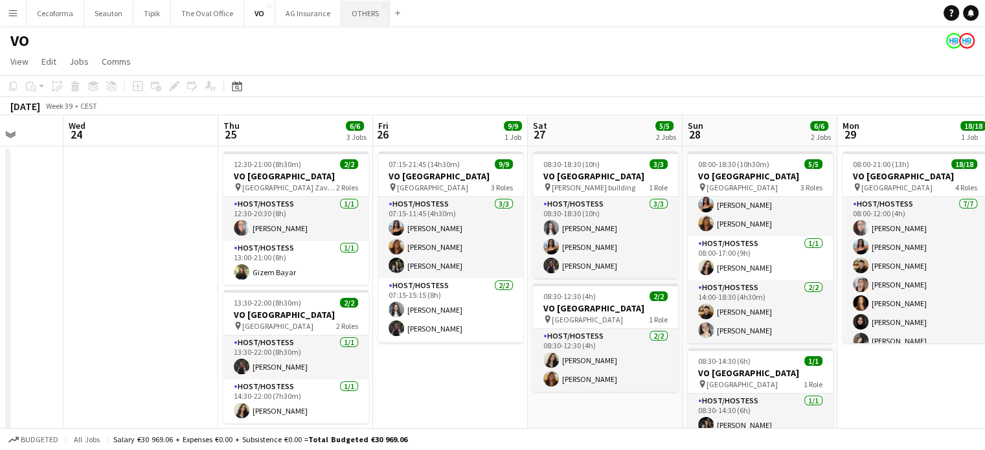
click at [345, 9] on button "OTHERS Close" at bounding box center [365, 13] width 49 height 25
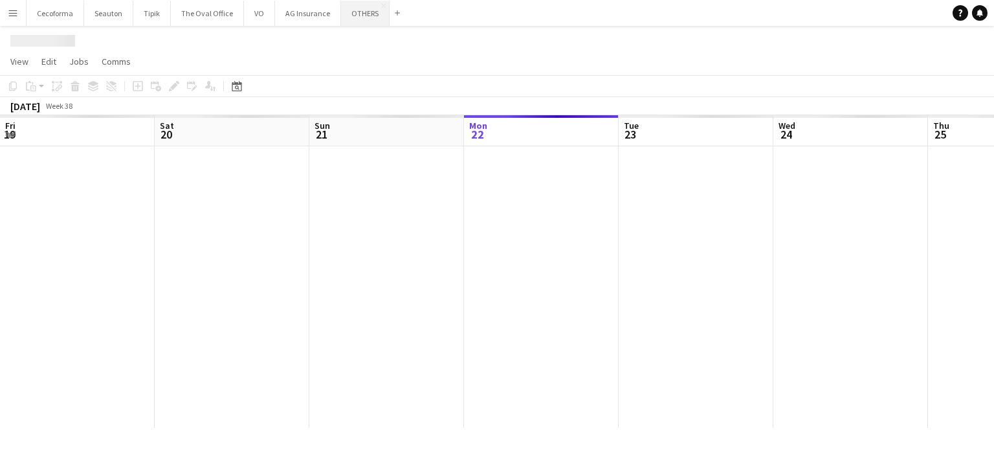
scroll to position [0, 309]
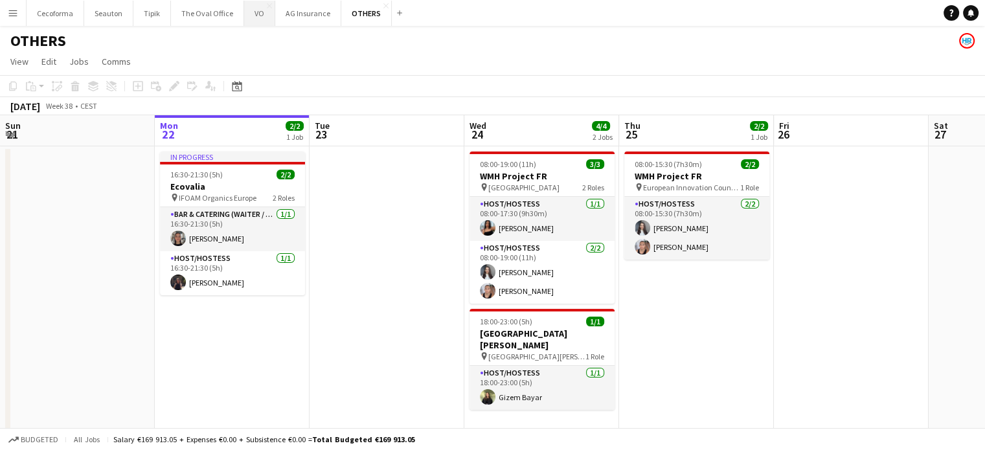
click at [253, 16] on button "VO Close" at bounding box center [259, 13] width 31 height 25
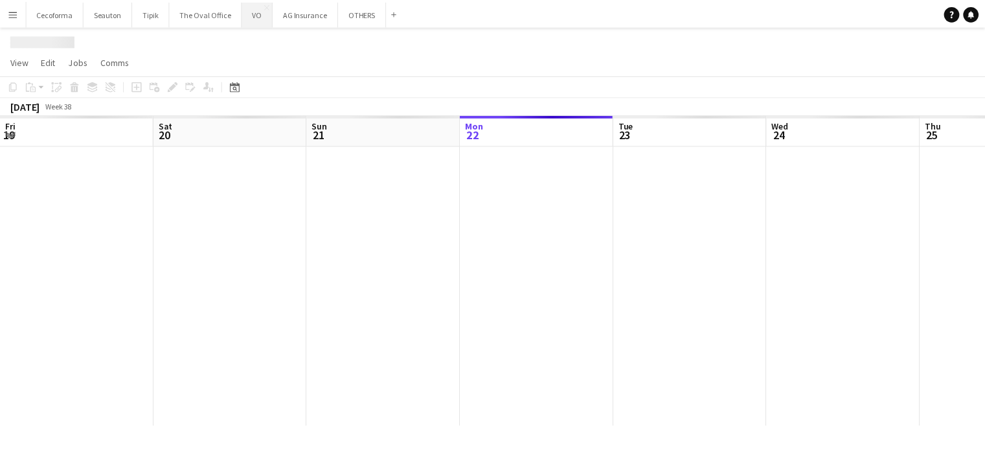
scroll to position [0, 309]
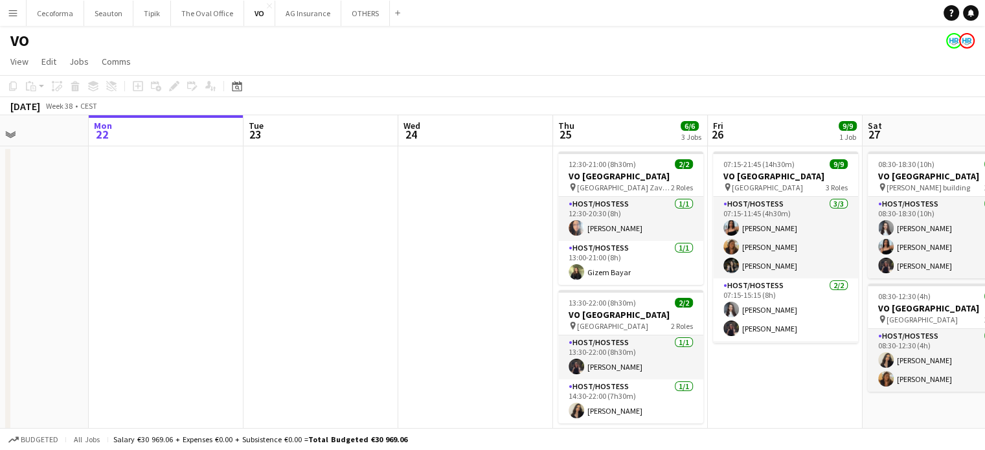
drag, startPoint x: 477, startPoint y: 287, endPoint x: 106, endPoint y: 251, distance: 372.6
click at [106, 251] on app-calendar-viewport "Fri 19 Sat 20 Sun 21 Mon 22 Tue 23 Wed 24 Thu 25 6/6 3 Jobs Fri 26 9/9 1 Job Sa…" at bounding box center [492, 353] width 985 height 476
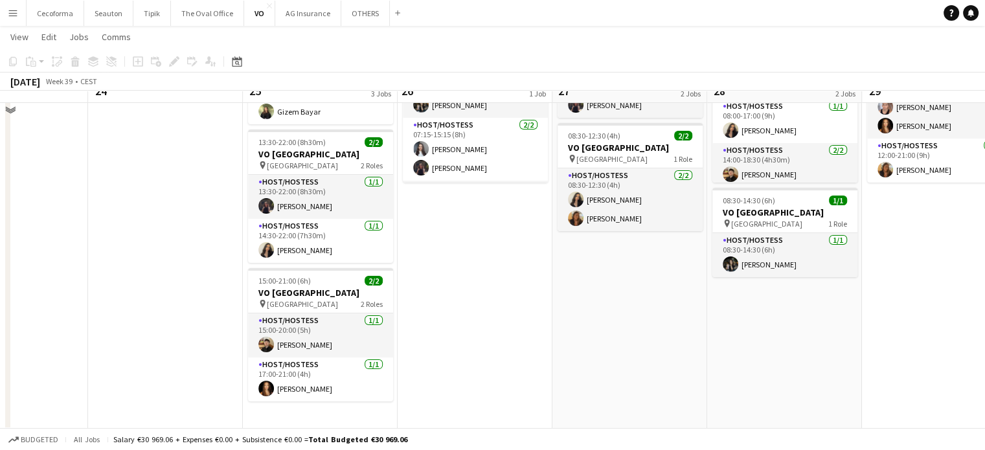
scroll to position [161, 0]
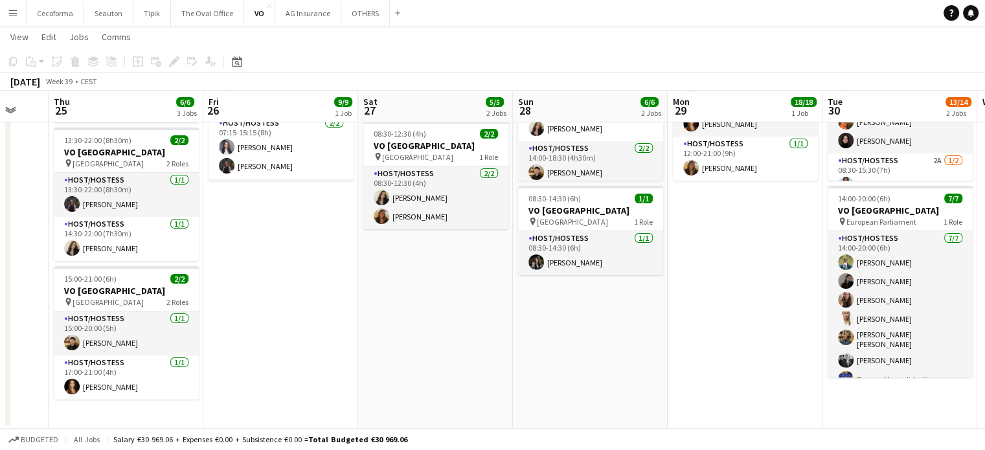
drag, startPoint x: 930, startPoint y: 360, endPoint x: 714, endPoint y: 362, distance: 216.2
click at [714, 362] on app-calendar-viewport "Sun 21 Mon 22 Tue 23 Wed 24 Thu 25 6/6 3 Jobs Fri 26 9/9 1 Job Sat 27 5/5 2 Job…" at bounding box center [492, 158] width 985 height 539
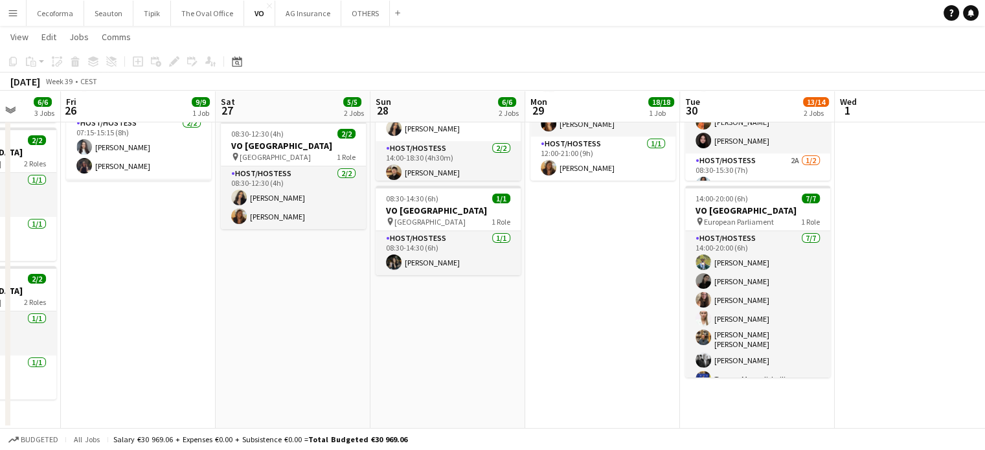
scroll to position [0, 440]
drag, startPoint x: 729, startPoint y: 328, endPoint x: 572, endPoint y: 321, distance: 156.8
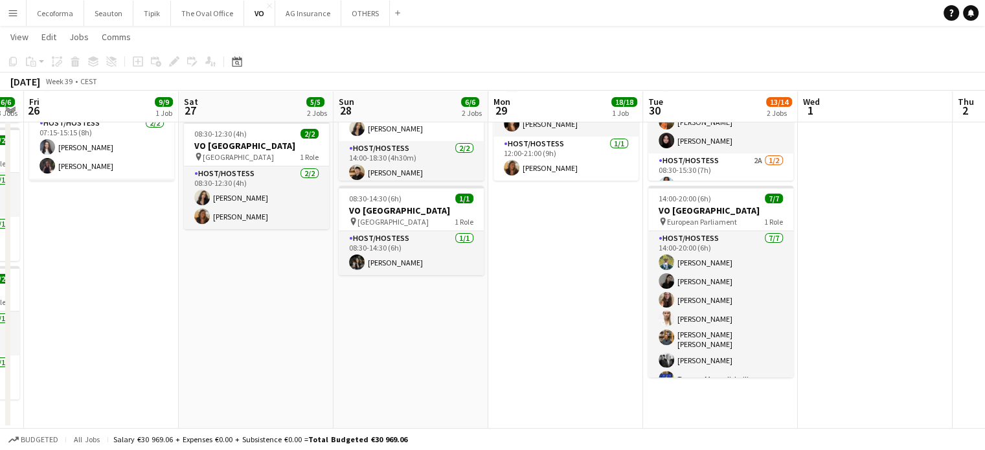
click at [572, 321] on app-calendar-viewport "Tue 23 Wed 24 Thu 25 6/6 3 Jobs Fri 26 9/9 1 Job Sat 27 5/5 2 Jobs Sun 28 6/6 2…" at bounding box center [492, 158] width 985 height 539
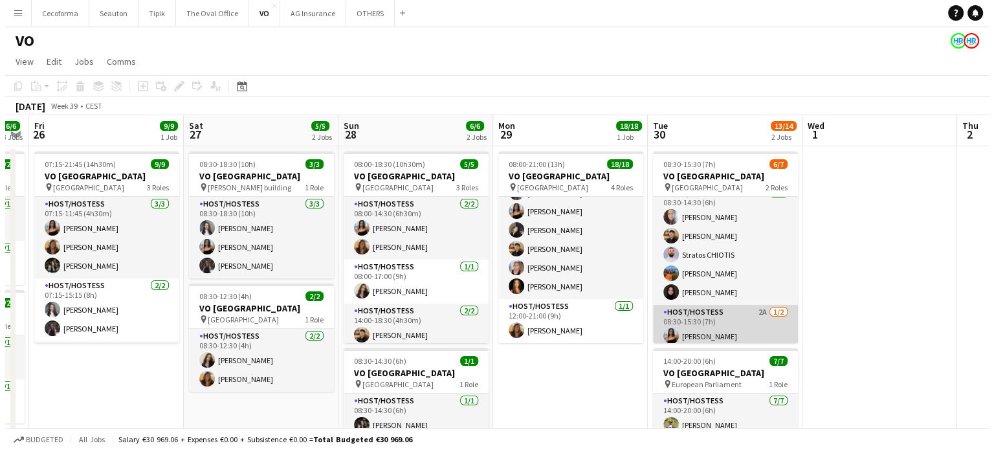
scroll to position [0, 0]
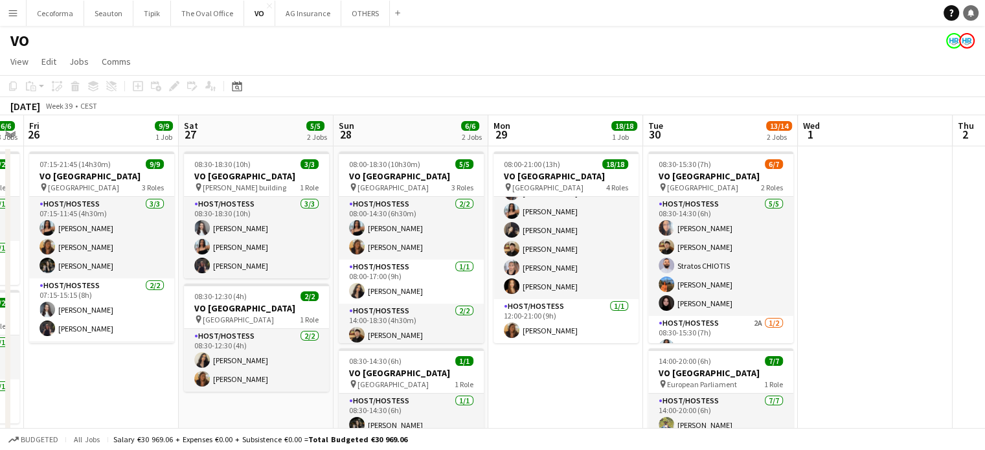
click at [968, 7] on link "Notifications" at bounding box center [971, 13] width 16 height 16
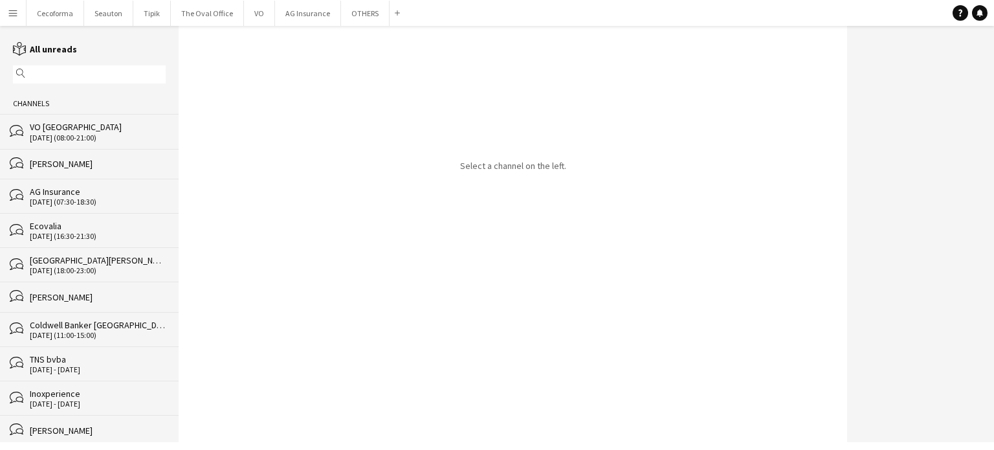
click at [57, 135] on div "29-09-2025 (08:00-21:00)" at bounding box center [98, 137] width 136 height 9
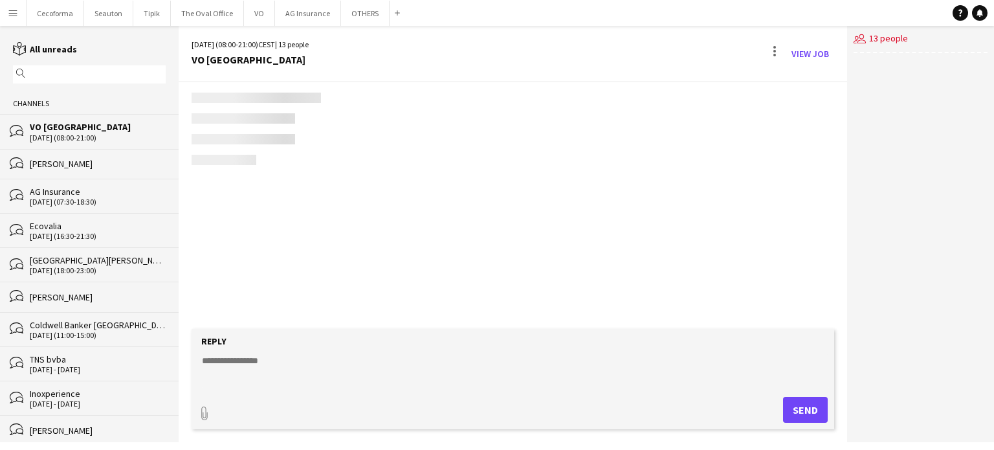
scroll to position [82, 0]
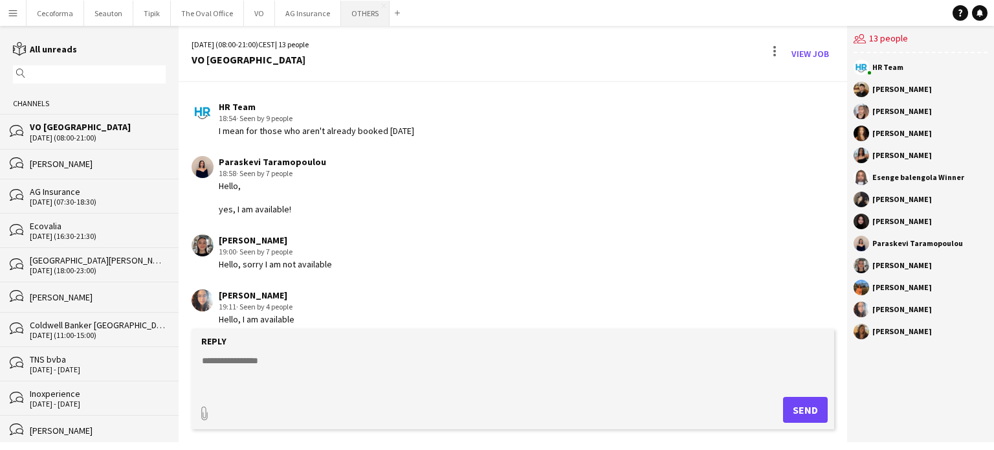
click at [355, 6] on button "OTHERS Close" at bounding box center [365, 13] width 49 height 25
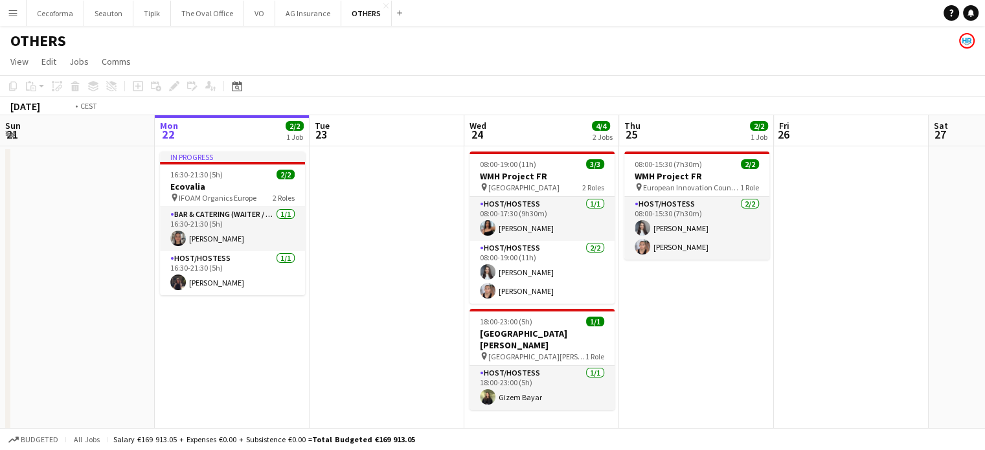
scroll to position [0, 487]
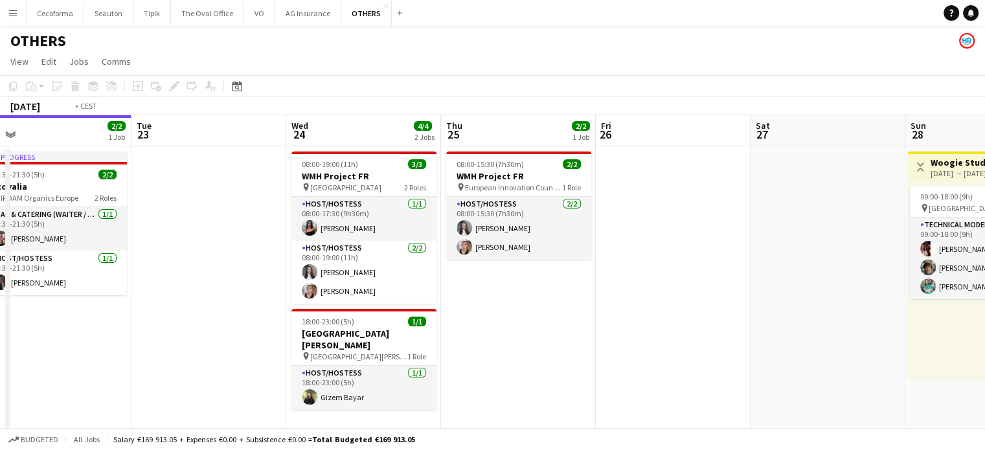
drag, startPoint x: 786, startPoint y: 350, endPoint x: 608, endPoint y: 341, distance: 178.2
click at [608, 341] on app-calendar-viewport "Fri 19 Sat 20 2/2 1 Job Sun 21 Mon 22 2/2 1 Job Tue 23 Wed 24 4/4 2 Jobs Thu 25…" at bounding box center [492, 425] width 985 height 620
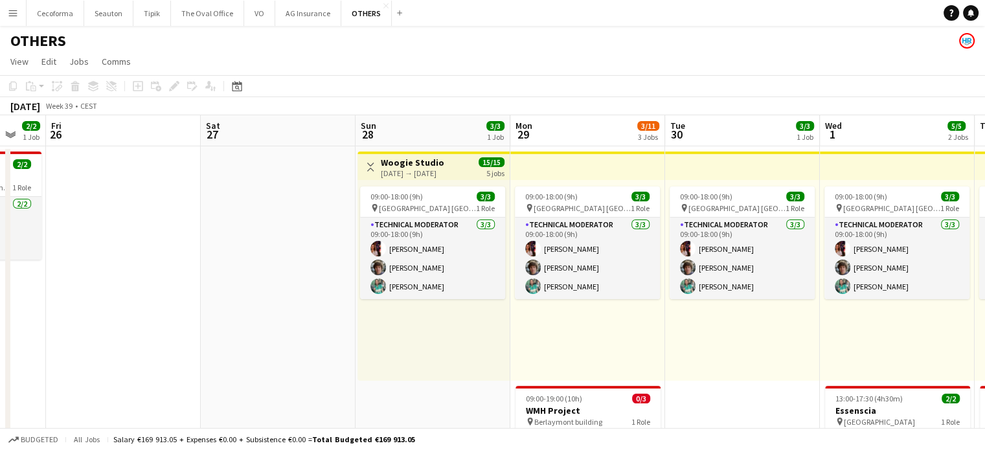
drag, startPoint x: 670, startPoint y: 300, endPoint x: 106, endPoint y: 276, distance: 564.3
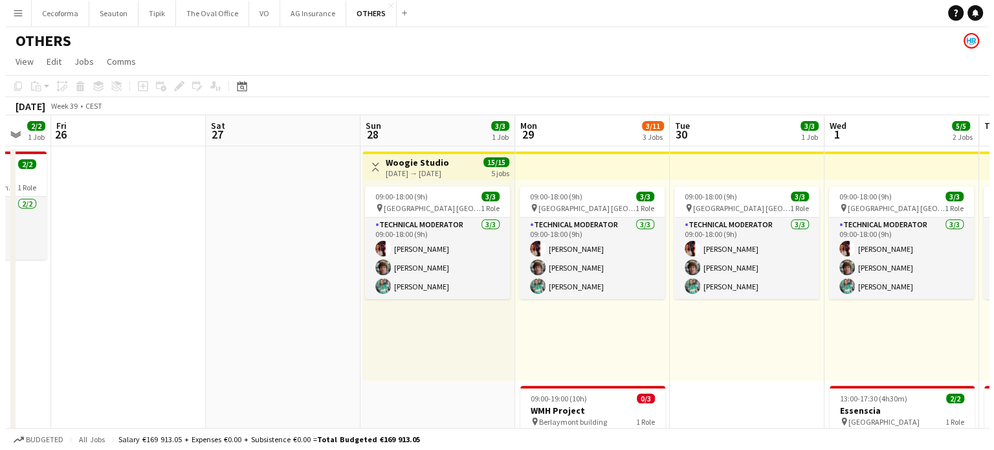
scroll to position [0, 588]
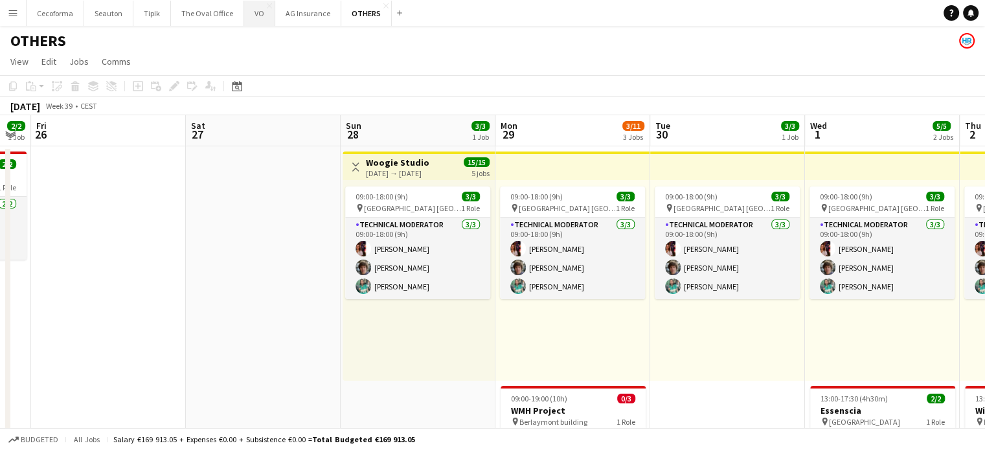
click at [246, 8] on button "VO Close" at bounding box center [259, 13] width 31 height 25
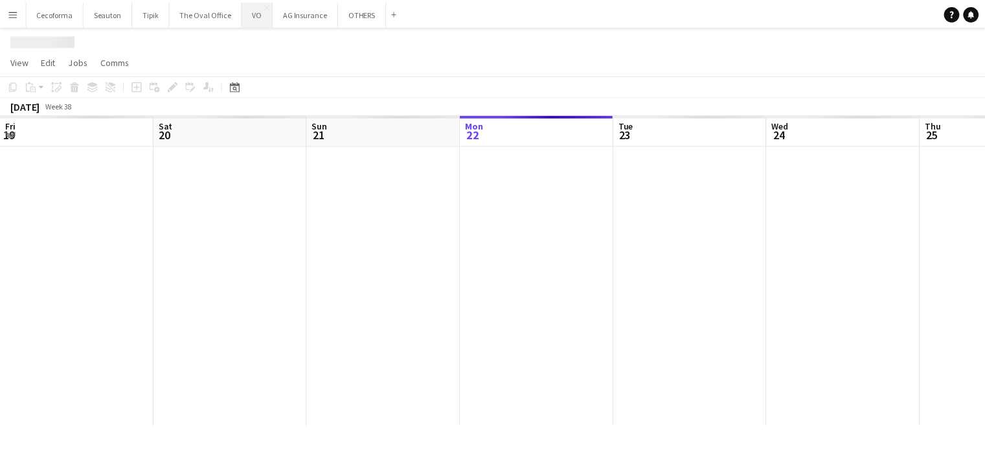
scroll to position [0, 309]
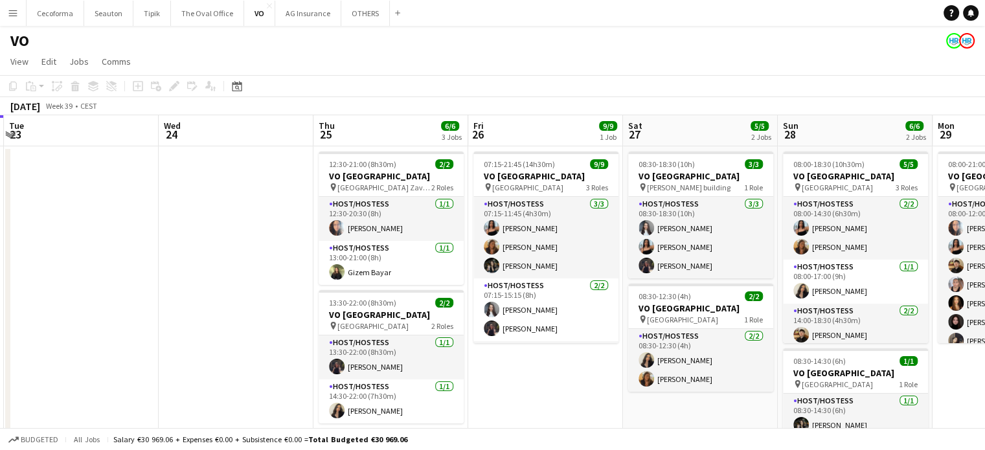
drag, startPoint x: 502, startPoint y: 276, endPoint x: 195, endPoint y: 253, distance: 307.7
click at [197, 253] on app-calendar-viewport "Fri 19 Sat 20 Sun 21 Mon 22 Tue 23 Wed 24 Thu 25 6/6 3 Jobs Fri 26 9/9 1 Job Sa…" at bounding box center [492, 353] width 985 height 476
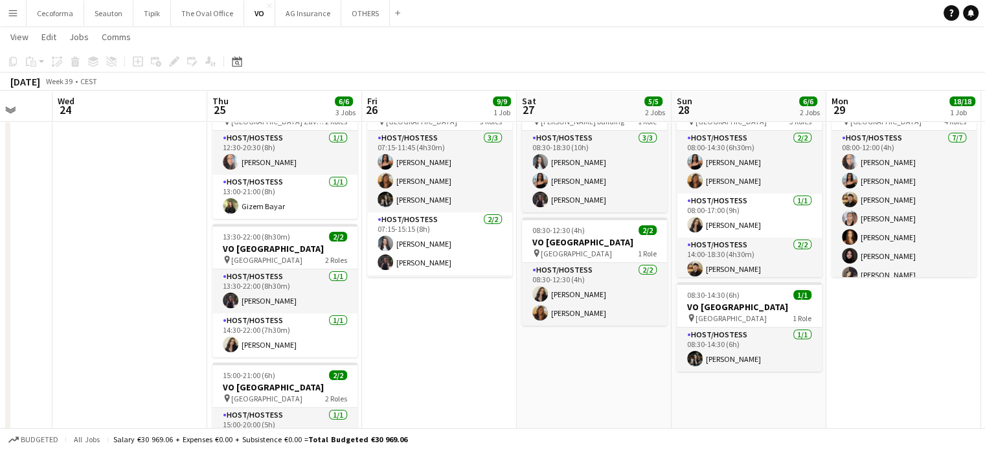
scroll to position [0, 436]
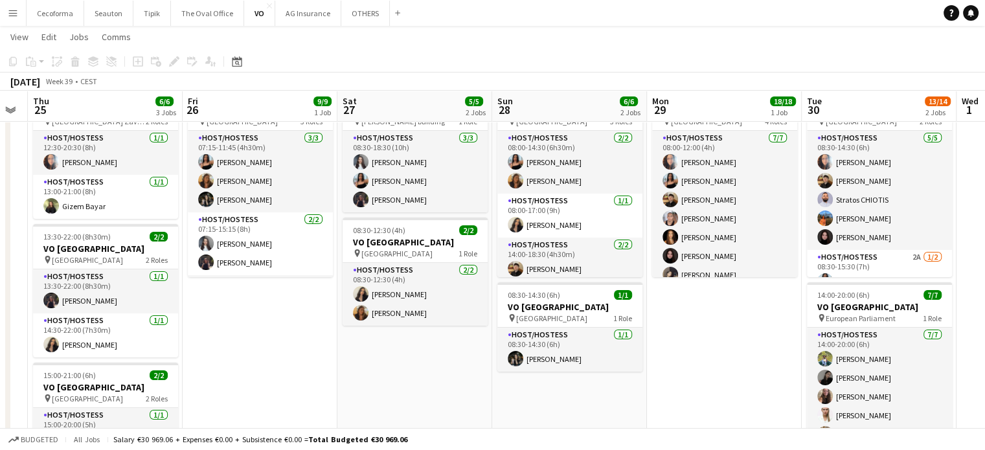
drag, startPoint x: 657, startPoint y: 376, endPoint x: 372, endPoint y: 372, distance: 285.5
click at [372, 372] on app-calendar-viewport "Mon 22 Tue 23 Wed 24 Thu 25 6/6 3 Jobs Fri 26 9/9 1 Job Sat 27 5/5 2 Jobs Sun 2…" at bounding box center [492, 255] width 985 height 539
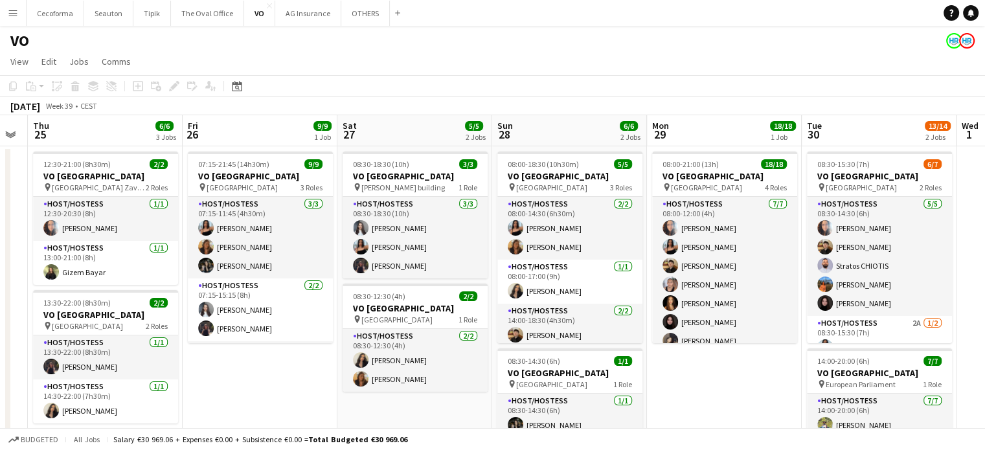
scroll to position [0, 365]
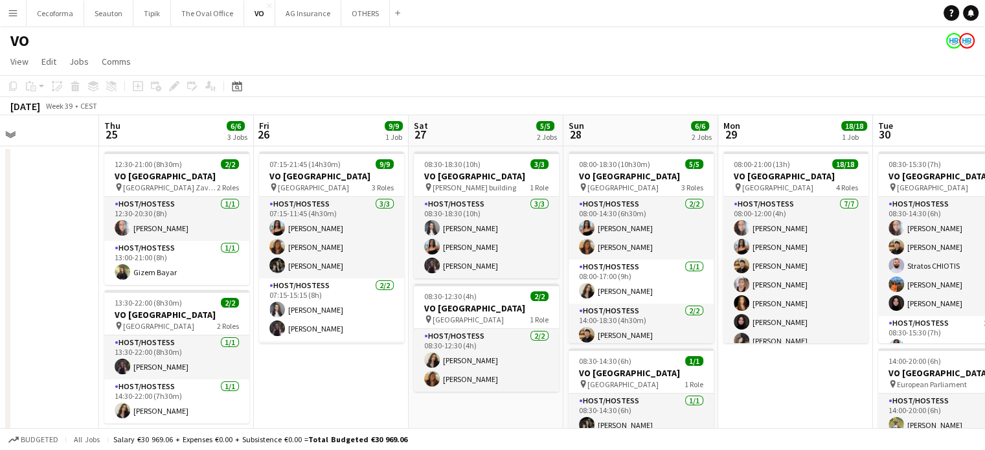
drag, startPoint x: 265, startPoint y: 405, endPoint x: 362, endPoint y: 430, distance: 100.3
click at [362, 430] on app-board "VO View Day view expanded Day view collapsed Month view Date picker Jump to tod…" at bounding box center [492, 319] width 985 height 587
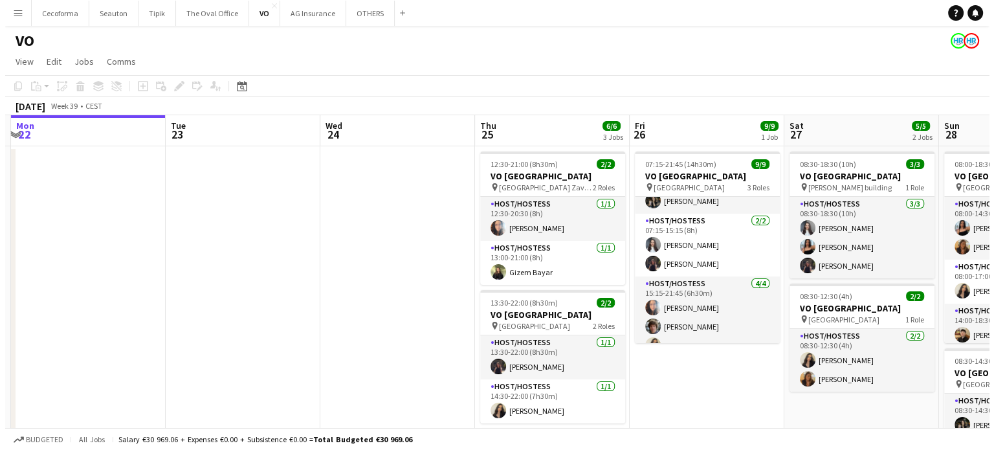
scroll to position [0, 309]
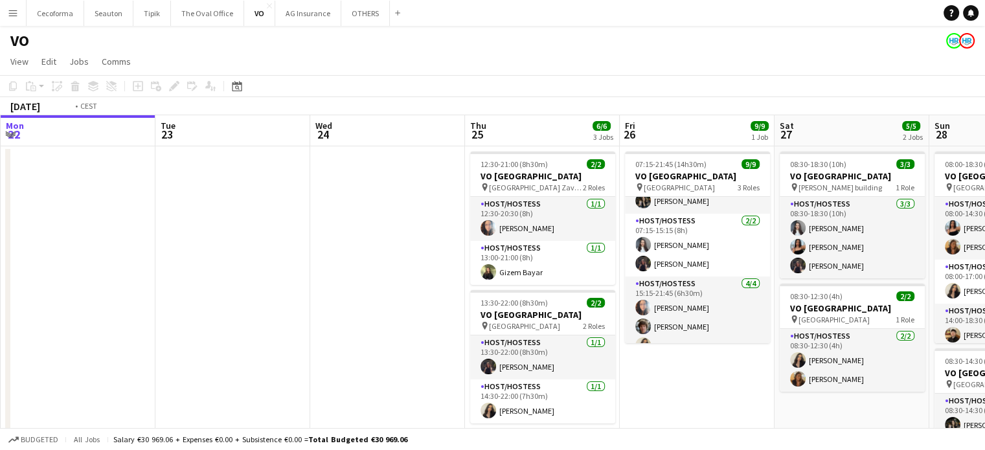
drag, startPoint x: 32, startPoint y: 301, endPoint x: 398, endPoint y: 305, distance: 366.4
click at [397, 320] on app-calendar-viewport "Sat 20 Sun 21 Mon 22 Tue 23 Wed 24 Thu 25 6/6 3 Jobs Fri 26 9/9 1 Job Sat 27 5/…" at bounding box center [492, 353] width 985 height 476
click at [351, 2] on button "OTHERS Close" at bounding box center [365, 13] width 49 height 25
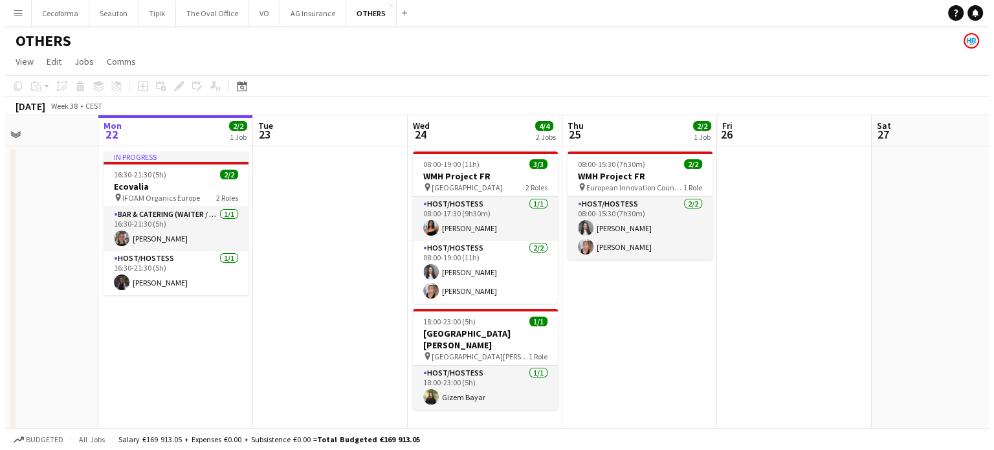
scroll to position [0, 399]
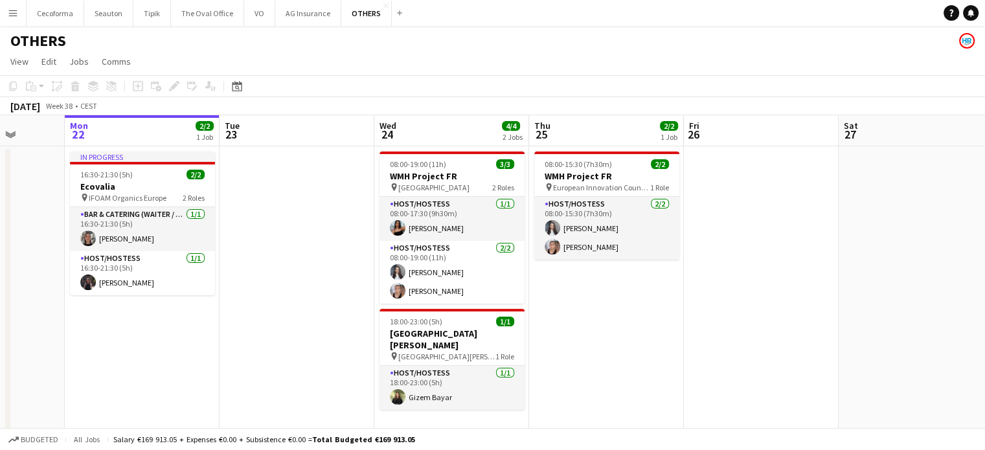
drag, startPoint x: 704, startPoint y: 335, endPoint x: 614, endPoint y: 331, distance: 90.1
click at [614, 331] on app-calendar-viewport "Fri 19 Sat 20 2/2 1 Job Sun 21 Mon 22 2/2 1 Job Tue 23 Wed 24 4/4 2 Jobs Thu 25…" at bounding box center [492, 425] width 985 height 620
click at [255, 16] on button "VO Close" at bounding box center [259, 13] width 31 height 25
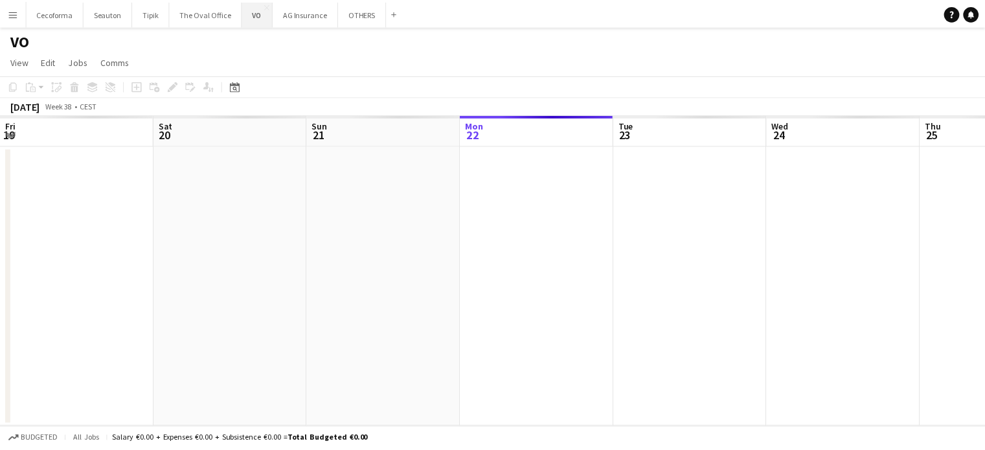
scroll to position [0, 309]
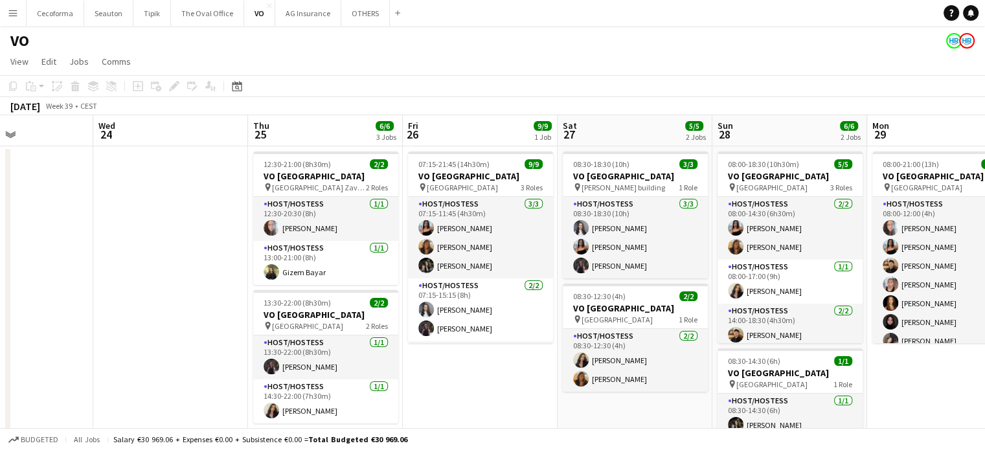
drag, startPoint x: 475, startPoint y: 238, endPoint x: 98, endPoint y: 190, distance: 379.7
click at [100, 188] on app-calendar-viewport "Sat 20 Sun 21 Mon 22 Tue 23 Wed 24 Thu 25 6/6 3 Jobs Fri 26 9/9 1 Job Sat 27 5/…" at bounding box center [492, 353] width 985 height 476
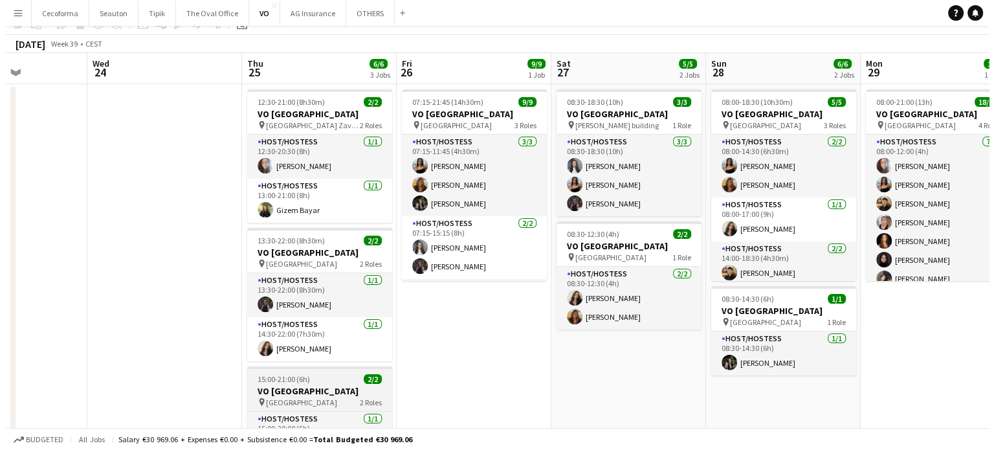
scroll to position [0, 0]
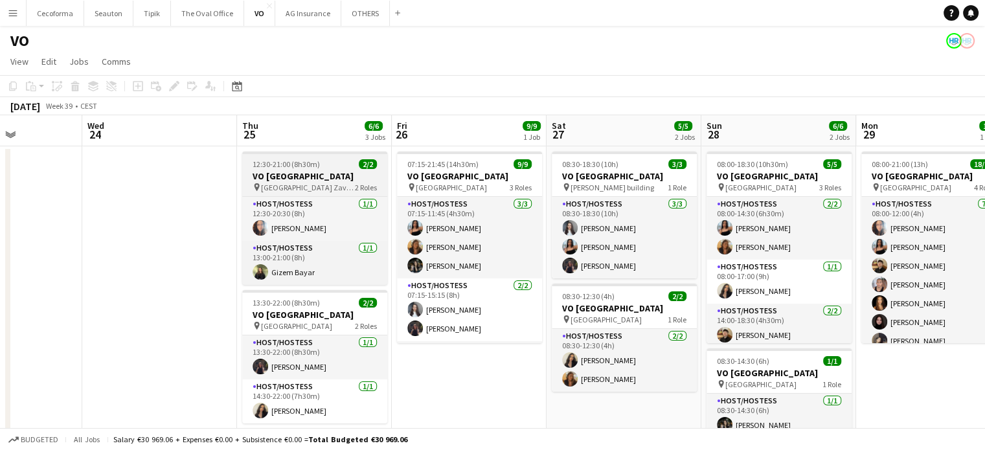
click at [287, 173] on h3 "VO [GEOGRAPHIC_DATA]" at bounding box center [314, 176] width 145 height 12
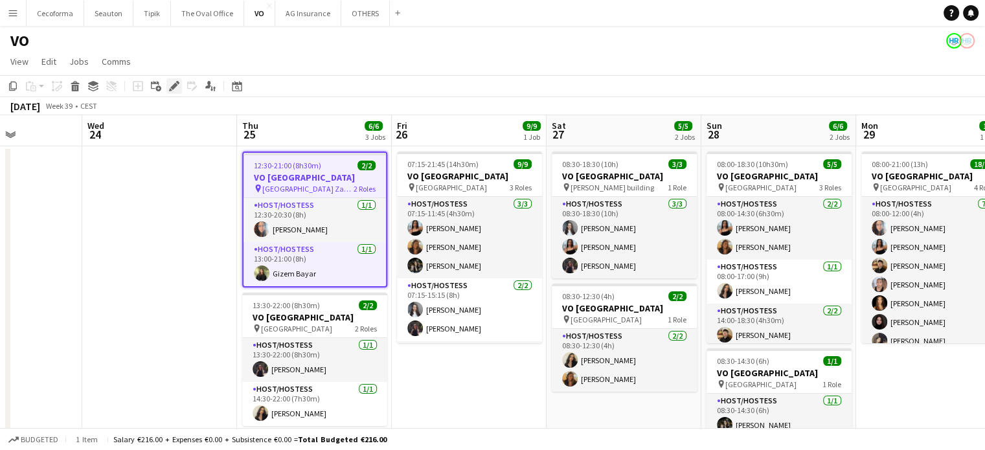
click at [172, 85] on icon "Edit" at bounding box center [174, 86] width 10 height 10
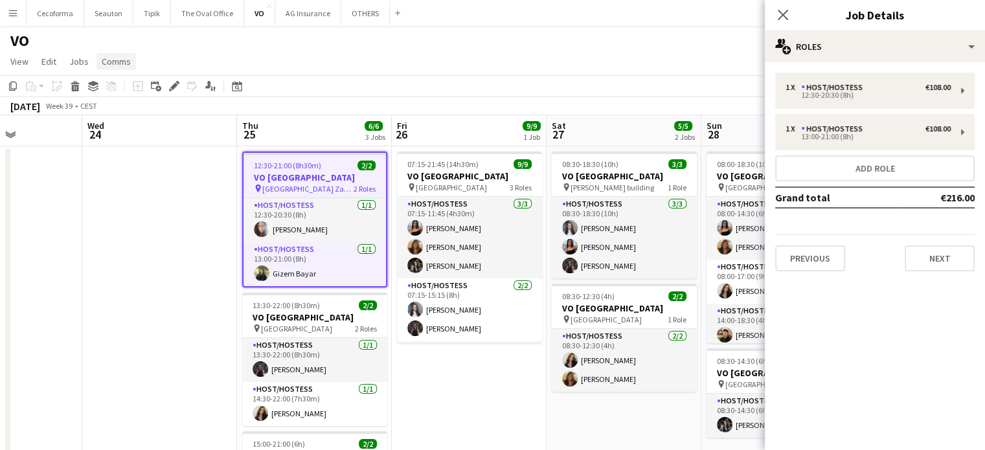
click at [106, 61] on span "Comms" at bounding box center [116, 62] width 29 height 12
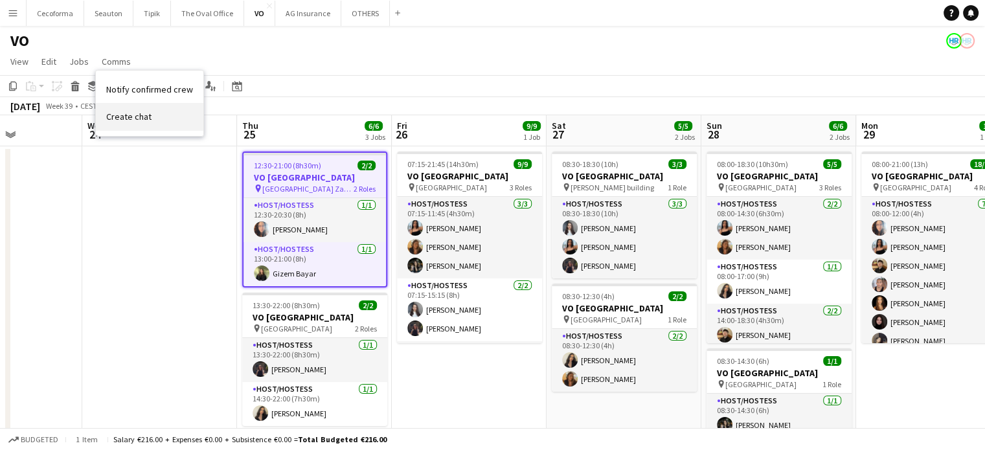
click at [123, 113] on span "Create chat" at bounding box center [128, 117] width 45 height 12
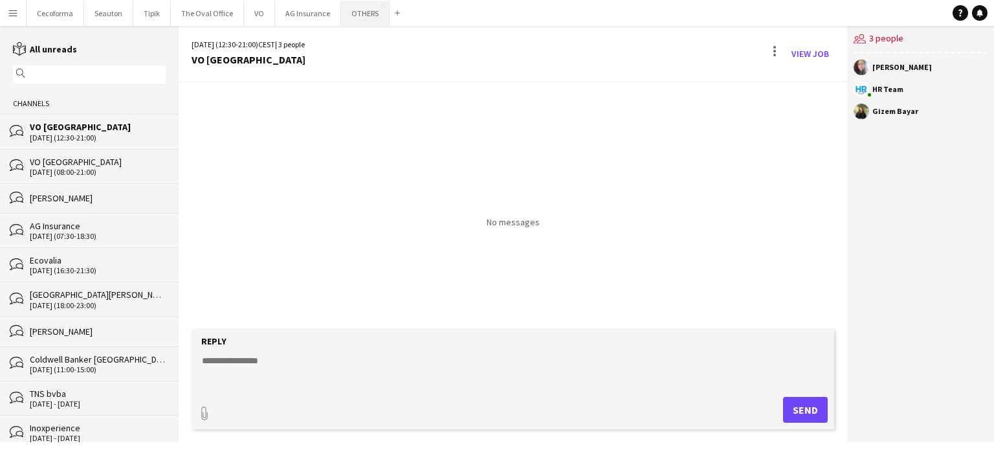
click at [359, 12] on button "OTHERS Close" at bounding box center [365, 13] width 49 height 25
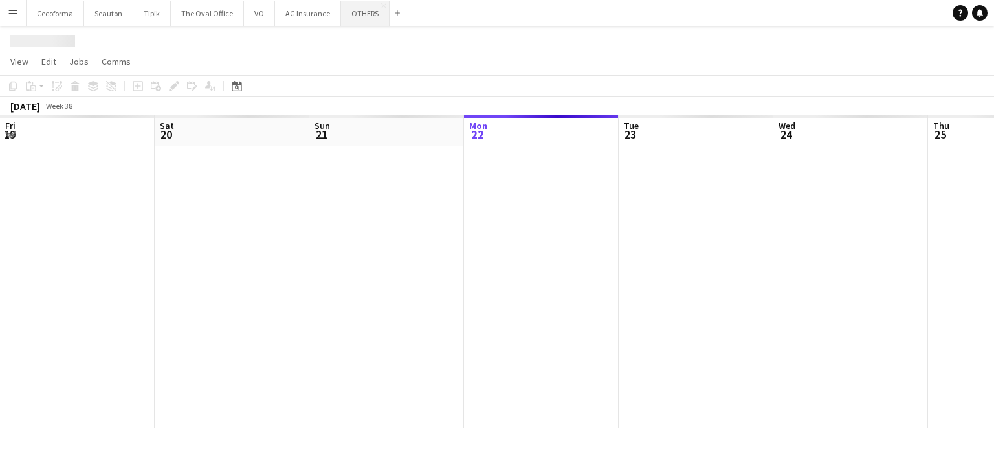
scroll to position [0, 309]
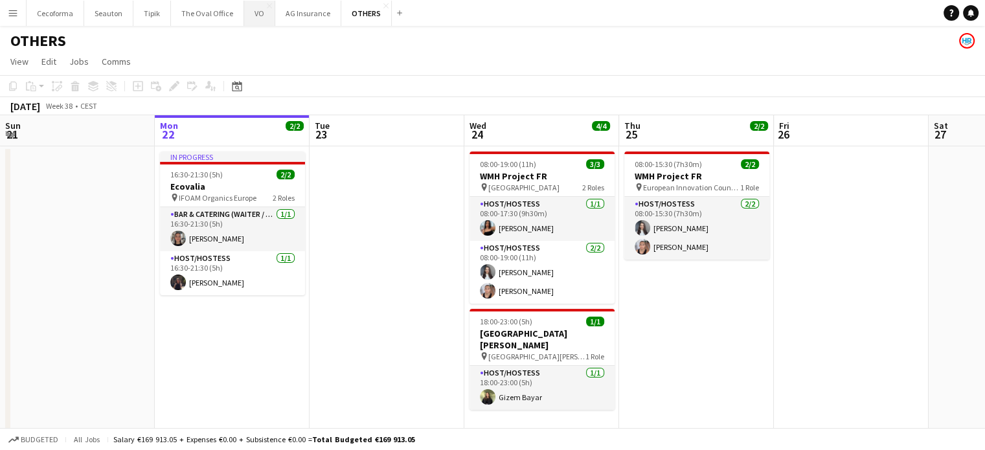
click at [247, 12] on button "VO Close" at bounding box center [259, 13] width 31 height 25
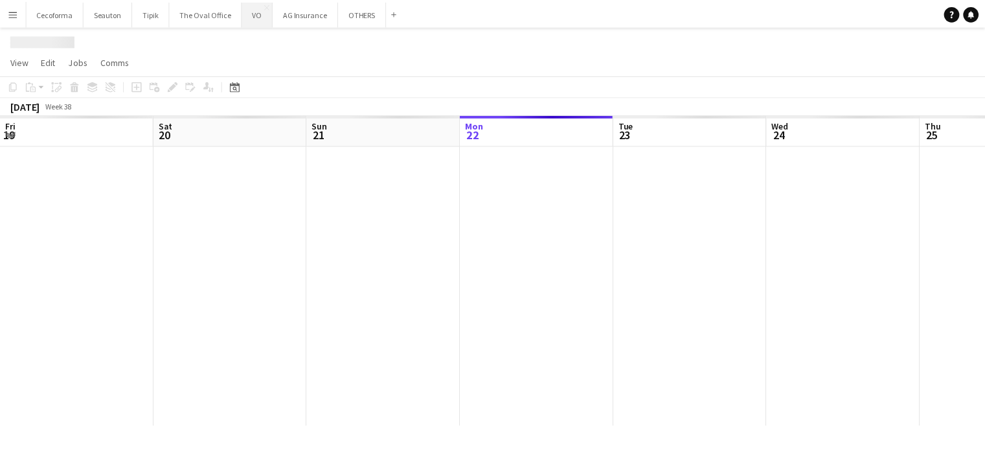
scroll to position [0, 309]
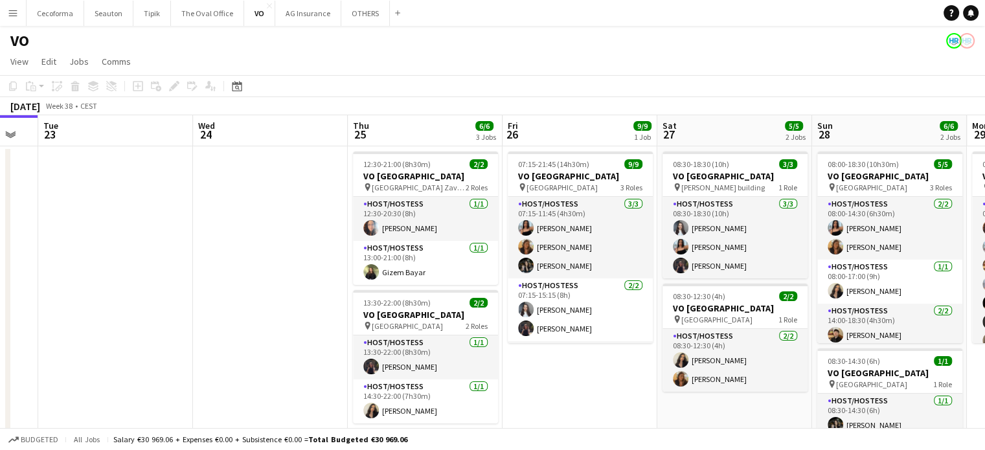
drag, startPoint x: 824, startPoint y: 388, endPoint x: 541, endPoint y: 370, distance: 283.5
click at [541, 370] on app-calendar-viewport "Fri 19 Sat 20 Sun 21 Mon 22 Tue 23 Wed 24 Thu 25 6/6 3 Jobs Fri 26 9/9 1 Job Sa…" at bounding box center [492, 353] width 985 height 476
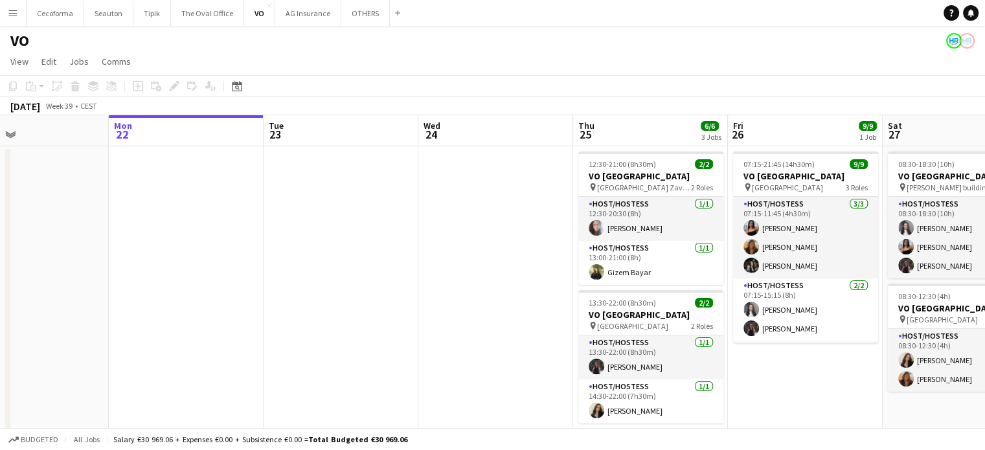
drag, startPoint x: 564, startPoint y: 380, endPoint x: 452, endPoint y: 371, distance: 113.0
click at [452, 371] on app-calendar-viewport "Fri 19 Sat 20 Sun 21 Mon 22 Tue 23 Wed 24 Thu 25 6/6 3 Jobs Fri 26 9/9 1 Job Sa…" at bounding box center [492, 353] width 985 height 476
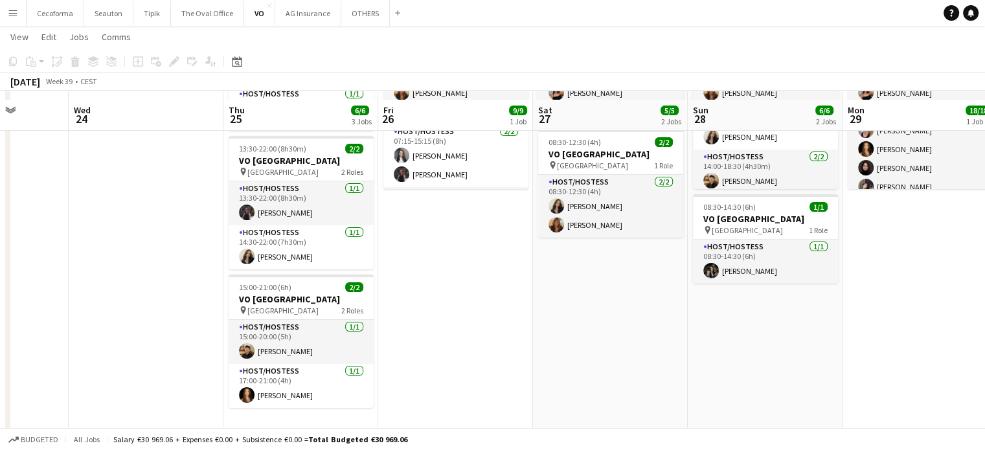
scroll to position [161, 0]
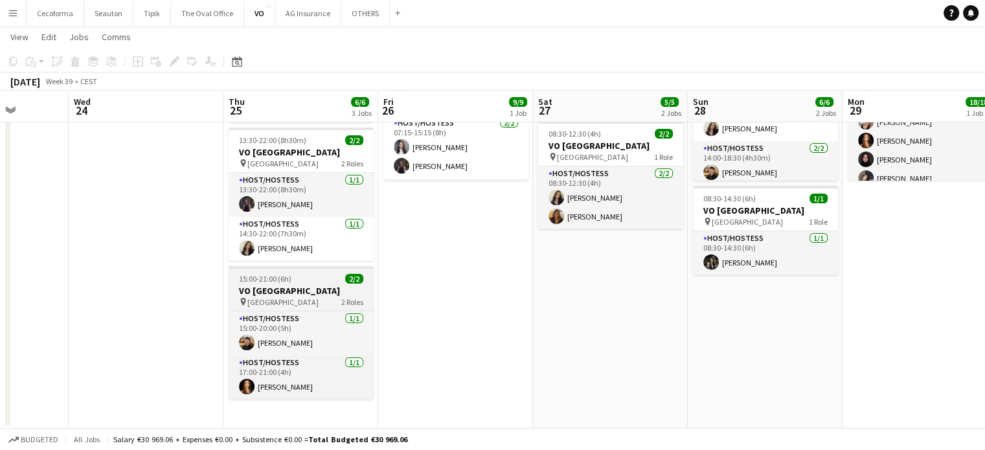
click at [264, 297] on span "[GEOGRAPHIC_DATA]" at bounding box center [282, 302] width 71 height 10
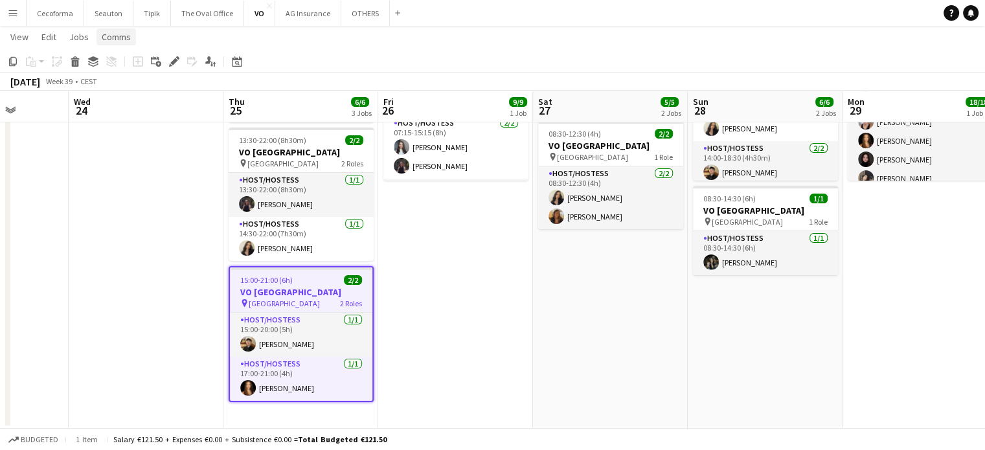
click at [111, 30] on link "Comms" at bounding box center [115, 36] width 39 height 17
click at [122, 92] on span "Create chat" at bounding box center [128, 92] width 45 height 12
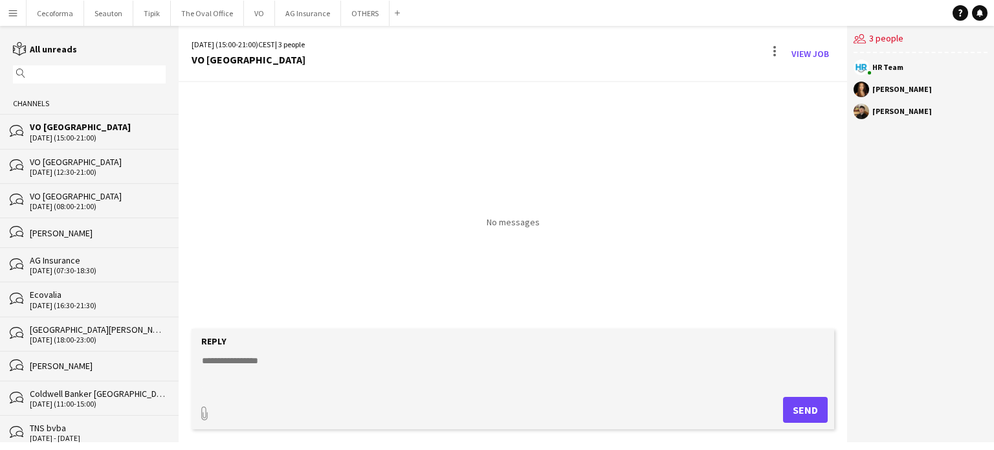
click at [235, 354] on textarea at bounding box center [516, 371] width 630 height 34
type textarea "*"
click at [453, 362] on textarea "**********" at bounding box center [516, 371] width 630 height 34
click at [509, 359] on textarea "**********" at bounding box center [516, 371] width 630 height 34
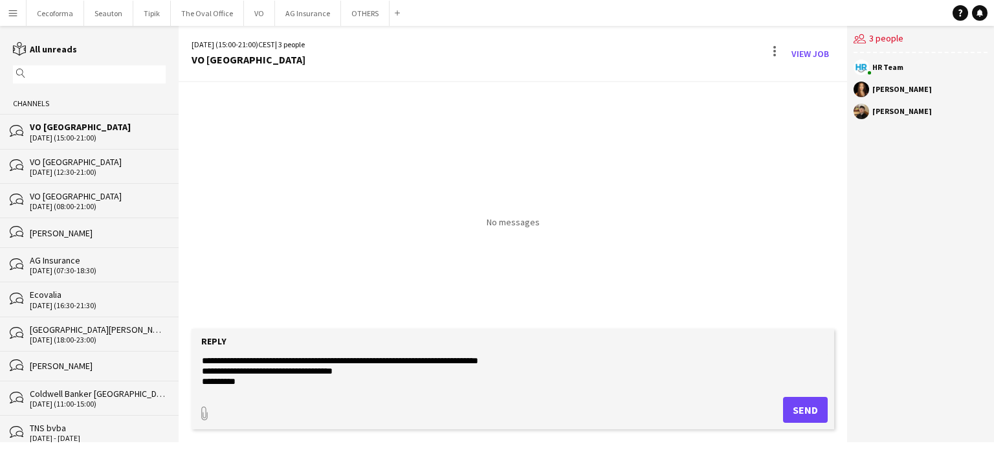
click at [294, 370] on textarea "**********" at bounding box center [516, 371] width 630 height 34
type textarea "**********"
click at [806, 410] on button "Send" at bounding box center [805, 410] width 45 height 26
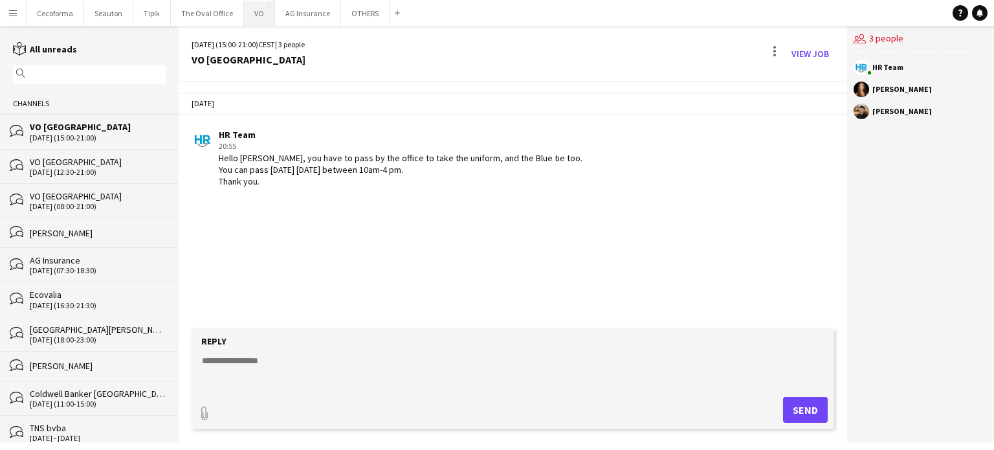
click at [249, 17] on button "VO Close" at bounding box center [259, 13] width 31 height 25
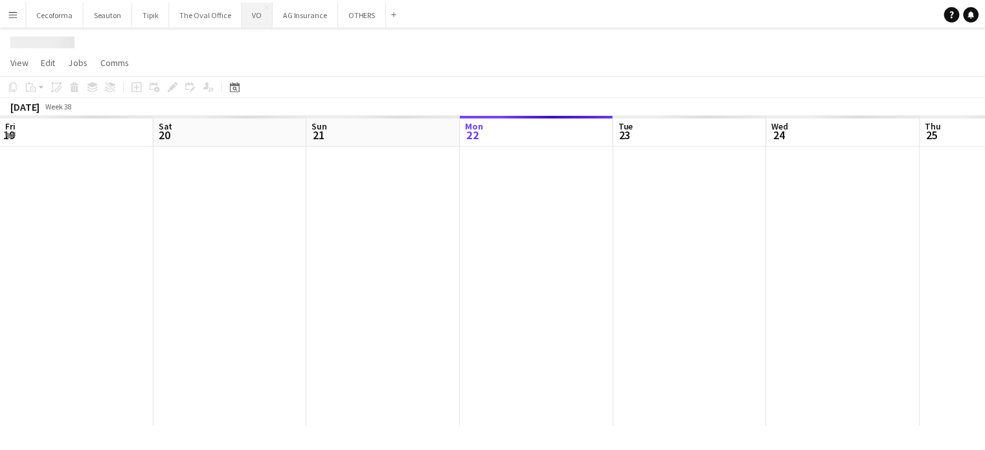
scroll to position [0, 309]
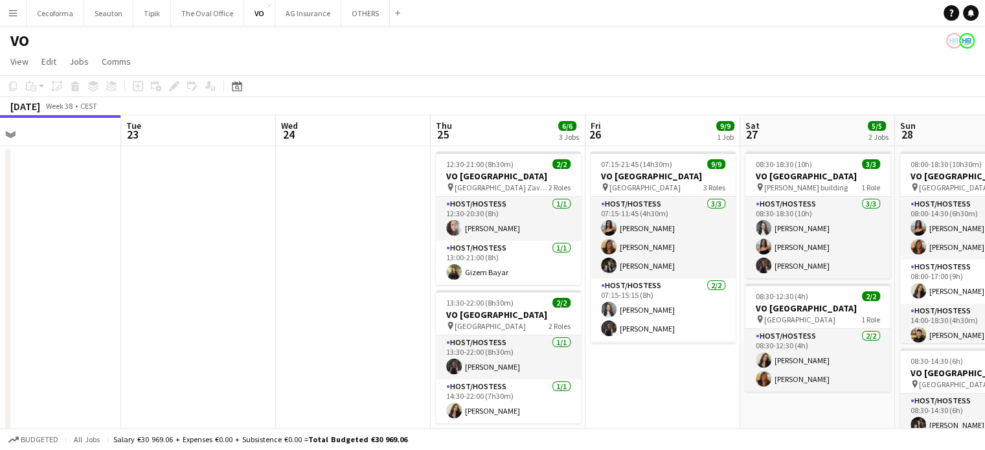
drag, startPoint x: 379, startPoint y: 280, endPoint x: 106, endPoint y: 254, distance: 275.0
click at [106, 254] on app-calendar-viewport "Fri 19 Sat 20 Sun 21 Mon 22 Tue 23 Wed 24 Thu 25 6/6 3 Jobs Fri 26 9/9 1 Job Sa…" at bounding box center [492, 353] width 985 height 476
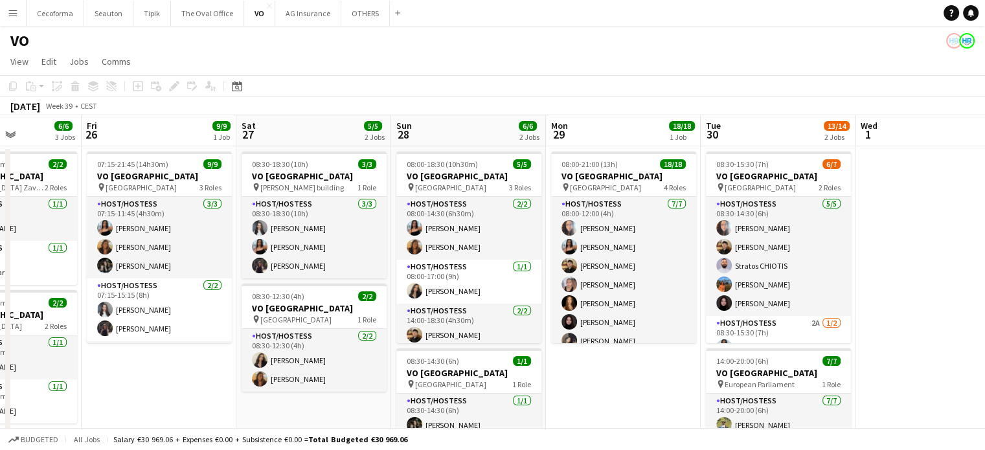
scroll to position [0, 400]
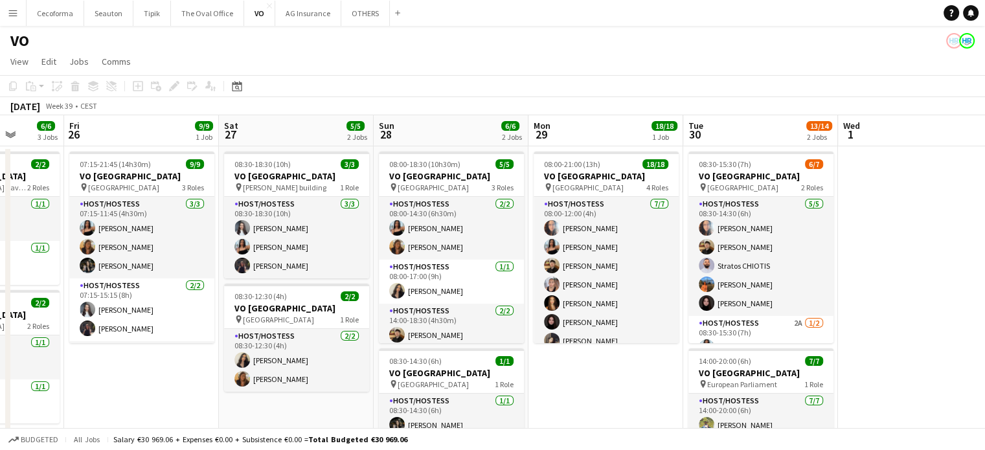
drag, startPoint x: 865, startPoint y: 396, endPoint x: 590, endPoint y: 396, distance: 275.1
click at [590, 396] on app-calendar-viewport "Tue 23 Wed 24 Thu 25 6/6 3 Jobs Fri 26 9/9 1 Job Sat 27 5/5 2 Jobs Sun 28 6/6 2…" at bounding box center [492, 353] width 985 height 476
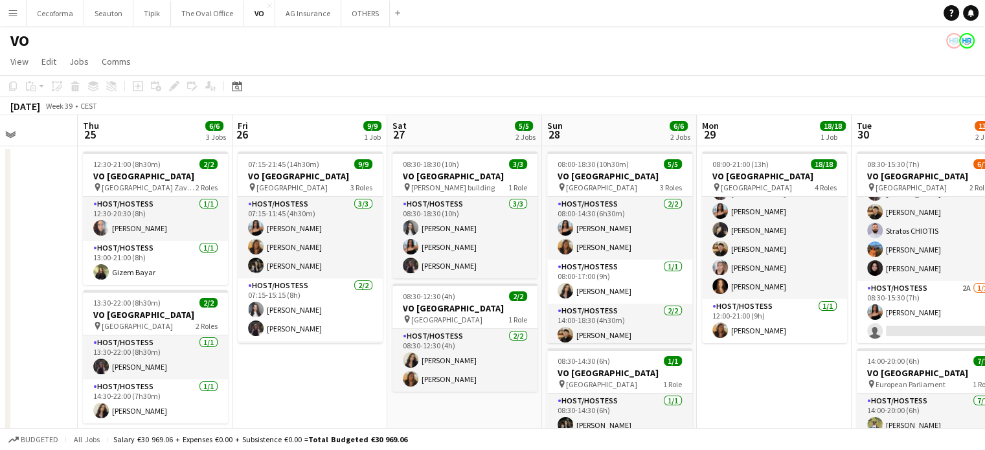
scroll to position [0, 350]
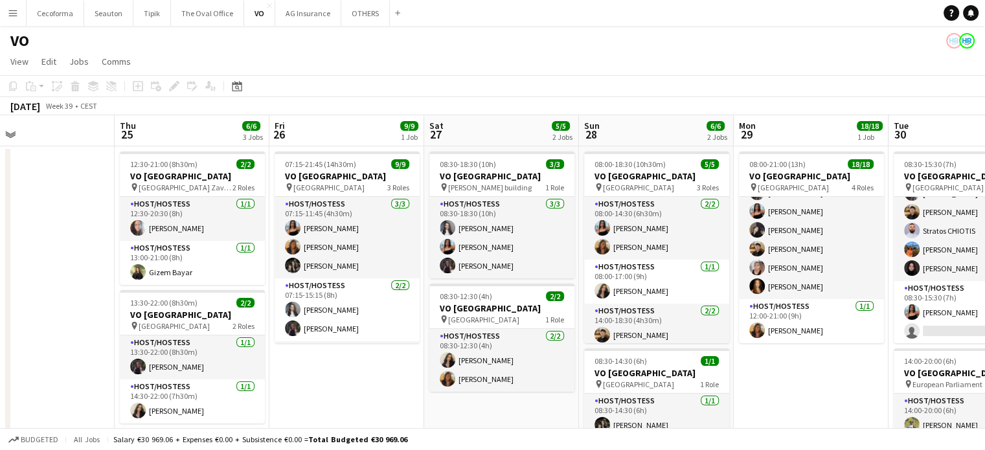
drag, startPoint x: 139, startPoint y: 392, endPoint x: 344, endPoint y: 411, distance: 206.1
click at [344, 411] on app-calendar-viewport "Mon 22 Tue 23 Wed 24 Thu 25 6/6 3 Jobs Fri 26 9/9 1 Job Sat 27 5/5 2 Jobs Sun 2…" at bounding box center [492, 353] width 985 height 476
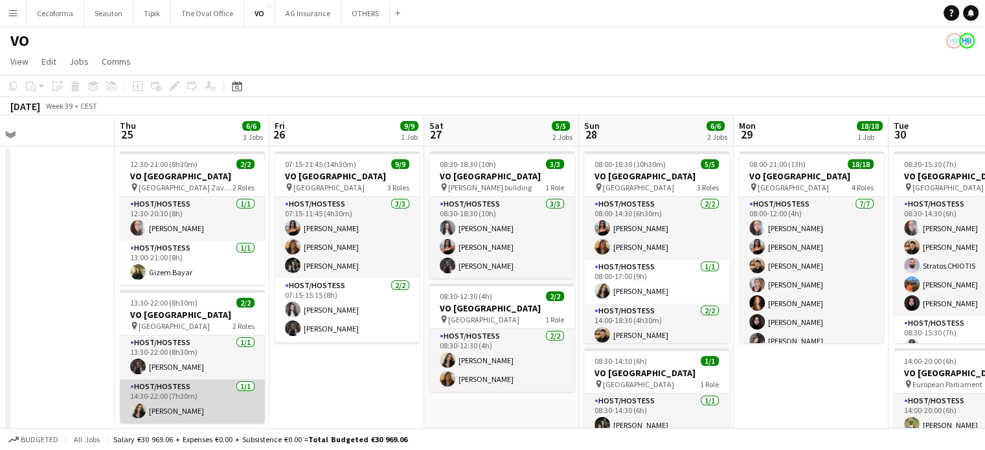
scroll to position [65, 0]
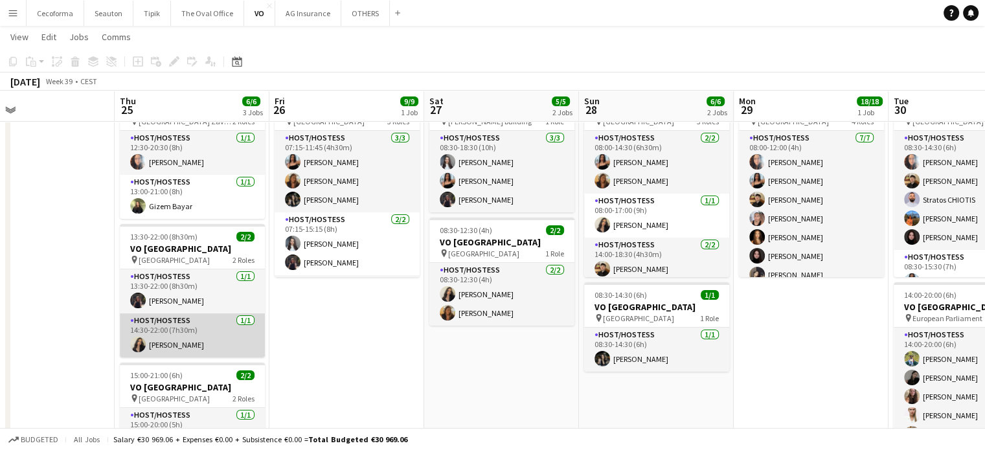
click at [181, 340] on app-card-role "Host/Hostess 1/1 14:30-22:00 (7h30m) Alexia Elena Preda" at bounding box center [192, 335] width 145 height 44
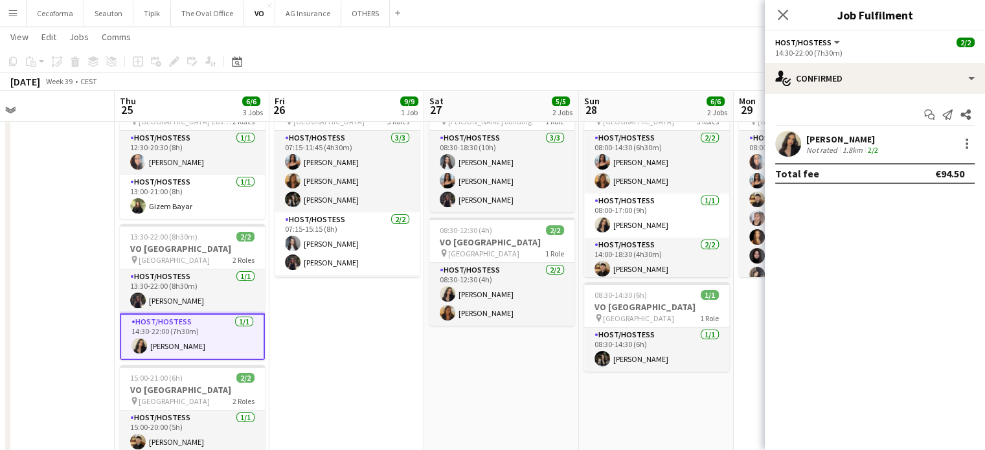
click at [836, 141] on div "[PERSON_NAME]" at bounding box center [843, 139] width 74 height 12
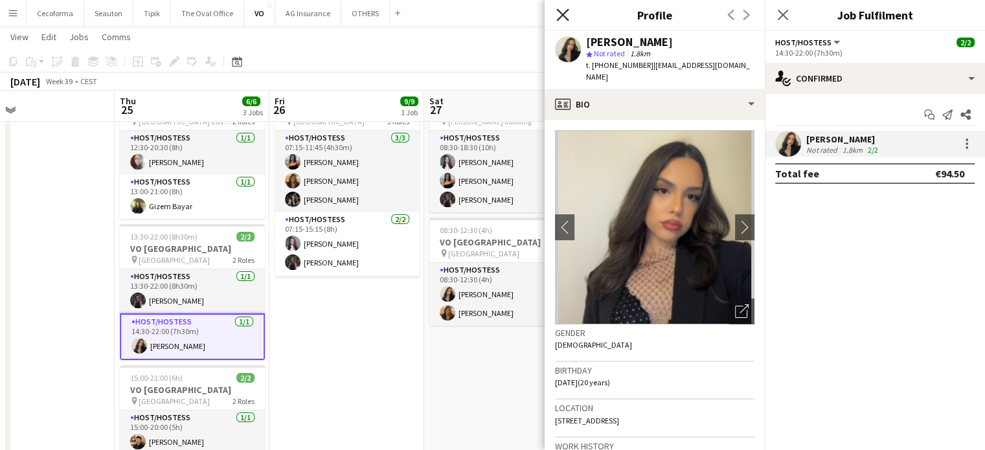
click at [562, 15] on icon at bounding box center [562, 14] width 12 height 12
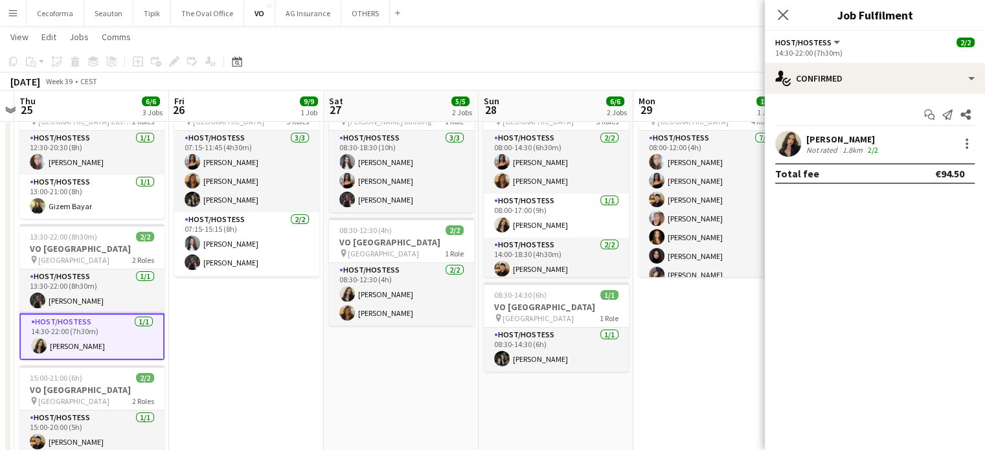
scroll to position [0, 451]
drag, startPoint x: 507, startPoint y: 390, endPoint x: 407, endPoint y: 385, distance: 101.1
click at [407, 385] on app-calendar-viewport "Mon 22 Tue 23 Wed 24 Thu 25 6/6 3 Jobs Fri 26 9/9 1 Job Sat 27 5/5 2 Jobs Sun 2…" at bounding box center [492, 255] width 985 height 539
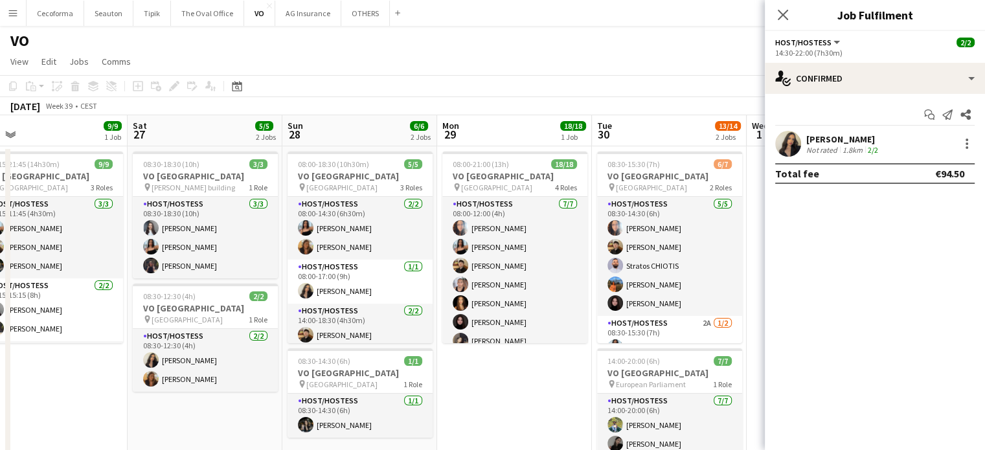
scroll to position [0, 370]
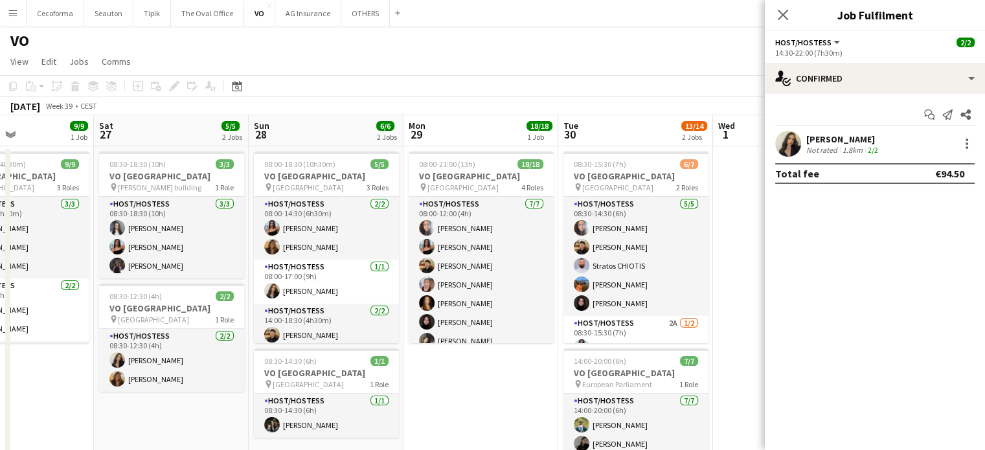
drag, startPoint x: 676, startPoint y: 396, endPoint x: 447, endPoint y: 385, distance: 229.4
click at [447, 385] on app-calendar-viewport "Wed 24 Thu 25 6/6 3 Jobs Fri 26 9/9 1 Job Sat 27 5/5 2 Jobs Sun 28 6/6 2 Jobs M…" at bounding box center [492, 353] width 985 height 476
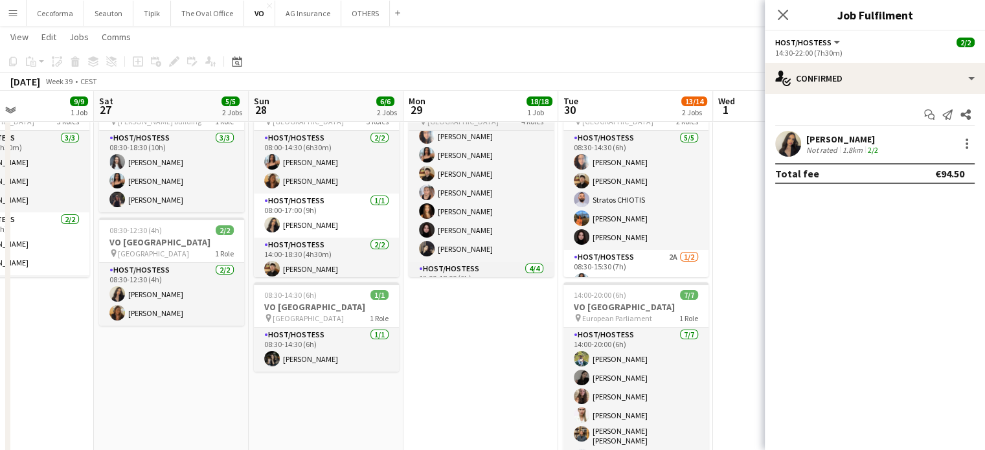
scroll to position [0, 0]
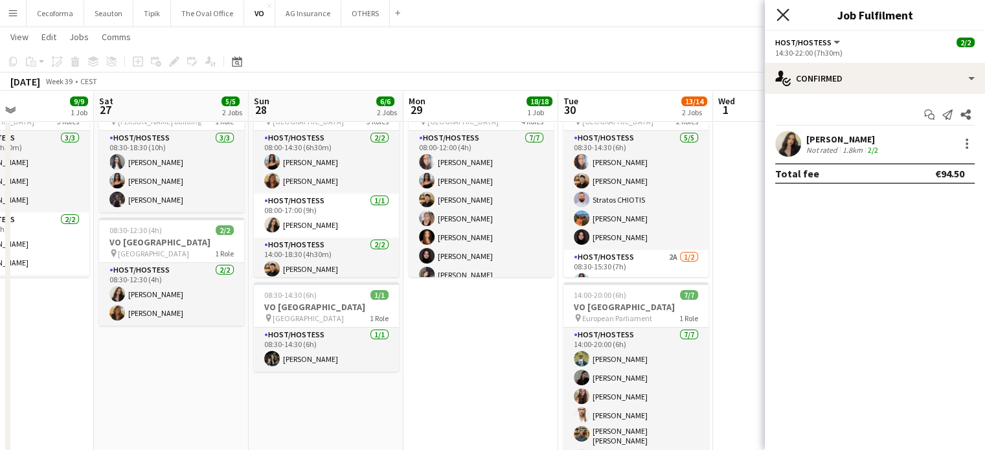
click at [787, 19] on icon at bounding box center [782, 14] width 12 height 12
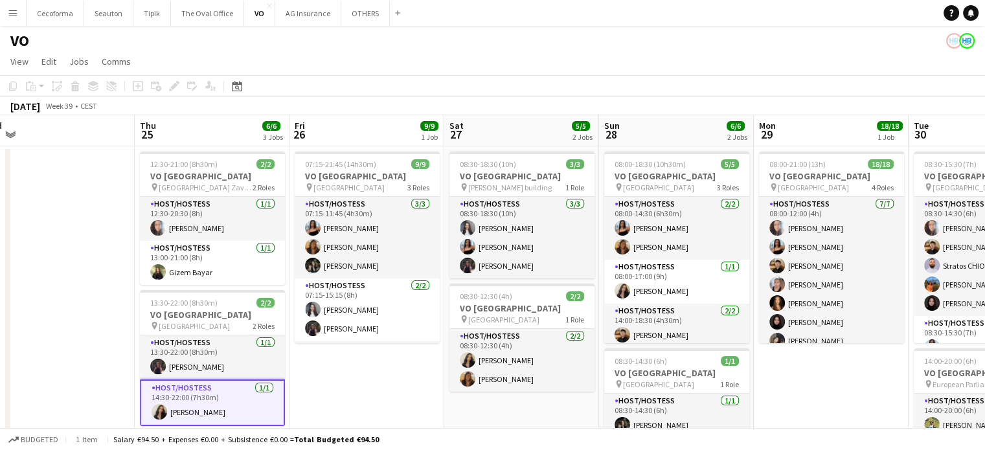
scroll to position [0, 289]
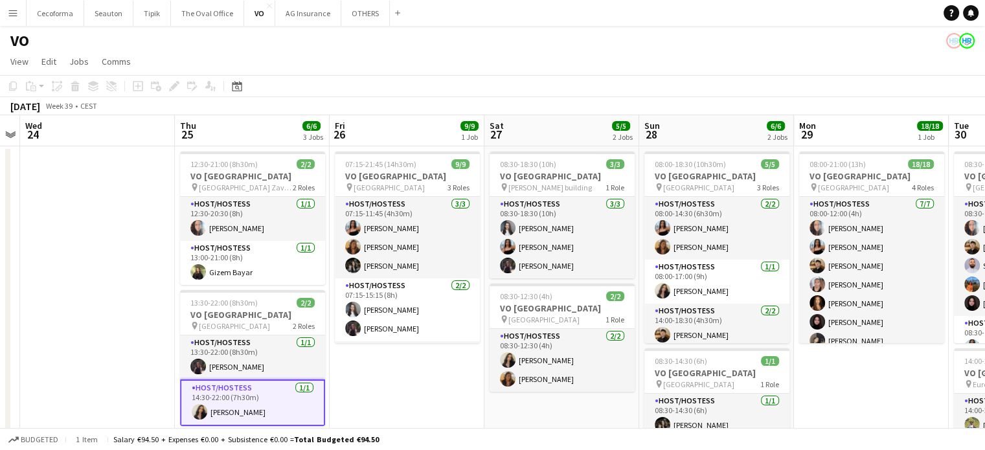
drag, startPoint x: 496, startPoint y: 378, endPoint x: 887, endPoint y: 378, distance: 391.0
click at [887, 378] on app-calendar-viewport "Mon 22 Tue 23 Wed 24 Thu 25 6/6 3 Jobs Fri 26 9/9 1 Job Sat 27 5/5 2 Jobs Sun 2…" at bounding box center [492, 353] width 985 height 476
click at [422, 398] on app-date-cell "07:15-21:45 (14h30m) 9/9 VO Europe pin Borschette Center 3 Roles Host/Hostess […" at bounding box center [406, 368] width 155 height 445
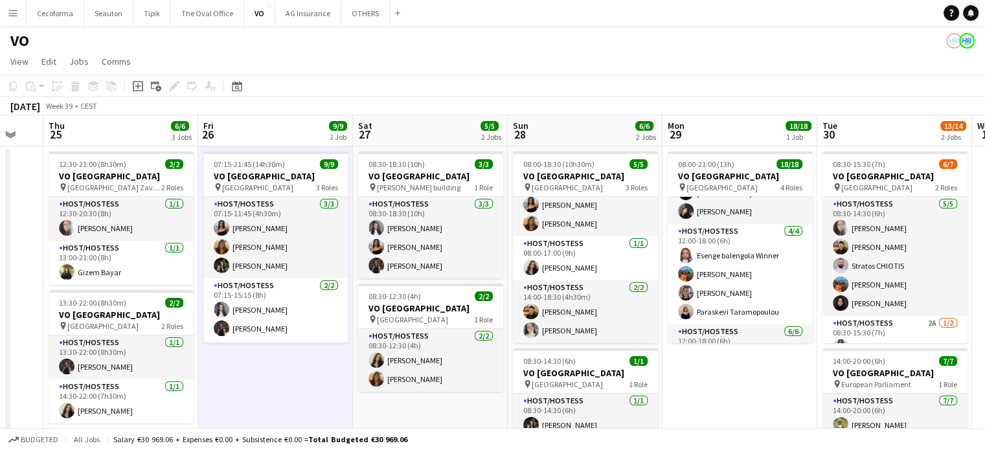
scroll to position [0, 422]
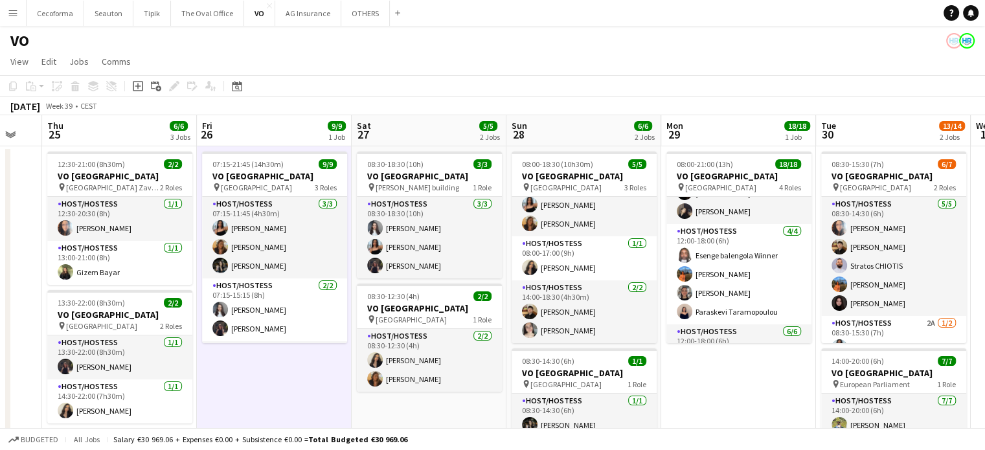
drag, startPoint x: 845, startPoint y: 373, endPoint x: 712, endPoint y: 388, distance: 133.5
click at [712, 388] on app-calendar-viewport "Mon 22 Tue 23 Wed 24 Thu 25 6/6 3 Jobs Fri 26 9/9 1 Job Sat 27 5/5 2 Jobs Sun 2…" at bounding box center [492, 353] width 985 height 476
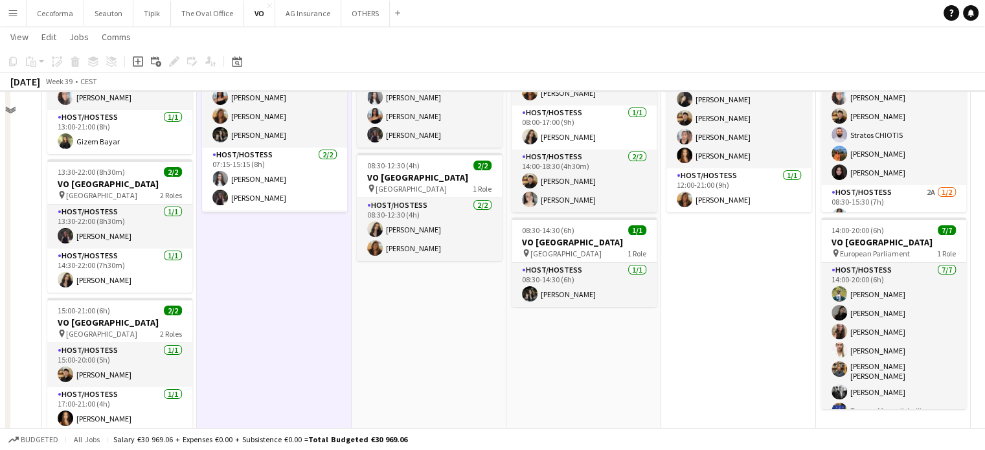
scroll to position [0, 0]
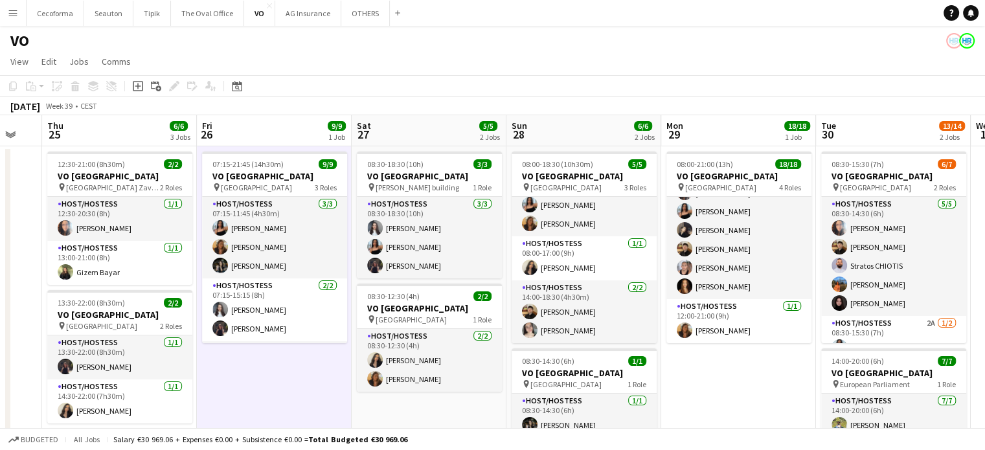
click at [446, 416] on app-date-cell "08:30-18:30 (10h) 3/3 VO Europe pin Charlemagne building 1 Role Host/Hostess 3/…" at bounding box center [428, 368] width 155 height 445
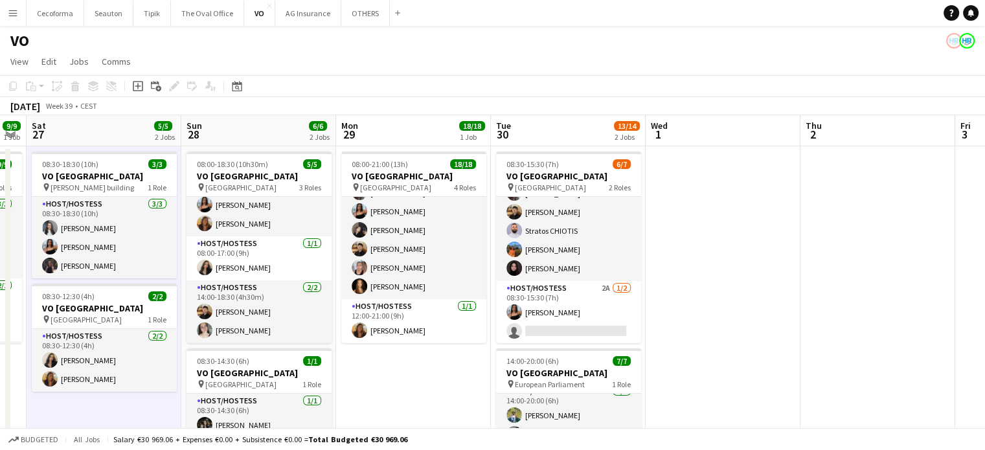
drag, startPoint x: 756, startPoint y: 393, endPoint x: 324, endPoint y: 386, distance: 431.8
click at [335, 385] on app-calendar-viewport "Wed 24 Thu 25 6/6 3 Jobs Fri 26 9/9 1 Job Sat 27 5/5 2 Jobs Sun 28 6/6 2 Jobs M…" at bounding box center [492, 353] width 985 height 476
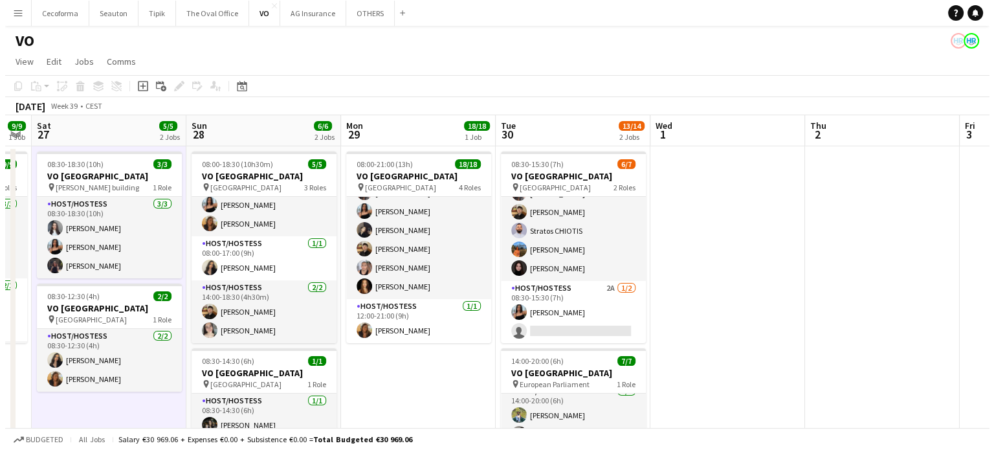
scroll to position [0, 533]
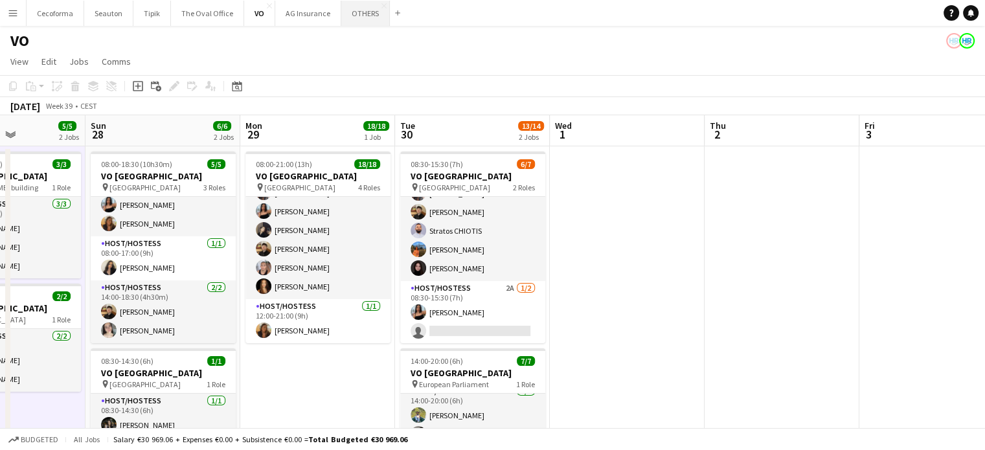
click at [366, 11] on button "OTHERS Close" at bounding box center [365, 13] width 49 height 25
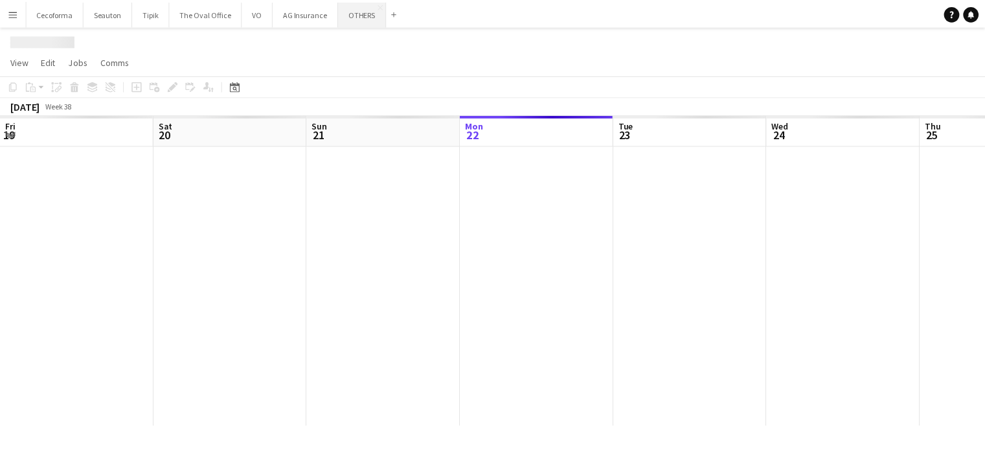
scroll to position [0, 309]
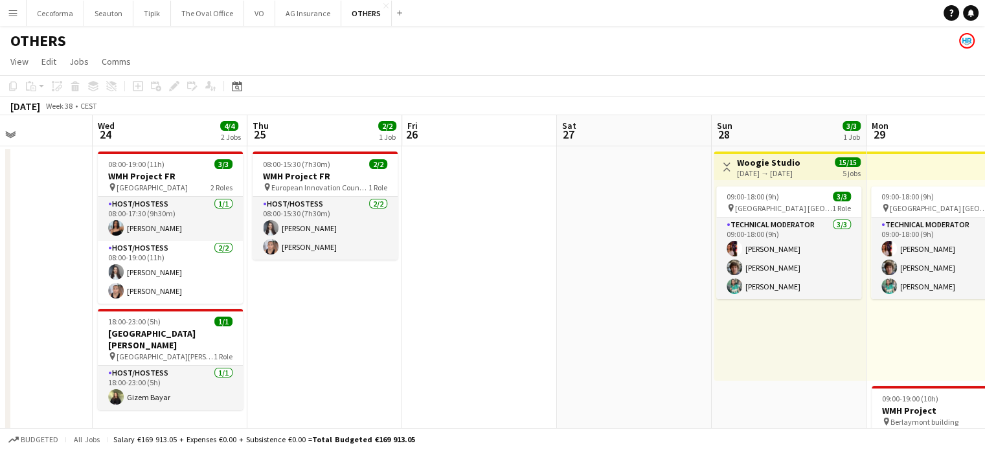
drag, startPoint x: 759, startPoint y: 349, endPoint x: 256, endPoint y: 341, distance: 503.0
click at [275, 341] on app-calendar-viewport "Fri 19 Sat 20 2/2 1 Job Sun 21 Mon 22 2/2 1 Job Tue 23 Wed 24 4/4 2 Jobs Thu 25…" at bounding box center [492, 425] width 985 height 620
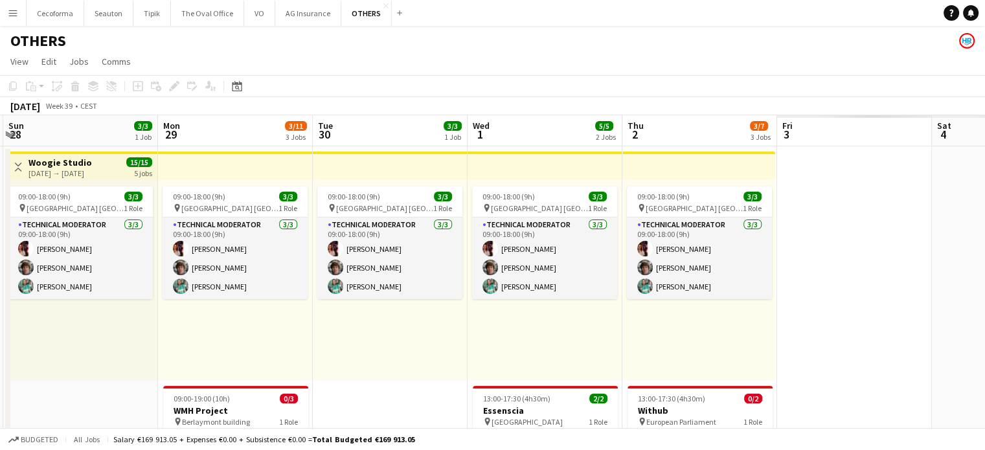
drag, startPoint x: 19, startPoint y: 324, endPoint x: 0, endPoint y: 320, distance: 19.3
click at [0, 320] on app-calendar-viewport "Thu 25 2/2 1 Job Fri 26 Sat 27 Sun 28 3/3 1 Job Mon 29 3/11 3 Jobs Tue 30 3/3 1…" at bounding box center [492, 425] width 985 height 620
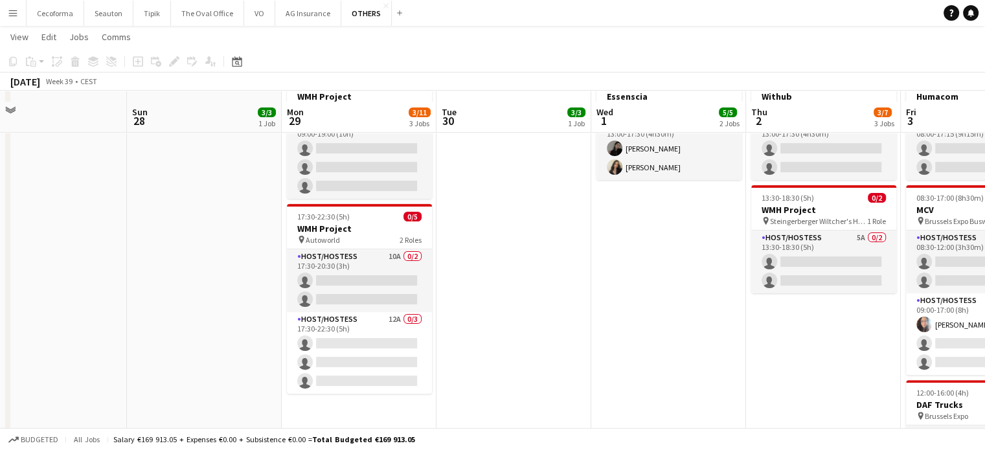
scroll to position [129, 0]
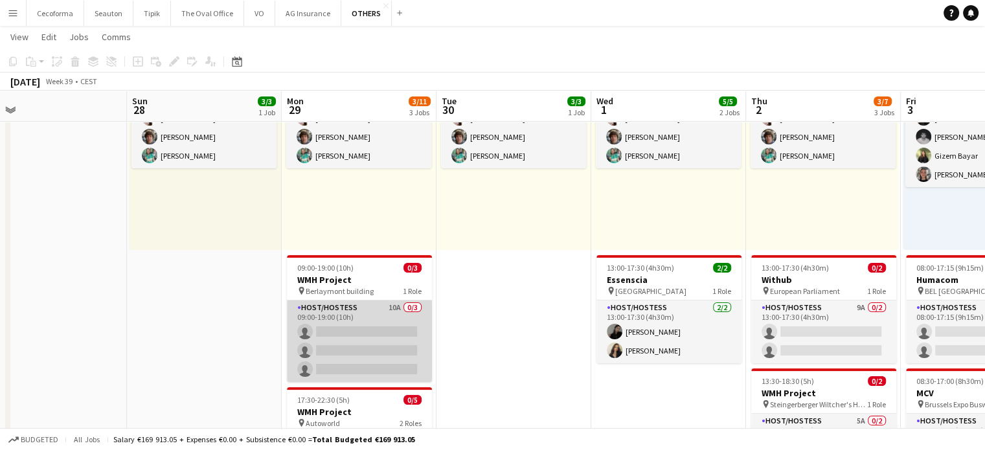
click at [351, 351] on app-card-role "Host/Hostess 10A 0/3 09:00-19:00 (10h) single-neutral-actions single-neutral-ac…" at bounding box center [359, 341] width 145 height 82
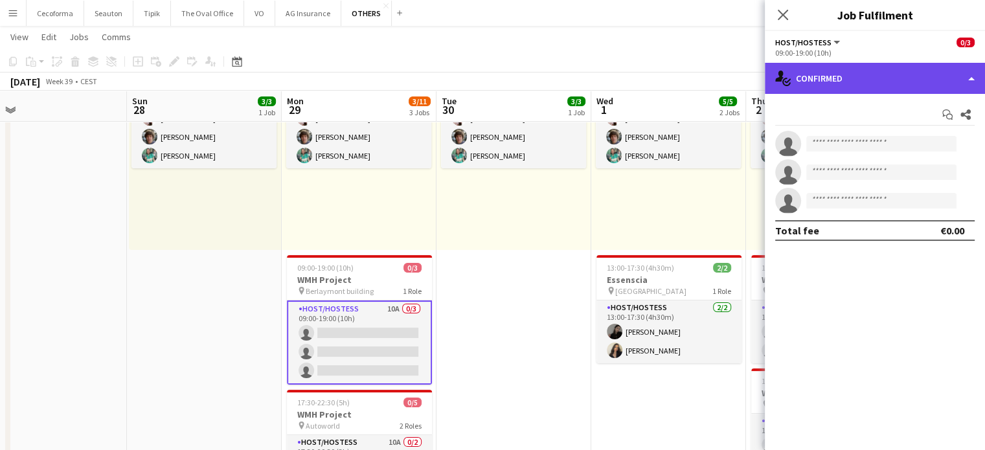
click at [972, 80] on div "single-neutral-actions-check-2 Confirmed" at bounding box center [874, 78] width 220 height 31
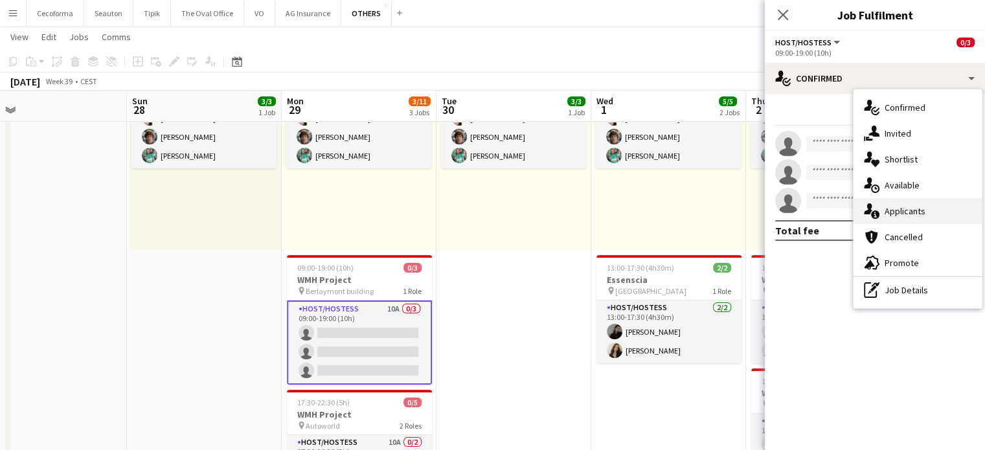
click at [914, 215] on span "Applicants" at bounding box center [904, 211] width 41 height 12
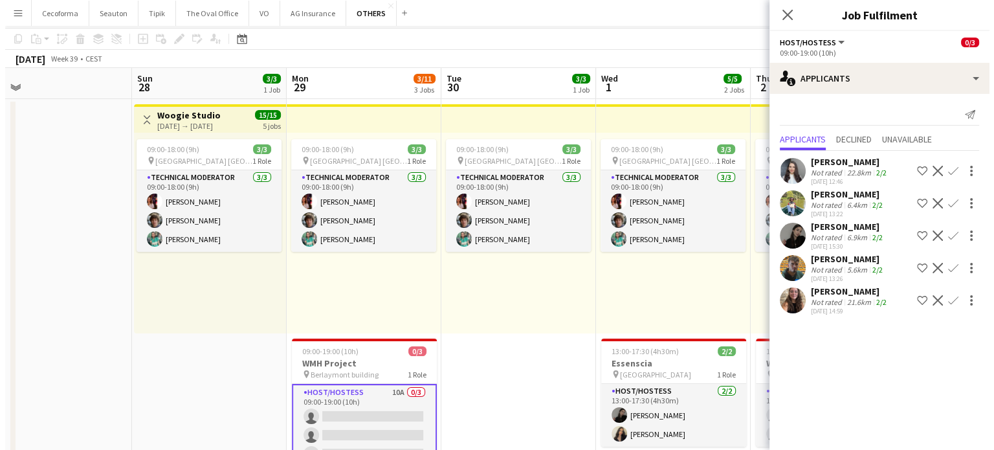
scroll to position [0, 0]
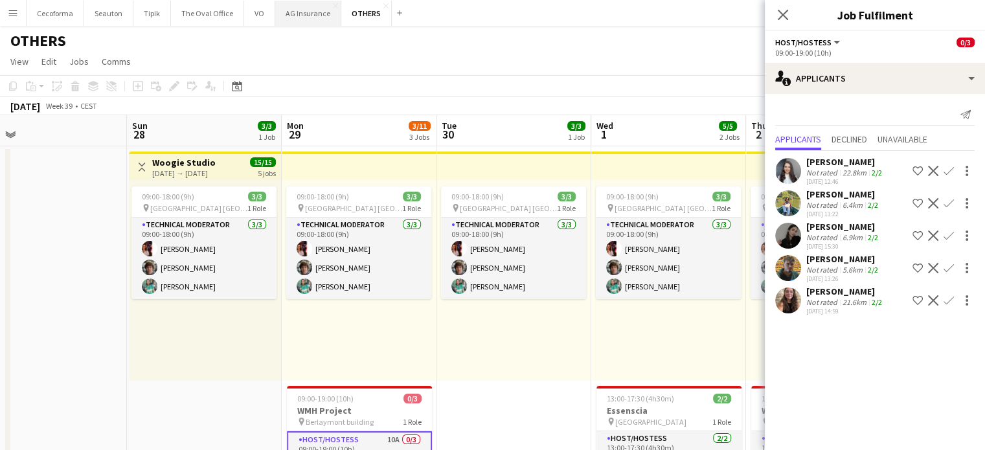
click at [300, 10] on button "AG Insurance Close" at bounding box center [308, 13] width 66 height 25
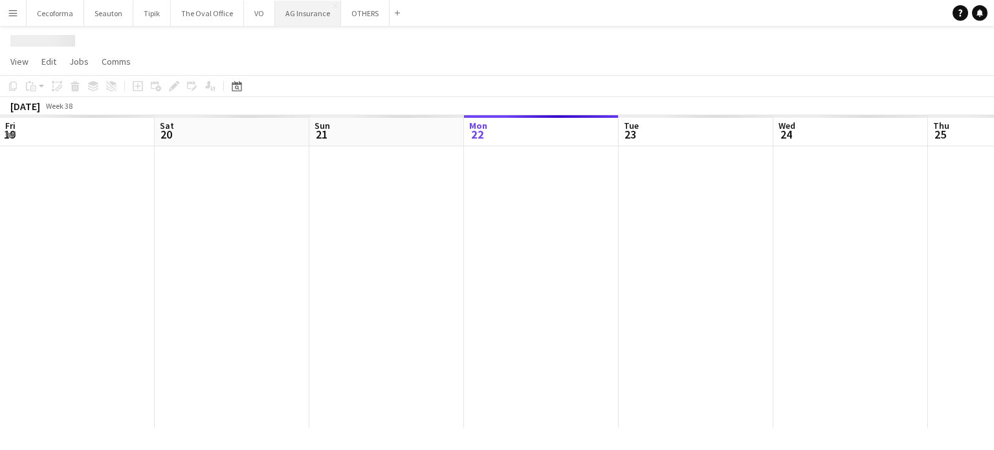
scroll to position [0, 309]
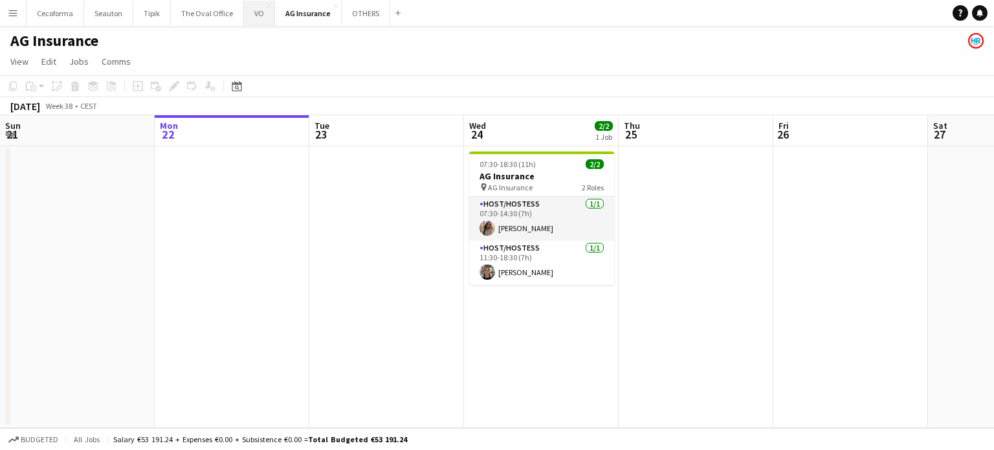
click at [258, 14] on button "VO Close" at bounding box center [259, 13] width 31 height 25
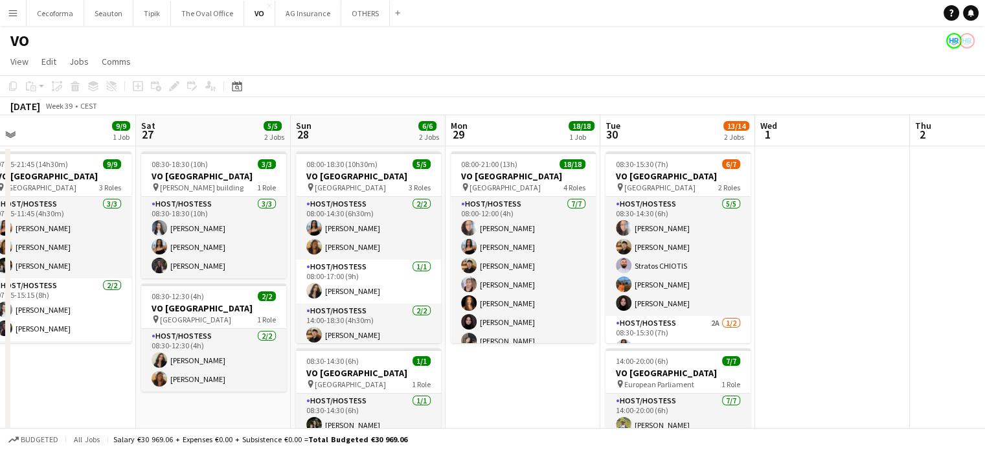
scroll to position [0, 529]
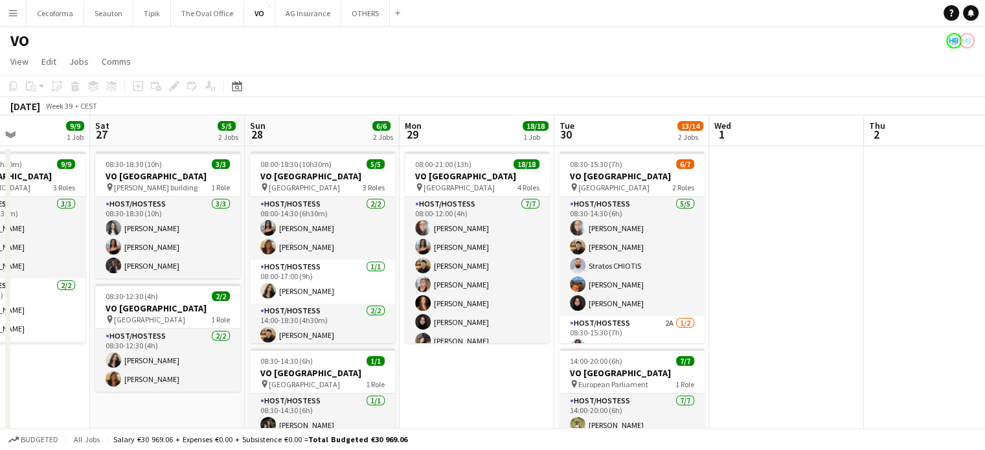
drag, startPoint x: 838, startPoint y: 360, endPoint x: 0, endPoint y: 335, distance: 838.7
click at [0, 335] on app-calendar-viewport "Tue 23 Wed 24 Thu 25 6/6 3 Jobs Fri 26 9/9 1 Job Sat 27 5/5 2 Jobs Sun 28 6/6 2…" at bounding box center [492, 353] width 985 height 476
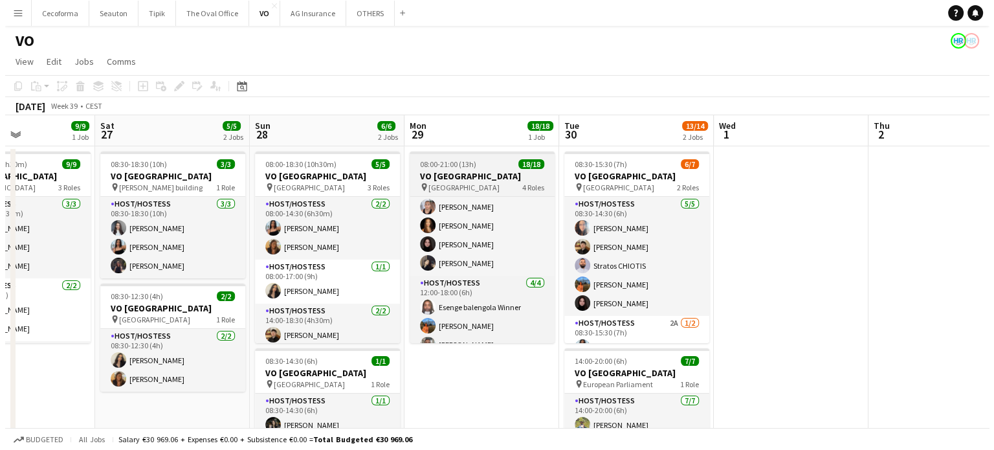
scroll to position [0, 0]
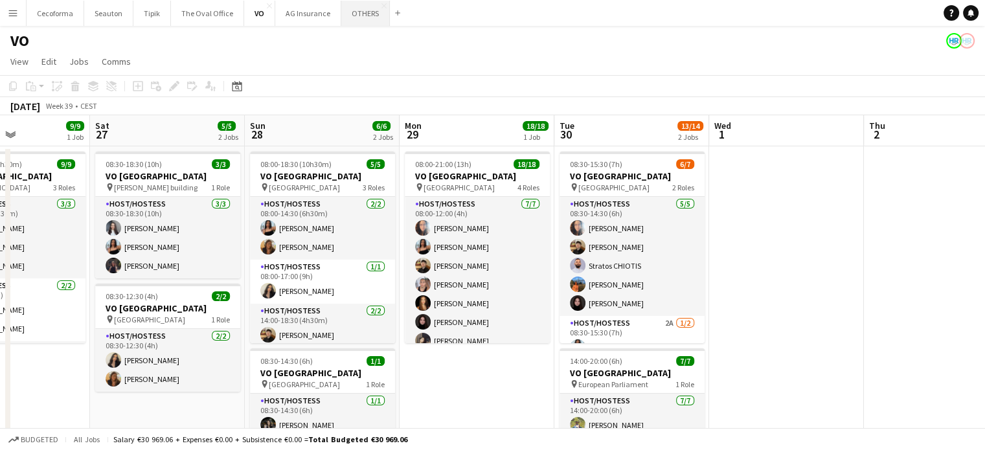
click at [357, 9] on button "OTHERS Close" at bounding box center [365, 13] width 49 height 25
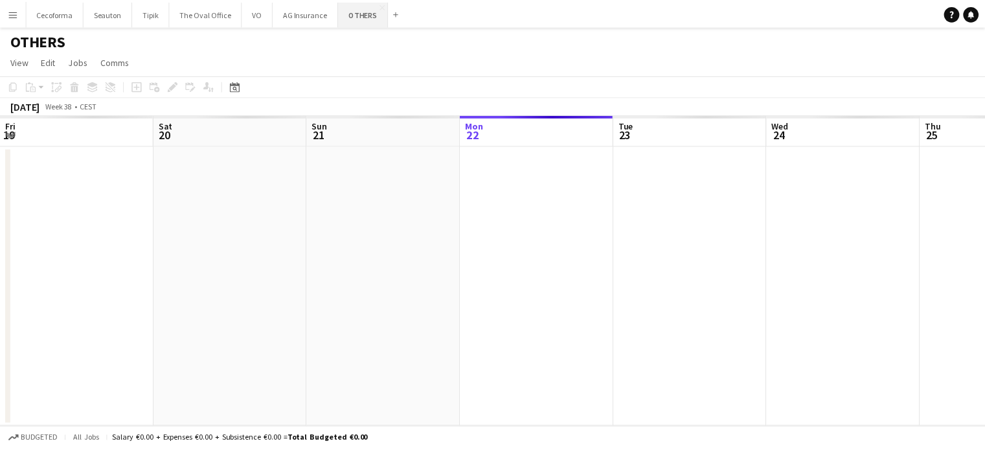
scroll to position [0, 309]
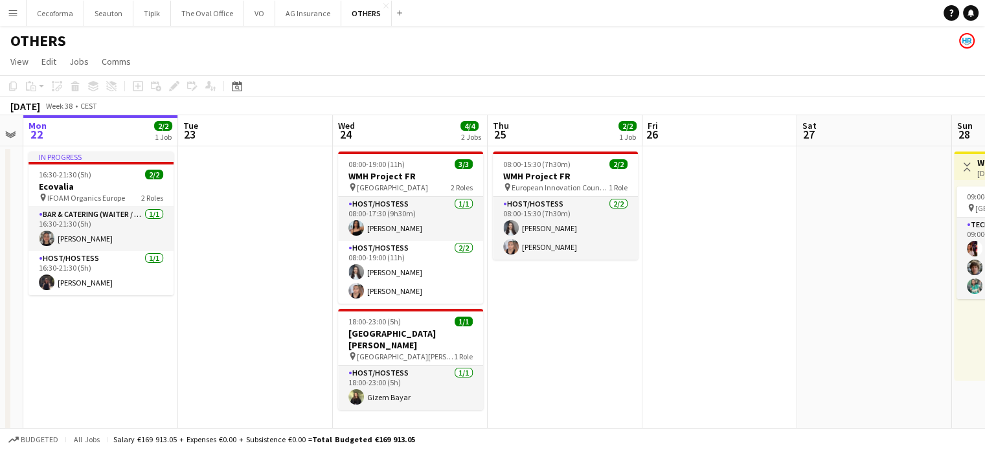
drag, startPoint x: 682, startPoint y: 322, endPoint x: 260, endPoint y: 297, distance: 422.8
click at [273, 302] on app-calendar-viewport "Fri 19 Sat 20 2/2 1 Job Sun 21 Mon 22 2/2 1 Job Tue 23 Wed 24 4/4 2 Jobs Thu 25…" at bounding box center [492, 425] width 985 height 620
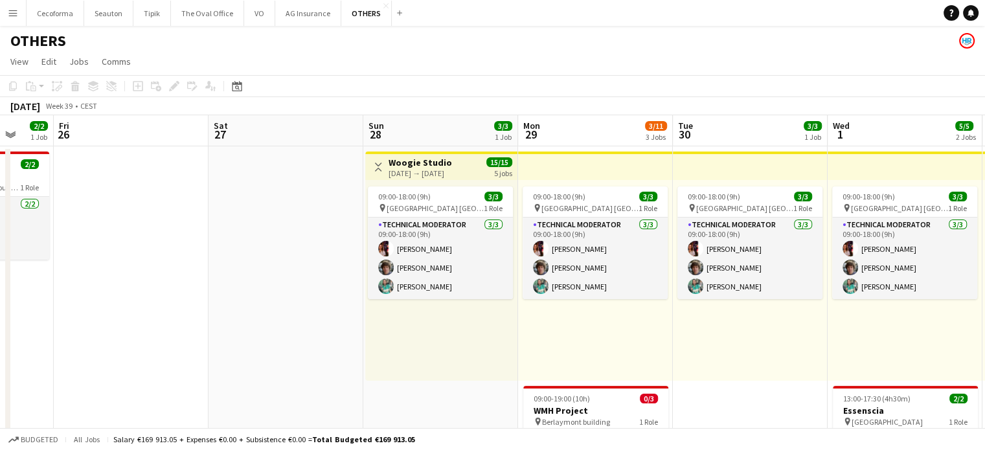
scroll to position [0, 500]
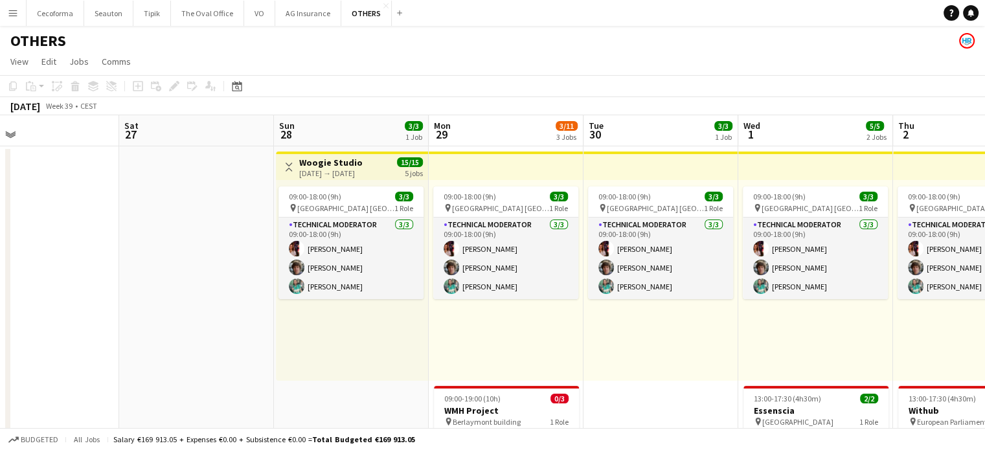
drag, startPoint x: 386, startPoint y: 301, endPoint x: 75, endPoint y: 276, distance: 311.7
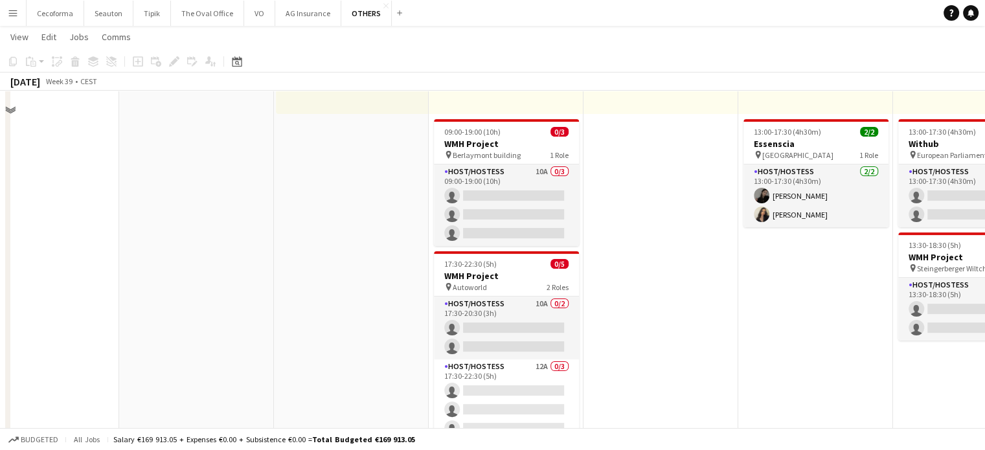
scroll to position [194, 0]
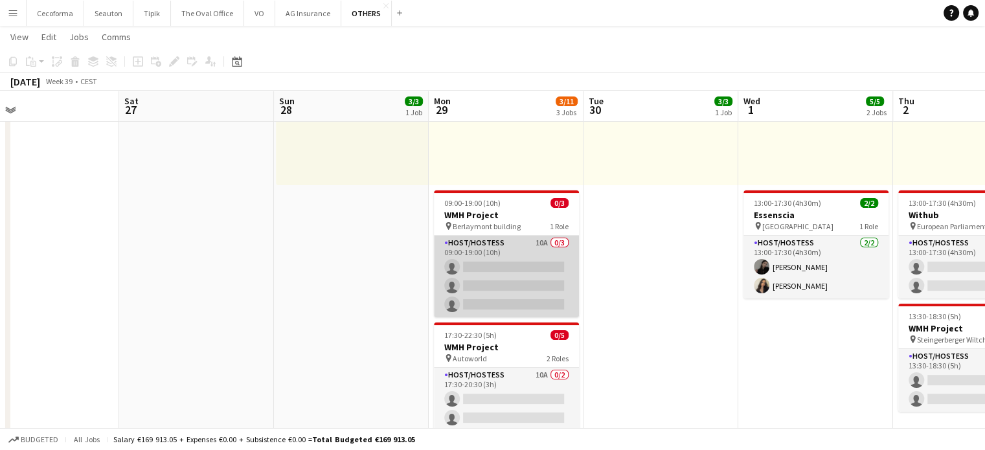
click at [507, 287] on app-card-role "Host/Hostess 10A 0/3 09:00-19:00 (10h) single-neutral-actions single-neutral-ac…" at bounding box center [506, 277] width 145 height 82
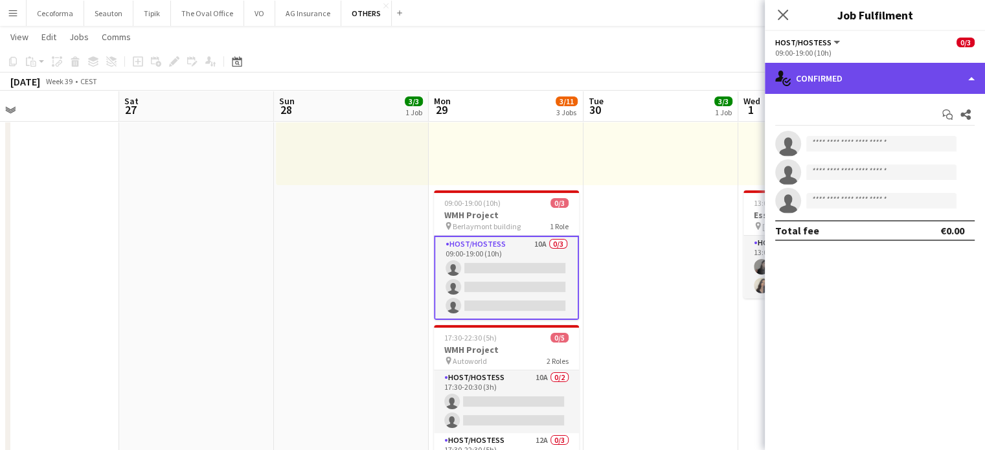
click at [970, 78] on div "single-neutral-actions-check-2 Confirmed" at bounding box center [874, 78] width 220 height 31
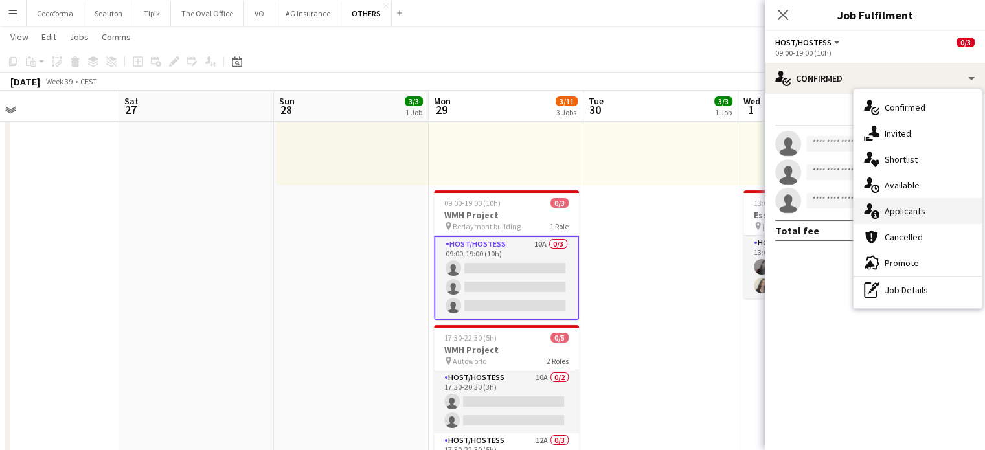
click at [907, 214] on span "Applicants" at bounding box center [904, 211] width 41 height 12
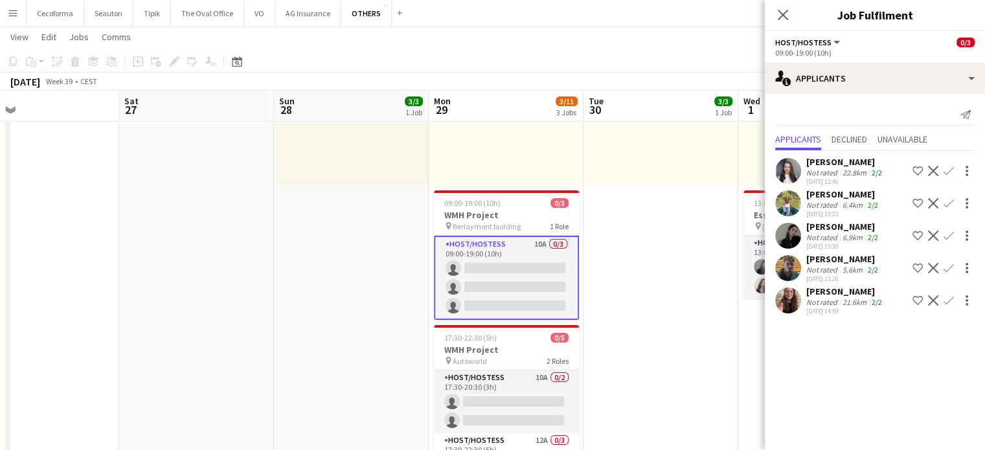
click at [943, 232] on app-icon "Confirm" at bounding box center [948, 235] width 10 height 10
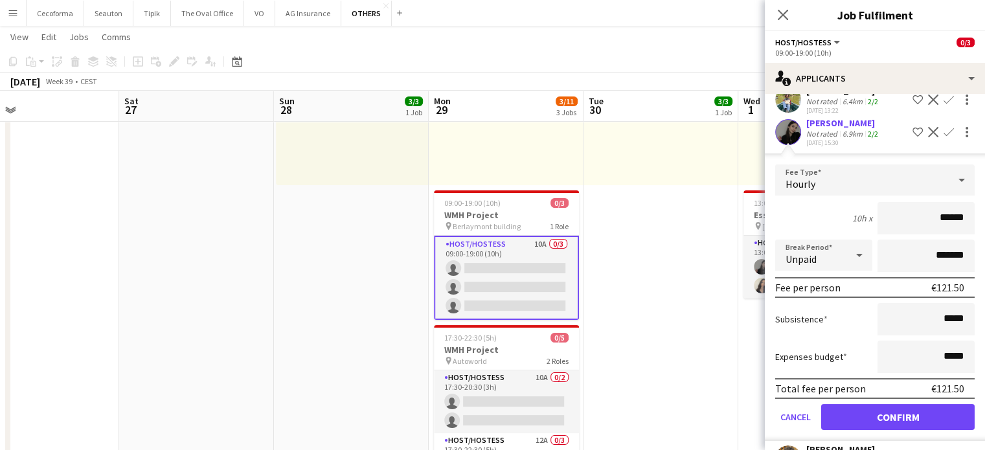
scroll to position [181, 0]
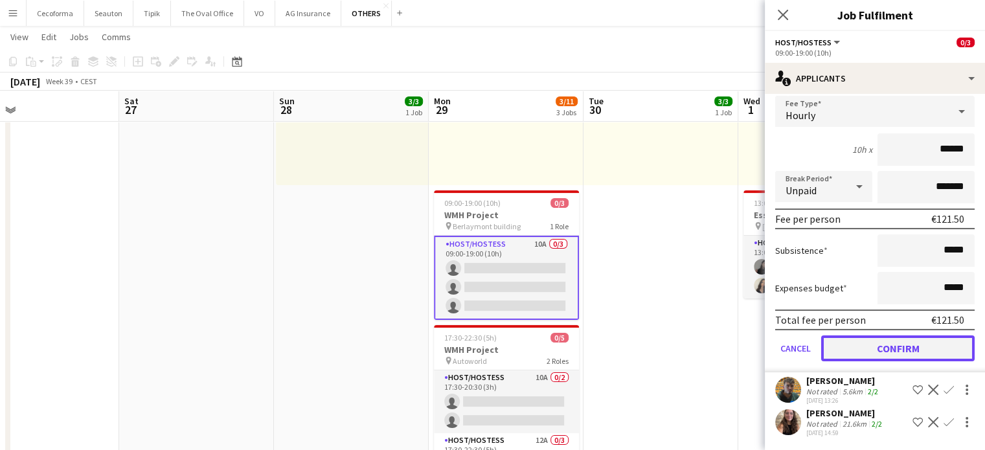
click at [890, 337] on button "Confirm" at bounding box center [897, 348] width 153 height 26
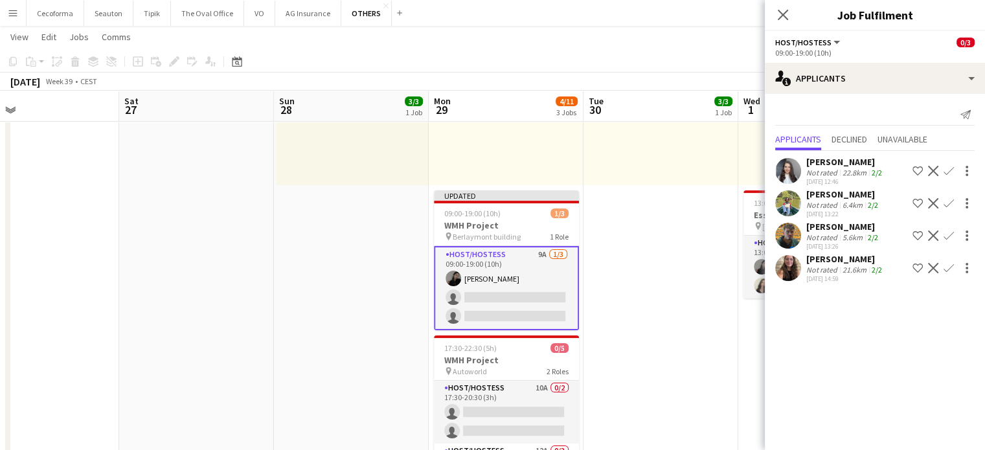
click at [950, 236] on app-icon "Confirm" at bounding box center [948, 235] width 10 height 10
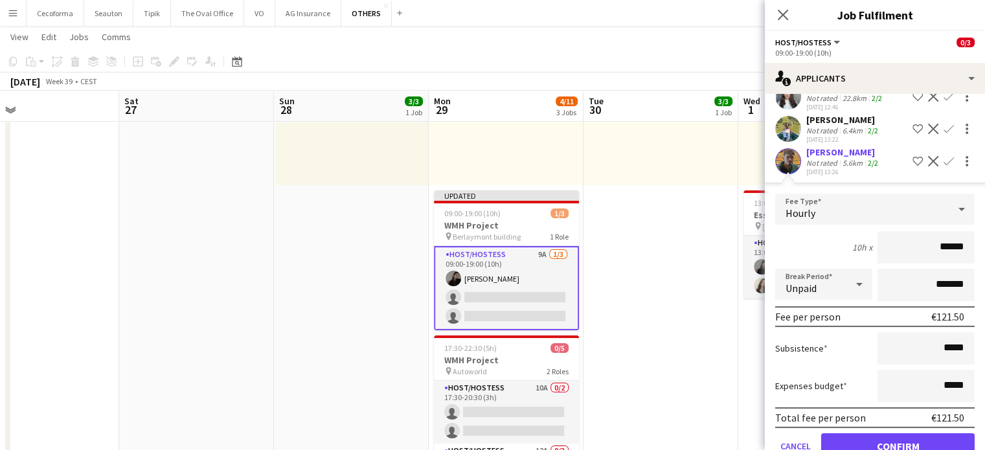
scroll to position [129, 0]
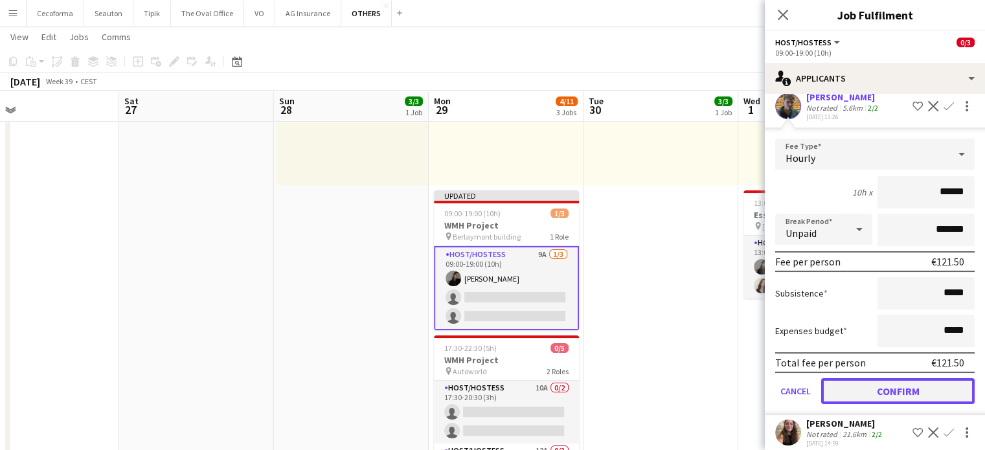
click at [890, 388] on button "Confirm" at bounding box center [897, 391] width 153 height 26
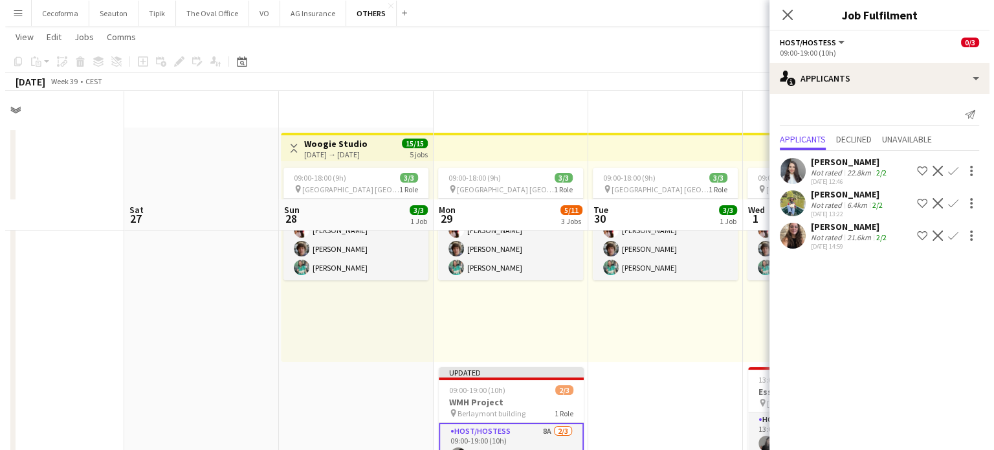
scroll to position [0, 0]
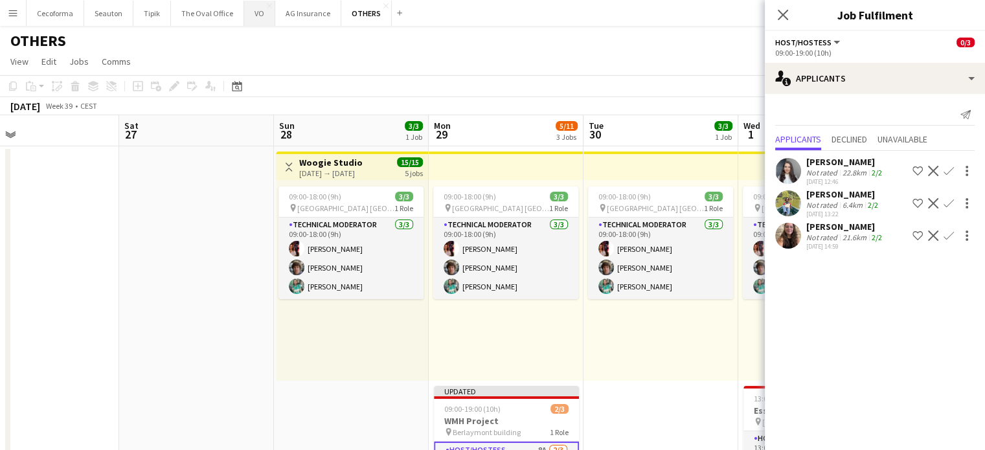
click at [251, 17] on button "VO Close" at bounding box center [259, 13] width 31 height 25
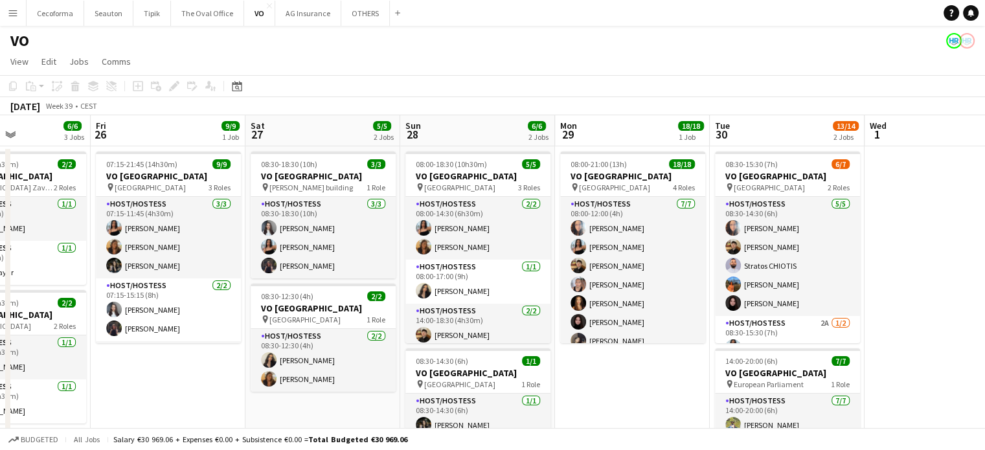
scroll to position [0, 566]
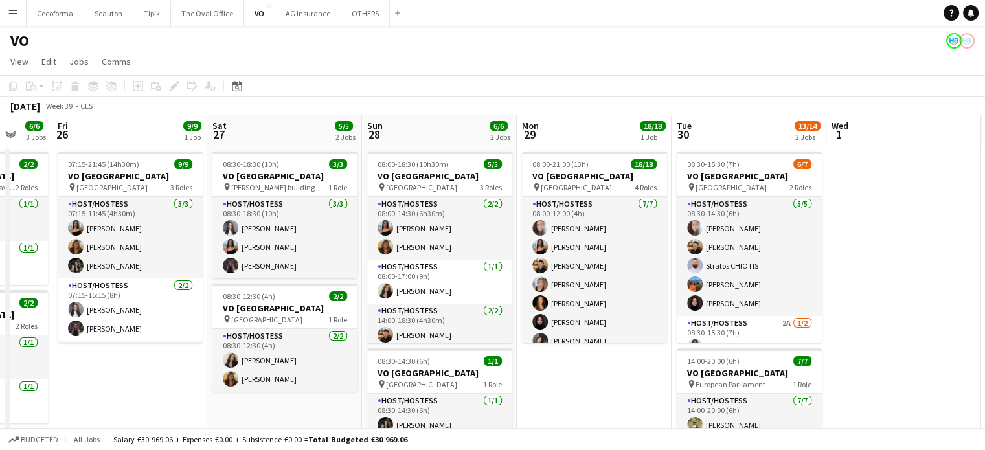
drag, startPoint x: 873, startPoint y: 383, endPoint x: 155, endPoint y: 349, distance: 719.3
click at [155, 350] on app-calendar-viewport "Mon 22 Tue 23 Wed 24 Thu 25 6/6 3 Jobs Fri 26 9/9 1 Job Sat 27 5/5 2 Jobs Sun 2…" at bounding box center [492, 353] width 985 height 476
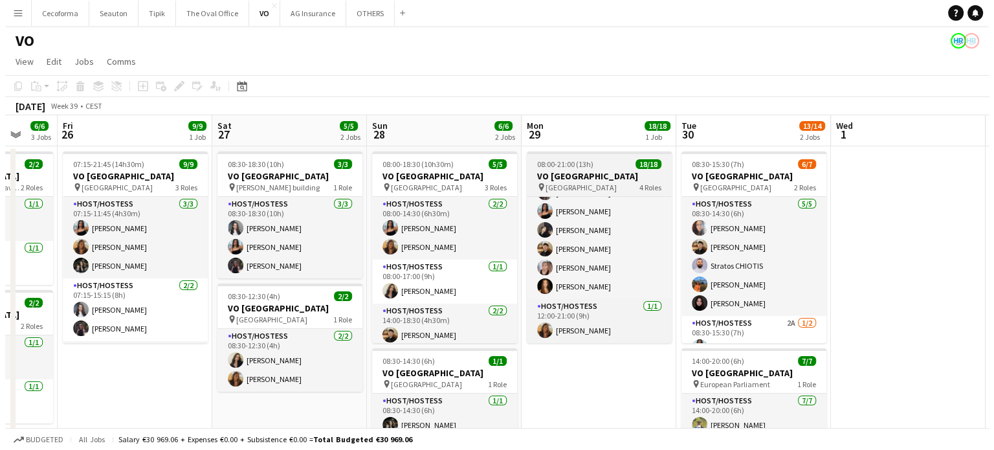
scroll to position [0, 0]
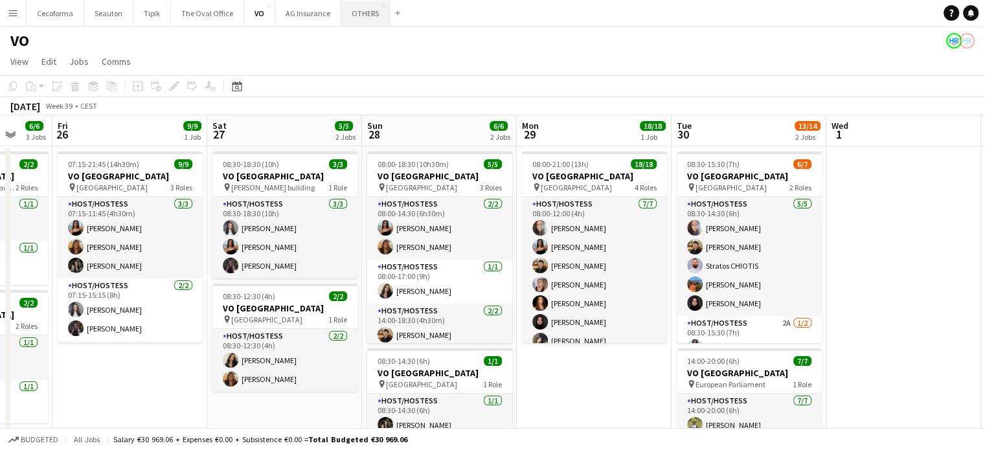
click at [355, 16] on button "OTHERS Close" at bounding box center [365, 13] width 49 height 25
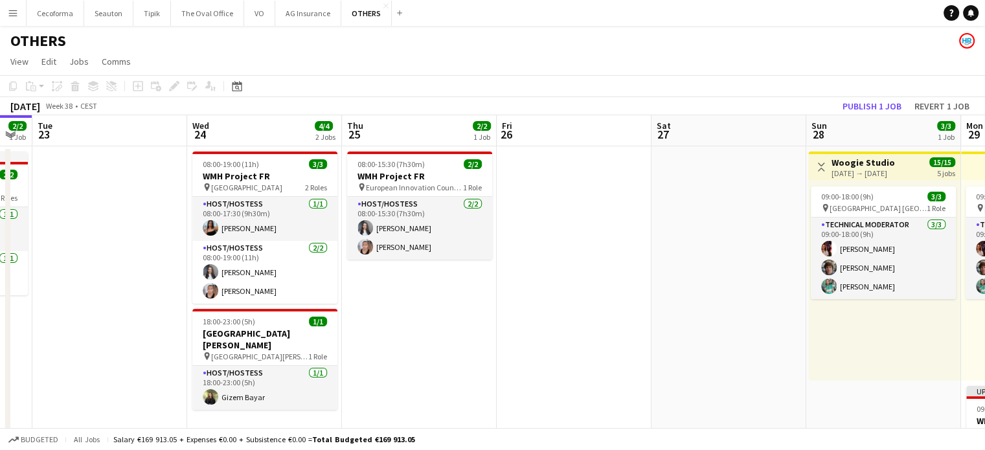
drag, startPoint x: 854, startPoint y: 330, endPoint x: 197, endPoint y: 335, distance: 657.7
click at [181, 335] on app-calendar-viewport "Fri 19 Sat 20 2/2 1 Job Sun 21 Mon 22 2/2 1 Job Tue 23 Wed 24 4/4 2 Jobs Thu 25…" at bounding box center [492, 430] width 985 height 630
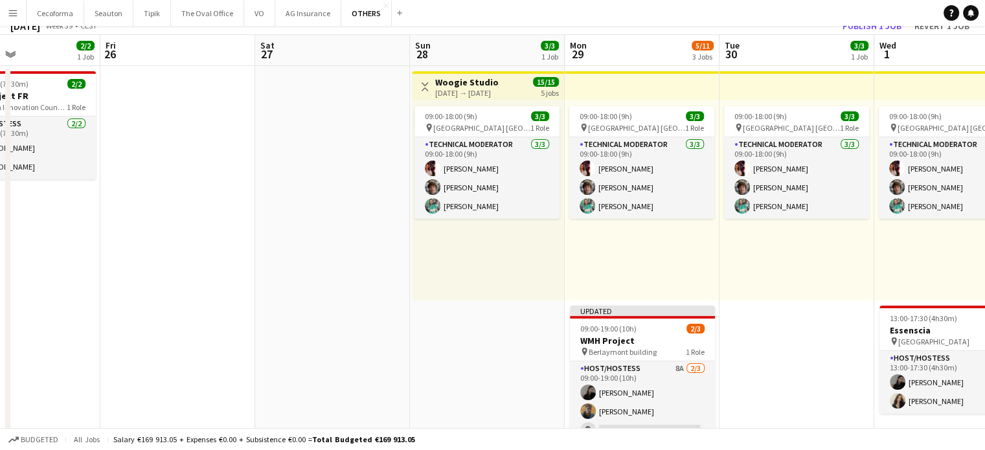
scroll to position [194, 0]
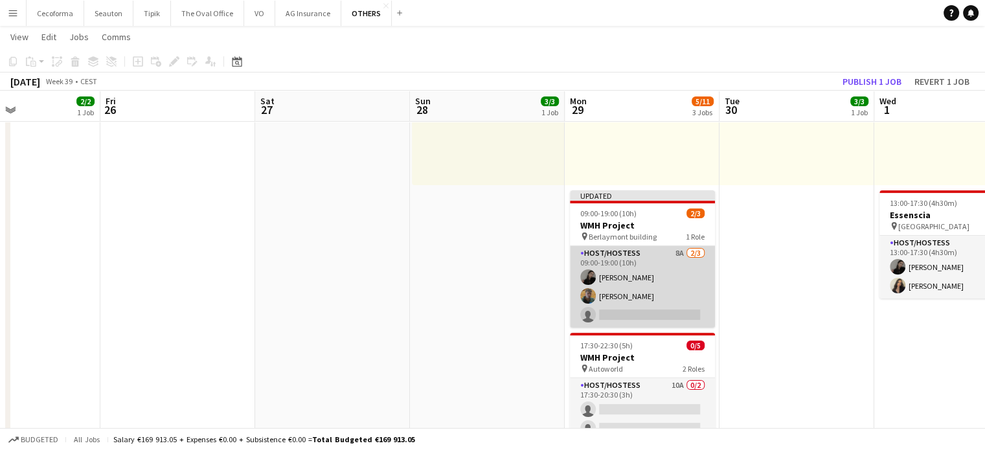
click at [630, 309] on app-card-role "Host/Hostess 8A 2/3 09:00-19:00 (10h) Alina Rapcea Orian Minne single-neutral-a…" at bounding box center [642, 287] width 145 height 82
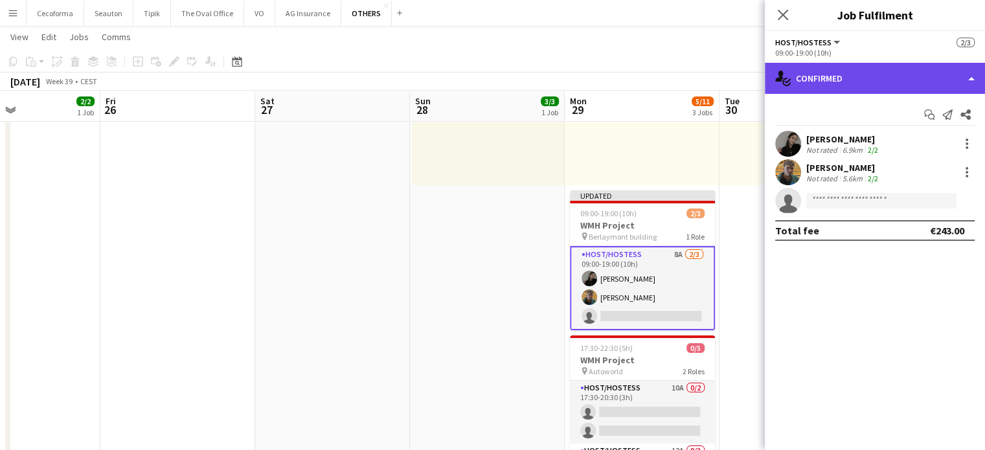
click at [968, 78] on div "single-neutral-actions-check-2 Confirmed" at bounding box center [874, 78] width 220 height 31
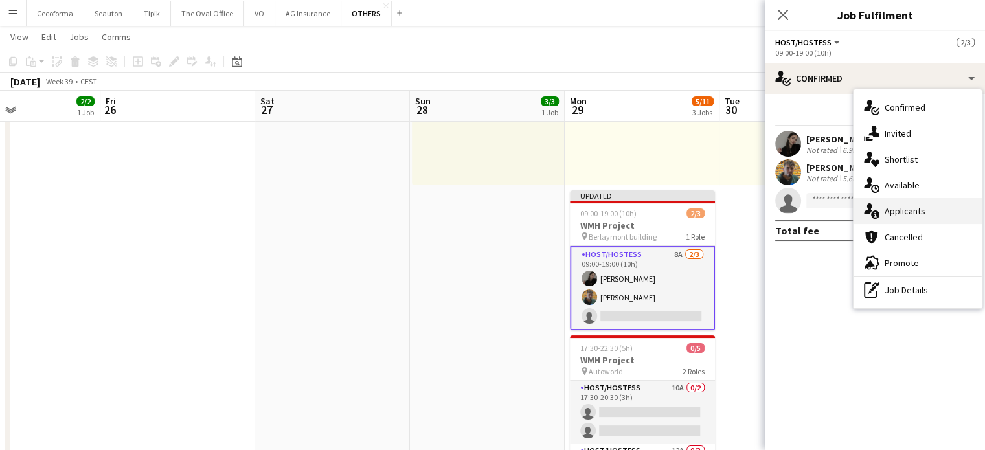
click at [902, 208] on span "Applicants" at bounding box center [904, 211] width 41 height 12
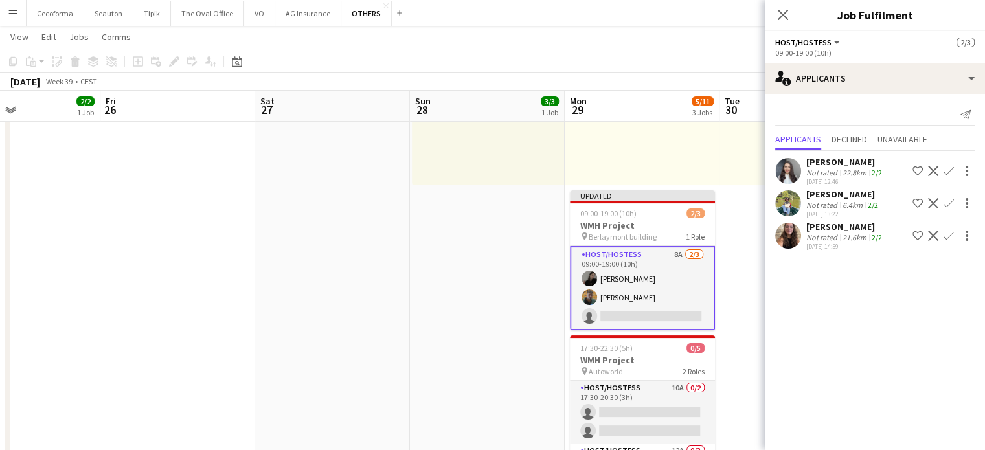
click at [943, 170] on app-icon "Confirm" at bounding box center [948, 171] width 10 height 10
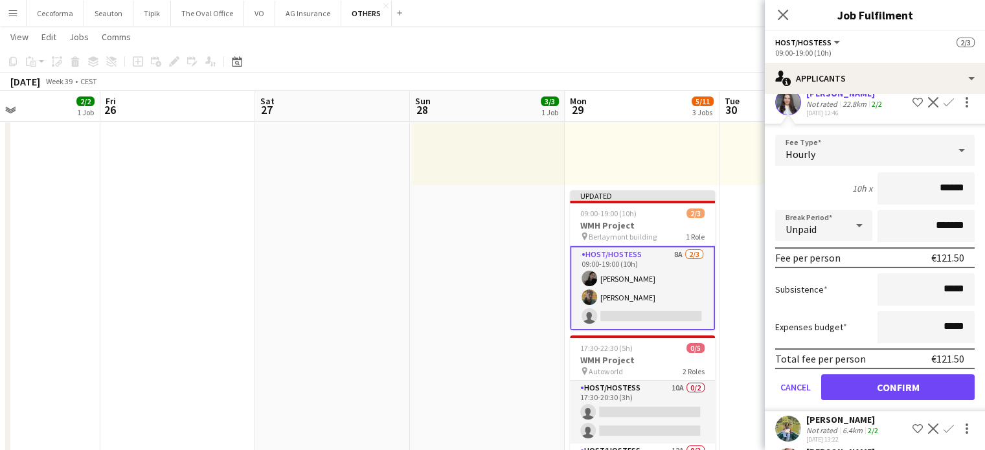
scroll to position [117, 0]
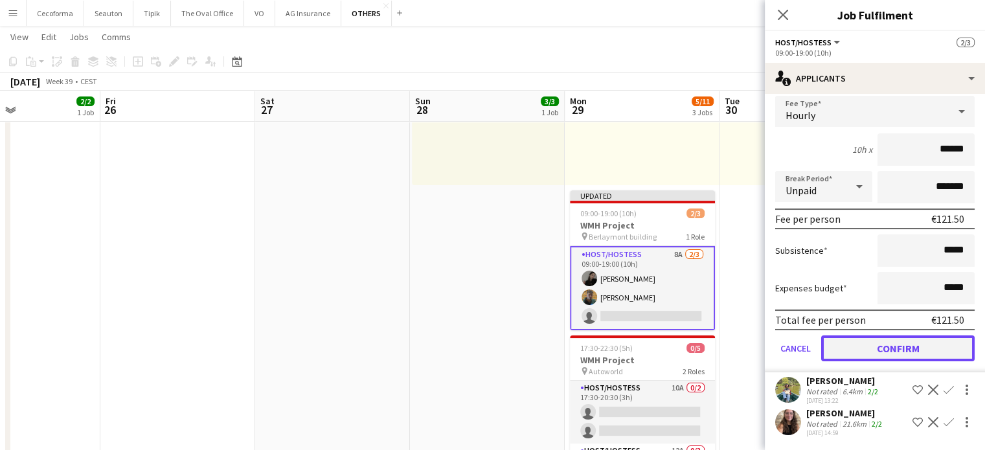
click at [891, 336] on button "Confirm" at bounding box center [897, 348] width 153 height 26
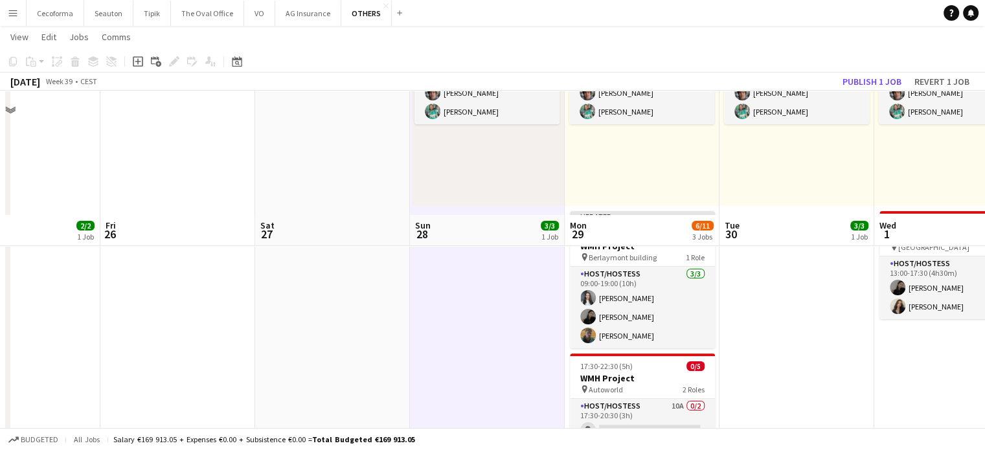
scroll to position [324, 0]
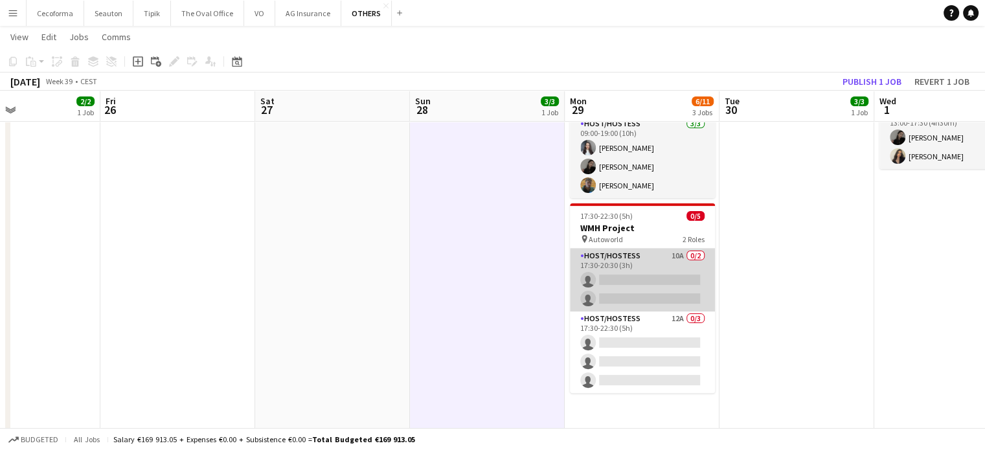
click at [633, 282] on app-card-role "Host/Hostess 10A 0/2 17:30-20:30 (3h) single-neutral-actions single-neutral-act…" at bounding box center [642, 280] width 145 height 63
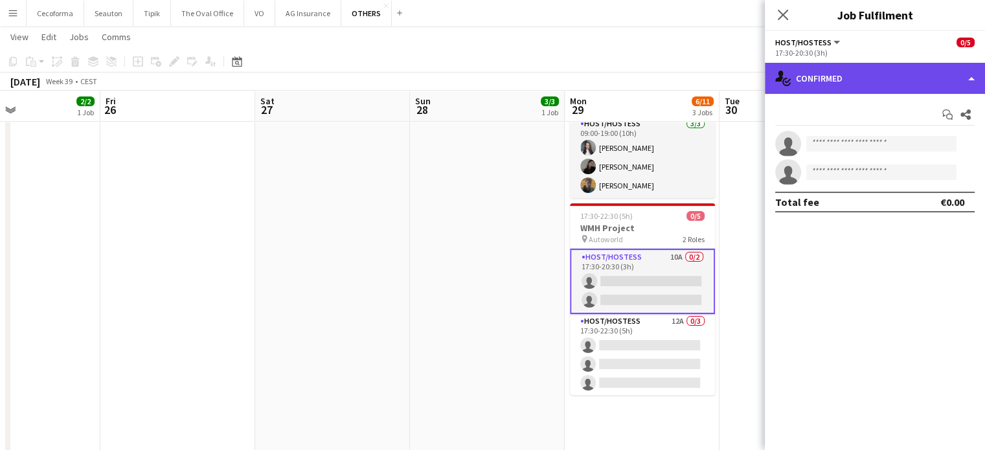
click at [974, 80] on div "single-neutral-actions-check-2 Confirmed" at bounding box center [874, 78] width 220 height 31
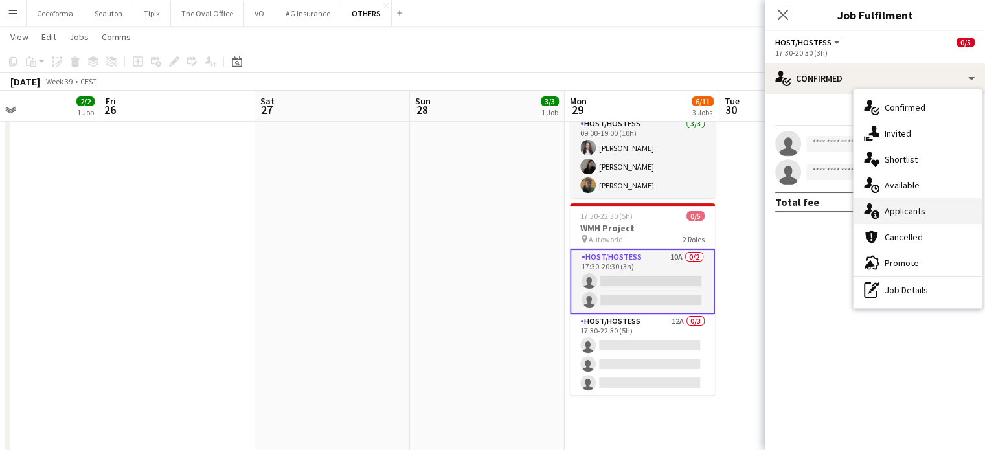
click at [909, 208] on span "Applicants" at bounding box center [904, 211] width 41 height 12
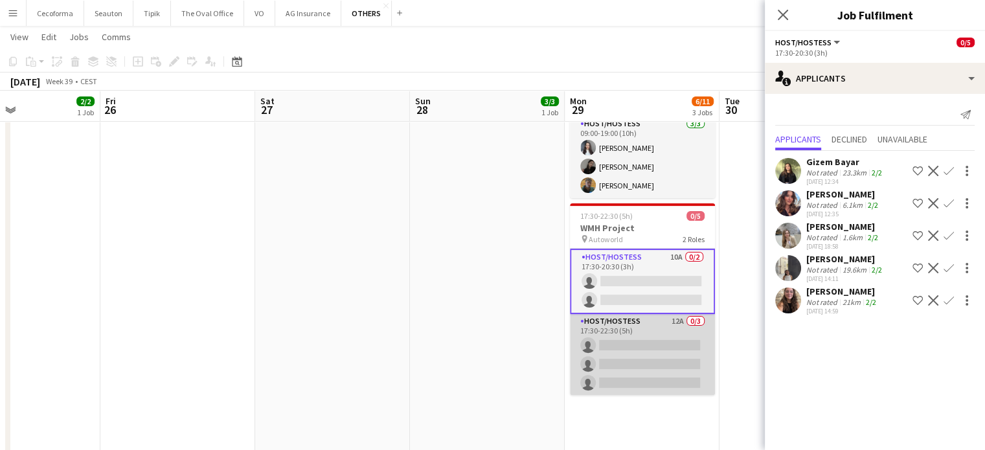
click at [637, 360] on app-card-role "Host/Hostess 12A 0/3 17:30-22:30 (5h) single-neutral-actions single-neutral-act…" at bounding box center [642, 355] width 145 height 82
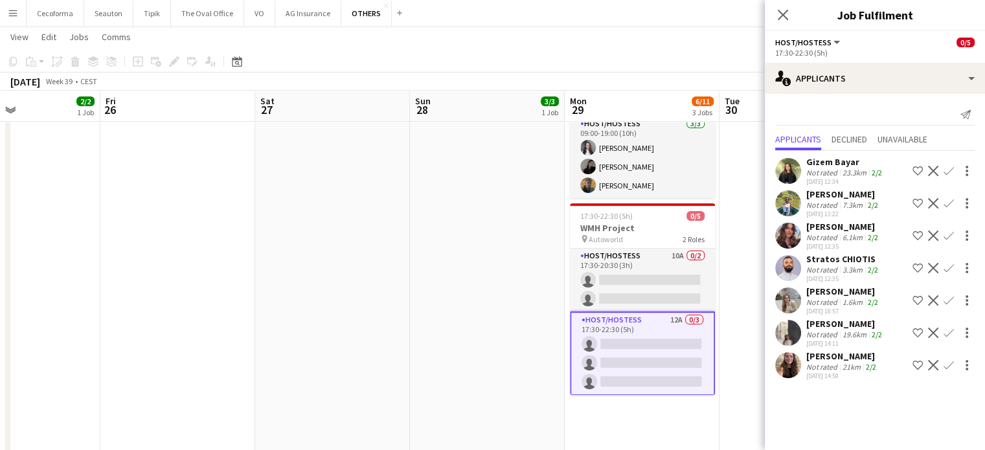
click at [946, 234] on app-icon "Confirm" at bounding box center [948, 235] width 10 height 10
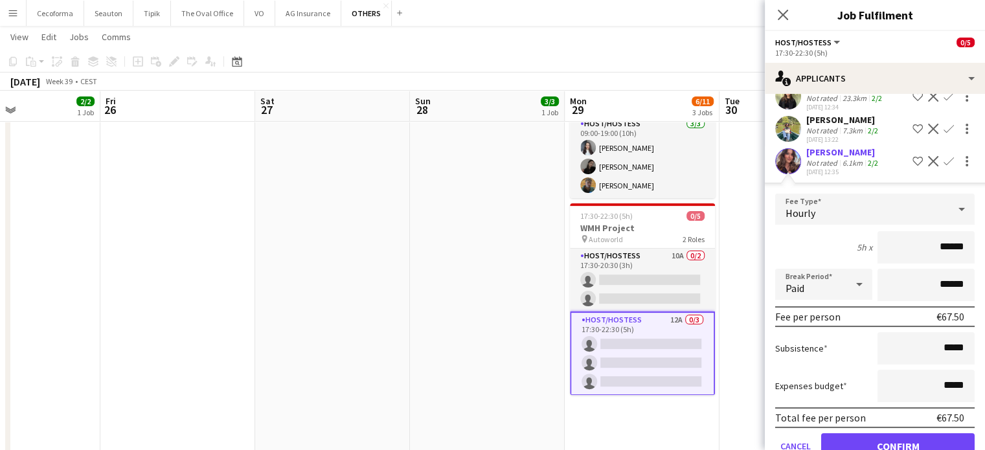
scroll to position [129, 0]
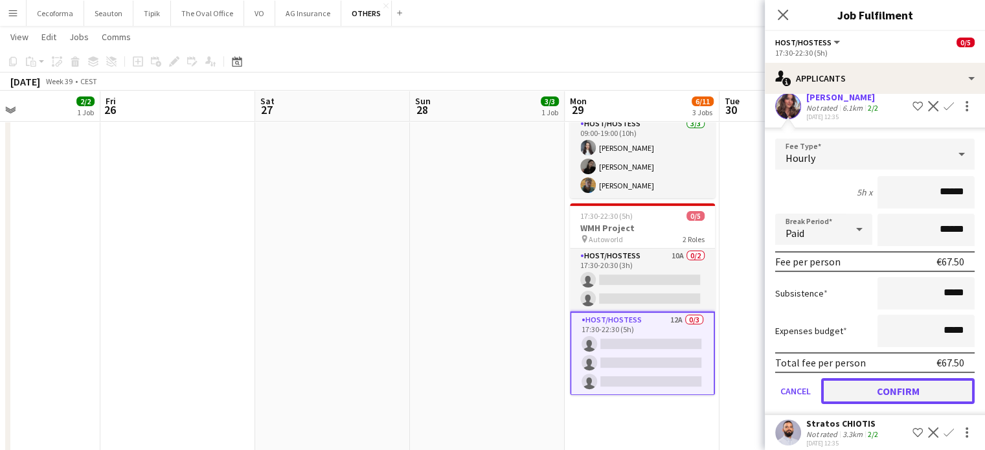
click at [880, 393] on button "Confirm" at bounding box center [897, 391] width 153 height 26
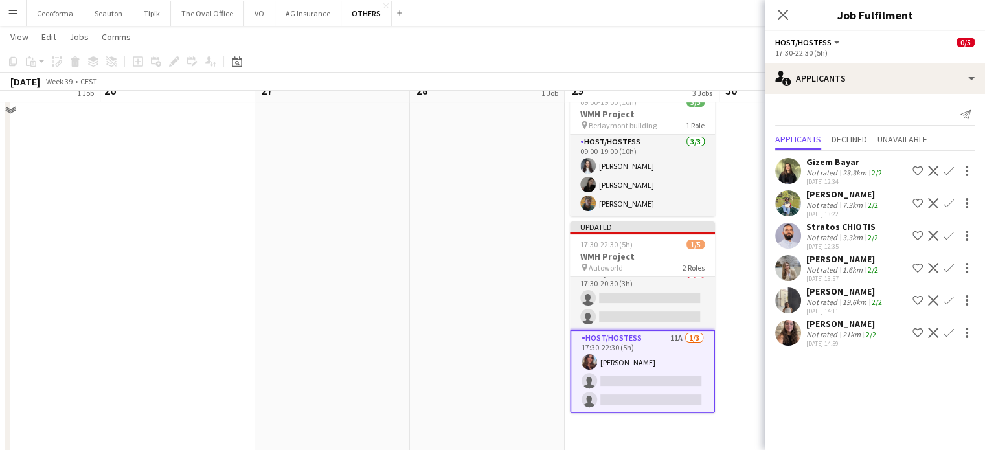
scroll to position [324, 0]
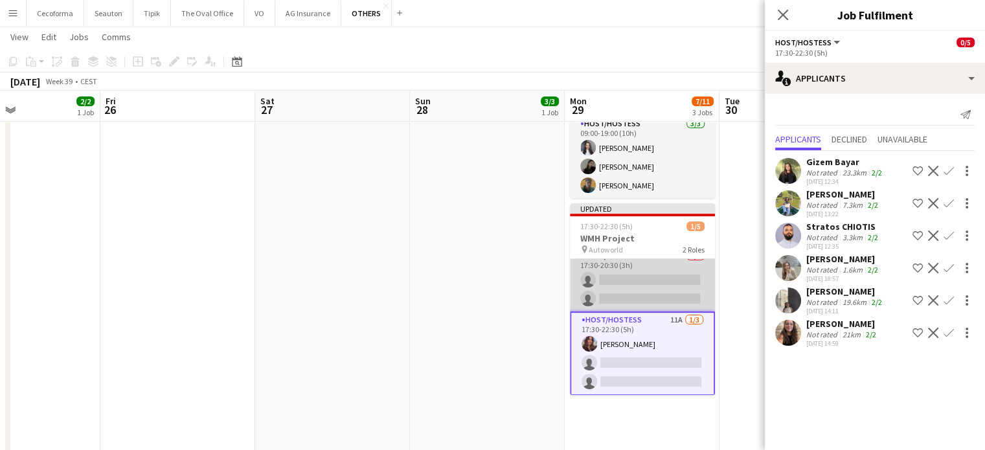
click at [647, 286] on app-card-role "Host/Hostess 10A 0/2 17:30-20:30 (3h) single-neutral-actions single-neutral-act…" at bounding box center [642, 280] width 145 height 63
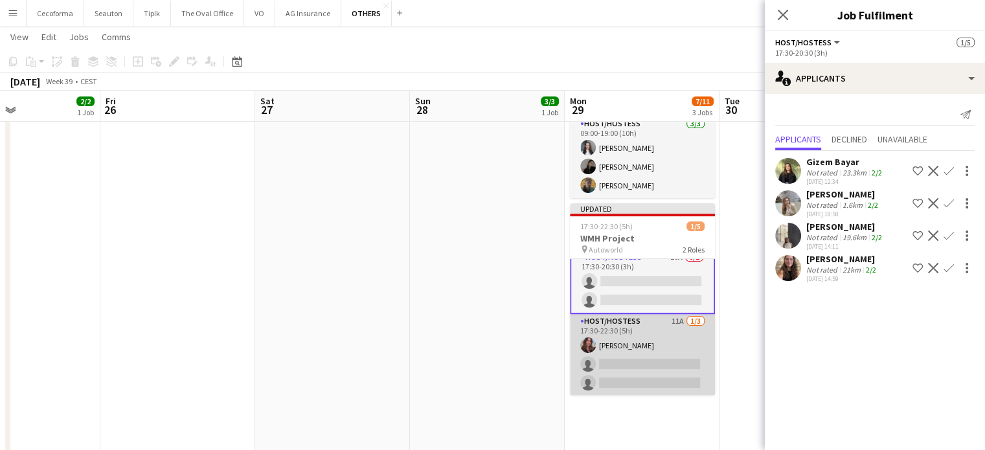
click at [658, 361] on app-card-role "Host/Hostess 11A 1/3 17:30-22:30 (5h) Arina Hutu single-neutral-actions single-…" at bounding box center [642, 355] width 145 height 82
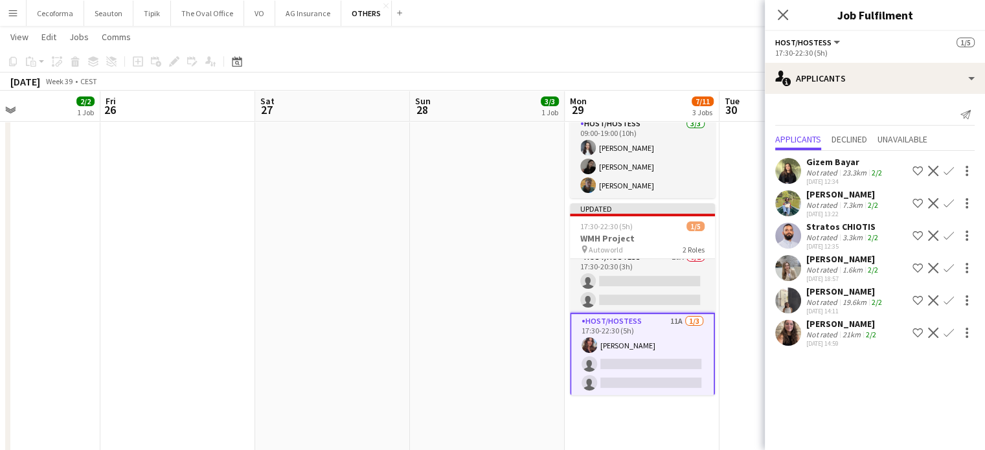
click at [946, 172] on app-icon "Confirm" at bounding box center [948, 171] width 10 height 10
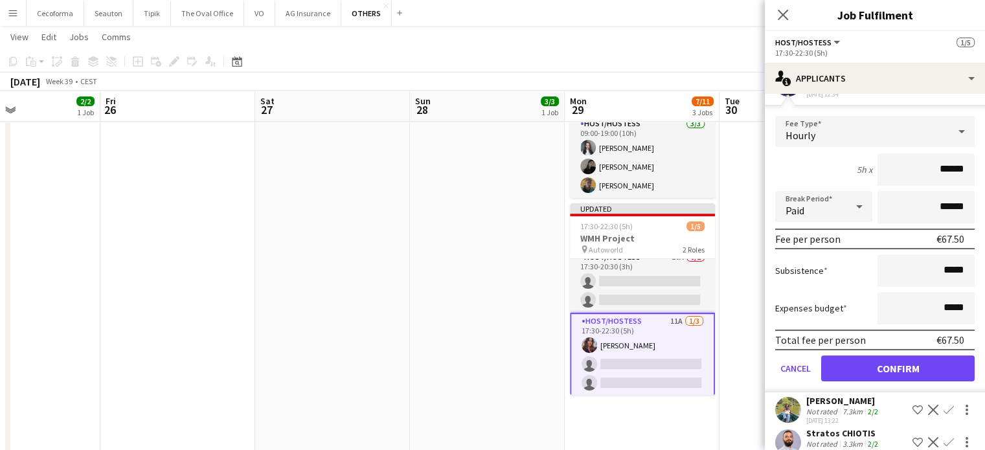
scroll to position [214, 0]
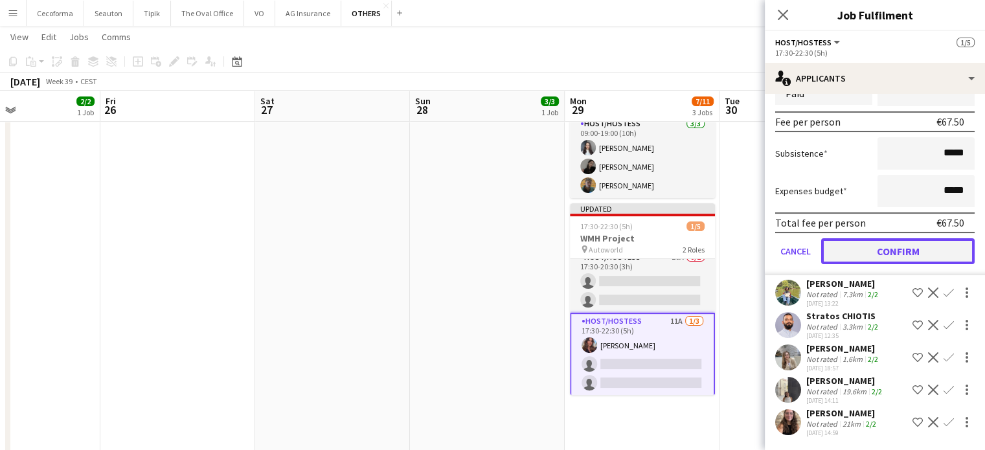
click at [898, 245] on button "Confirm" at bounding box center [897, 251] width 153 height 26
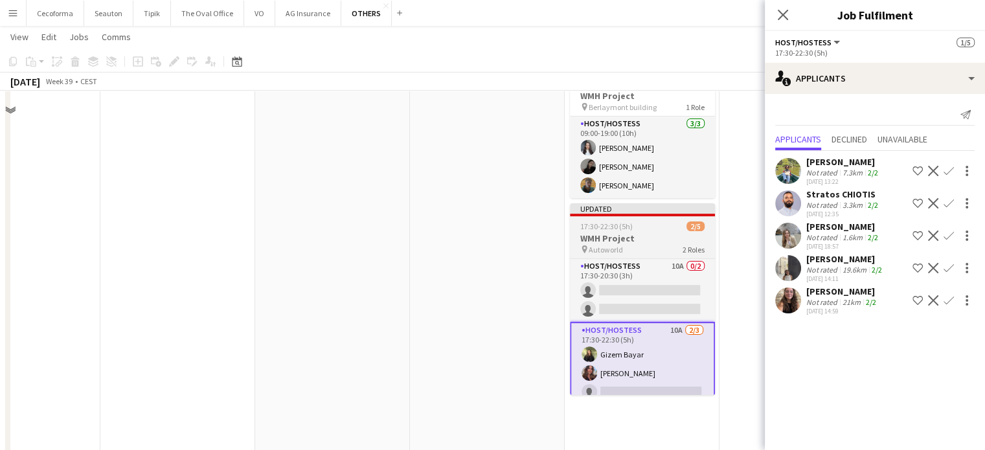
scroll to position [65, 0]
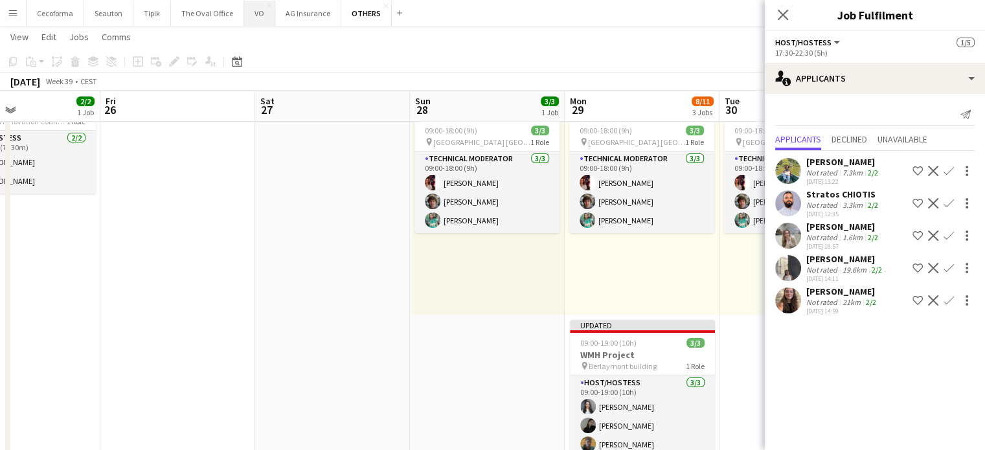
click at [251, 15] on button "VO Close" at bounding box center [259, 13] width 31 height 25
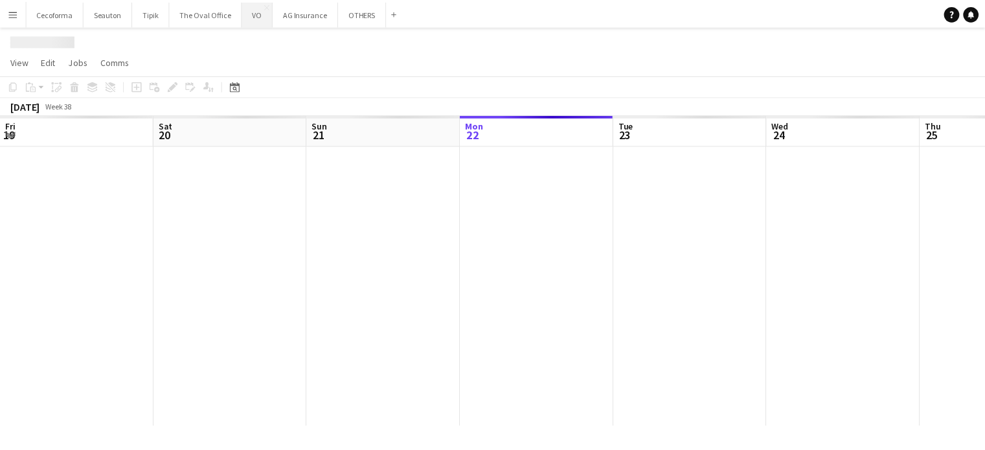
scroll to position [0, 309]
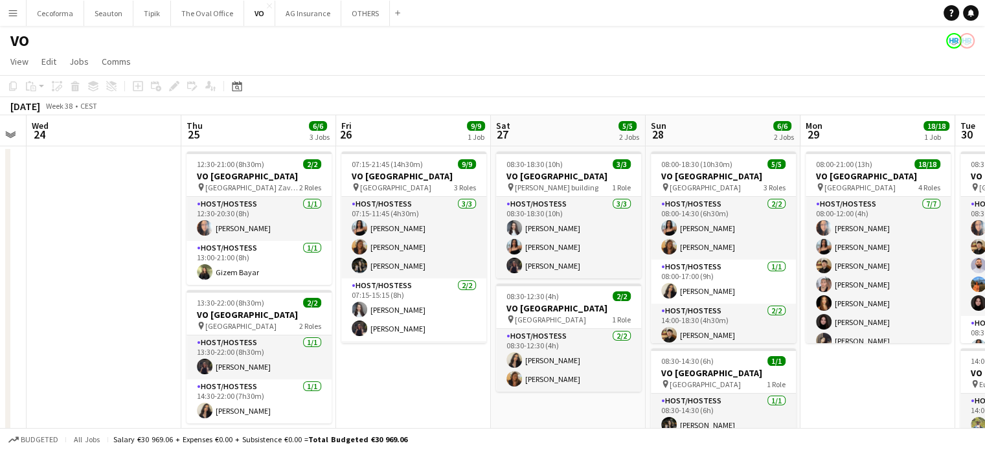
drag, startPoint x: 469, startPoint y: 247, endPoint x: 0, endPoint y: 219, distance: 470.1
click at [0, 219] on app-calendar-viewport "Sun 21 Mon 22 Tue 23 Wed 24 Thu 25 6/6 3 Jobs Fri 26 9/9 1 Job Sat 27 5/5 2 Job…" at bounding box center [492, 353] width 985 height 476
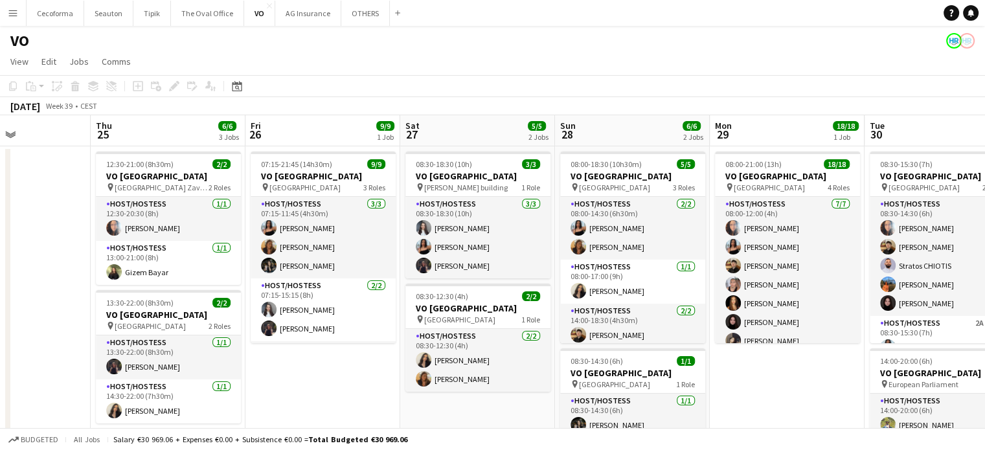
scroll to position [0, 552]
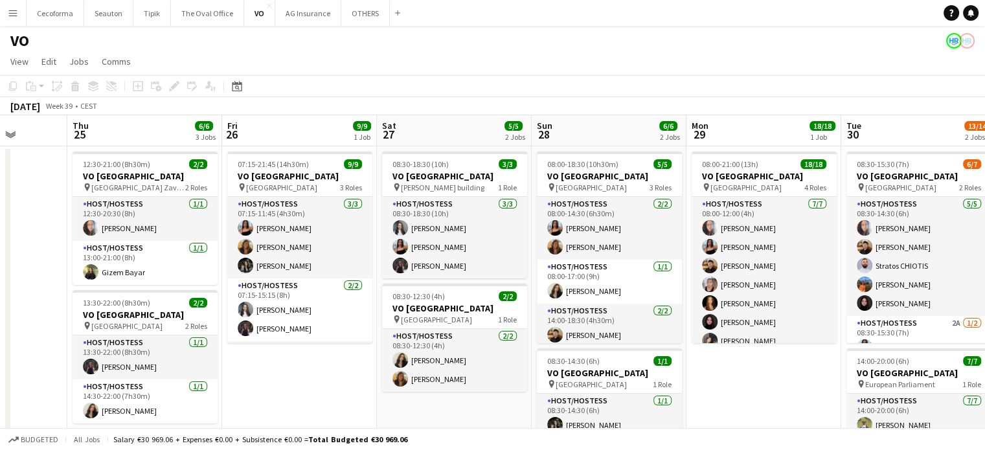
drag, startPoint x: 799, startPoint y: 377, endPoint x: 733, endPoint y: 372, distance: 66.9
click at [735, 375] on app-calendar-viewport "Sun 21 Mon 22 Tue 23 Wed 24 Thu 25 6/6 3 Jobs Fri 26 9/9 1 Job Sat 27 5/5 2 Job…" at bounding box center [492, 353] width 985 height 476
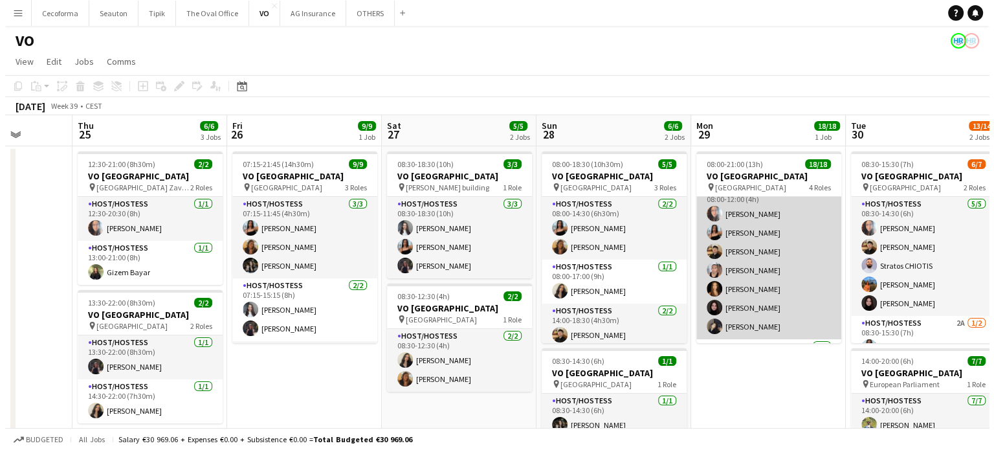
scroll to position [0, 0]
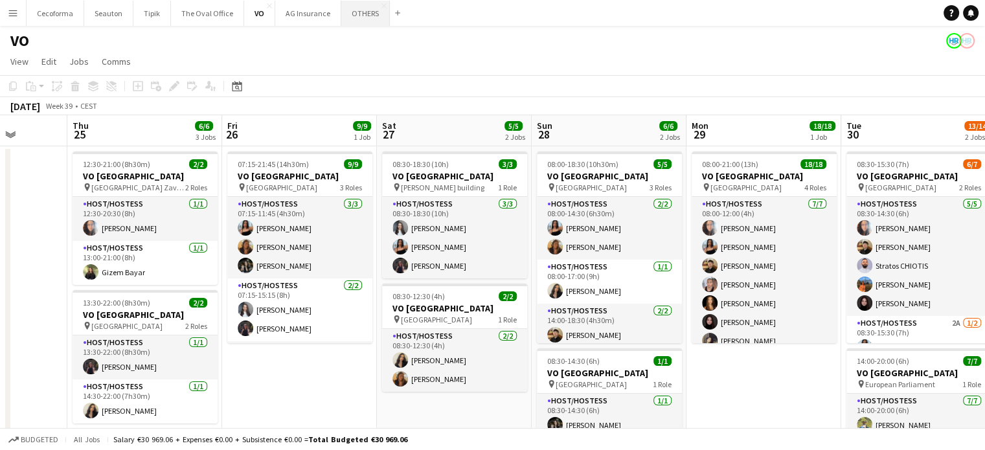
click at [370, 9] on button "OTHERS Close" at bounding box center [365, 13] width 49 height 25
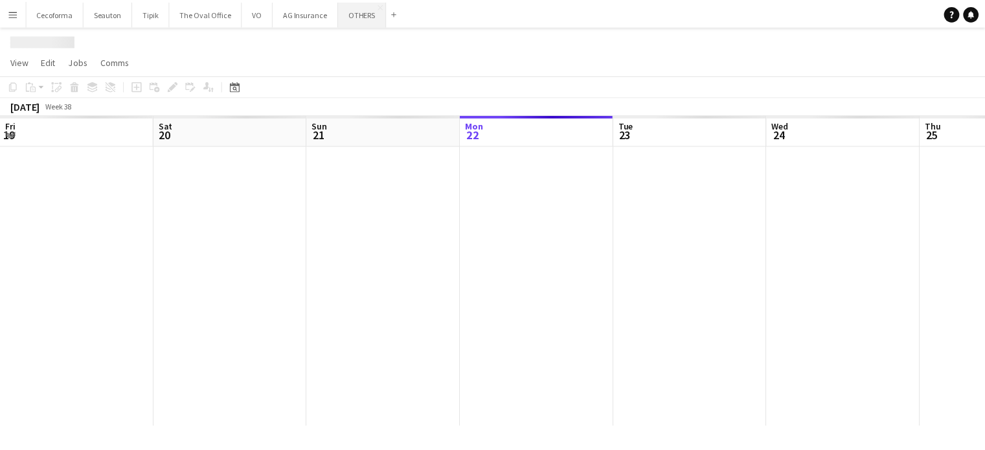
scroll to position [0, 309]
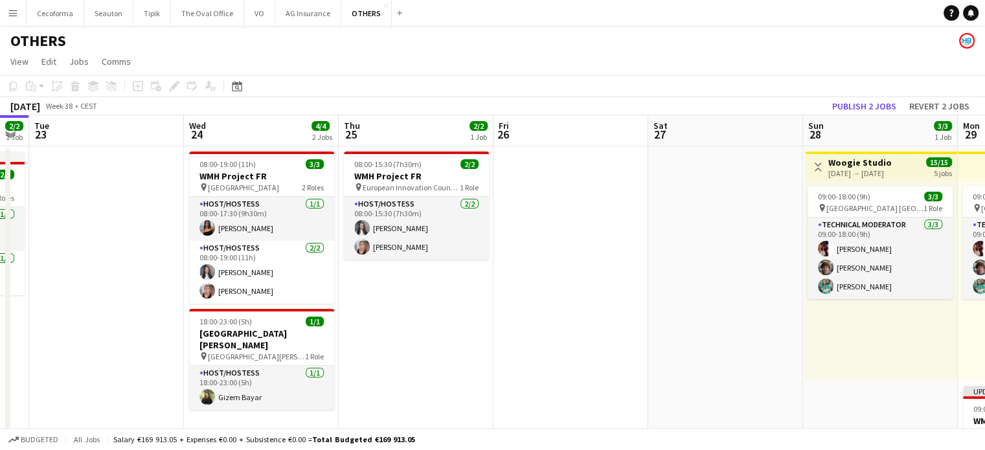
click at [381, 286] on app-calendar-viewport "Fri 19 Sat 20 2/2 1 Job Sun 21 Mon 22 2/2 1 Job Tue 23 Wed 24 4/4 2 Jobs Thu 25…" at bounding box center [492, 431] width 985 height 632
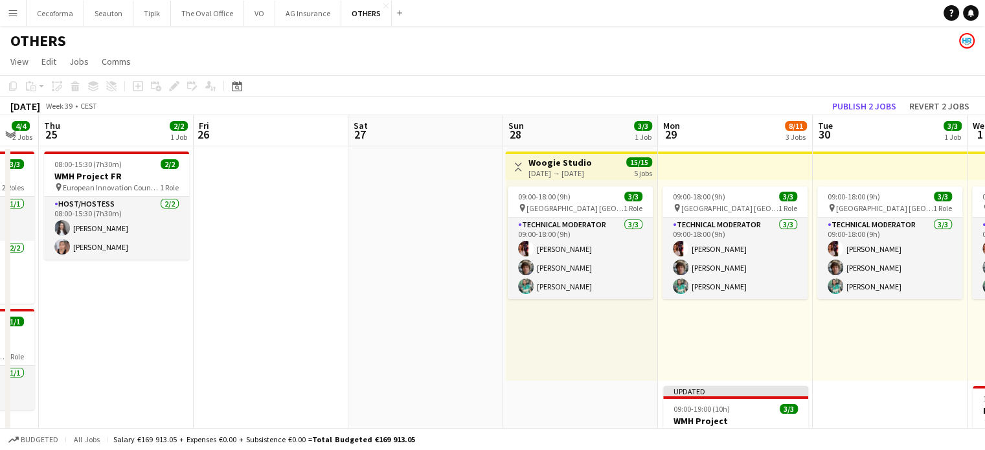
drag, startPoint x: 539, startPoint y: 301, endPoint x: 0, endPoint y: 219, distance: 544.7
click at [27, 223] on app-calendar-viewport "Sun 21 Mon 22 2/2 1 Job Tue 23 Wed 24 4/4 2 Jobs Thu 25 2/2 1 Job Fri 26 Sat 27…" at bounding box center [492, 431] width 985 height 632
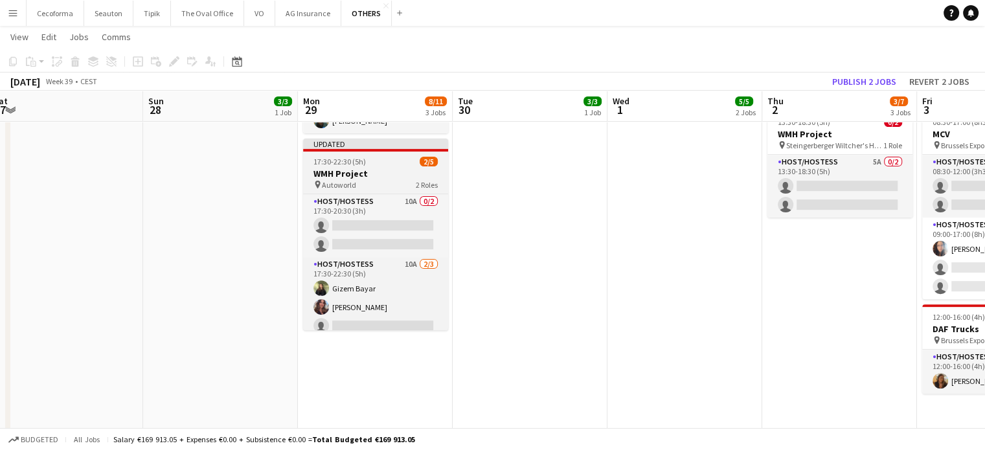
scroll to position [8, 0]
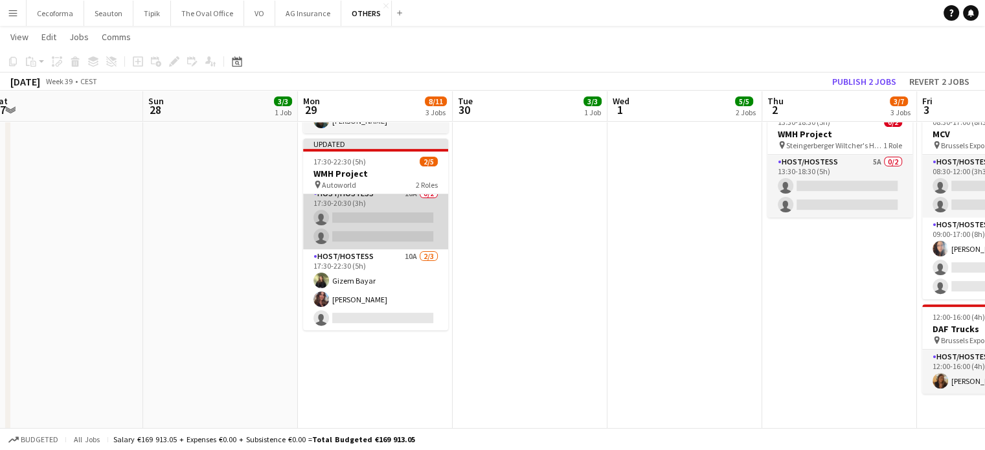
click at [381, 226] on app-card-role "Host/Hostess 10A 0/2 17:30-20:30 (3h) single-neutral-actions single-neutral-act…" at bounding box center [375, 217] width 145 height 63
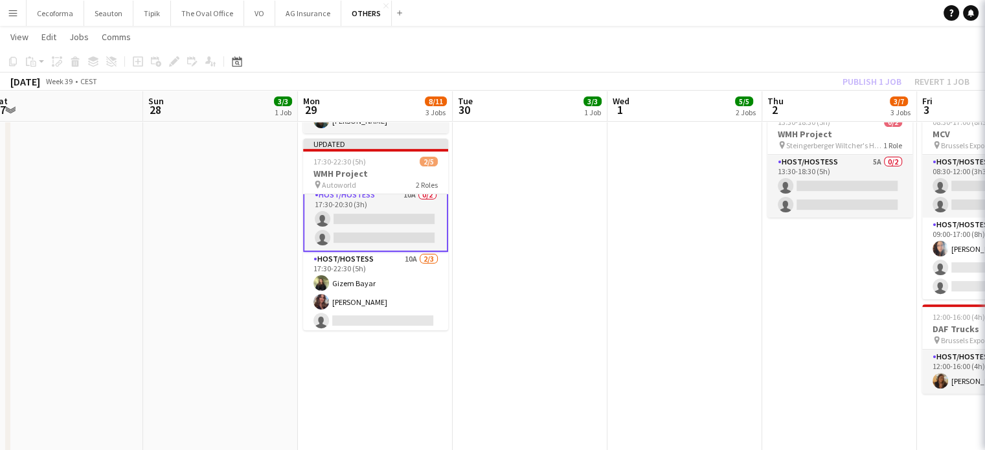
scroll to position [9, 0]
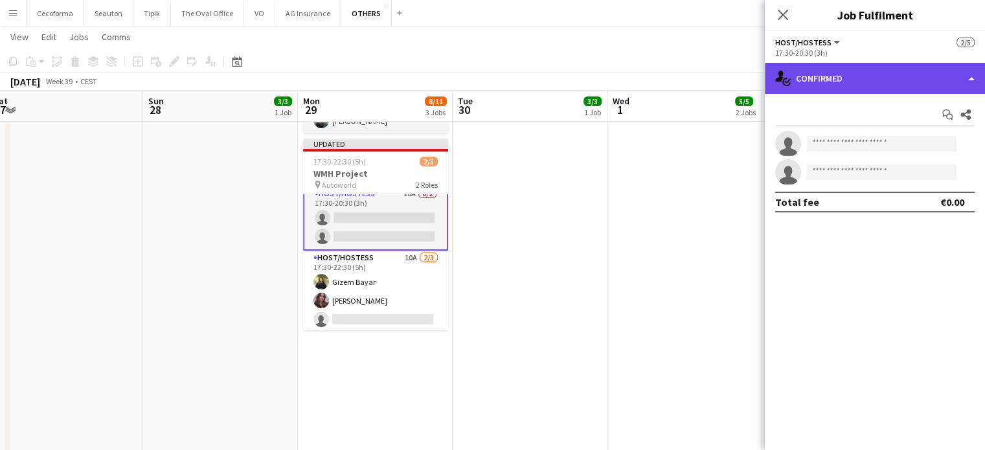
click at [968, 80] on div "single-neutral-actions-check-2 Confirmed" at bounding box center [874, 78] width 220 height 31
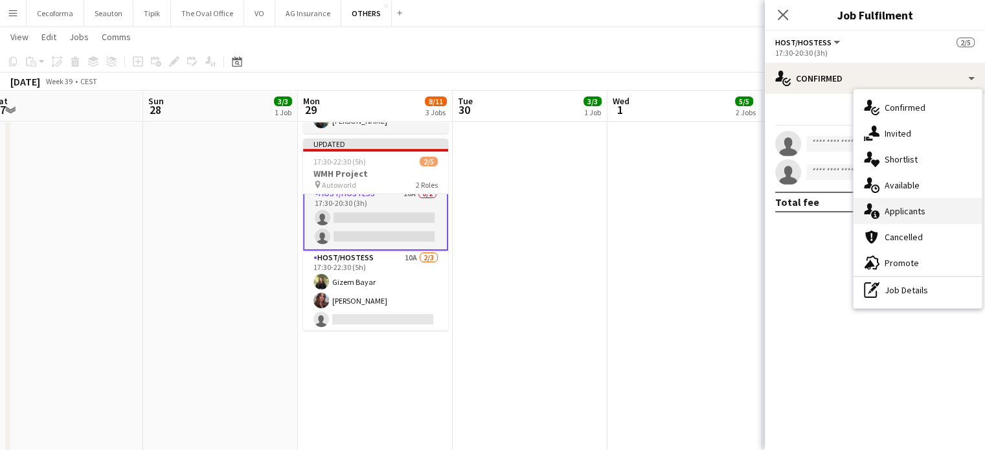
click at [902, 208] on span "Applicants" at bounding box center [904, 211] width 41 height 12
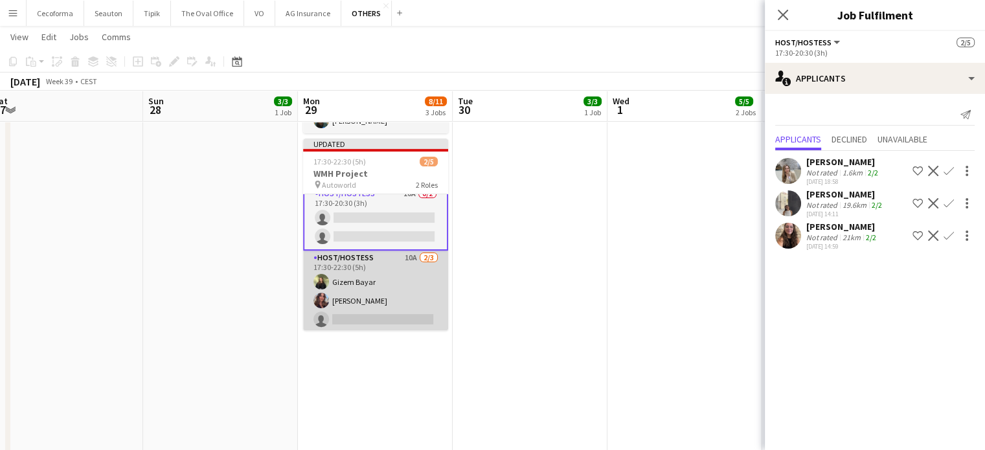
click at [374, 311] on app-card-role "Host/Hostess 10A 2/3 17:30-22:30 (5h) Gizem Bayar Arina Hutu single-neutral-act…" at bounding box center [375, 292] width 145 height 82
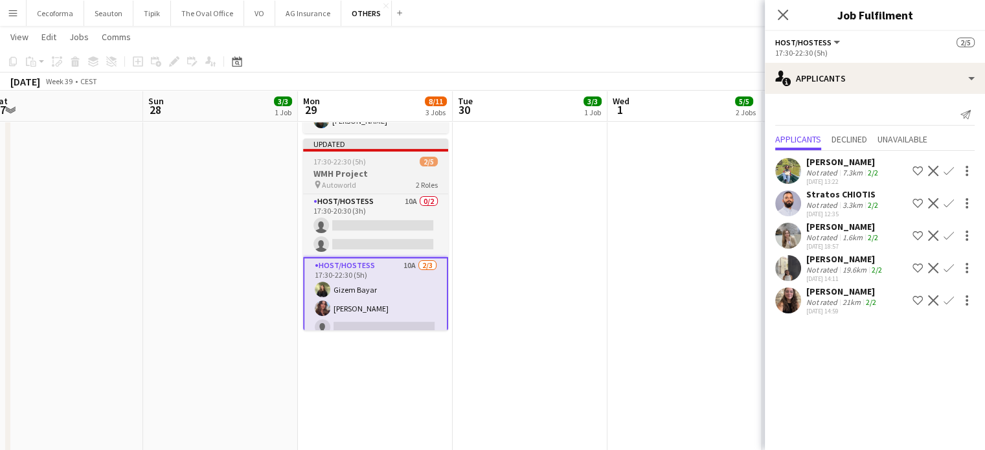
scroll to position [10, 0]
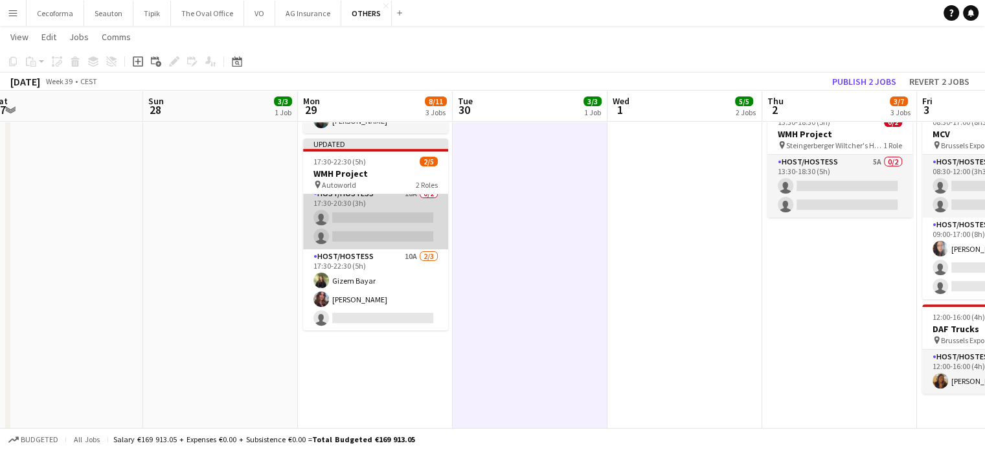
click at [404, 222] on app-card-role "Host/Hostess 10A 0/2 17:30-20:30 (3h) single-neutral-actions single-neutral-act…" at bounding box center [375, 217] width 145 height 63
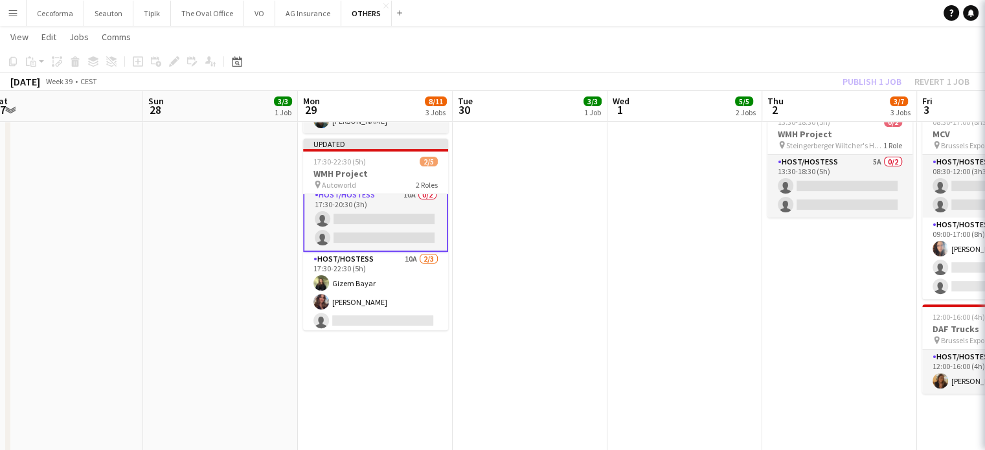
scroll to position [9, 0]
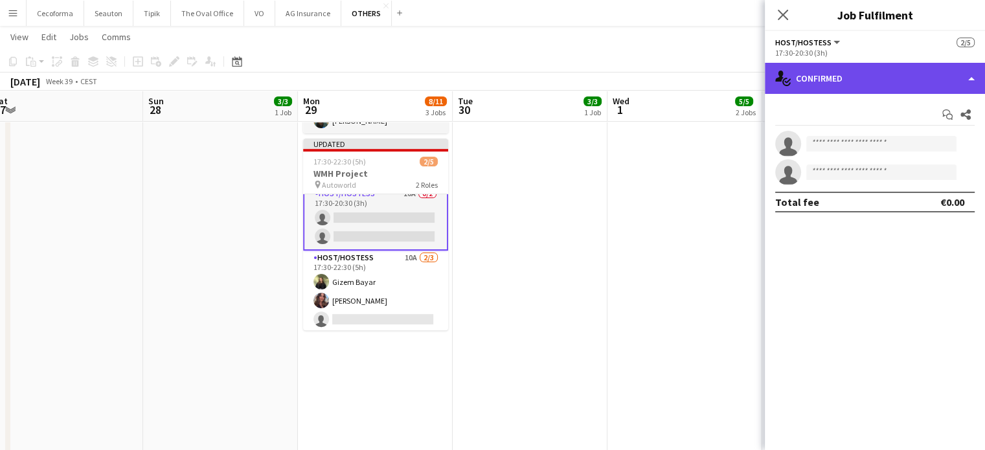
click at [970, 77] on div "single-neutral-actions-check-2 Confirmed" at bounding box center [874, 78] width 220 height 31
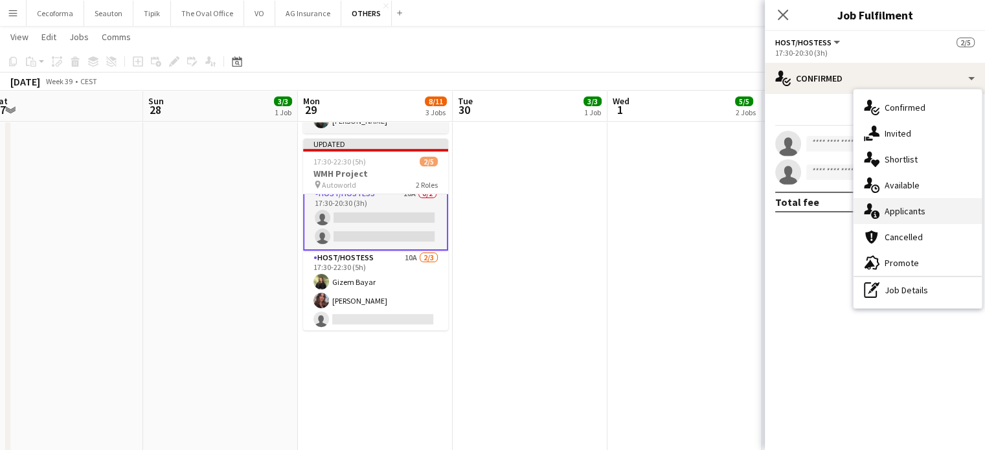
click at [904, 209] on span "Applicants" at bounding box center [904, 211] width 41 height 12
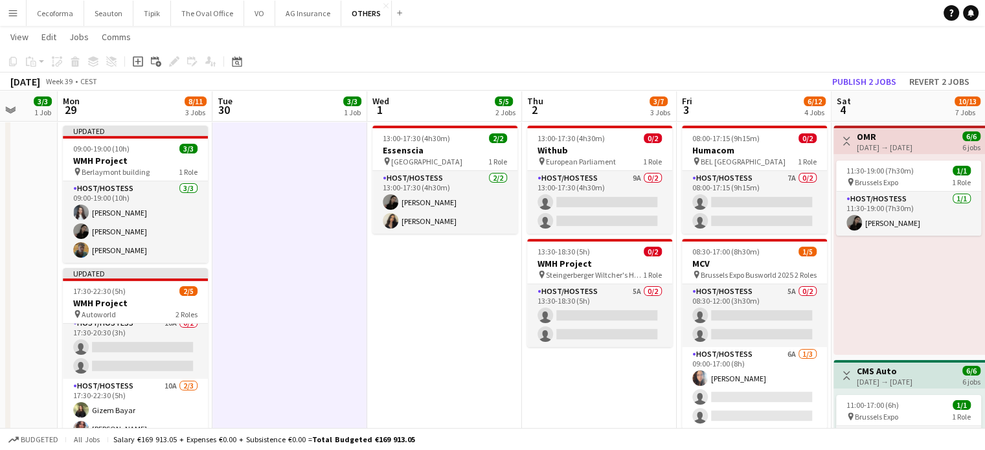
scroll to position [0, 577]
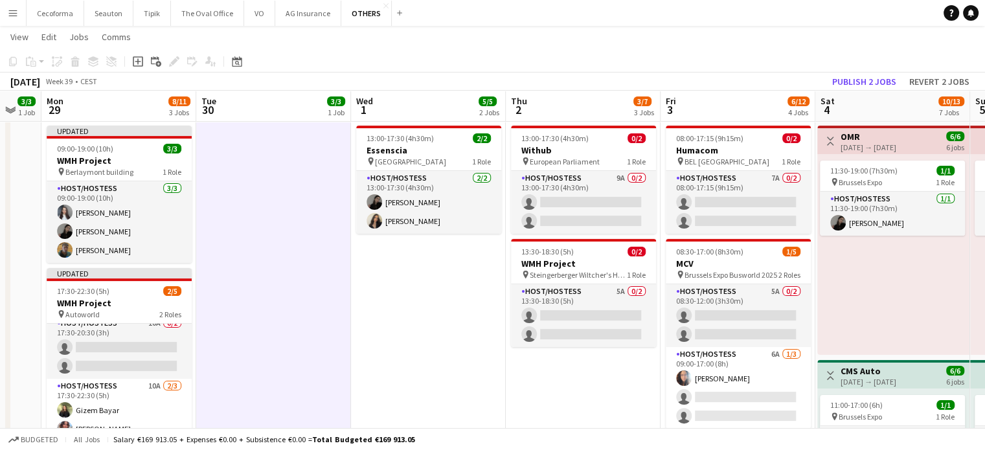
drag, startPoint x: 684, startPoint y: 342, endPoint x: 427, endPoint y: 334, distance: 256.5
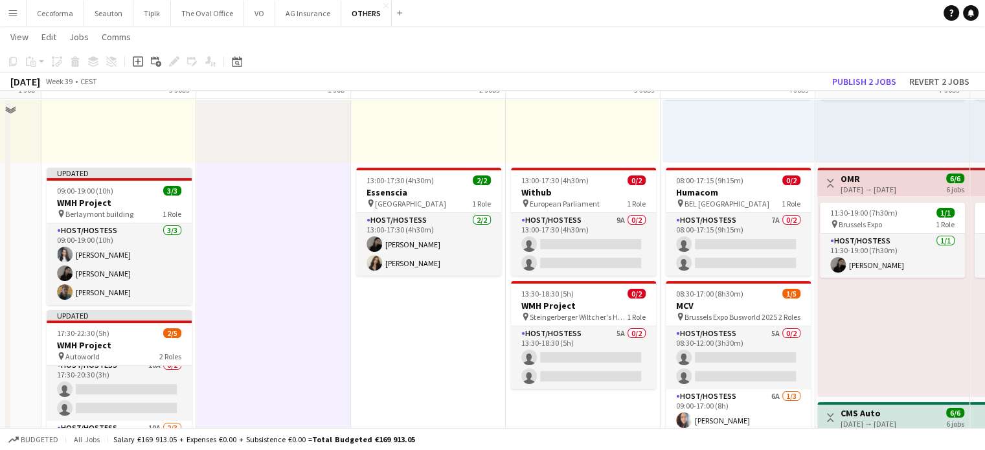
scroll to position [194, 0]
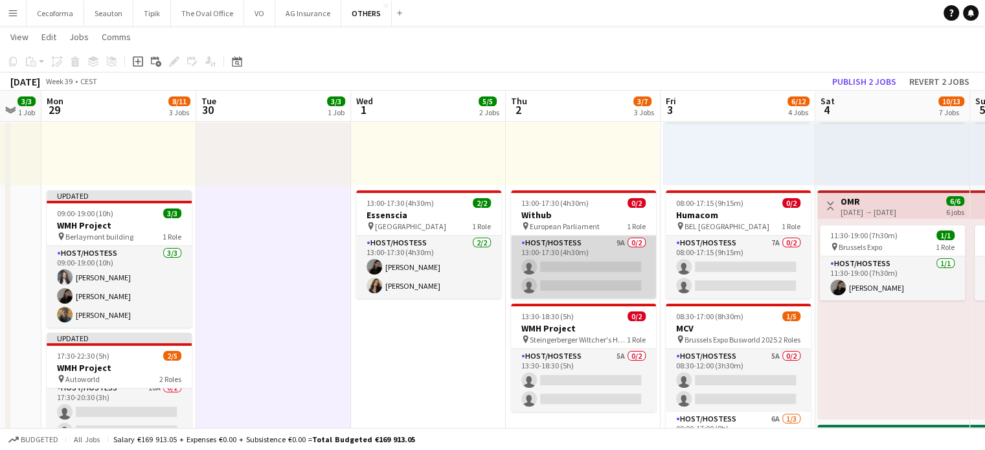
click at [563, 267] on app-card-role "Host/Hostess 9A 0/2 13:00-17:30 (4h30m) single-neutral-actions single-neutral-a…" at bounding box center [583, 267] width 145 height 63
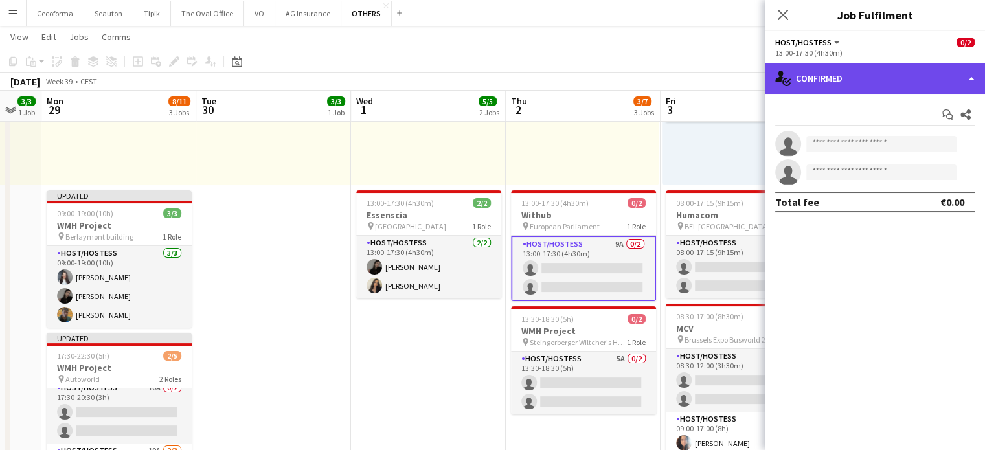
click at [972, 80] on div "single-neutral-actions-check-2 Confirmed" at bounding box center [874, 78] width 220 height 31
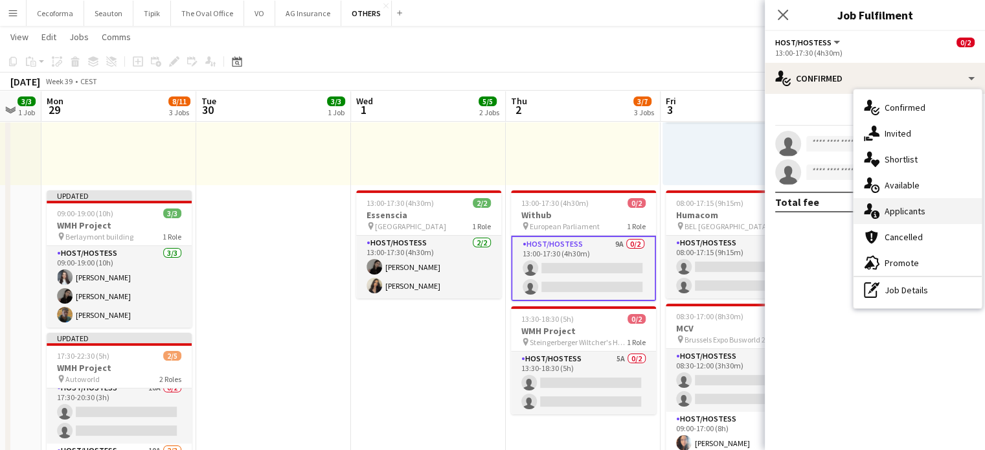
click at [908, 210] on span "Applicants" at bounding box center [904, 211] width 41 height 12
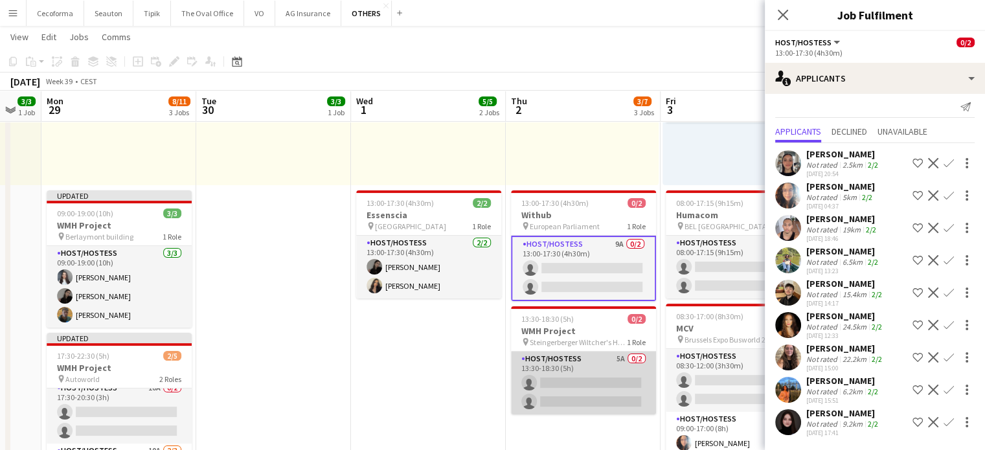
click at [588, 379] on app-card-role "Host/Hostess 5A 0/2 13:30-18:30 (5h) single-neutral-actions single-neutral-acti…" at bounding box center [583, 382] width 145 height 63
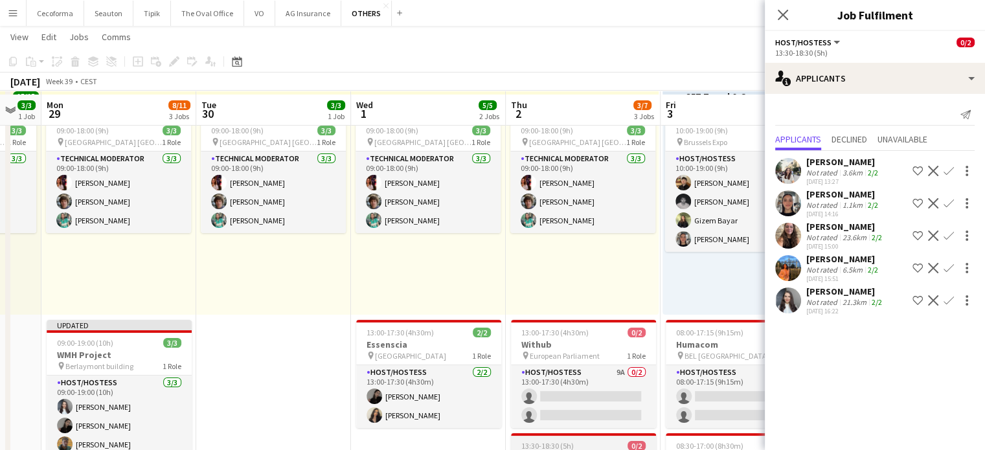
scroll to position [129, 0]
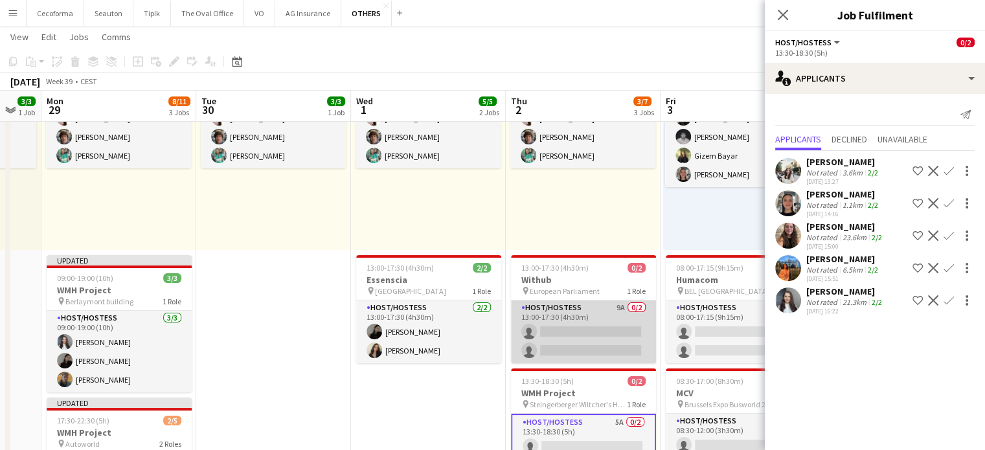
click at [572, 323] on app-card-role "Host/Hostess 9A 0/2 13:00-17:30 (4h30m) single-neutral-actions single-neutral-a…" at bounding box center [583, 331] width 145 height 63
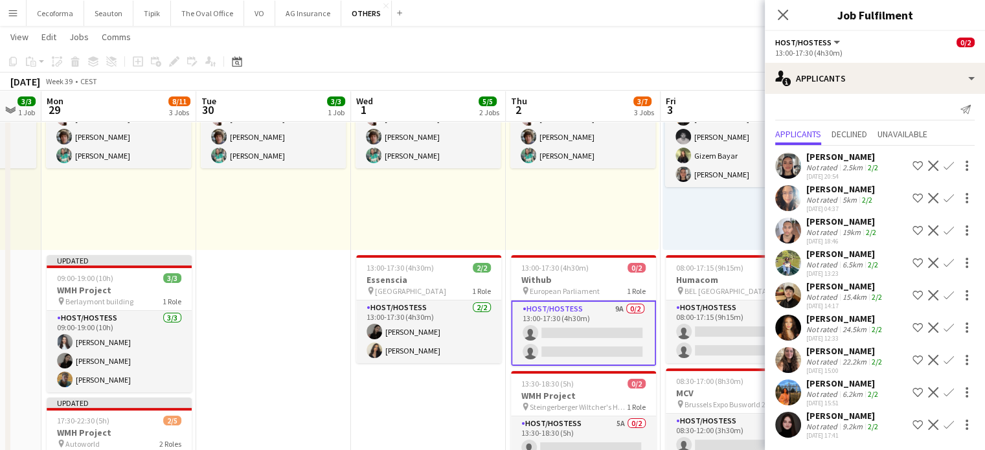
scroll to position [0, 0]
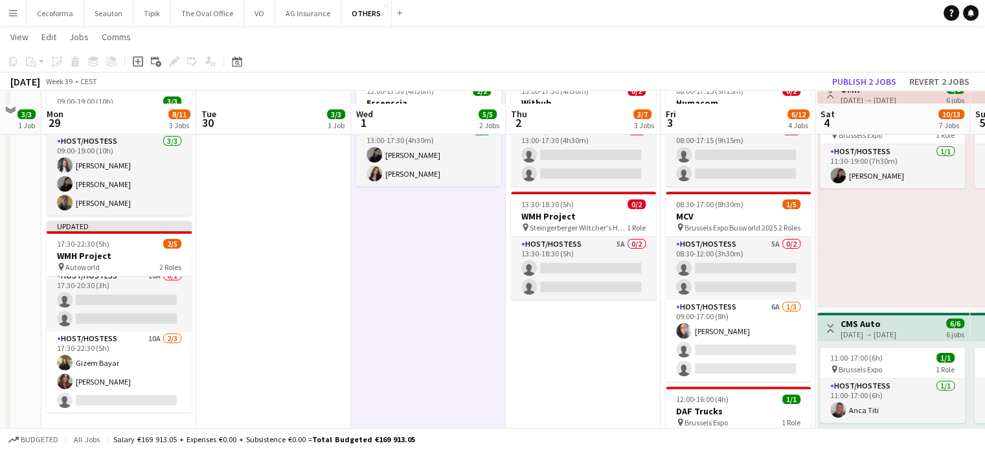
scroll to position [324, 0]
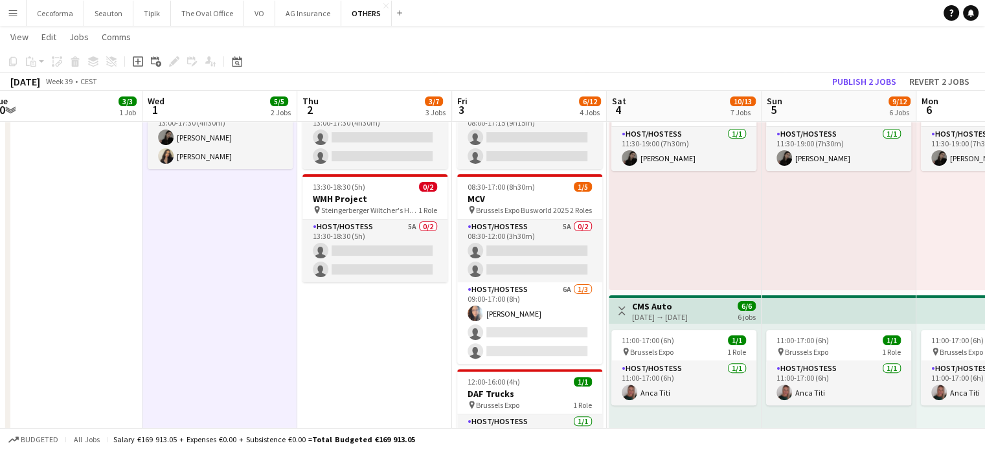
drag, startPoint x: 612, startPoint y: 351, endPoint x: 394, endPoint y: 351, distance: 217.5
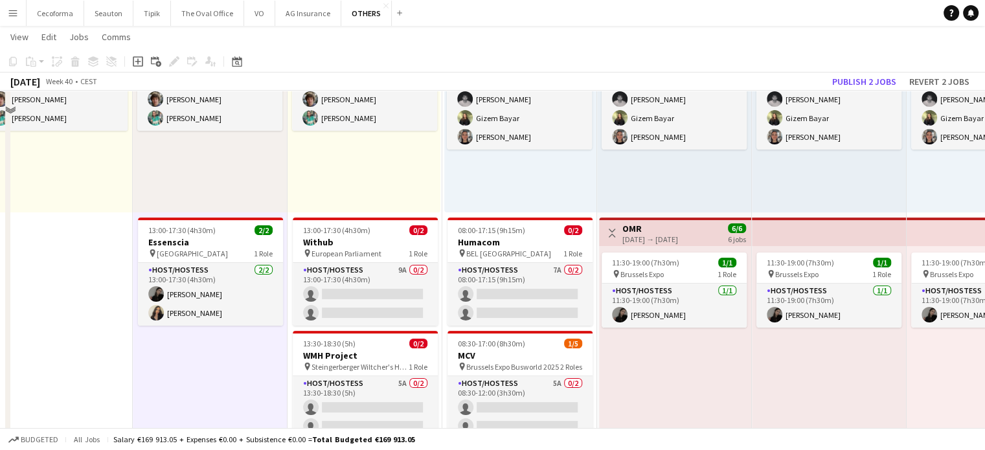
scroll to position [129, 0]
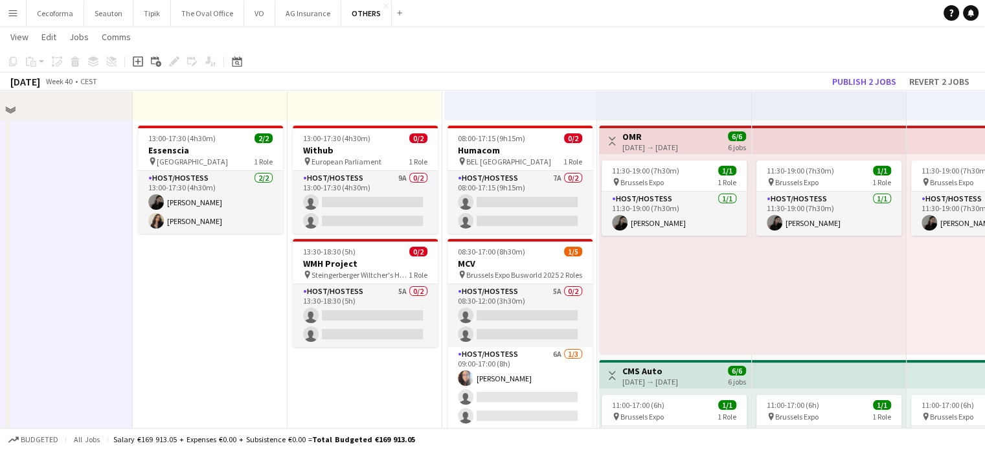
scroll to position [0, 0]
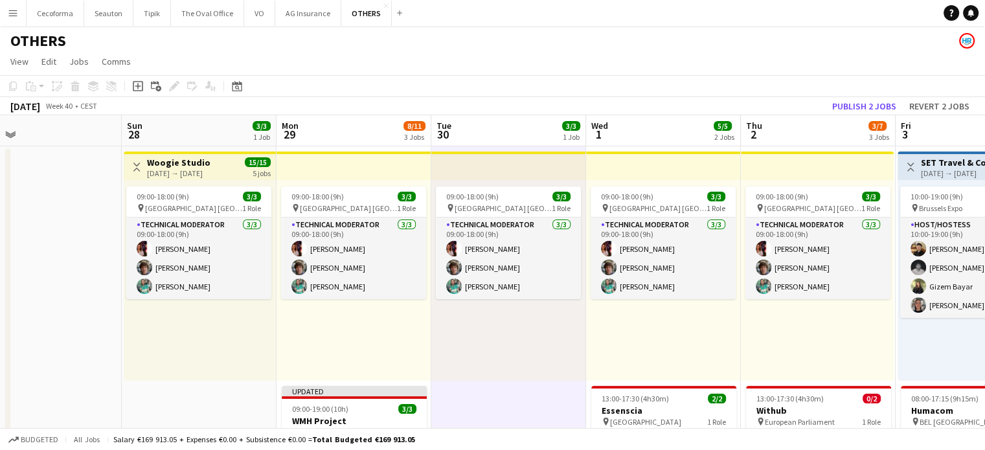
drag, startPoint x: 78, startPoint y: 354, endPoint x: 687, endPoint y: 381, distance: 609.1
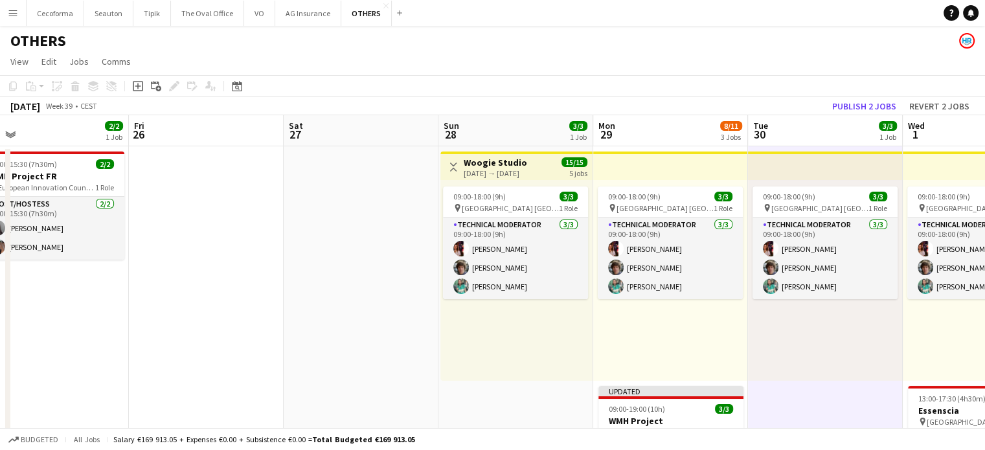
drag, startPoint x: 214, startPoint y: 390, endPoint x: 541, endPoint y: 393, distance: 326.3
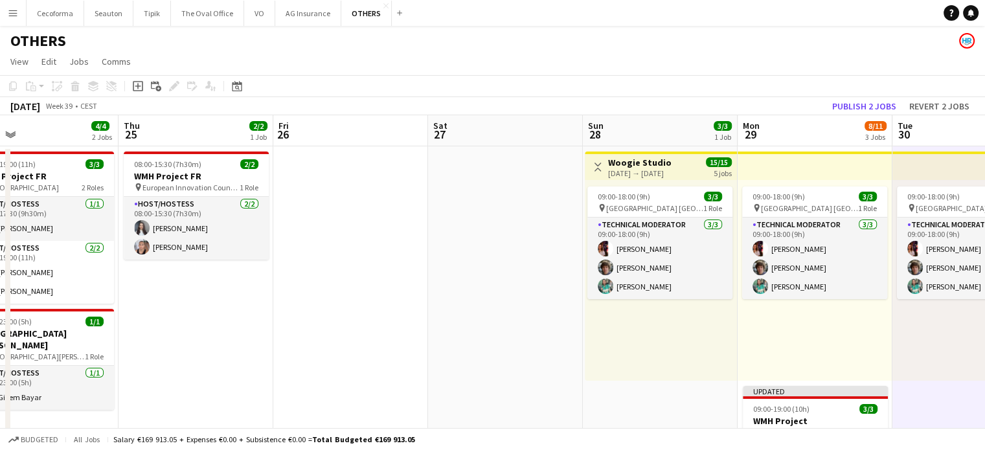
drag, startPoint x: 686, startPoint y: 351, endPoint x: 698, endPoint y: 350, distance: 12.5
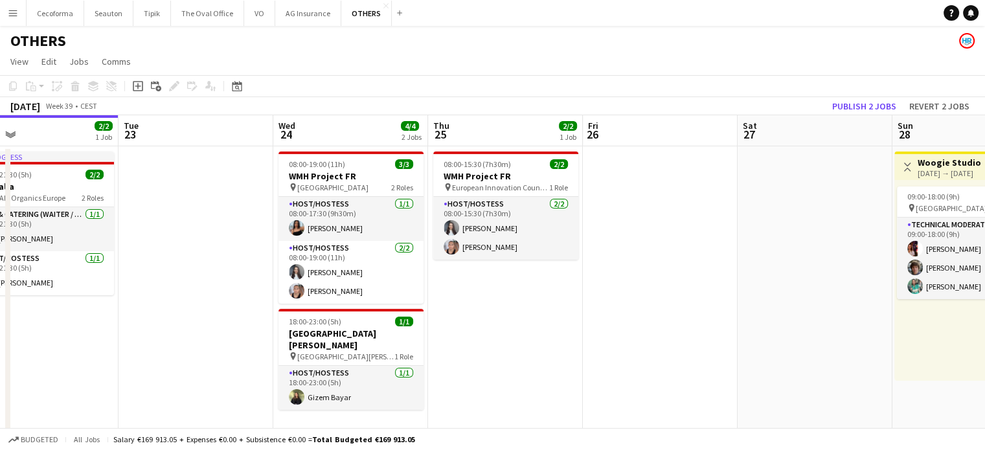
scroll to position [0, 333]
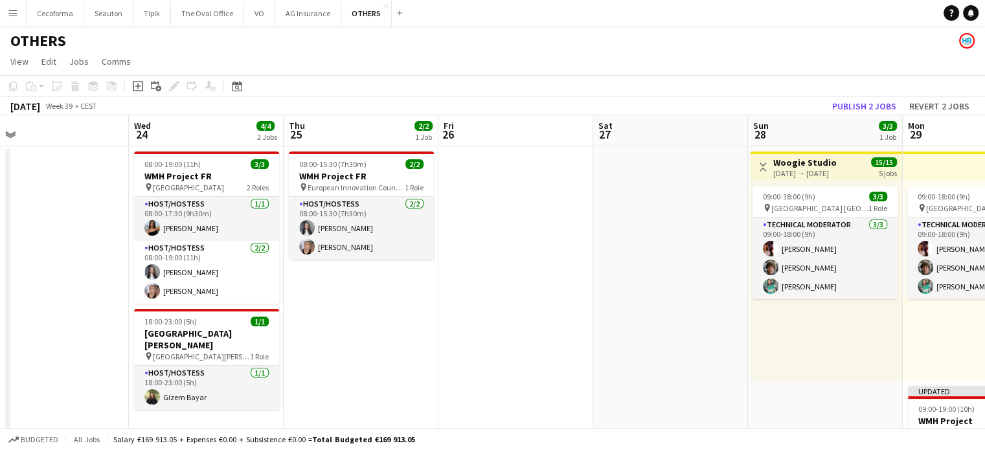
drag, startPoint x: 731, startPoint y: 350, endPoint x: 128, endPoint y: 365, distance: 602.8
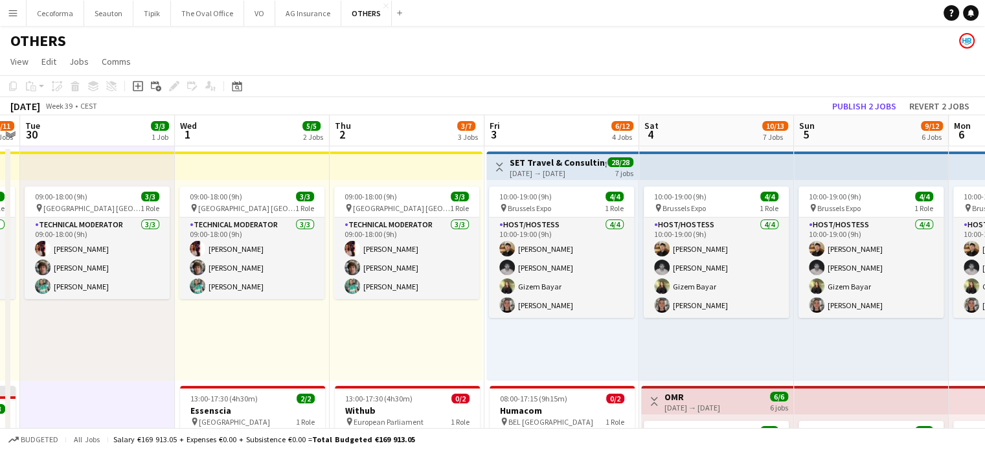
scroll to position [0, 337]
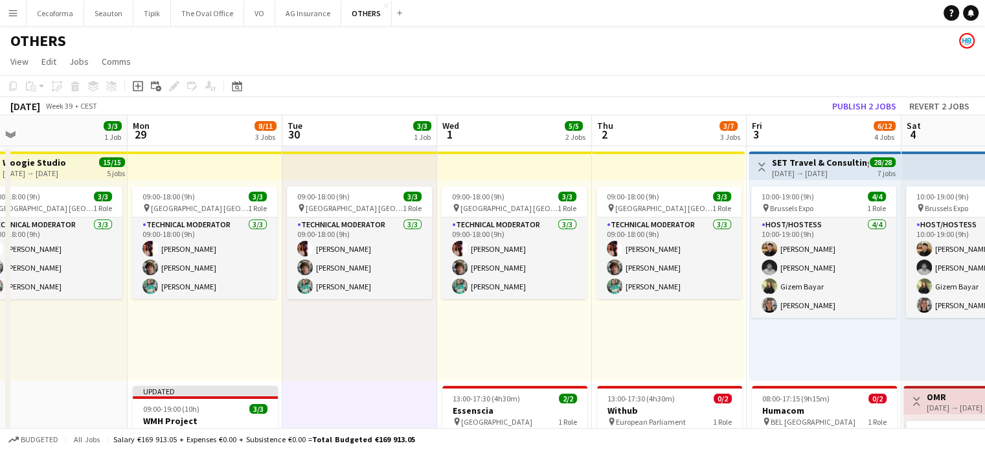
drag, startPoint x: 325, startPoint y: 388, endPoint x: 0, endPoint y: 378, distance: 325.1
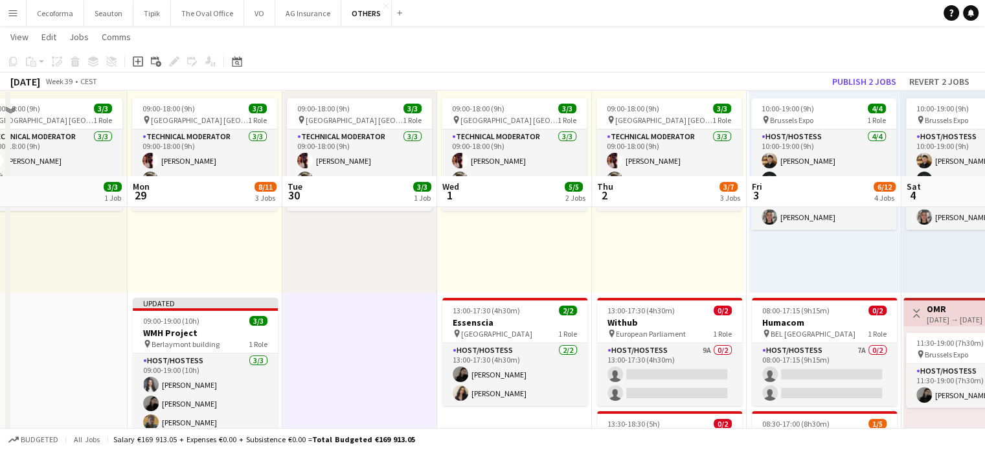
scroll to position [194, 0]
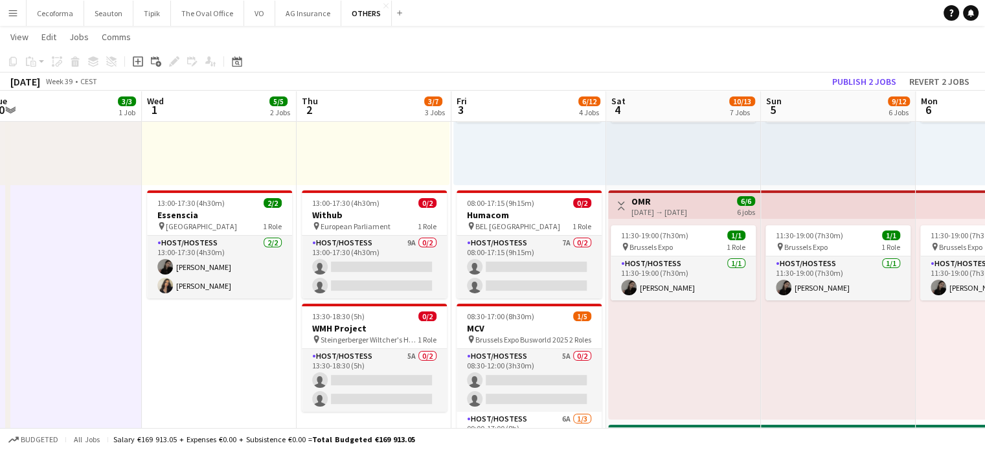
drag, startPoint x: 559, startPoint y: 364, endPoint x: 248, endPoint y: 367, distance: 310.7
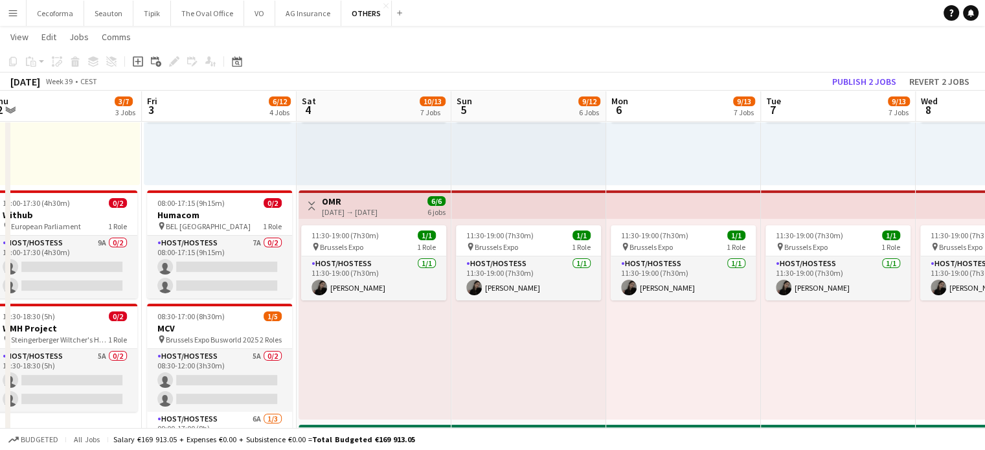
scroll to position [0, 341]
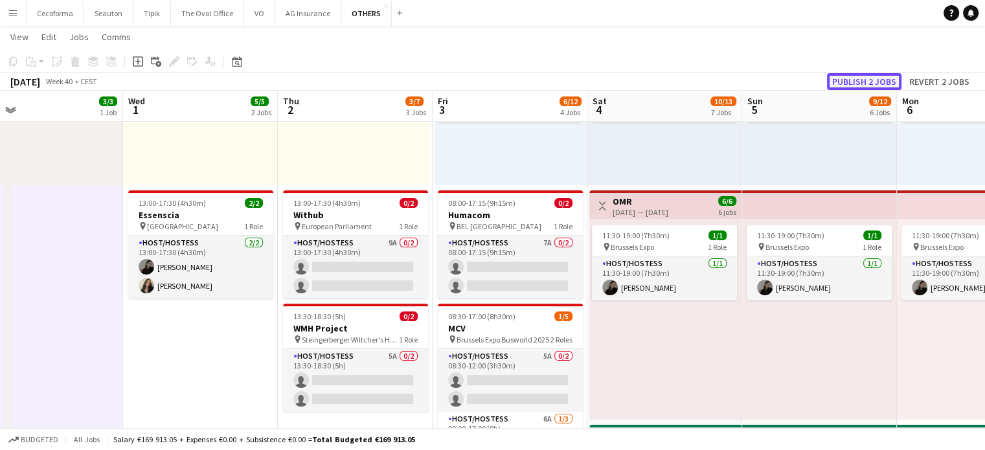
click at [856, 78] on button "Publish 2 jobs" at bounding box center [864, 81] width 74 height 17
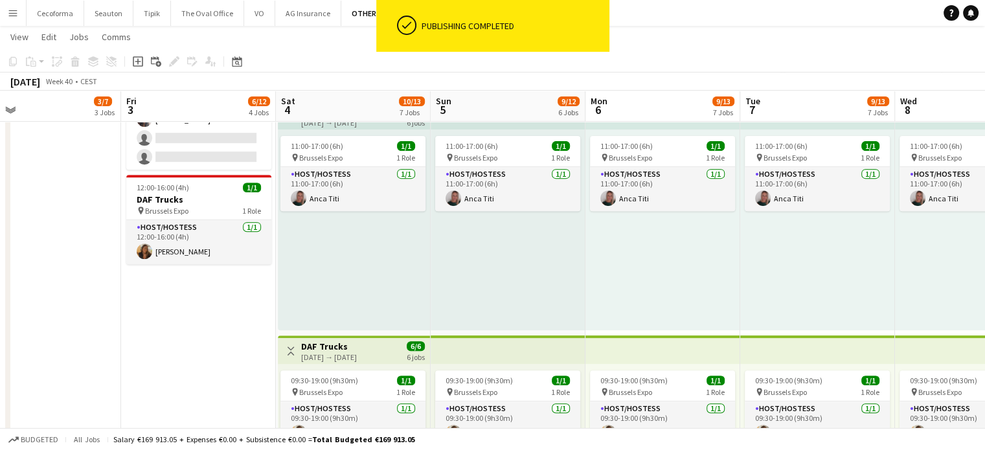
scroll to position [0, 372]
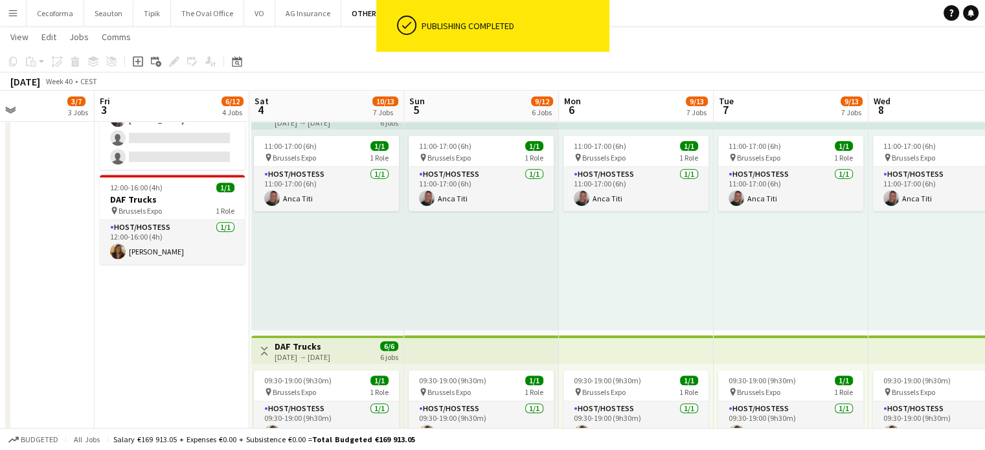
drag, startPoint x: 503, startPoint y: 326, endPoint x: 162, endPoint y: 328, distance: 341.1
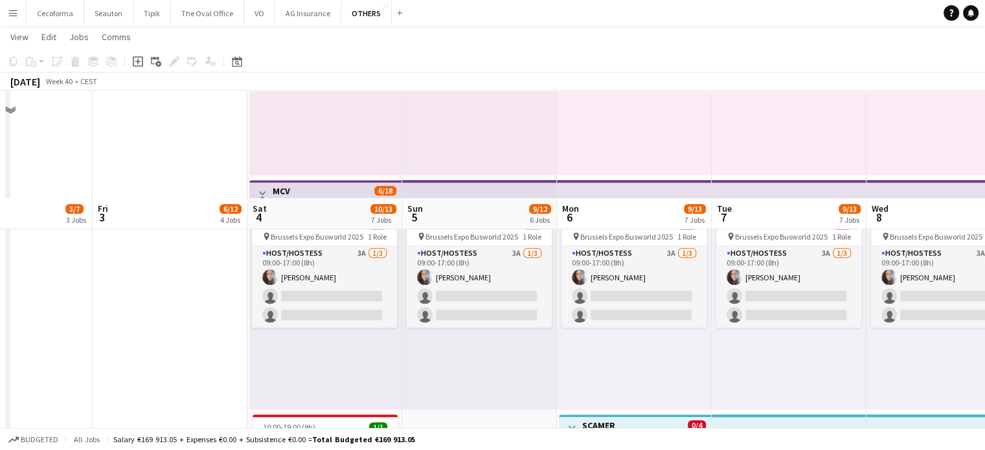
scroll to position [1100, 0]
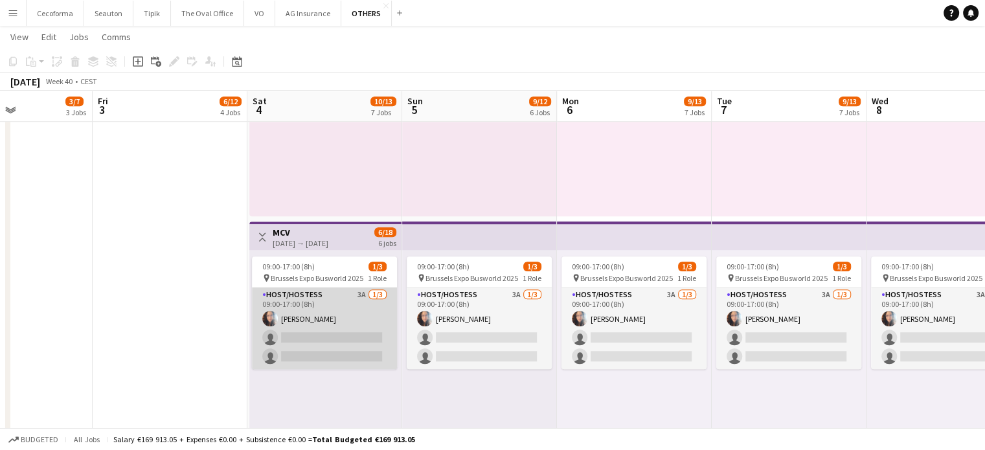
click at [320, 330] on app-card-role "Host/Hostess 3A 1/3 09:00-17:00 (8h) Dalia Louissi single-neutral-actions singl…" at bounding box center [324, 328] width 145 height 82
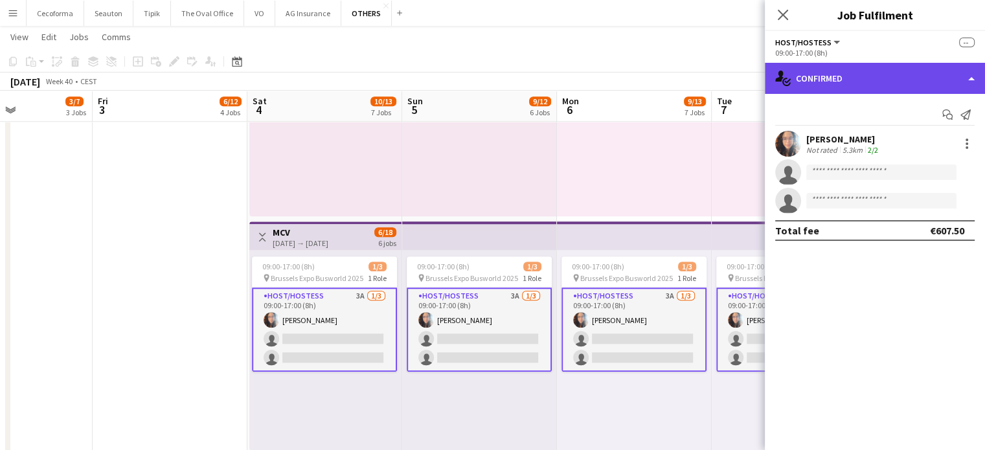
click at [972, 82] on div "single-neutral-actions-check-2 Confirmed" at bounding box center [874, 78] width 220 height 31
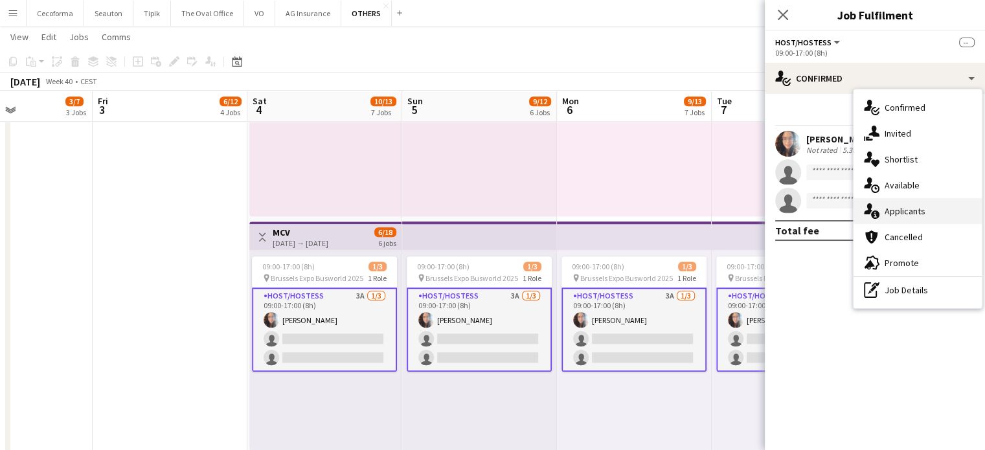
click at [914, 210] on span "Applicants" at bounding box center [904, 211] width 41 height 12
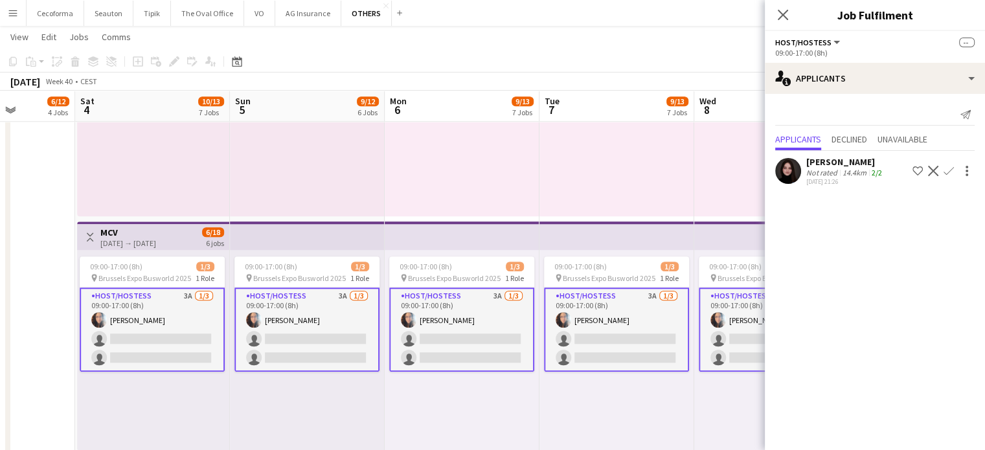
scroll to position [0, 561]
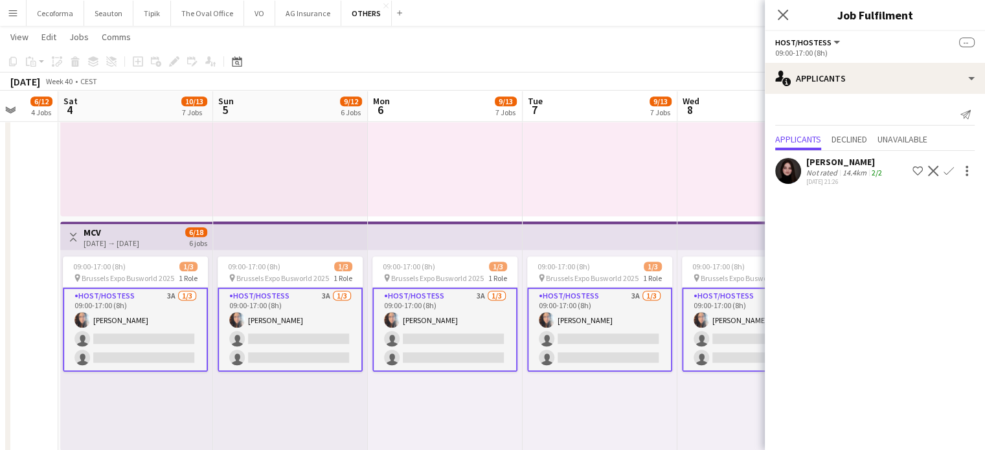
drag, startPoint x: 189, startPoint y: 364, endPoint x: 0, endPoint y: 336, distance: 191.2
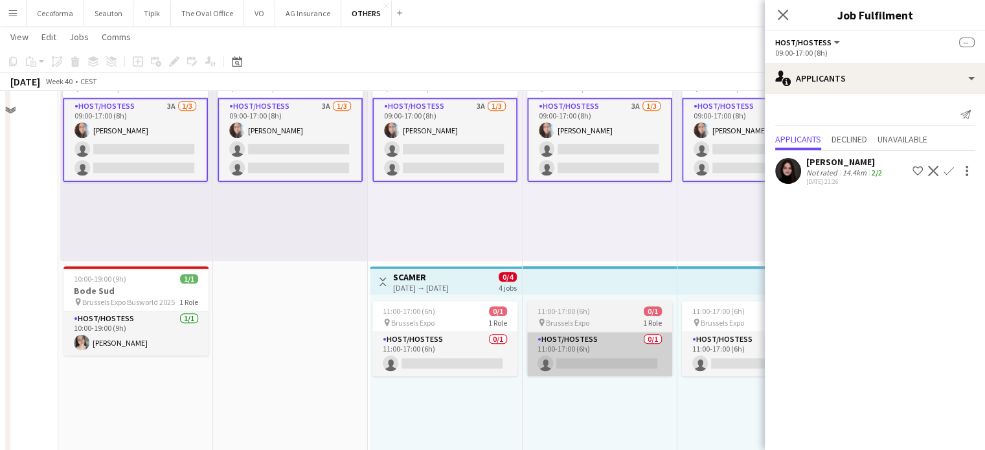
scroll to position [1295, 0]
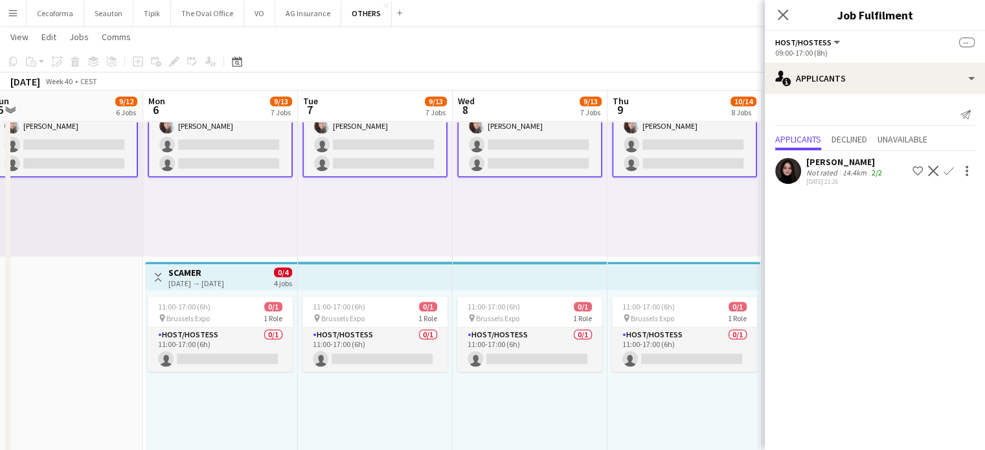
drag, startPoint x: 496, startPoint y: 201, endPoint x: 396, endPoint y: 205, distance: 99.8
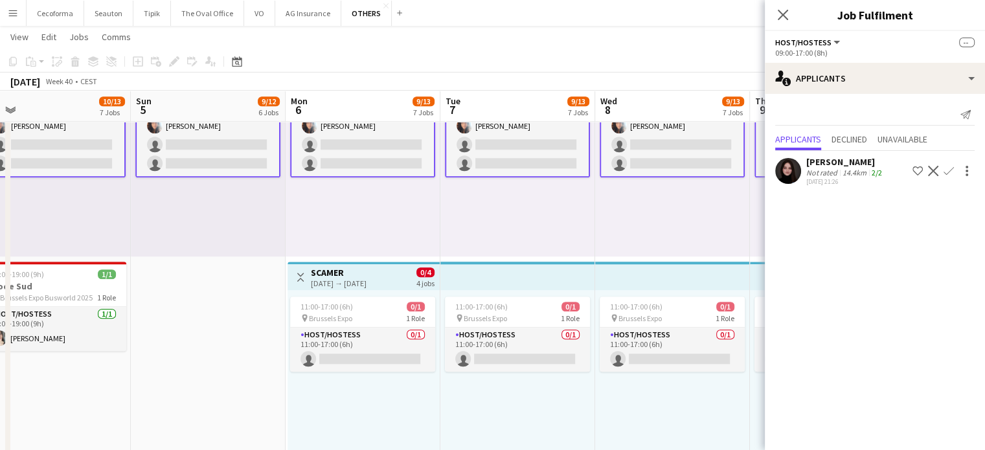
scroll to position [0, 315]
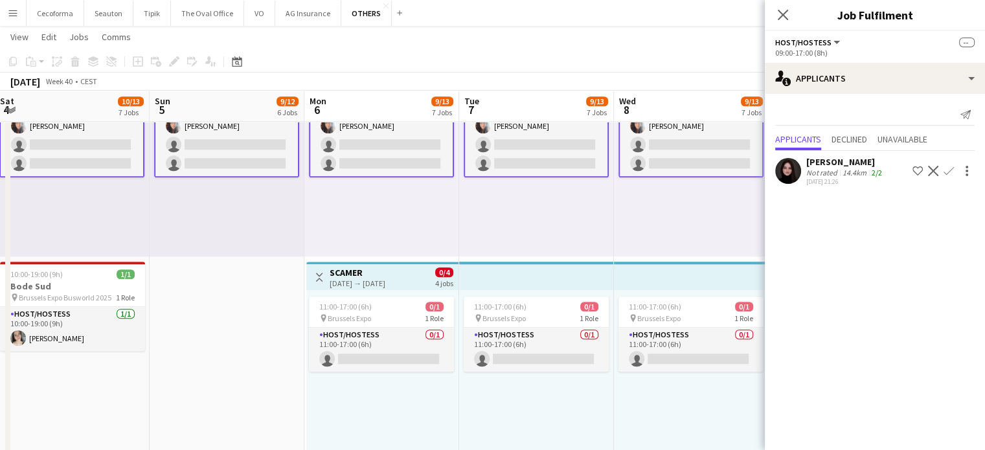
drag, startPoint x: 372, startPoint y: 214, endPoint x: 675, endPoint y: 227, distance: 303.9
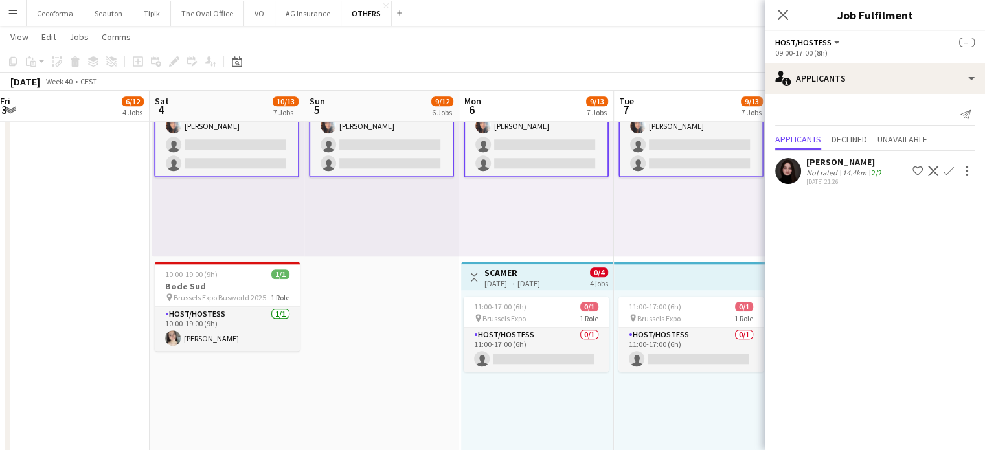
click at [405, 155] on app-card-role "Host/Hostess 3A 1/3 09:00-17:00 (8h) Dalia Louissi single-neutral-actions singl…" at bounding box center [381, 135] width 145 height 84
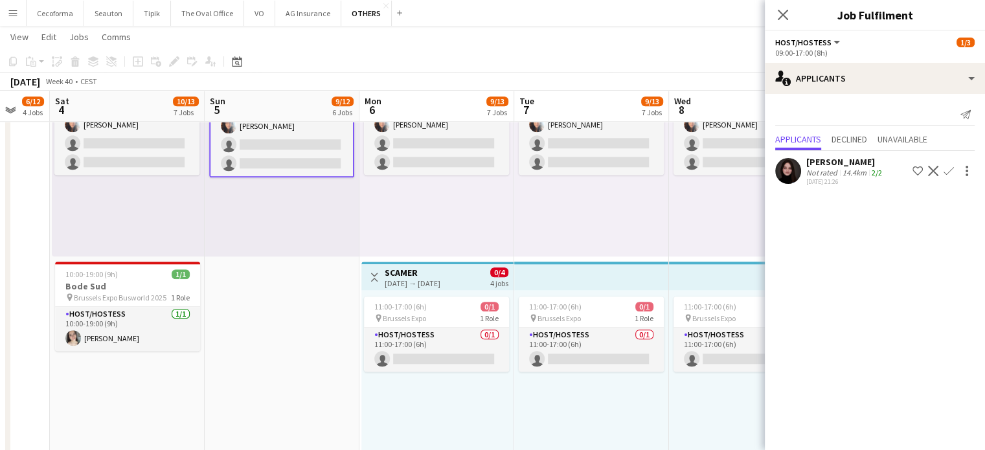
drag, startPoint x: 391, startPoint y: 398, endPoint x: 186, endPoint y: 399, distance: 204.6
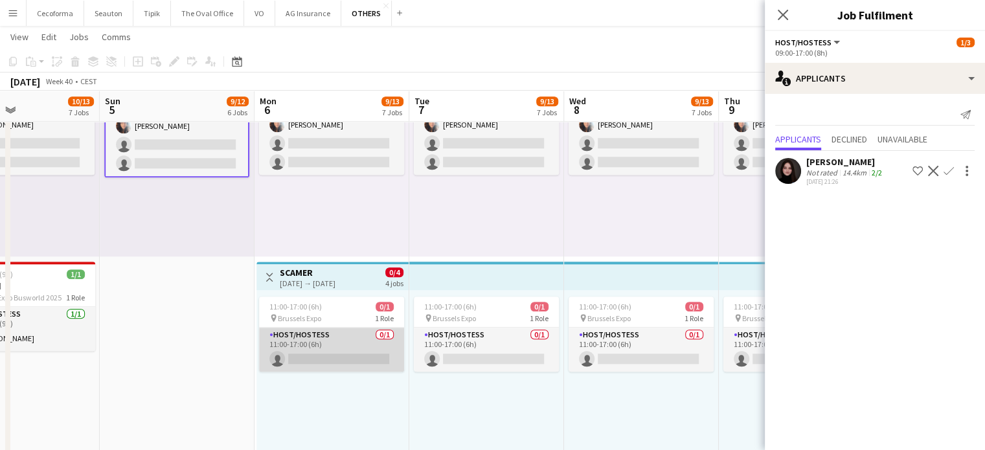
click at [339, 356] on app-card-role "Host/Hostess 0/1 11:00-17:00 (6h) single-neutral-actions" at bounding box center [331, 350] width 145 height 44
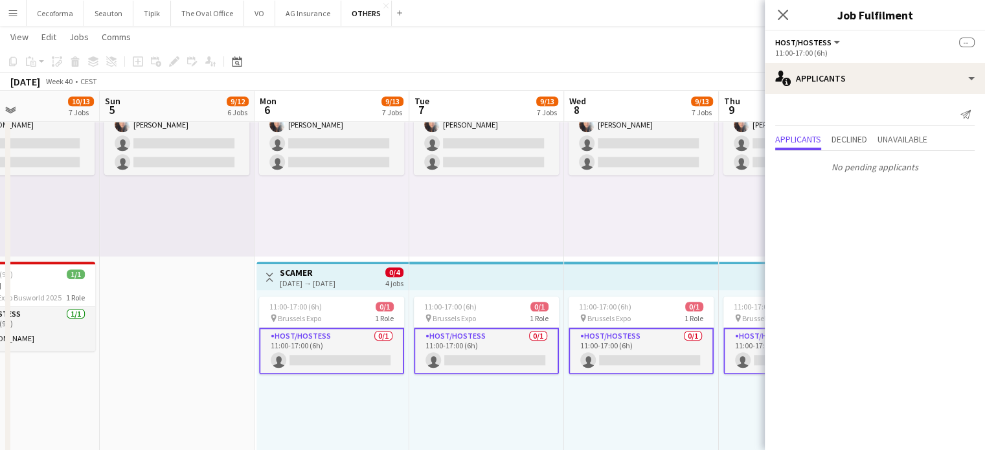
click at [435, 236] on div "09:00-17:00 (8h) 1/3 pin Brussels Expo Busworld 2025 1 Role Host/Hostess 3A 1/3…" at bounding box center [486, 156] width 155 height 201
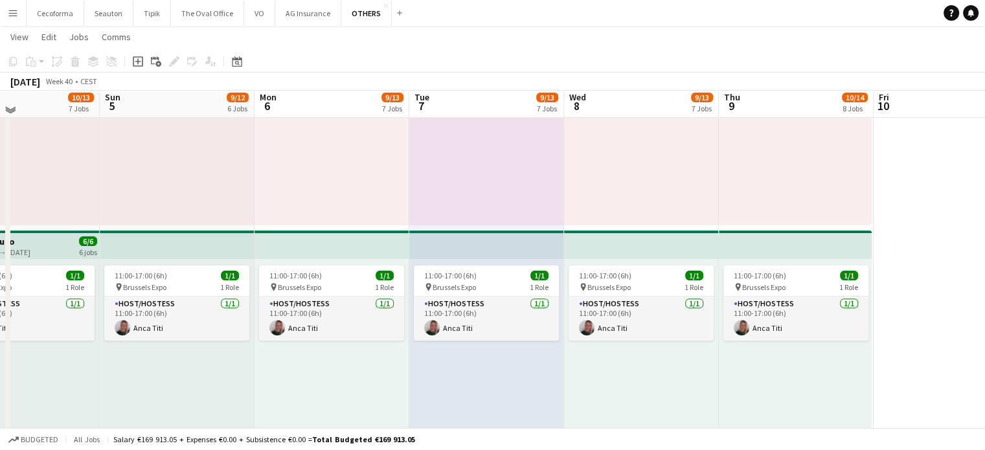
scroll to position [0, 0]
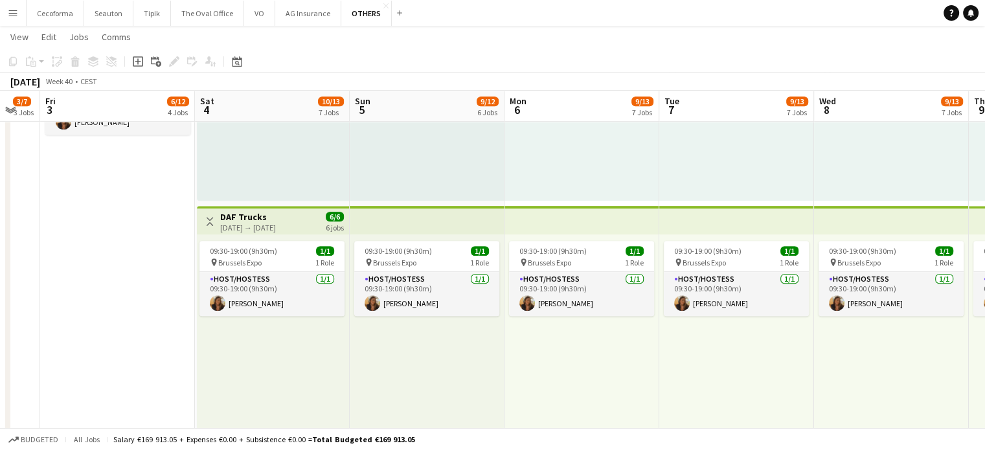
scroll to position [0, 262]
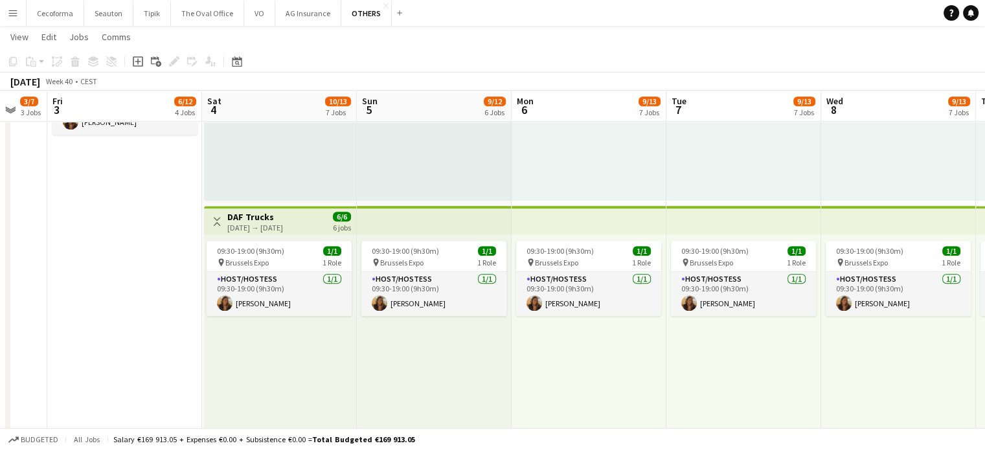
drag, startPoint x: 327, startPoint y: 401, endPoint x: 584, endPoint y: 420, distance: 257.7
click at [584, 420] on app-calendar-viewport "Wed 1 5/5 2 Jobs Thu 2 3/7 3 Jobs Fri 3 6/12 4 Jobs Sat 4 10/13 7 Jobs Sun 5 9/…" at bounding box center [492, 331] width 985 height 1857
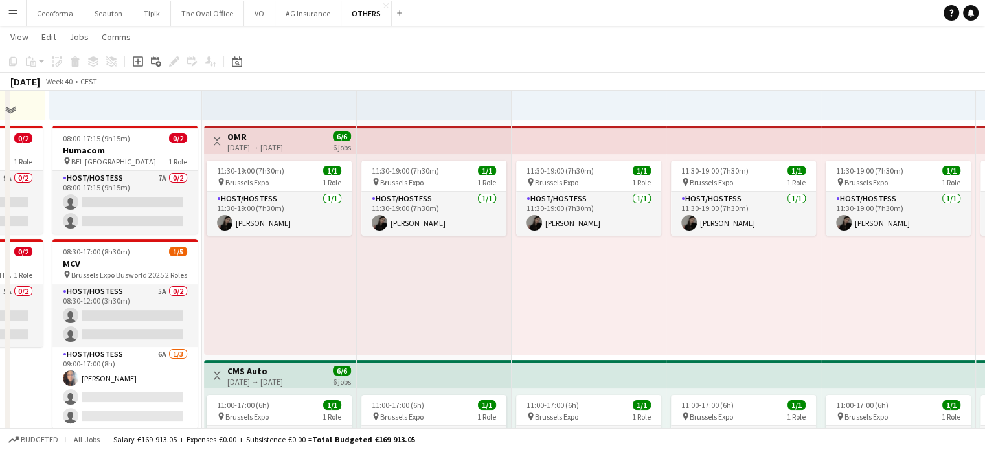
scroll to position [0, 0]
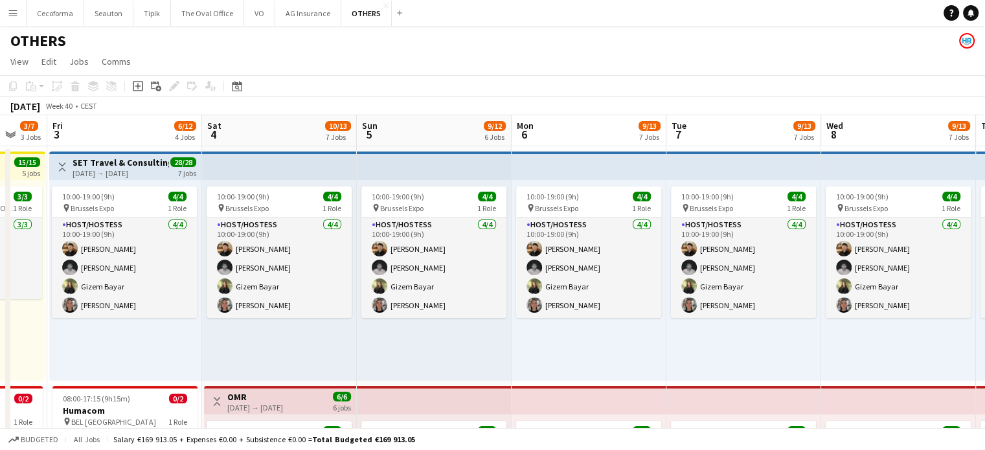
click at [14, 8] on app-icon "Menu" at bounding box center [13, 13] width 10 height 10
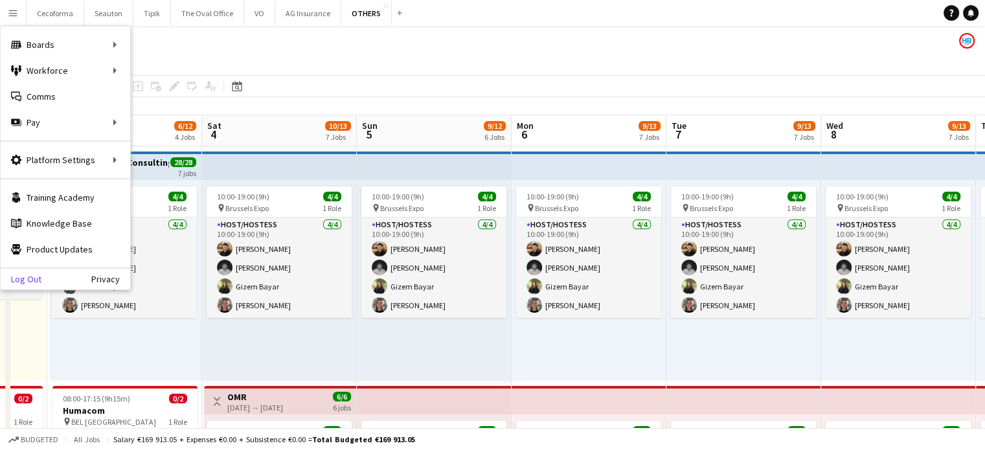
click at [21, 276] on link "Log Out" at bounding box center [21, 279] width 41 height 10
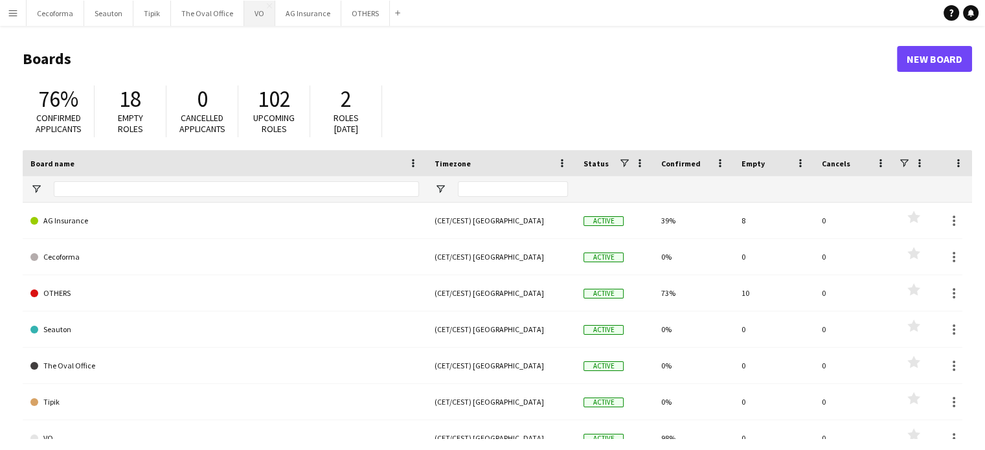
click at [254, 11] on button "VO Close" at bounding box center [259, 13] width 31 height 25
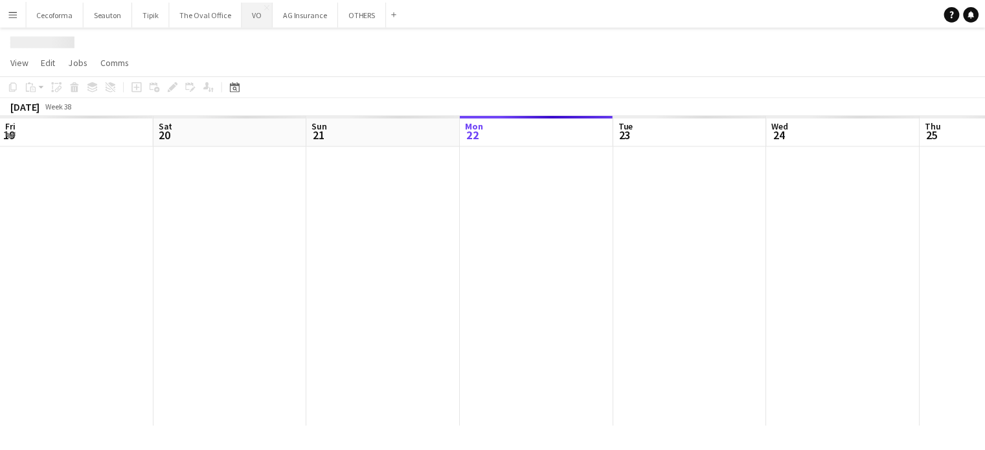
scroll to position [0, 309]
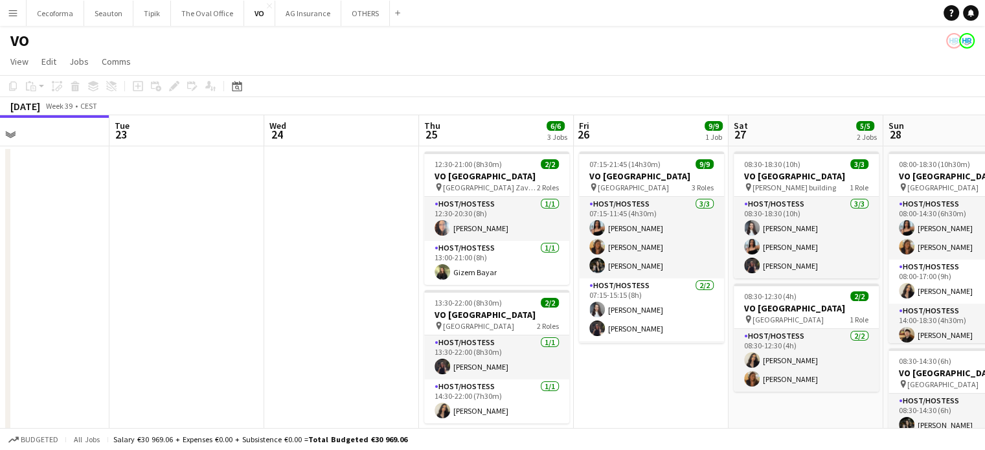
drag, startPoint x: 556, startPoint y: 251, endPoint x: 333, endPoint y: 230, distance: 223.6
click at [333, 230] on app-calendar-viewport "Fri 19 Sat 20 Sun 21 Mon 22 Tue 23 Wed 24 Thu 25 6/6 3 Jobs Fri 26 9/9 1 Job Sa…" at bounding box center [492, 353] width 985 height 476
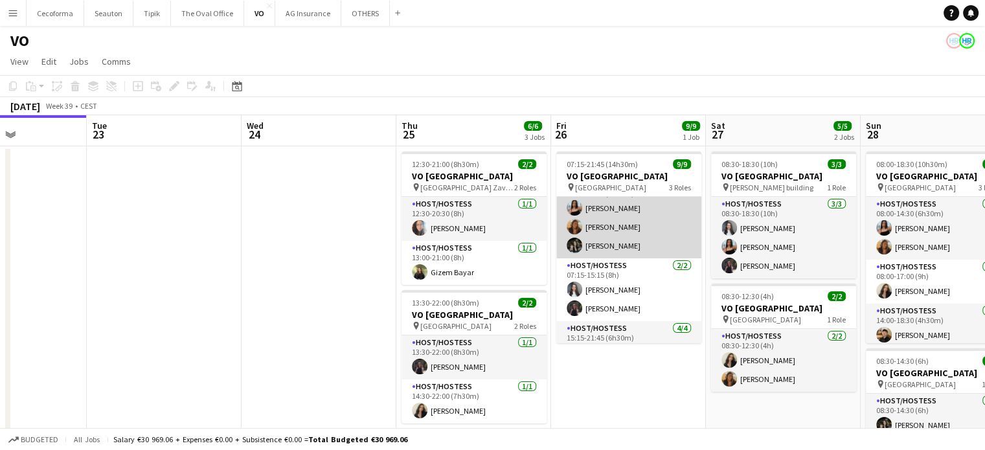
scroll to position [0, 0]
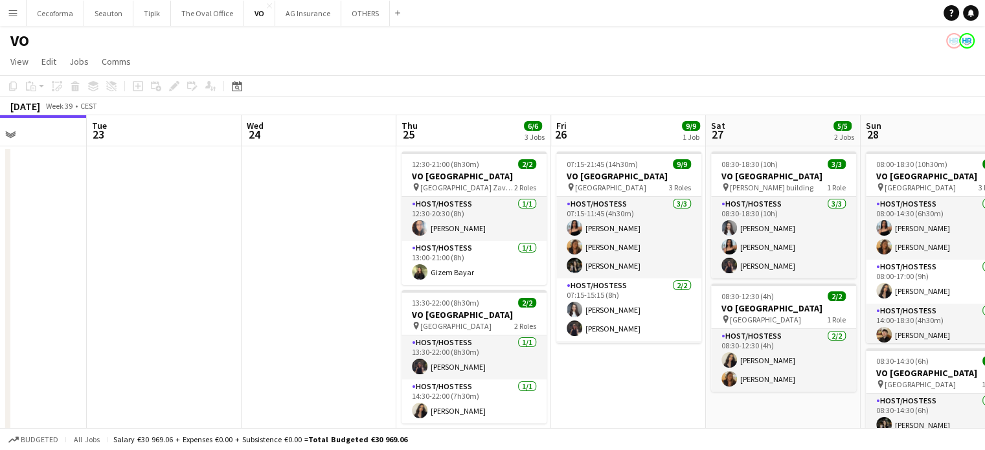
click at [632, 381] on app-date-cell "07:15-21:45 (14h30m) 9/9 VO Europe pin Borschette Center 3 Roles Host/Hostess […" at bounding box center [628, 368] width 155 height 445
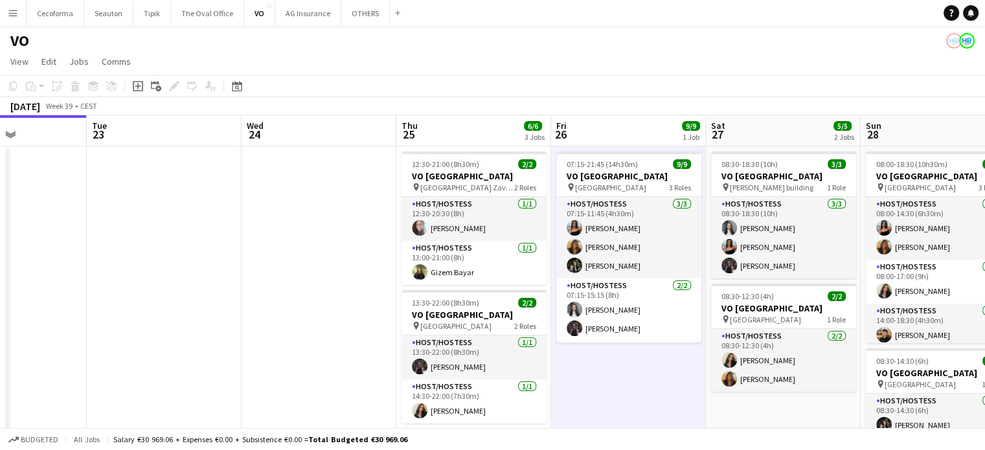
click at [639, 385] on app-date-cell "07:15-21:45 (14h30m) 9/9 VO Europe pin Borschette Center 3 Roles Host/Hostess […" at bounding box center [628, 368] width 155 height 445
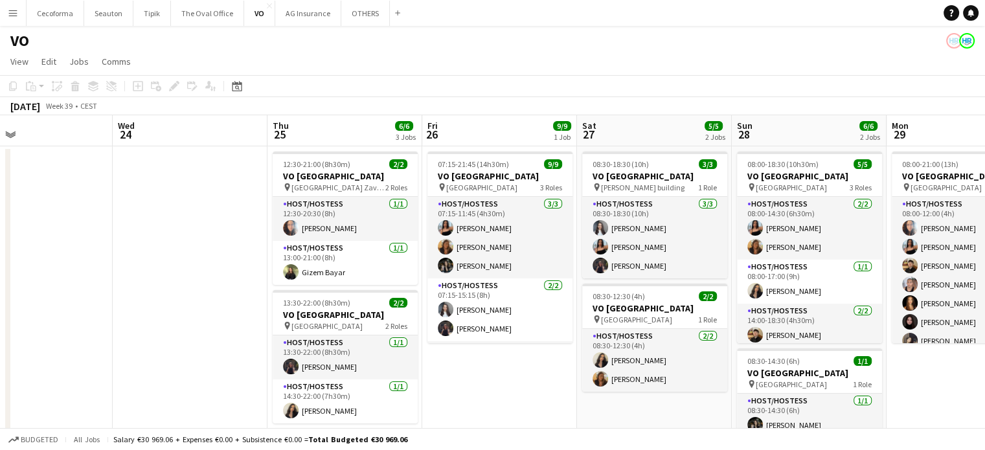
scroll to position [0, 353]
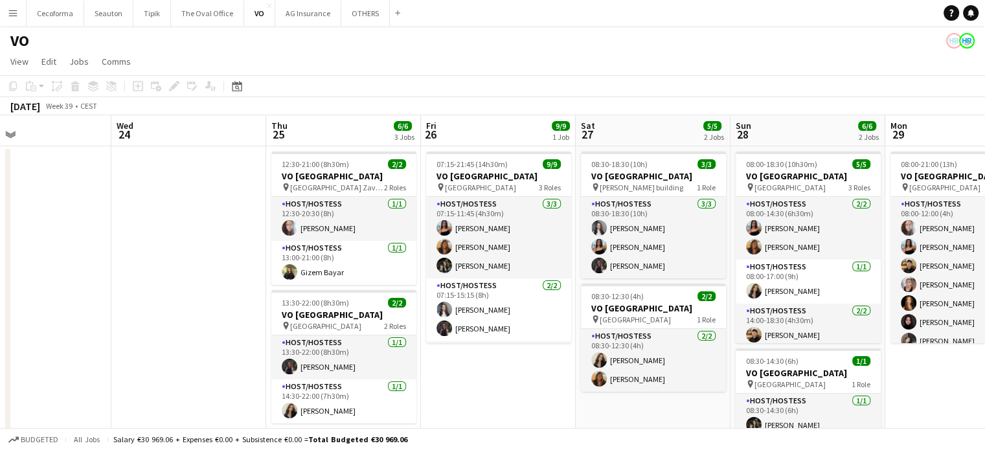
drag, startPoint x: 639, startPoint y: 388, endPoint x: 509, endPoint y: 378, distance: 130.5
click at [509, 378] on app-calendar-viewport "Sun 21 Mon 22 Tue 23 Wed 24 Thu 25 6/6 3 Jobs Fri 26 9/9 1 Job Sat 27 5/5 2 Job…" at bounding box center [492, 353] width 985 height 476
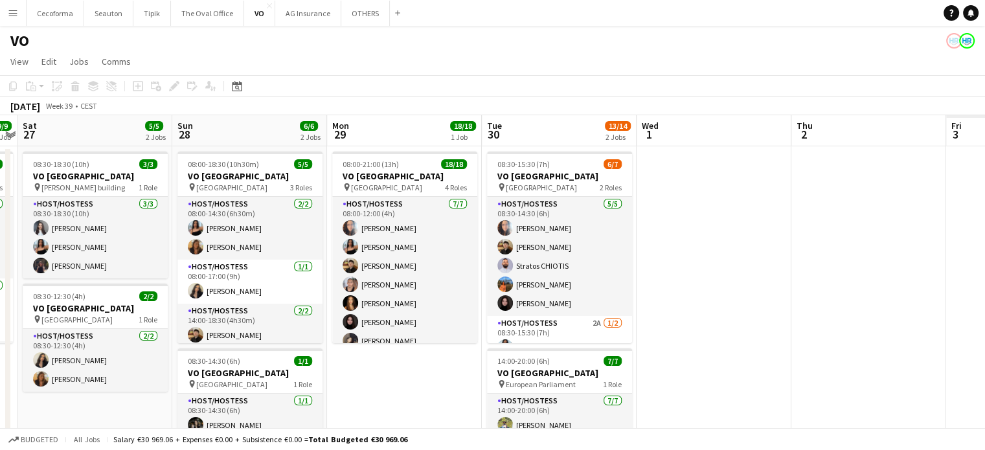
scroll to position [0, 318]
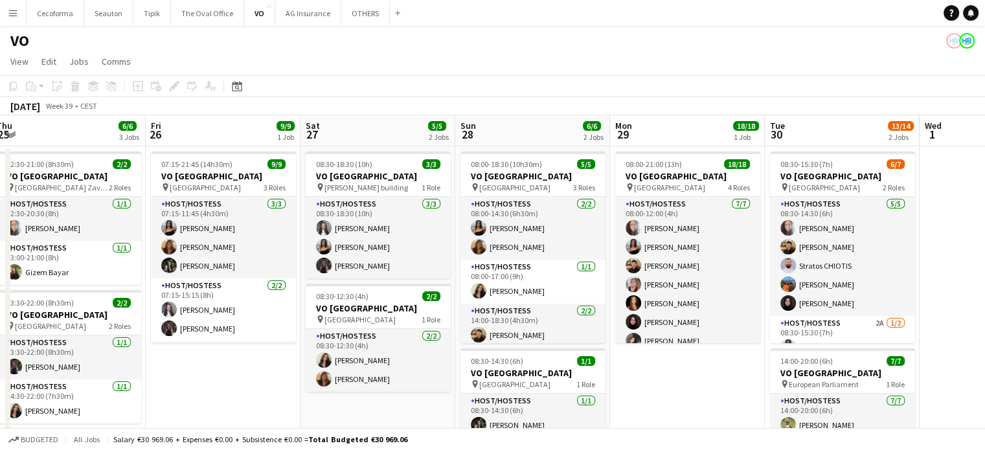
drag, startPoint x: 676, startPoint y: 409, endPoint x: 401, endPoint y: 396, distance: 274.8
click at [401, 396] on app-calendar-viewport "Tue 23 Wed 24 Thu 25 6/6 3 Jobs Fri 26 9/9 1 Job Sat 27 5/5 2 Jobs Sun 28 6/6 2…" at bounding box center [492, 353] width 985 height 476
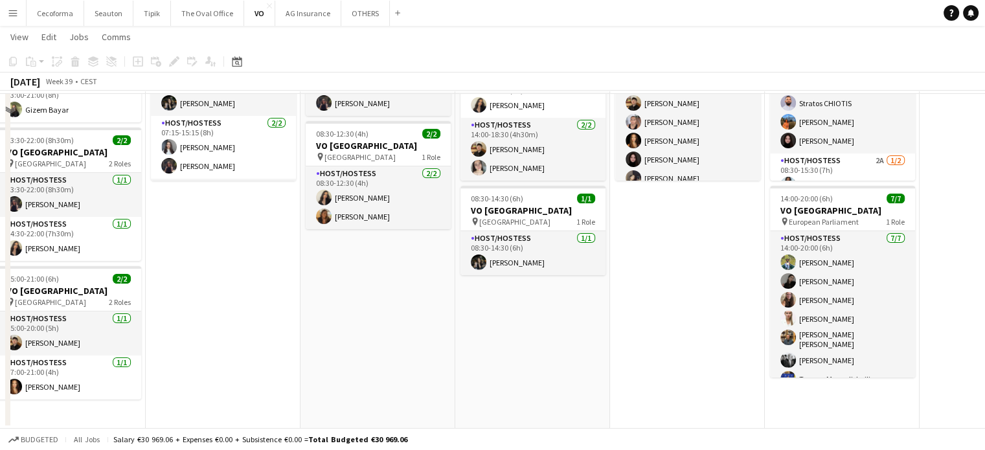
scroll to position [0, 0]
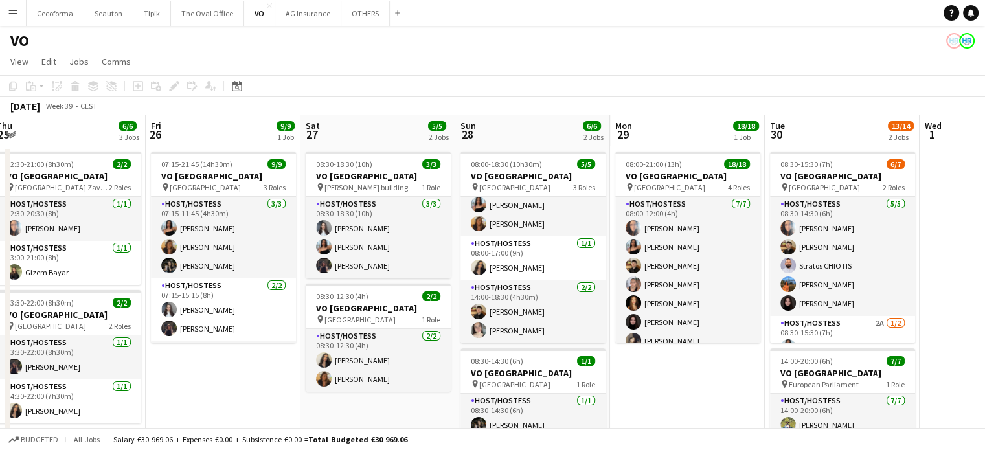
click at [684, 377] on app-date-cell "08:00-21:00 (13h) 18/18 VO Europe pin UR Square 4 Roles Host/Hostess [DATE] 08:…" at bounding box center [687, 368] width 155 height 445
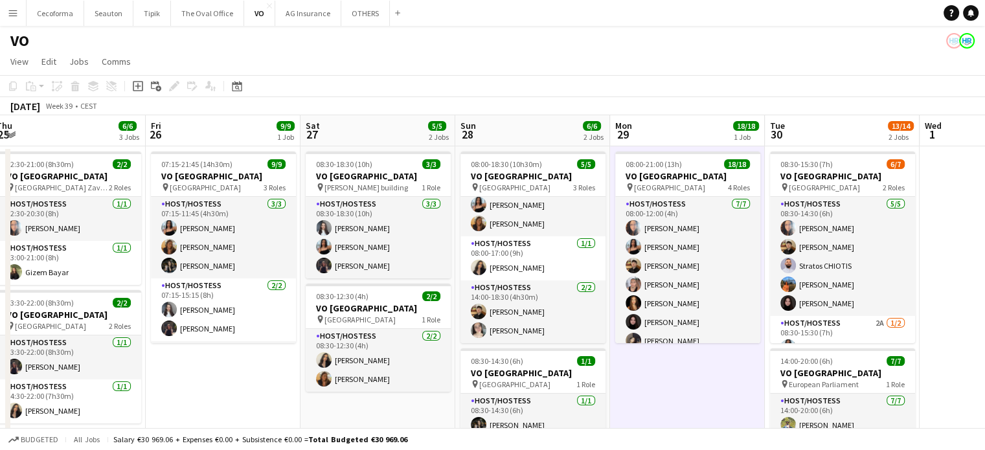
click at [9, 10] on app-icon "Menu" at bounding box center [13, 13] width 10 height 10
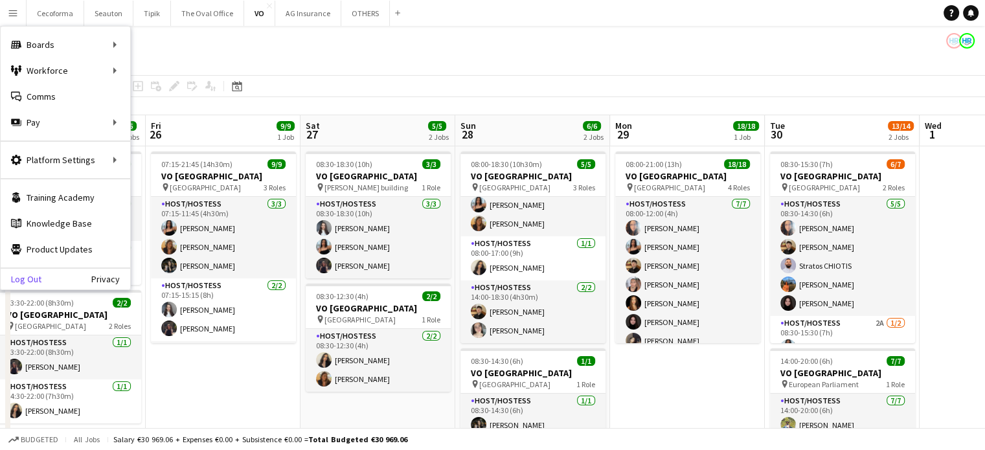
click at [32, 280] on link "Log Out" at bounding box center [21, 279] width 41 height 10
